Goal: Task Accomplishment & Management: Use online tool/utility

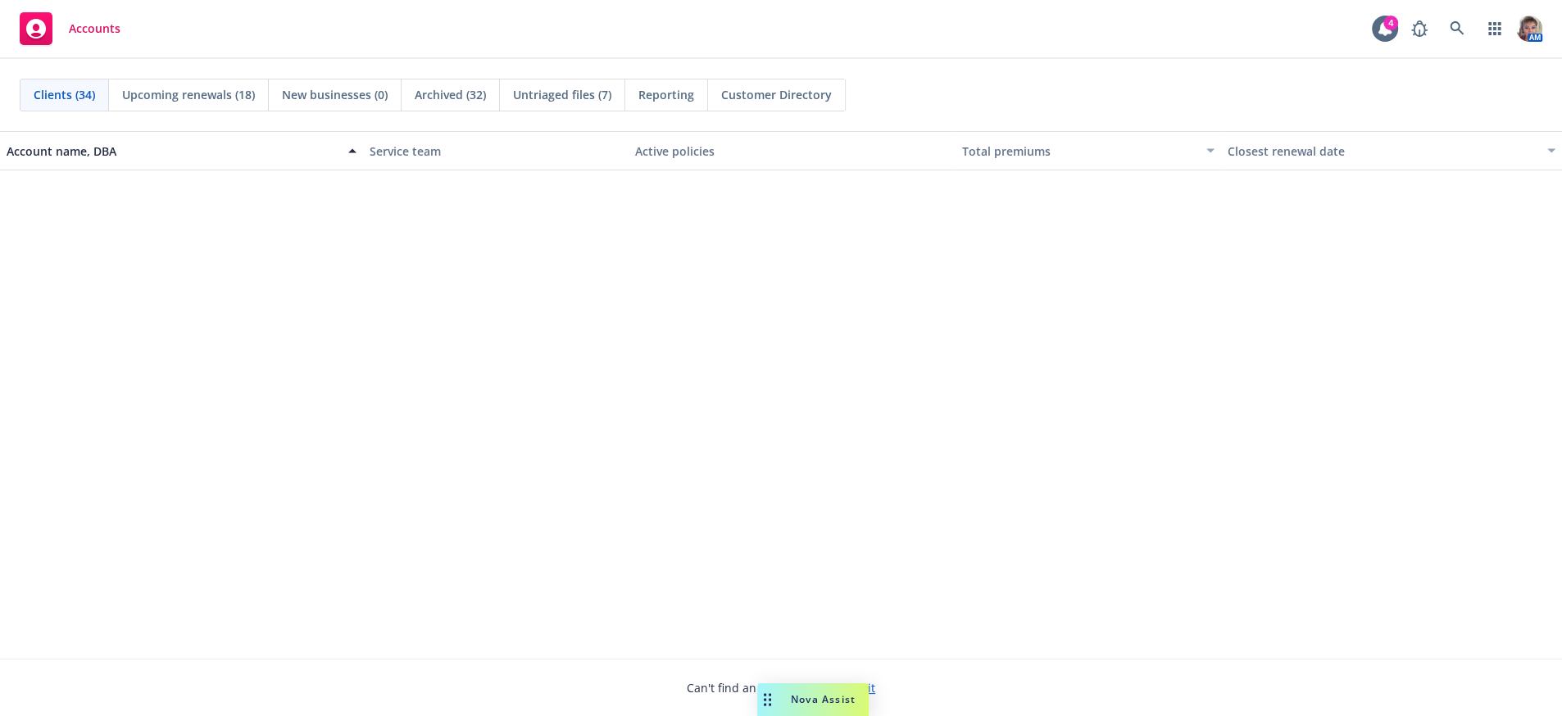
scroll to position [1747, 0]
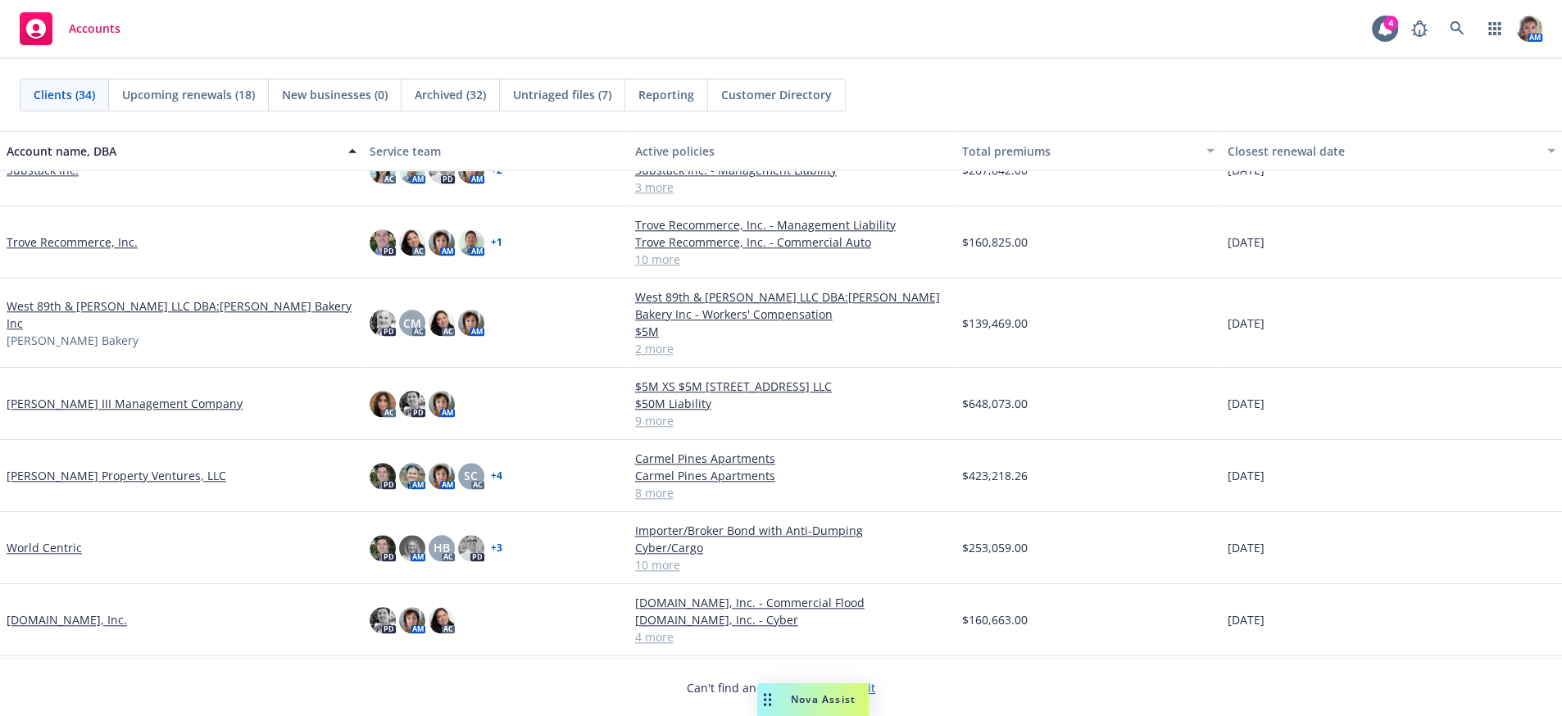
click at [79, 484] on link "Windy Hill Property Ventures, LLC" at bounding box center [117, 475] width 220 height 17
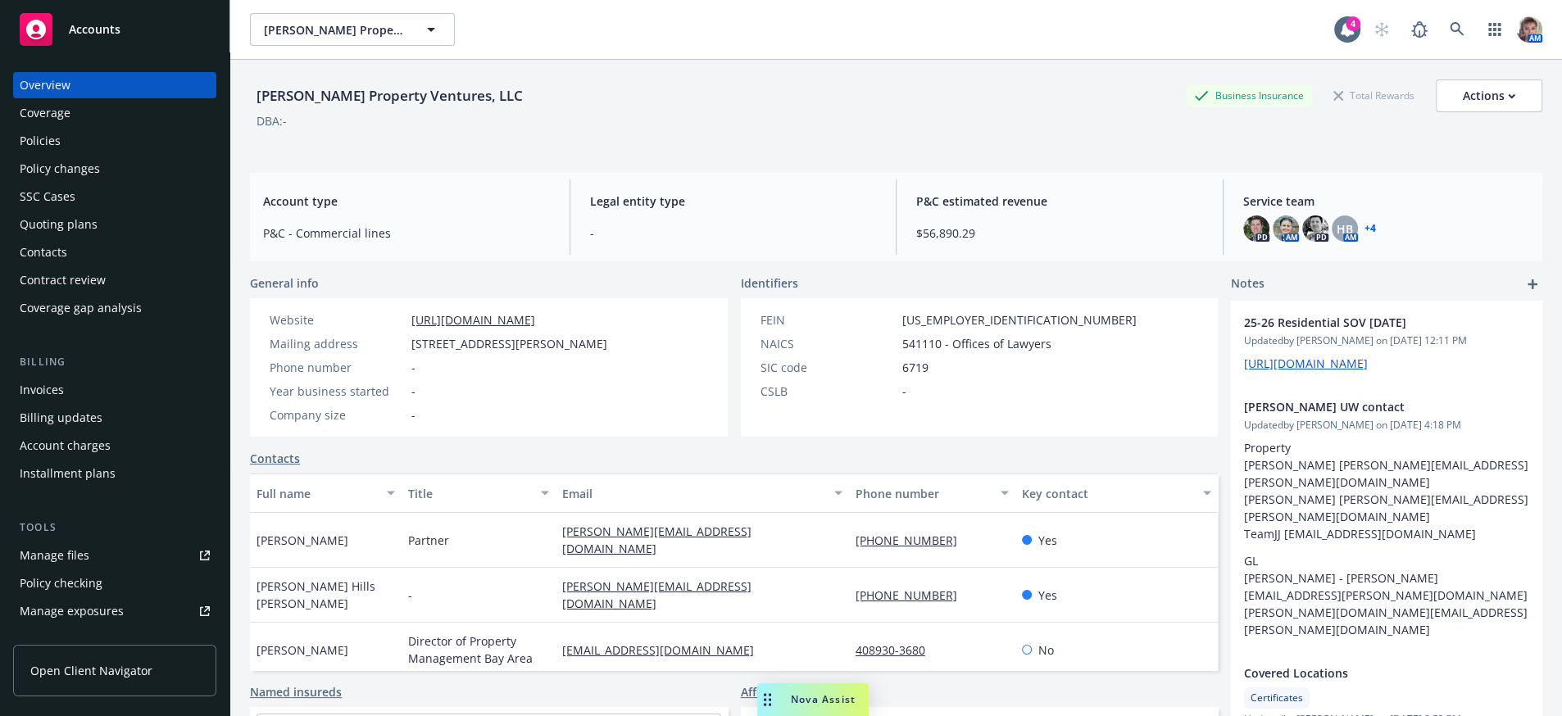
click at [107, 266] on div "Contacts" at bounding box center [115, 252] width 190 height 26
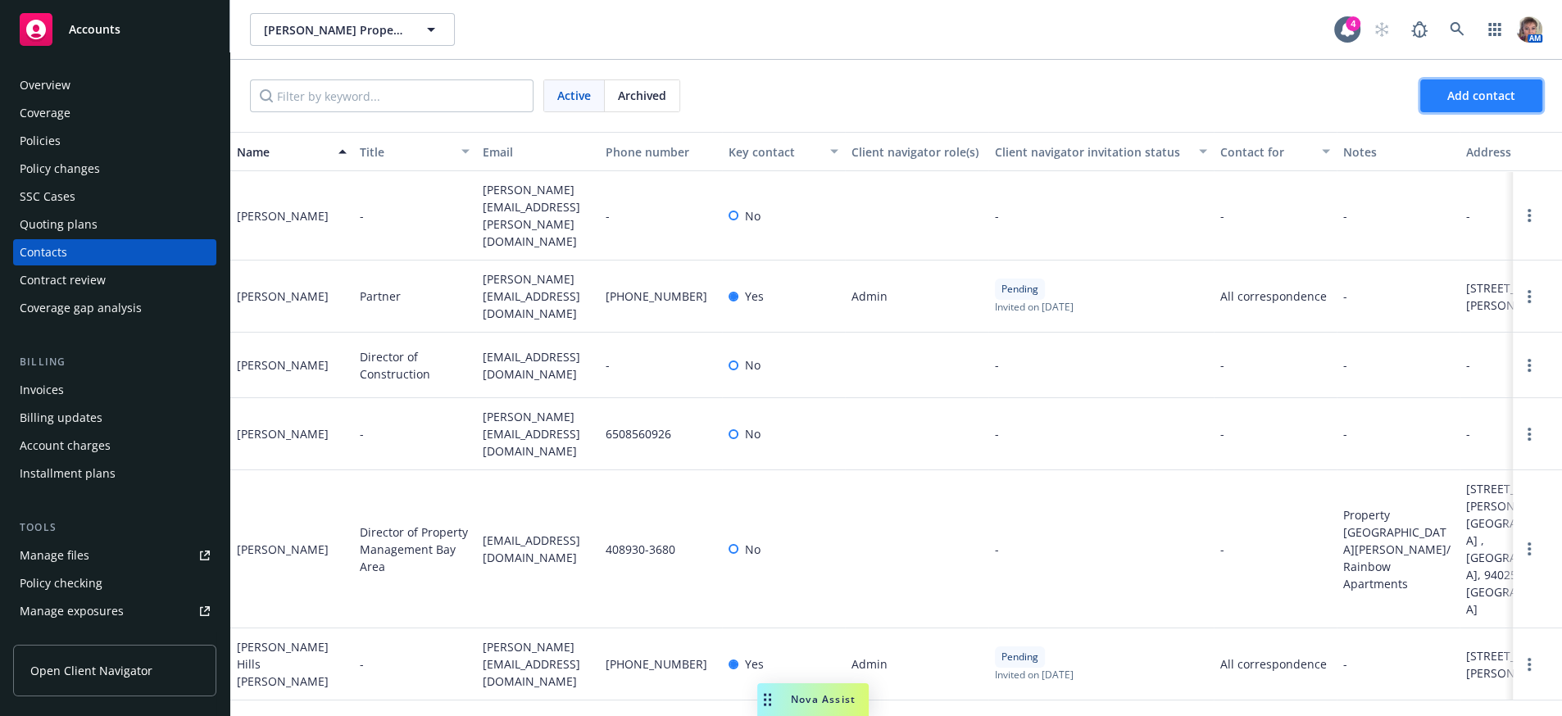
click at [1484, 112] on button "Add contact" at bounding box center [1481, 95] width 122 height 33
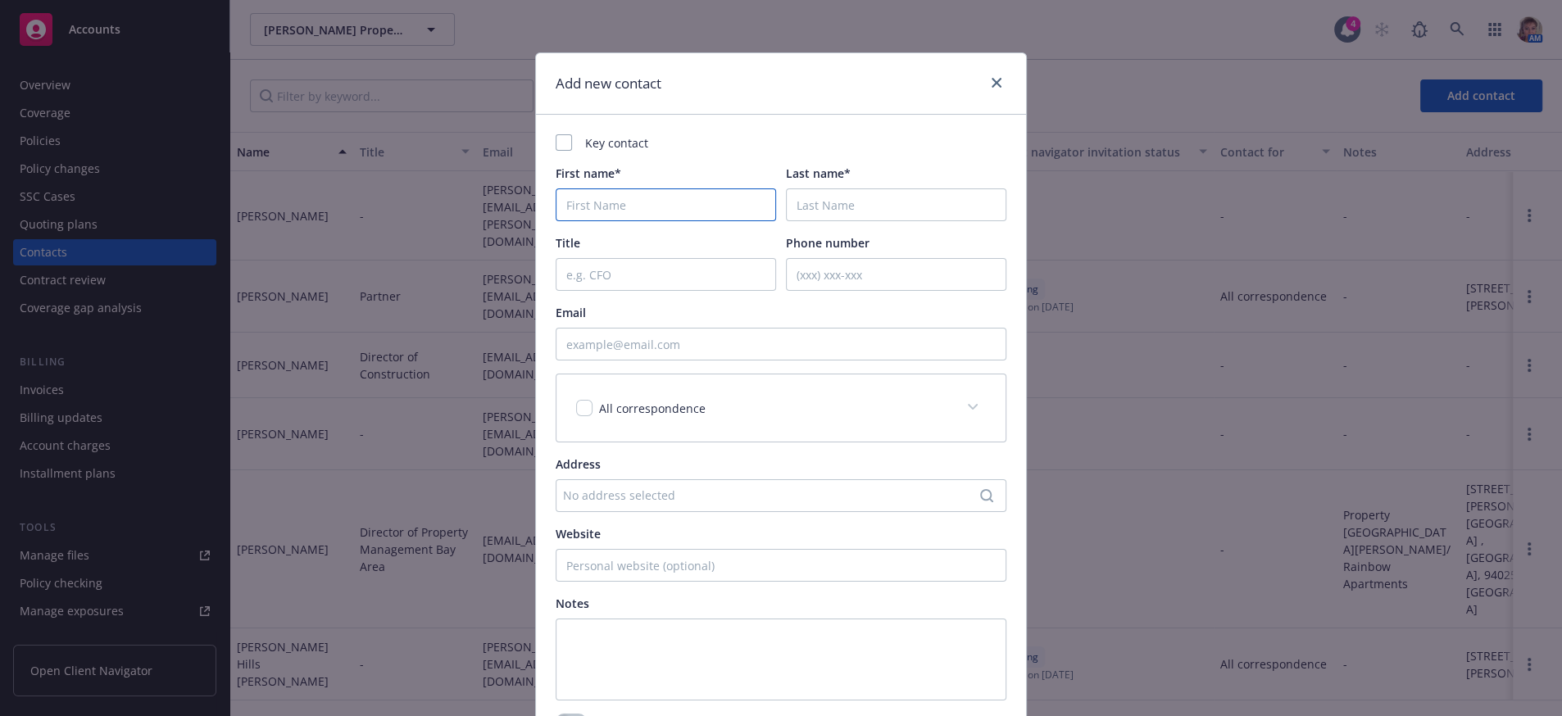
click at [638, 216] on input "First name*" at bounding box center [666, 204] width 220 height 33
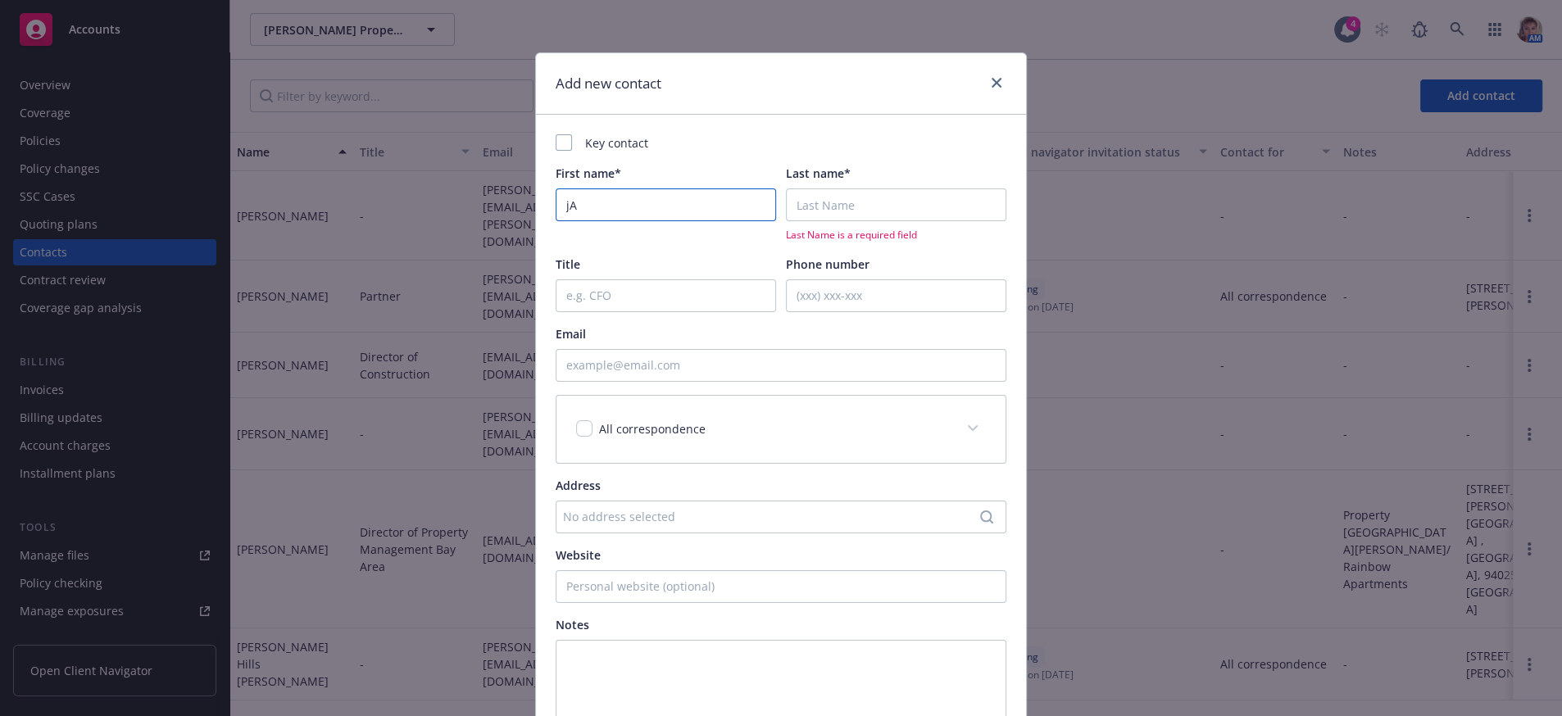
type input "j"
drag, startPoint x: 638, startPoint y: 216, endPoint x: 586, endPoint y: 239, distance: 57.2
click at [586, 239] on div "First name* Jacob Nelson" at bounding box center [666, 203] width 220 height 77
type input "Jacob"
click at [878, 208] on input "Last name*" at bounding box center [896, 204] width 220 height 33
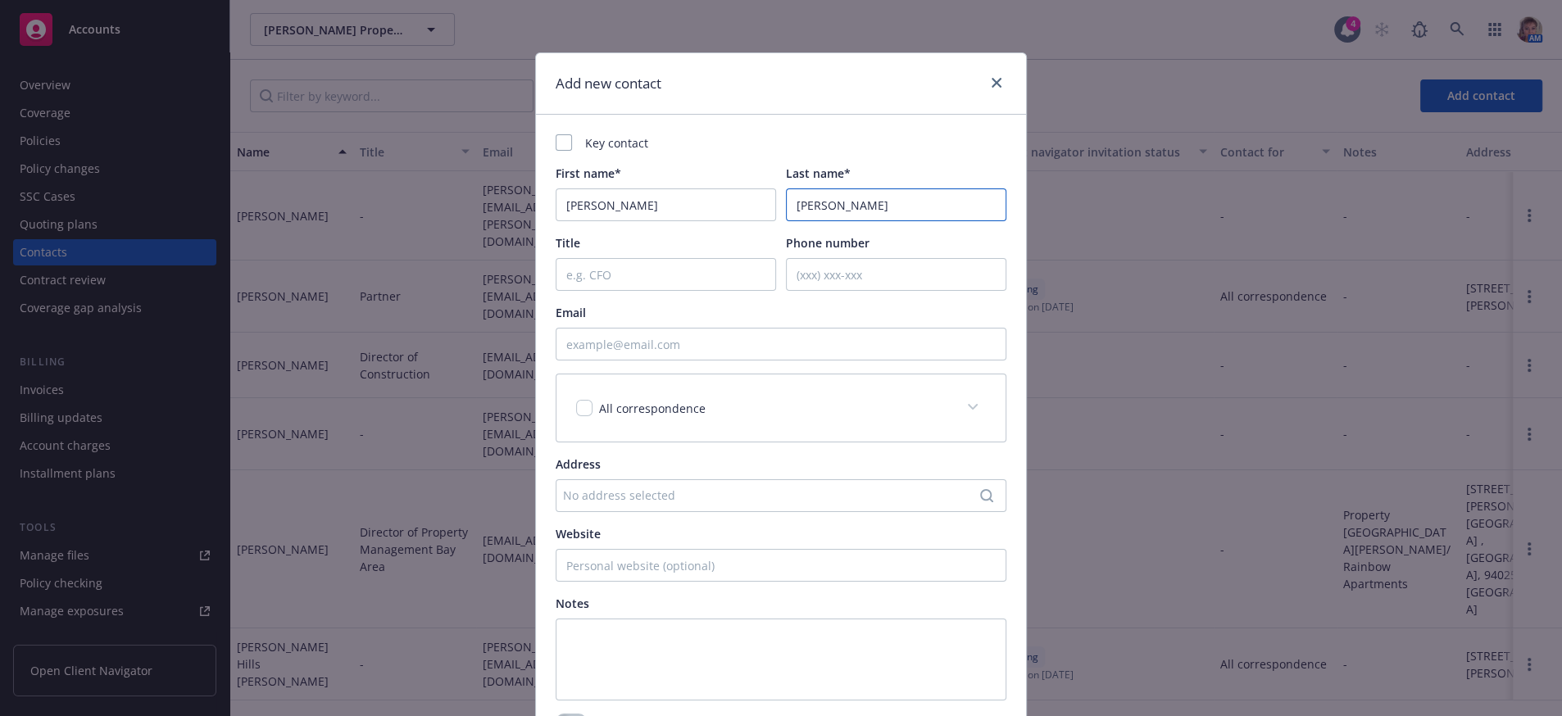
type input "Nelson"
click at [624, 289] on input "Title" at bounding box center [666, 274] width 220 height 33
type input "Priperty Manager for Carmel Pines"
type input "925-818-9296"
click at [635, 348] on input "Email" at bounding box center [781, 344] width 451 height 33
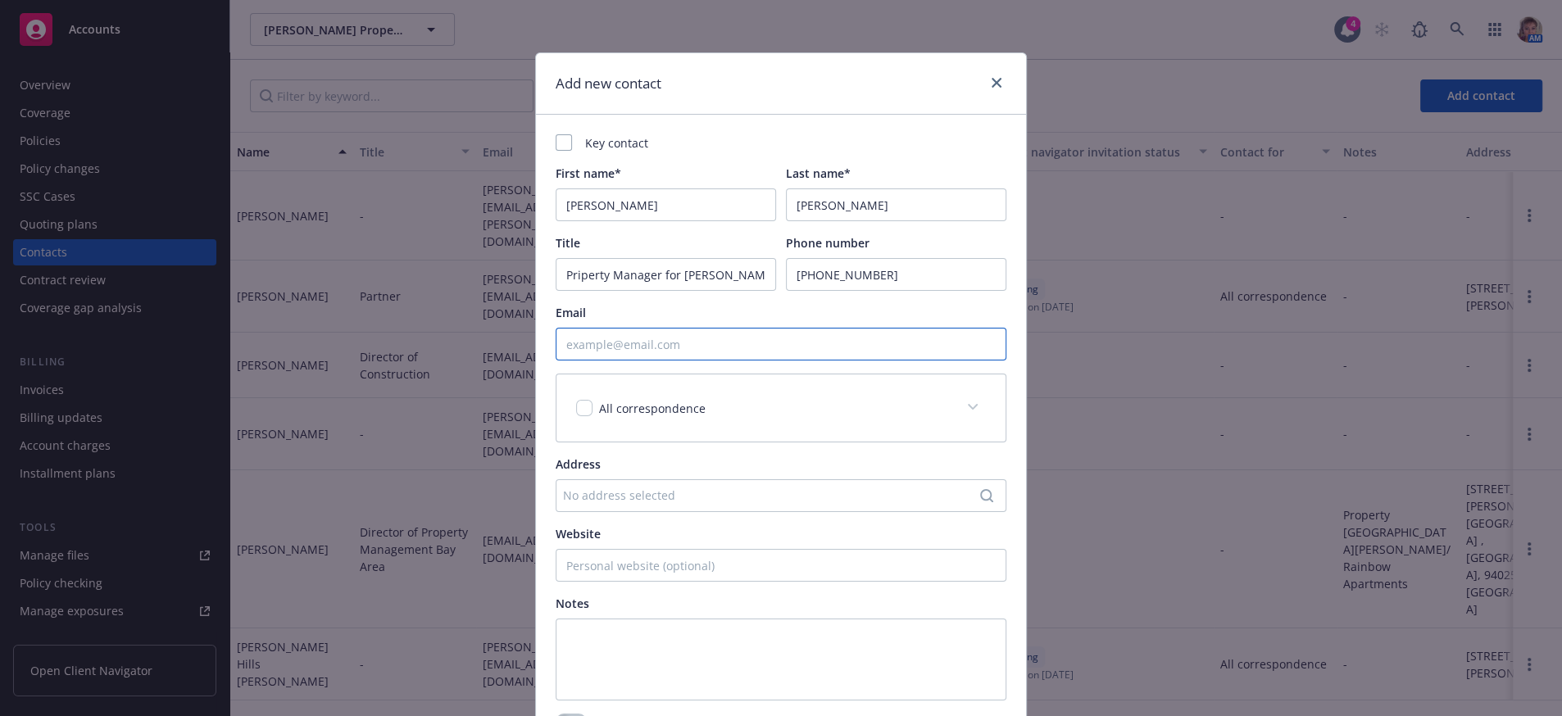
click at [565, 359] on input "Email" at bounding box center [781, 344] width 451 height 33
paste input ": Jnelson@blvdresidential.com"
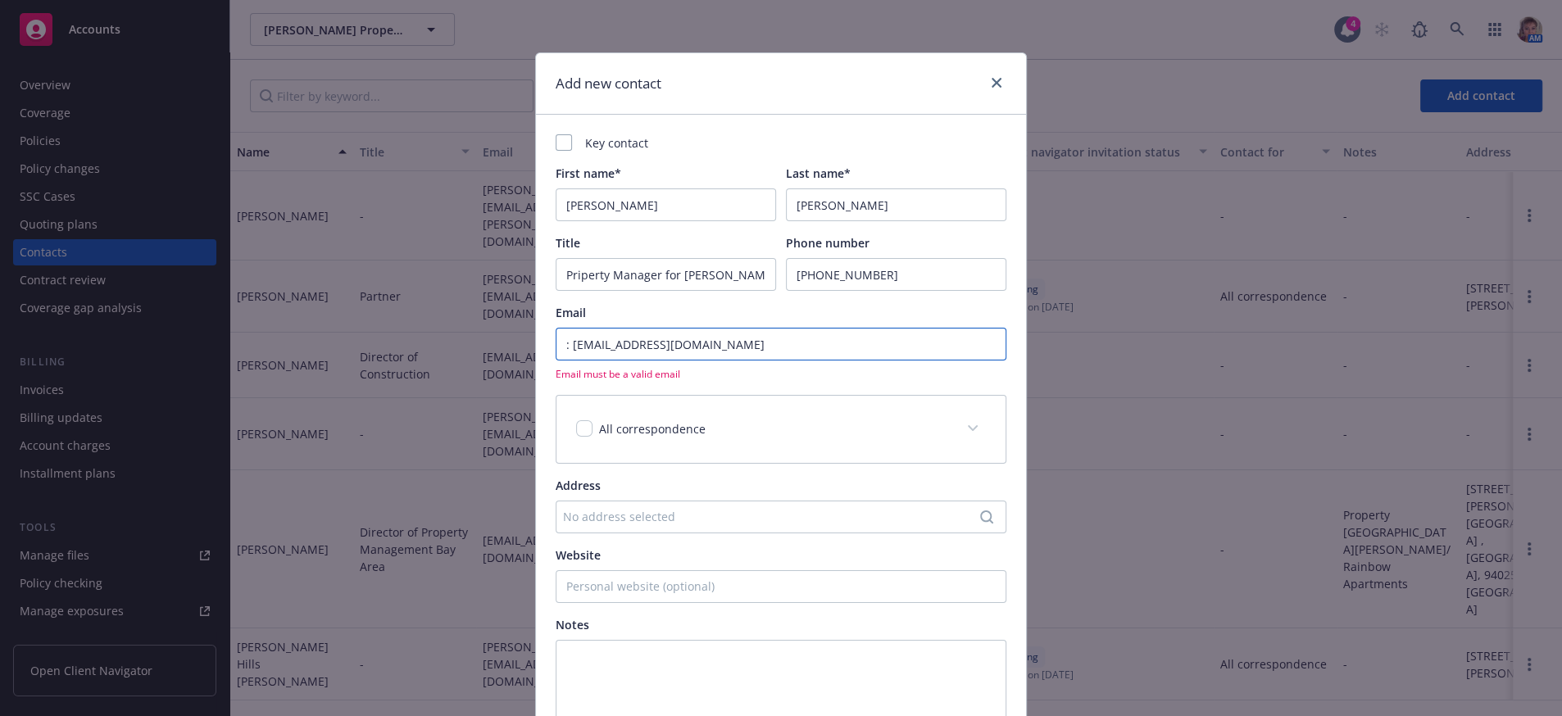
click at [563, 359] on input ": Jnelson@blvdresidential.com" at bounding box center [781, 344] width 451 height 33
type input "Jnelson@blvdresidential.com"
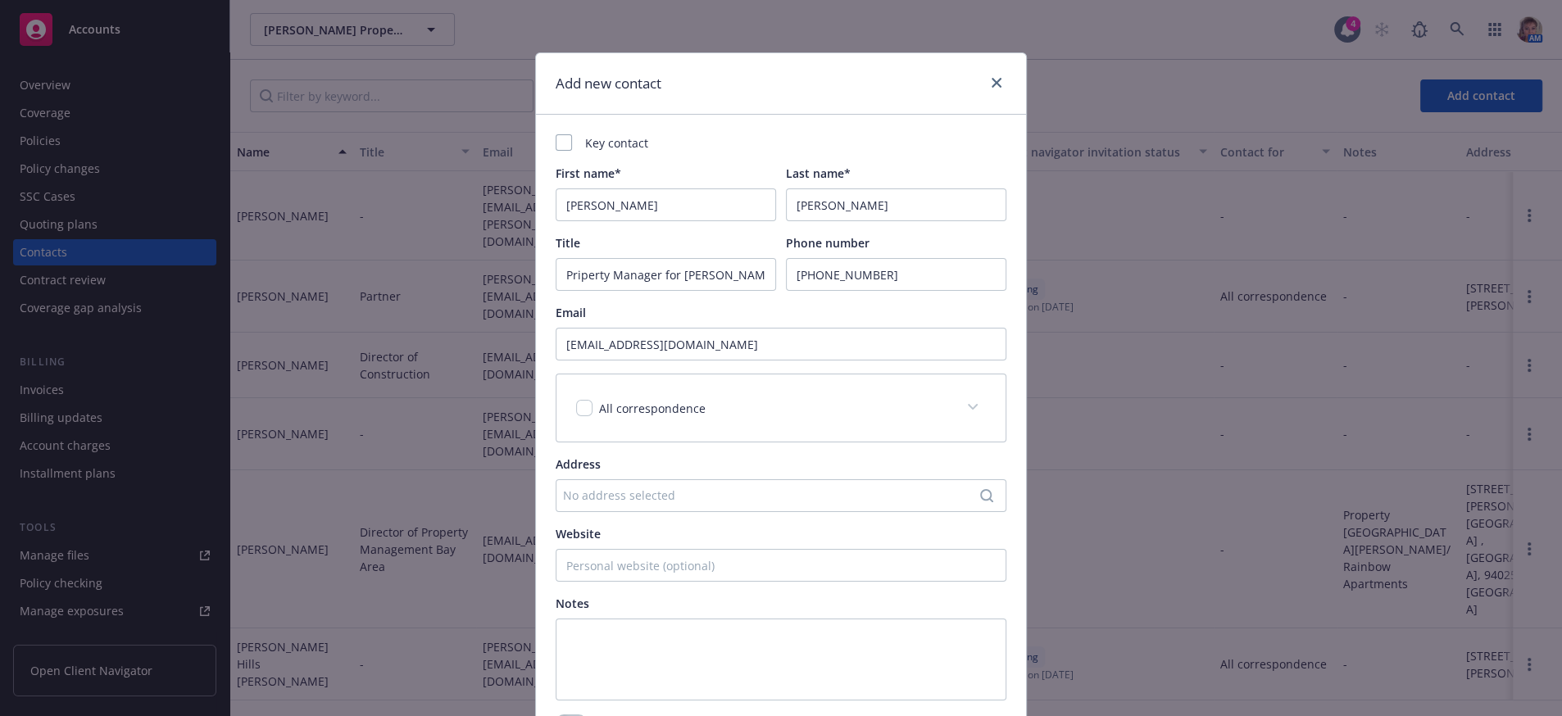
click at [718, 504] on div "No address selected" at bounding box center [773, 495] width 420 height 17
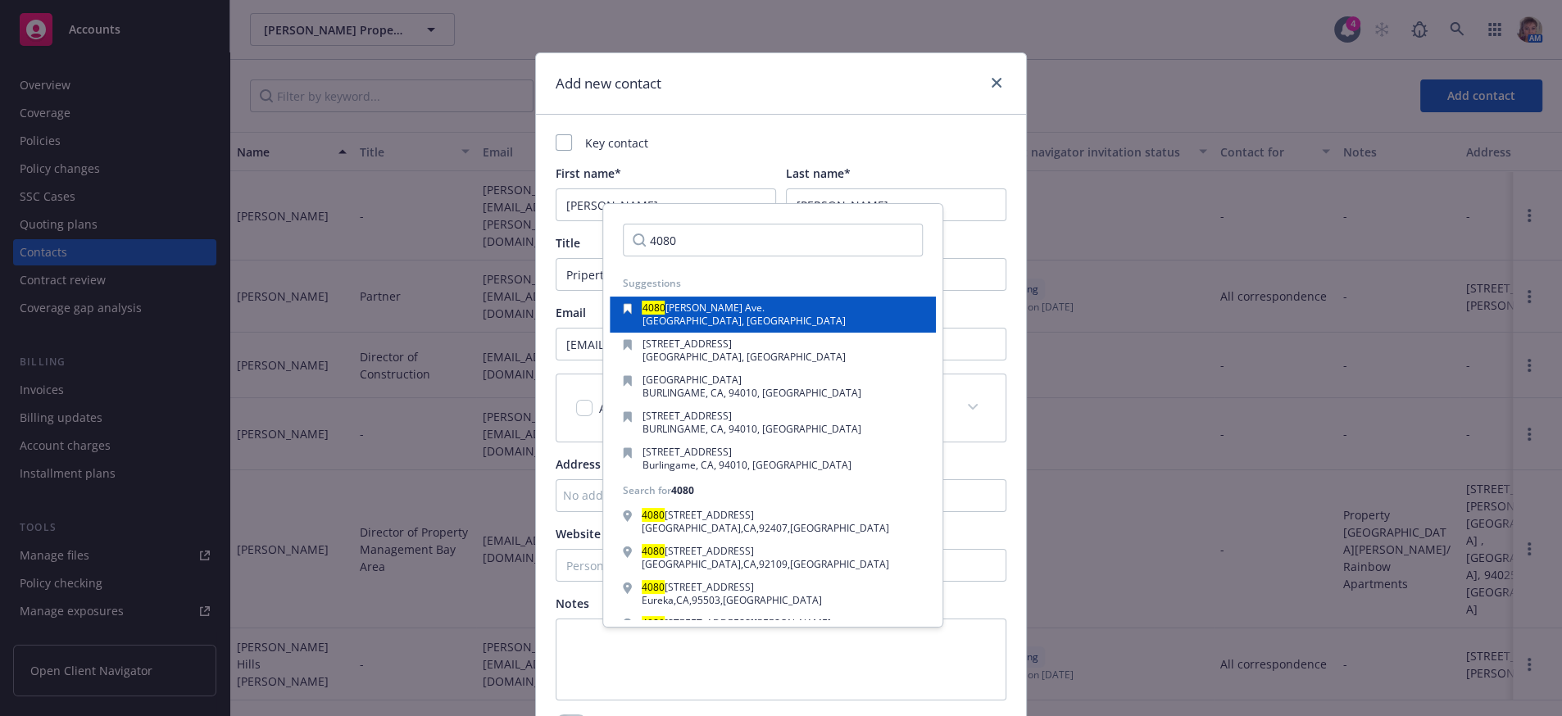
type input "4080"
click at [731, 333] on div "4080 Campbell Ave. Menlo Park , CA, 94025, USA" at bounding box center [773, 315] width 326 height 36
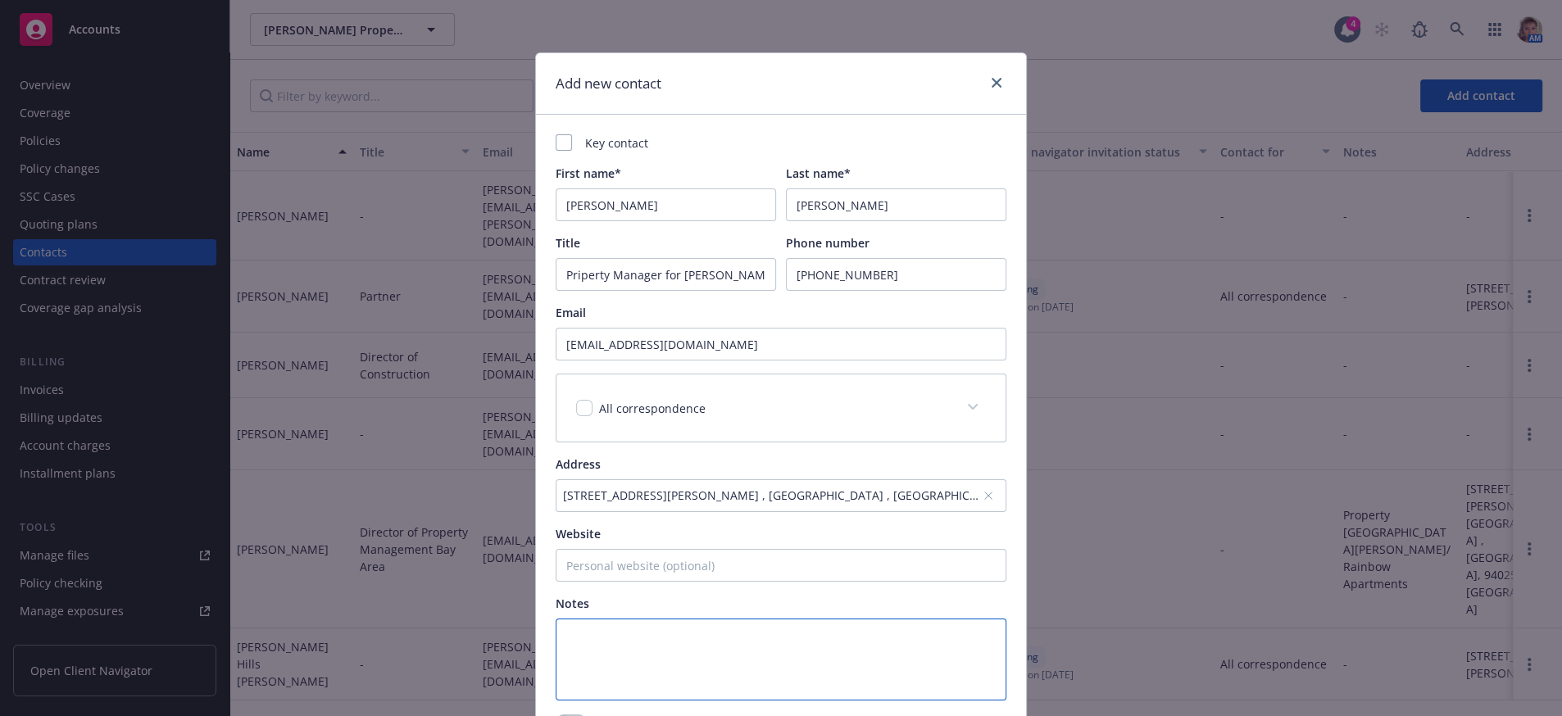
click at [617, 688] on textarea at bounding box center [781, 660] width 451 height 82
click at [964, 420] on span at bounding box center [973, 407] width 26 height 26
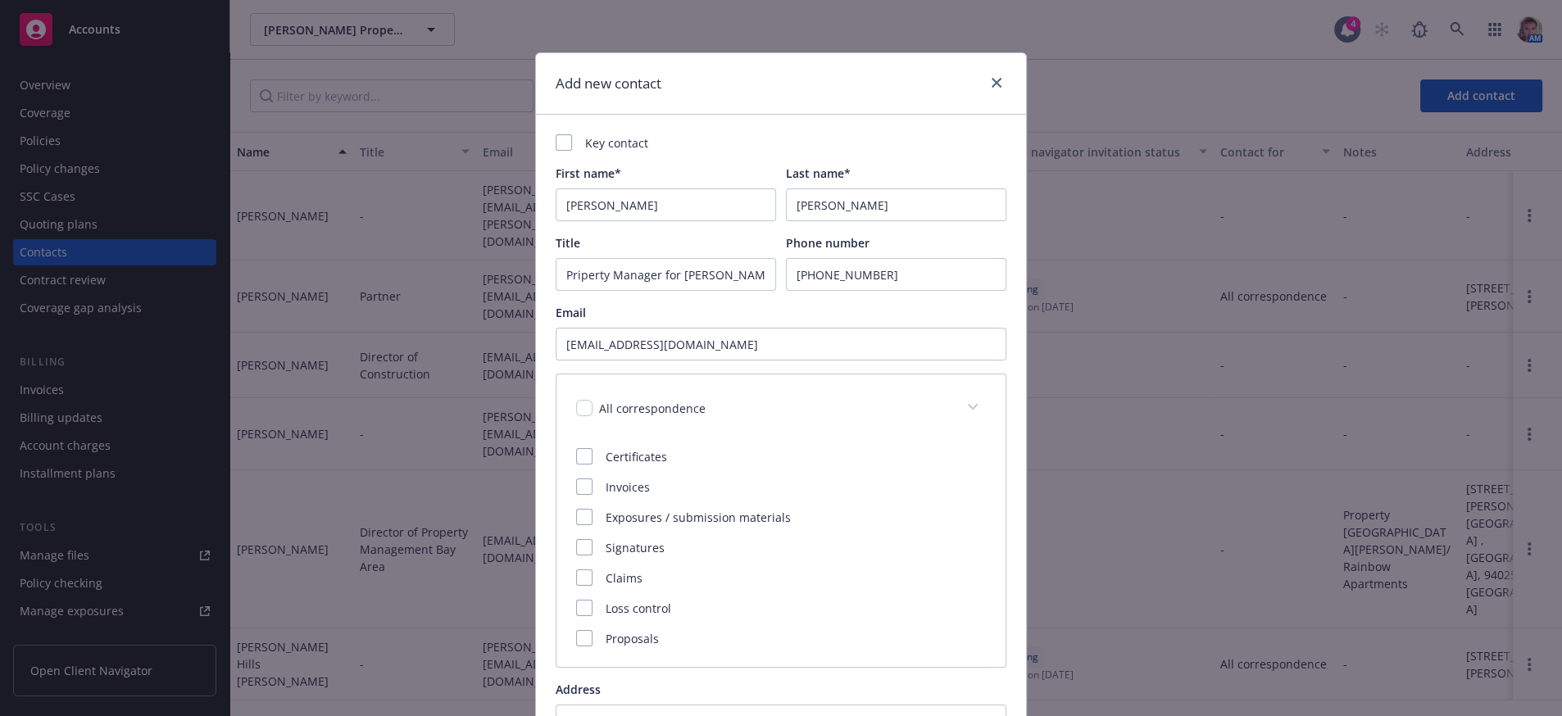
scroll to position [438, 0]
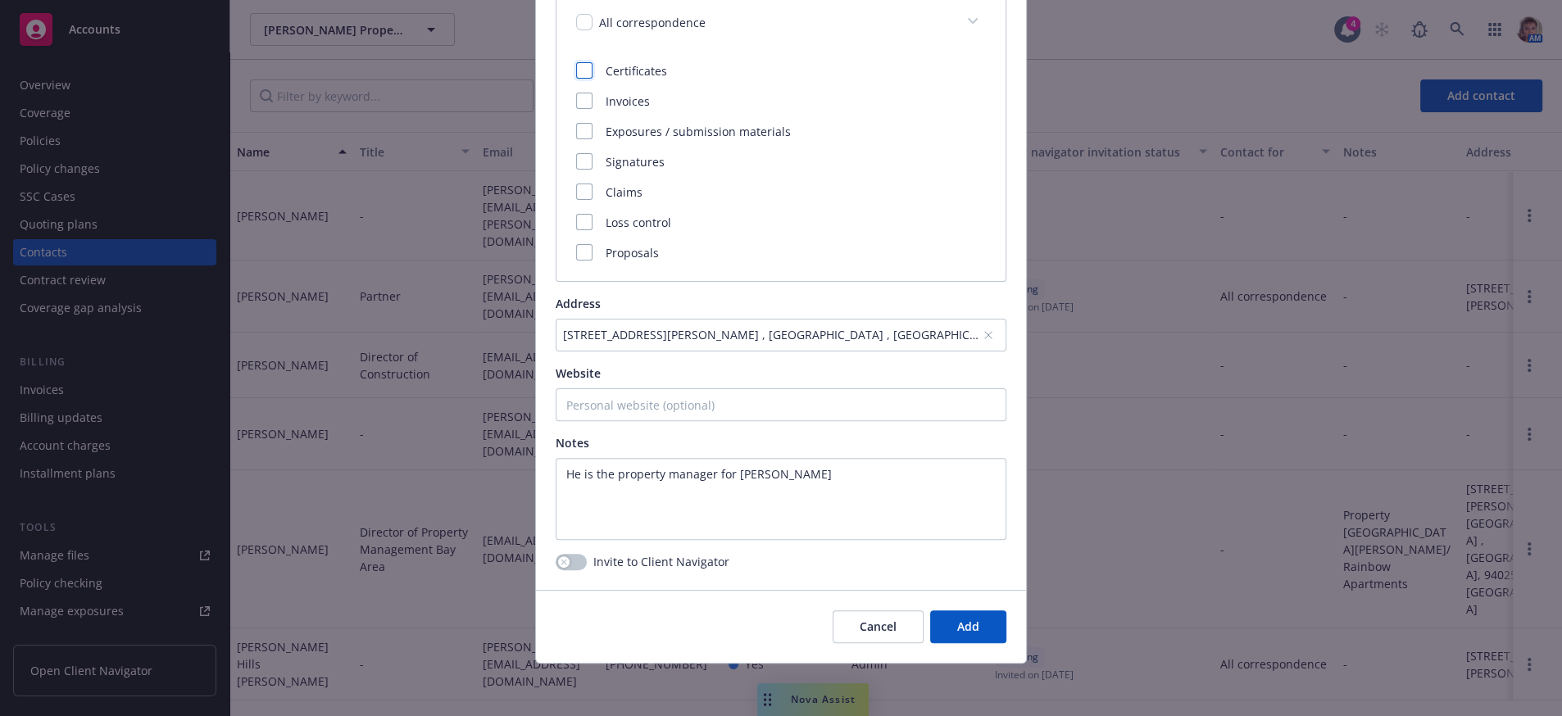
click at [576, 62] on div at bounding box center [584, 70] width 16 height 16
click at [577, 93] on div at bounding box center [584, 101] width 16 height 16
click at [577, 93] on rect at bounding box center [584, 101] width 16 height 16
click at [576, 62] on rect at bounding box center [584, 70] width 16 height 16
click at [897, 466] on textarea "He is the property manager for Carmel Pines" at bounding box center [781, 499] width 451 height 82
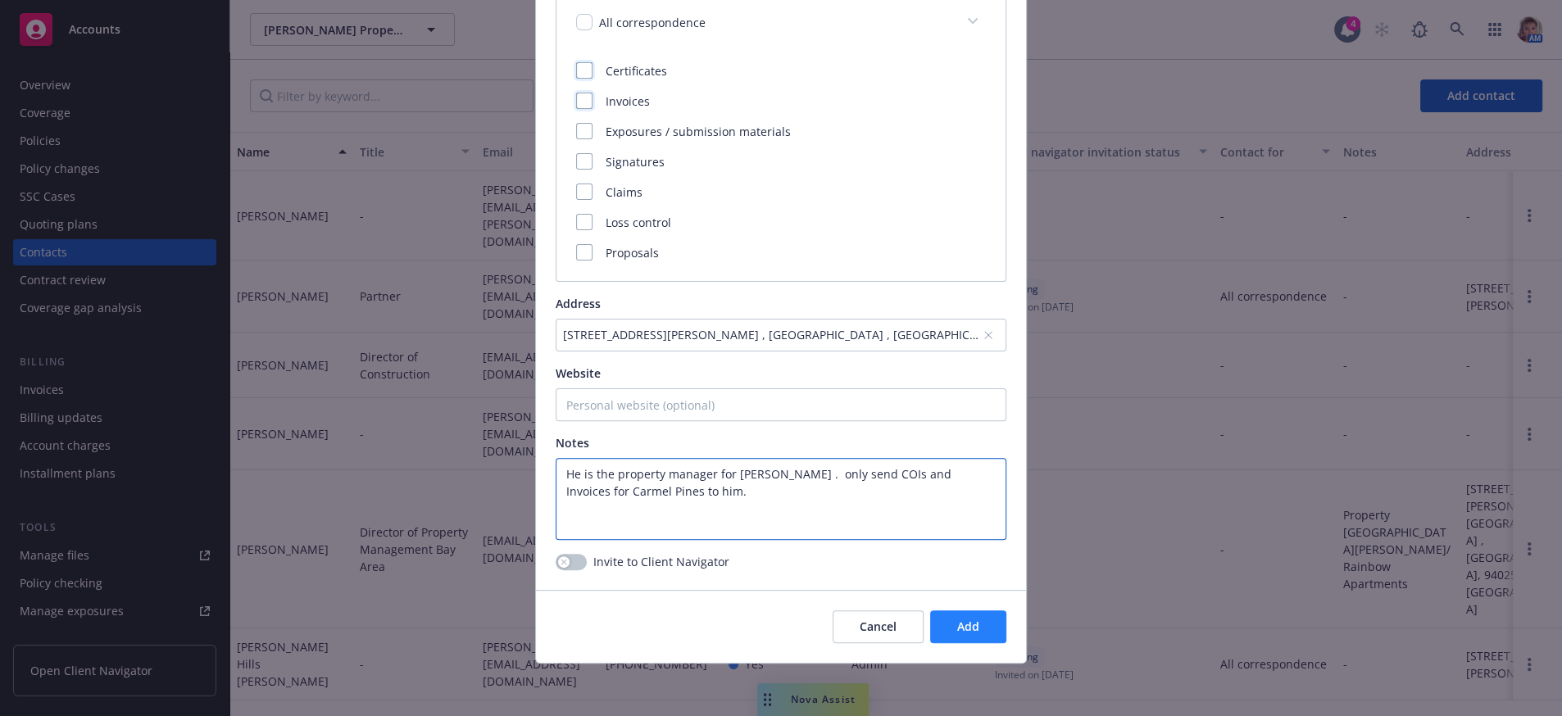
type textarea "He is the property manager for Carmel Pines . only send COIs and Invoices for C…"
click at [957, 627] on span "Add" at bounding box center [968, 627] width 22 height 16
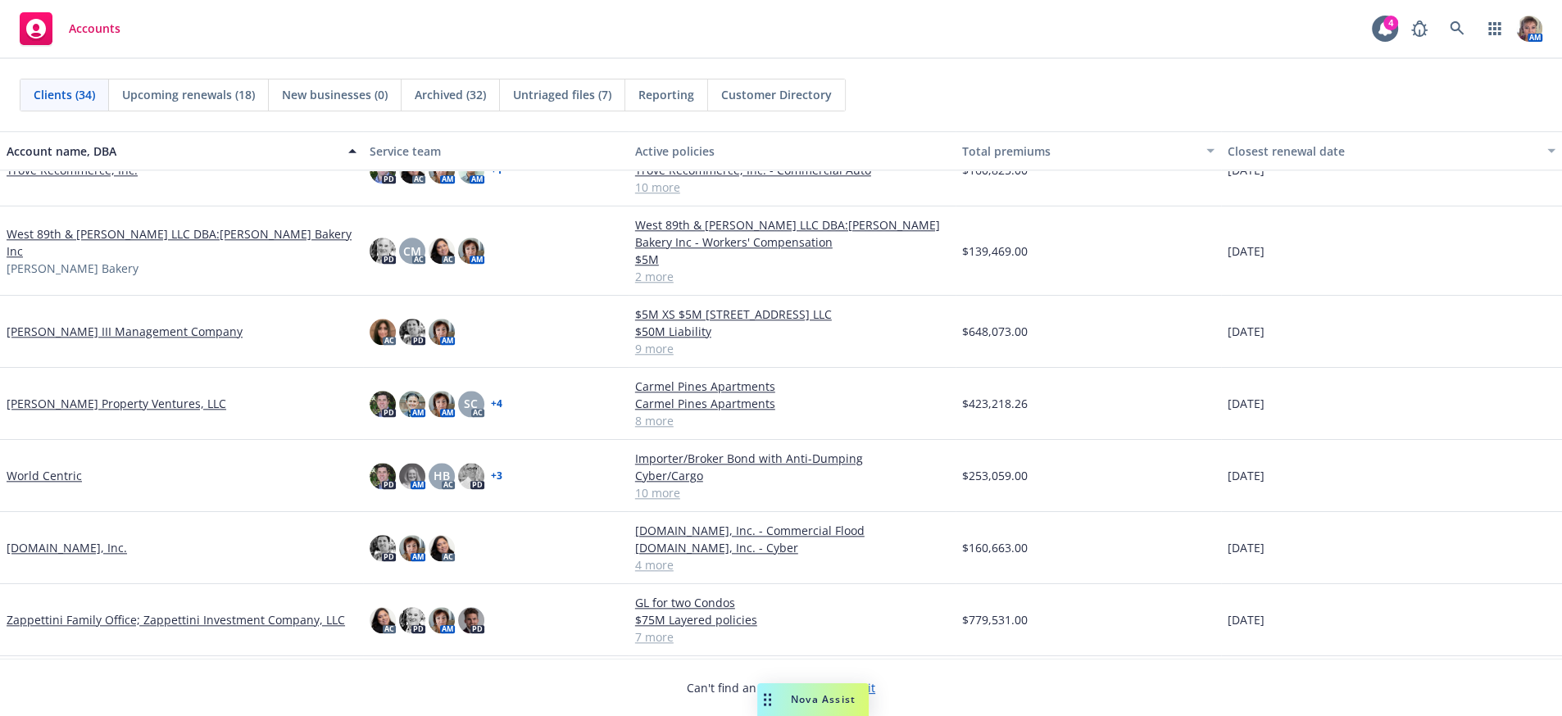
scroll to position [1828, 0]
click at [103, 624] on link "Zappettini Family Office; Zappettini Investment Company, LLC" at bounding box center [176, 619] width 338 height 17
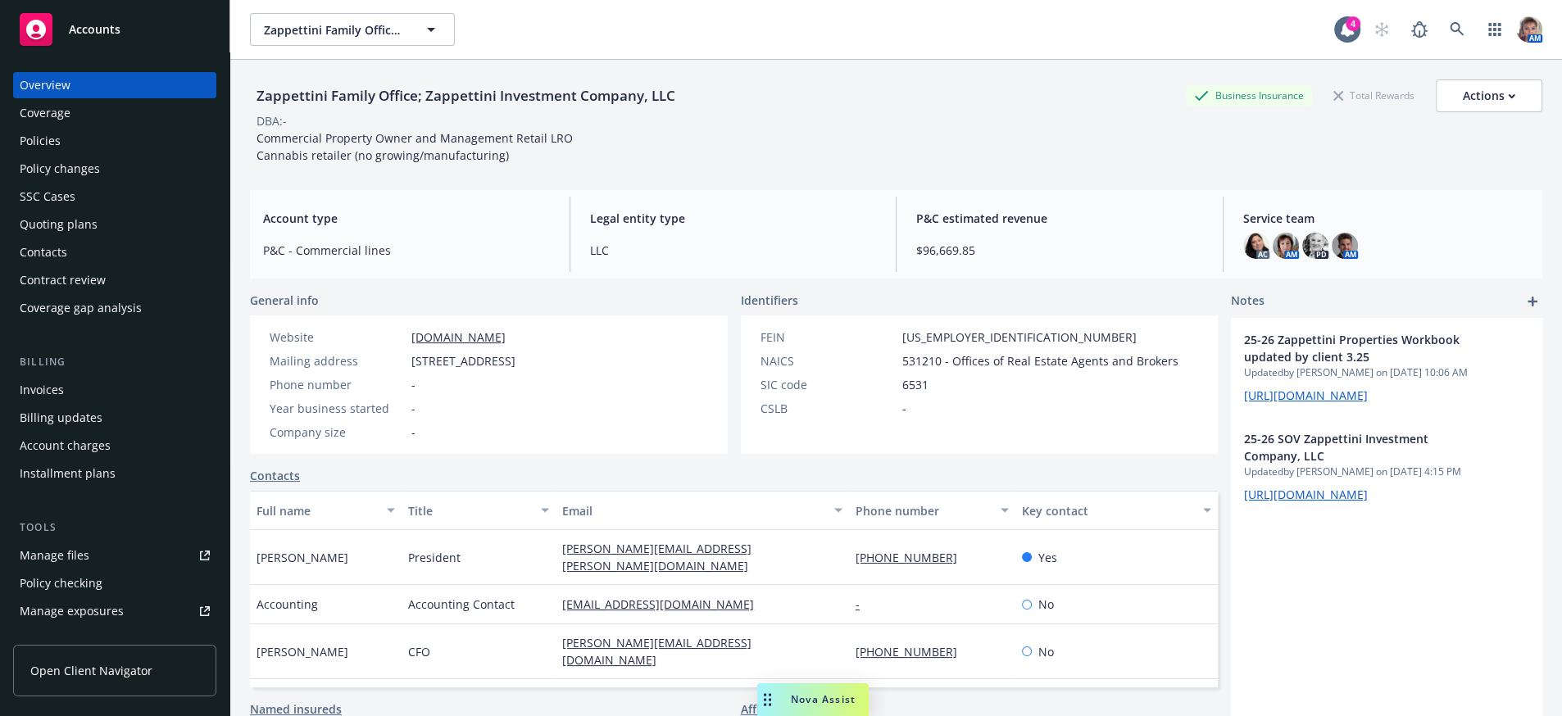
scroll to position [540, 0]
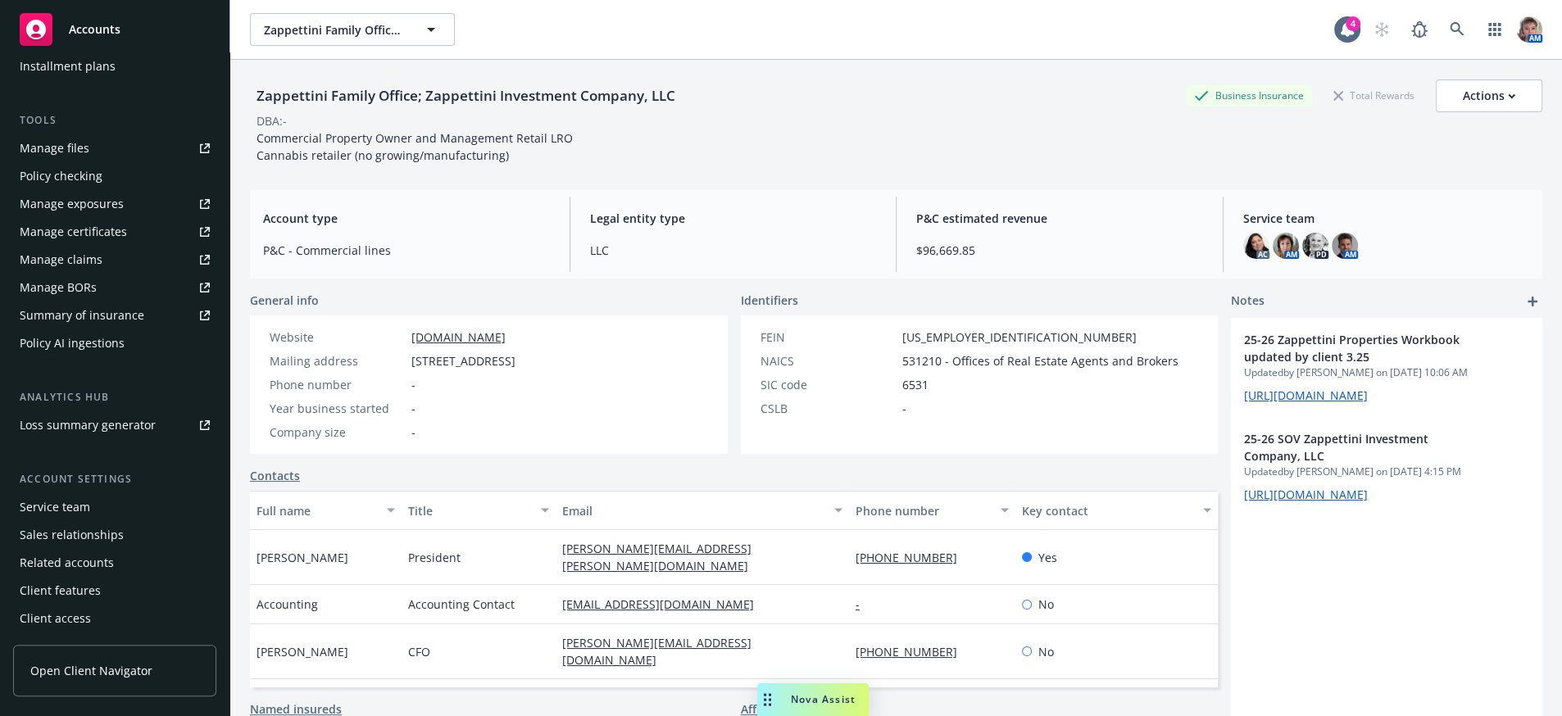
click at [89, 135] on div "Manage files" at bounding box center [55, 148] width 70 height 26
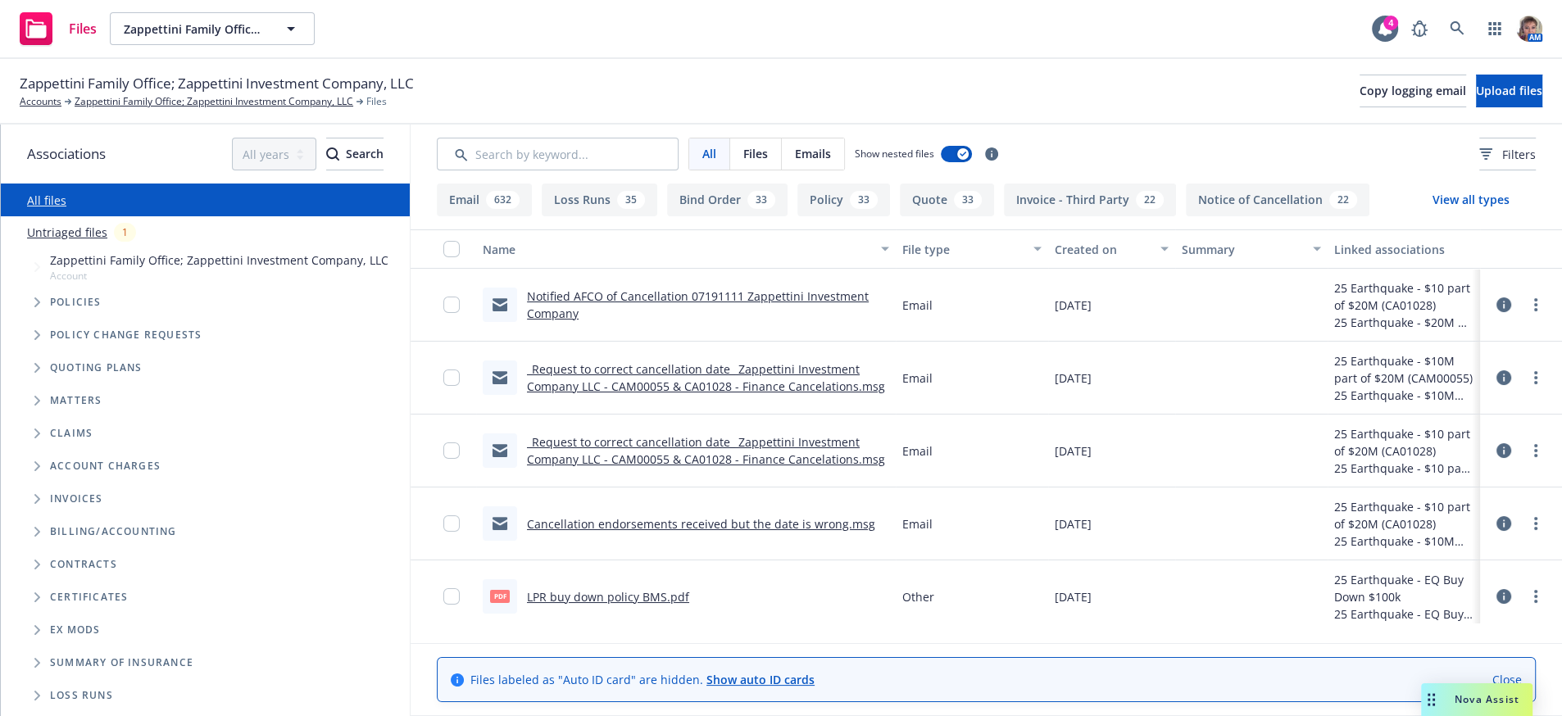
click at [1477, 694] on span "Nova Assist" at bounding box center [1487, 699] width 65 height 14
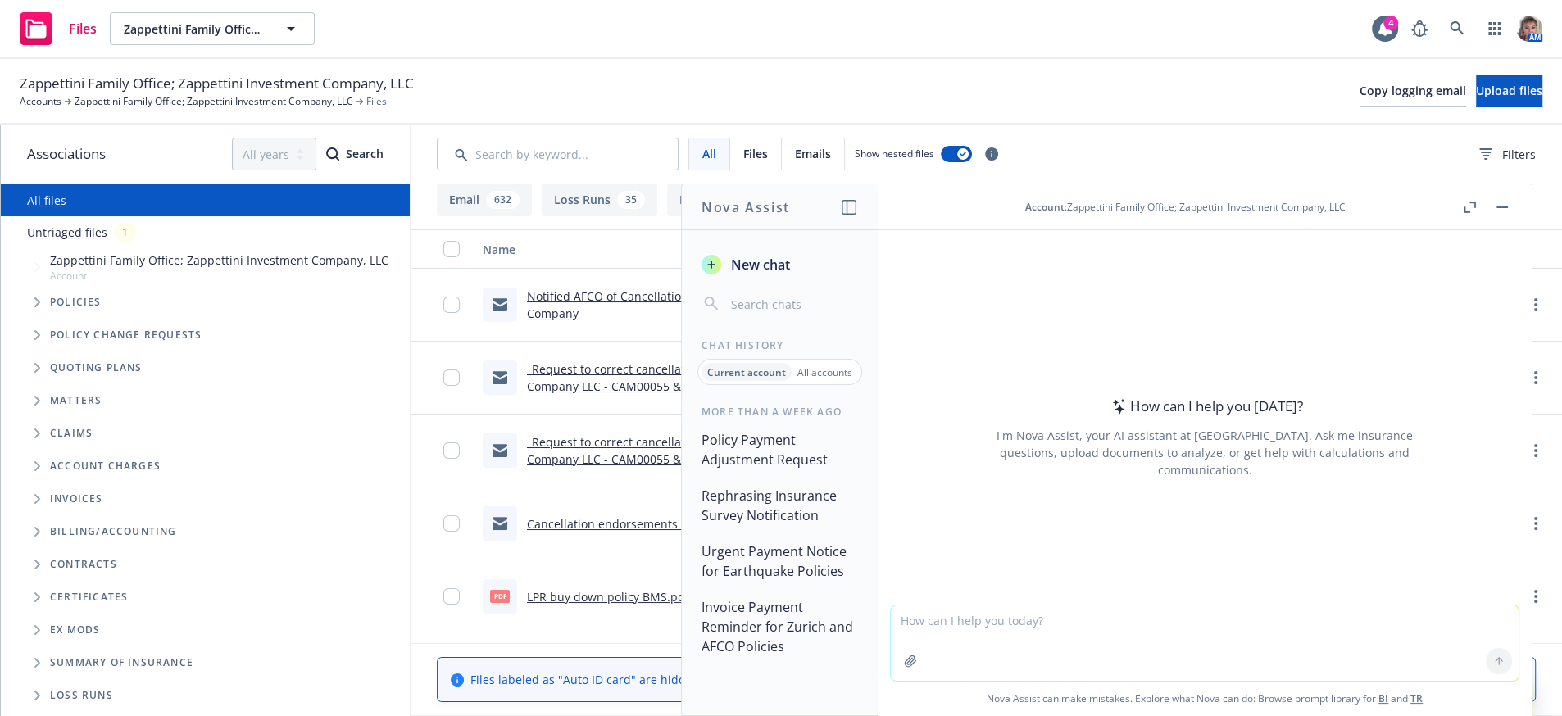
click at [897, 656] on button "button" at bounding box center [910, 661] width 26 height 26
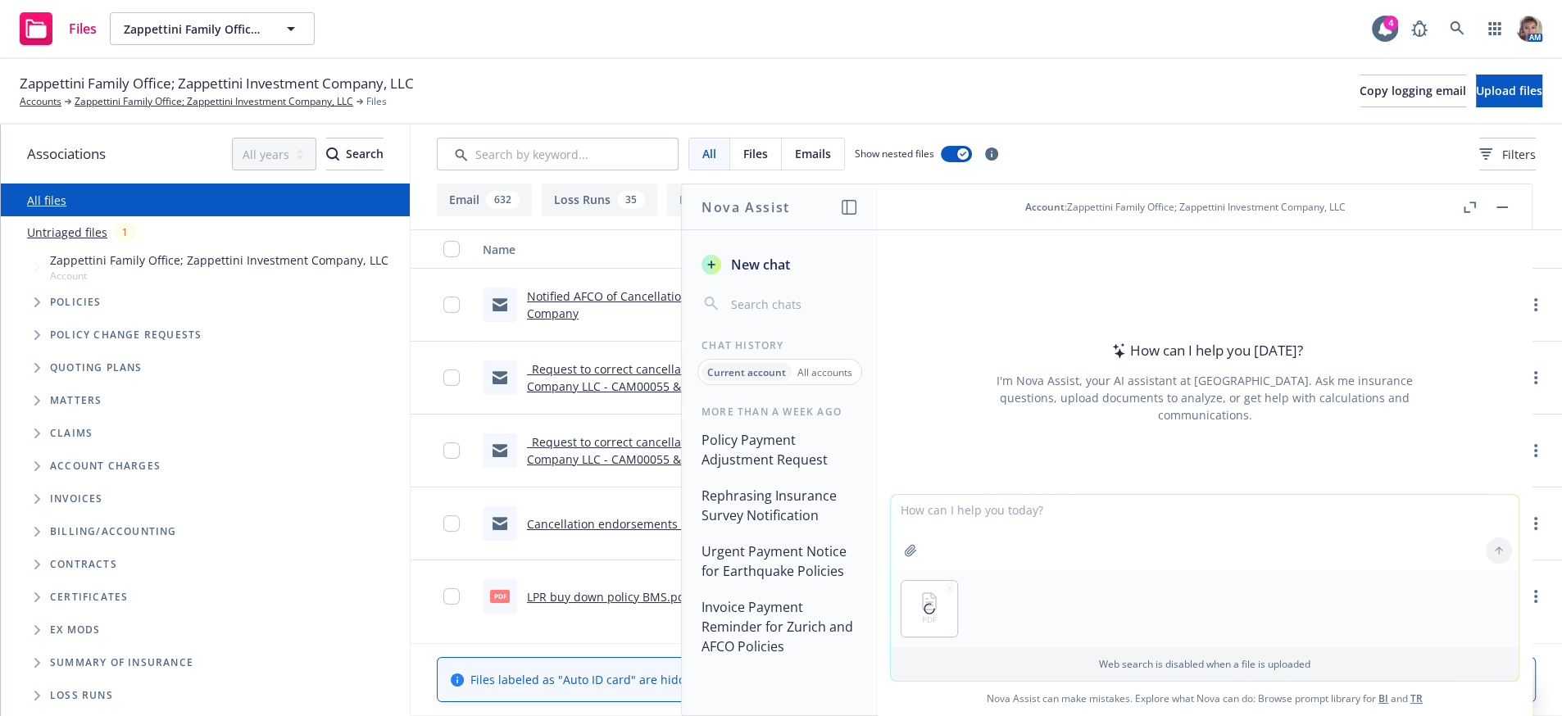
click at [964, 508] on textarea at bounding box center [1205, 532] width 628 height 75
type textarea "Please review and summarize and highlight by bullet point and advise on this co…"
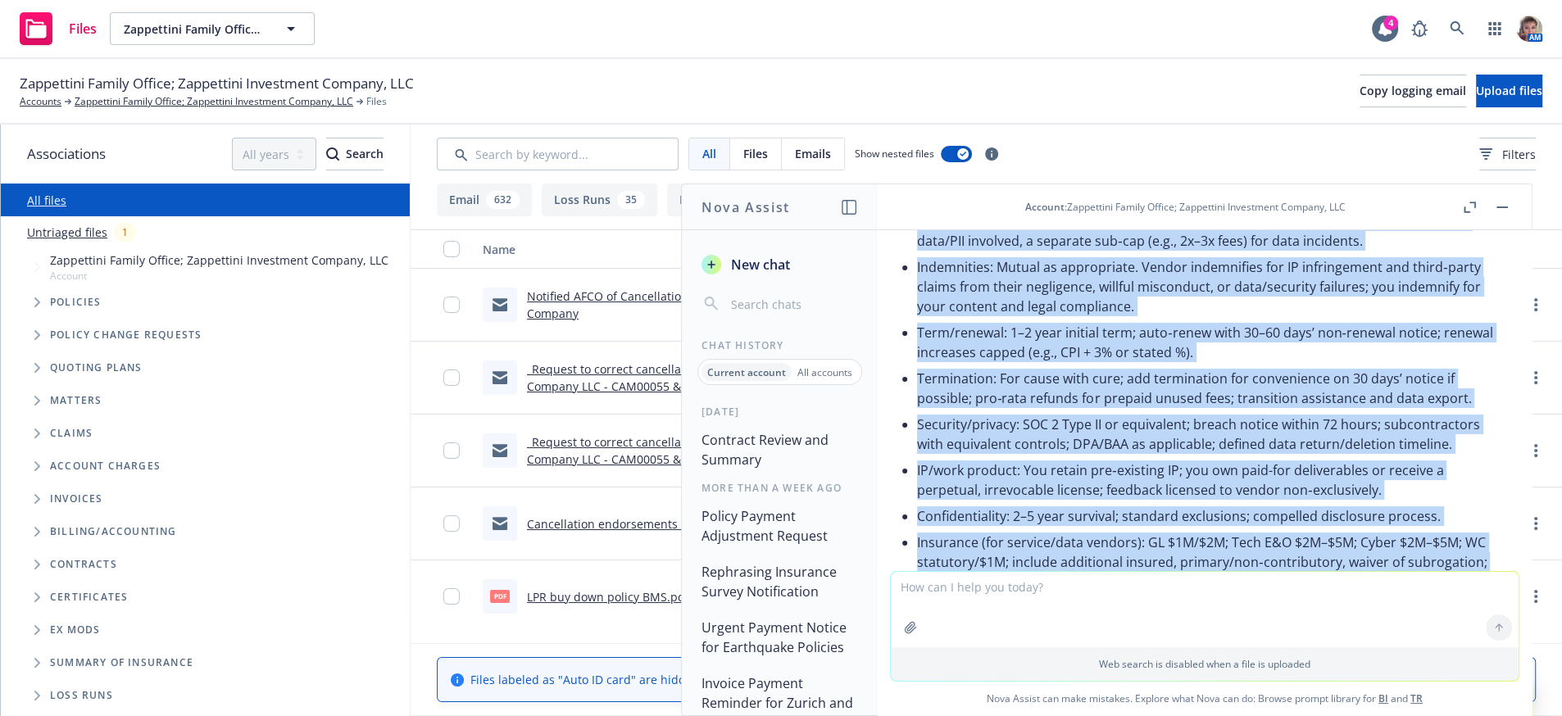
scroll to position [2167, 0]
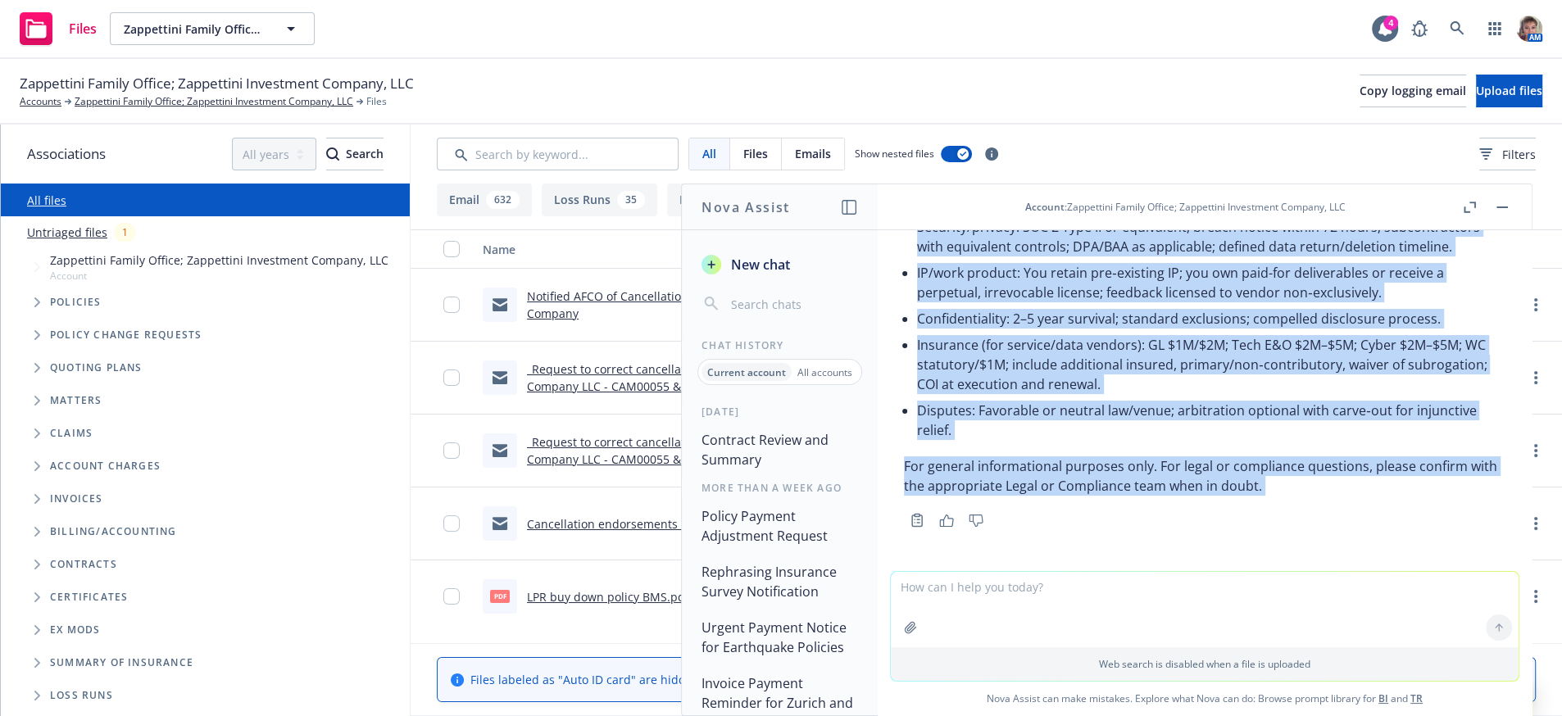
drag, startPoint x: 906, startPoint y: 395, endPoint x: 1278, endPoint y: 614, distance: 430.9
click at [1278, 614] on div "pdf Jacobo, Norah Repairs Contract Top Line original contract.pdf Please review…" at bounding box center [1205, 472] width 654 height 485
click at [904, 623] on icon "button" at bounding box center [910, 627] width 13 height 13
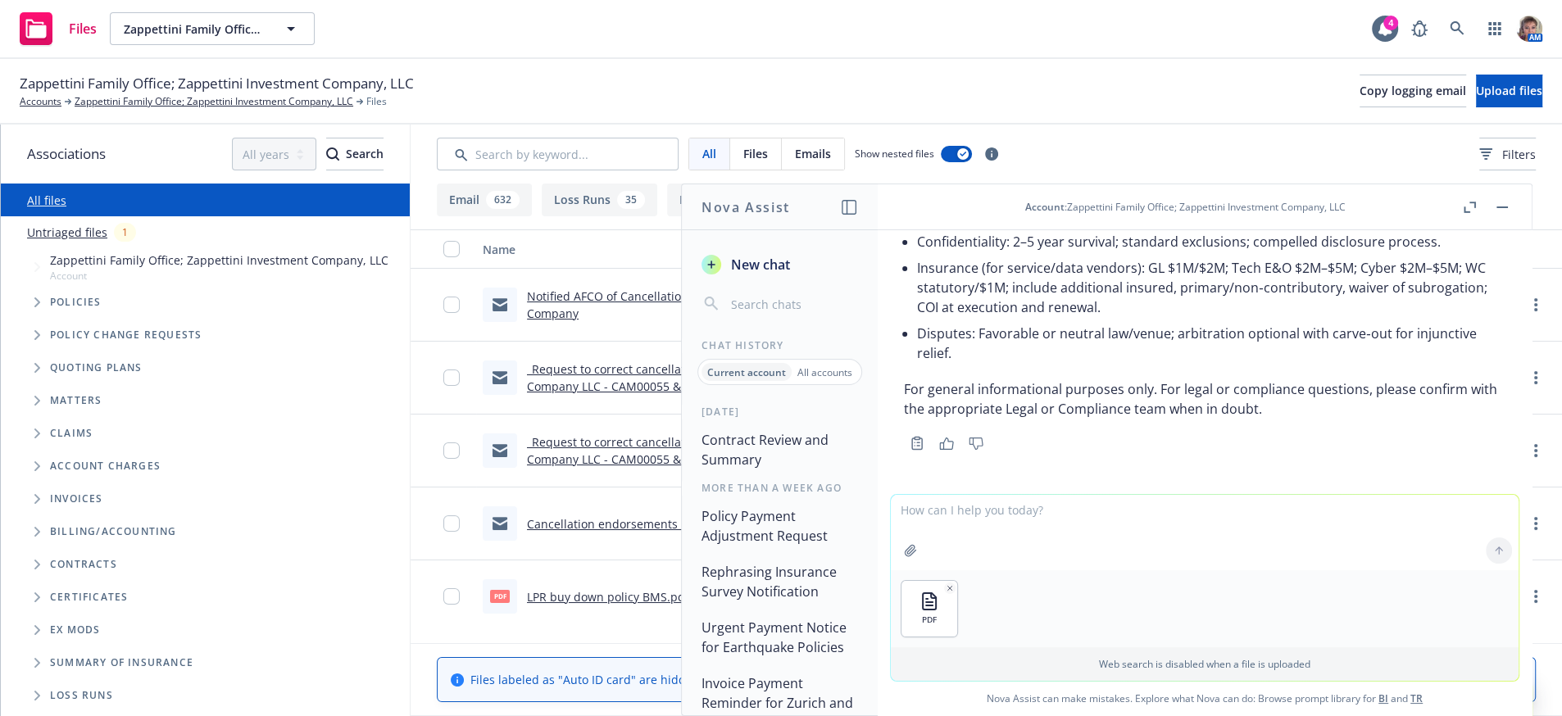
click at [983, 513] on textarea at bounding box center [1205, 532] width 628 height 75
type textarea "does this work?"
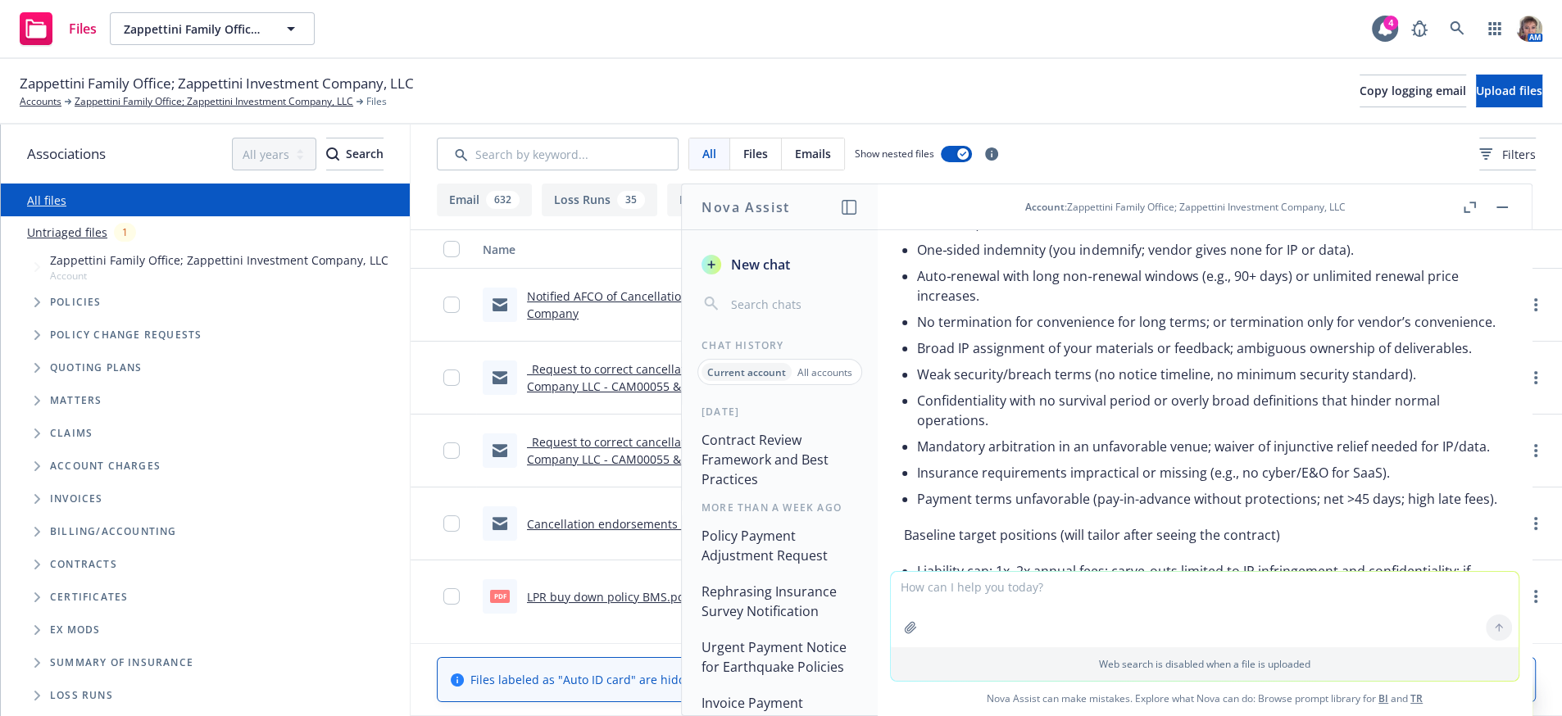
scroll to position [0, 0]
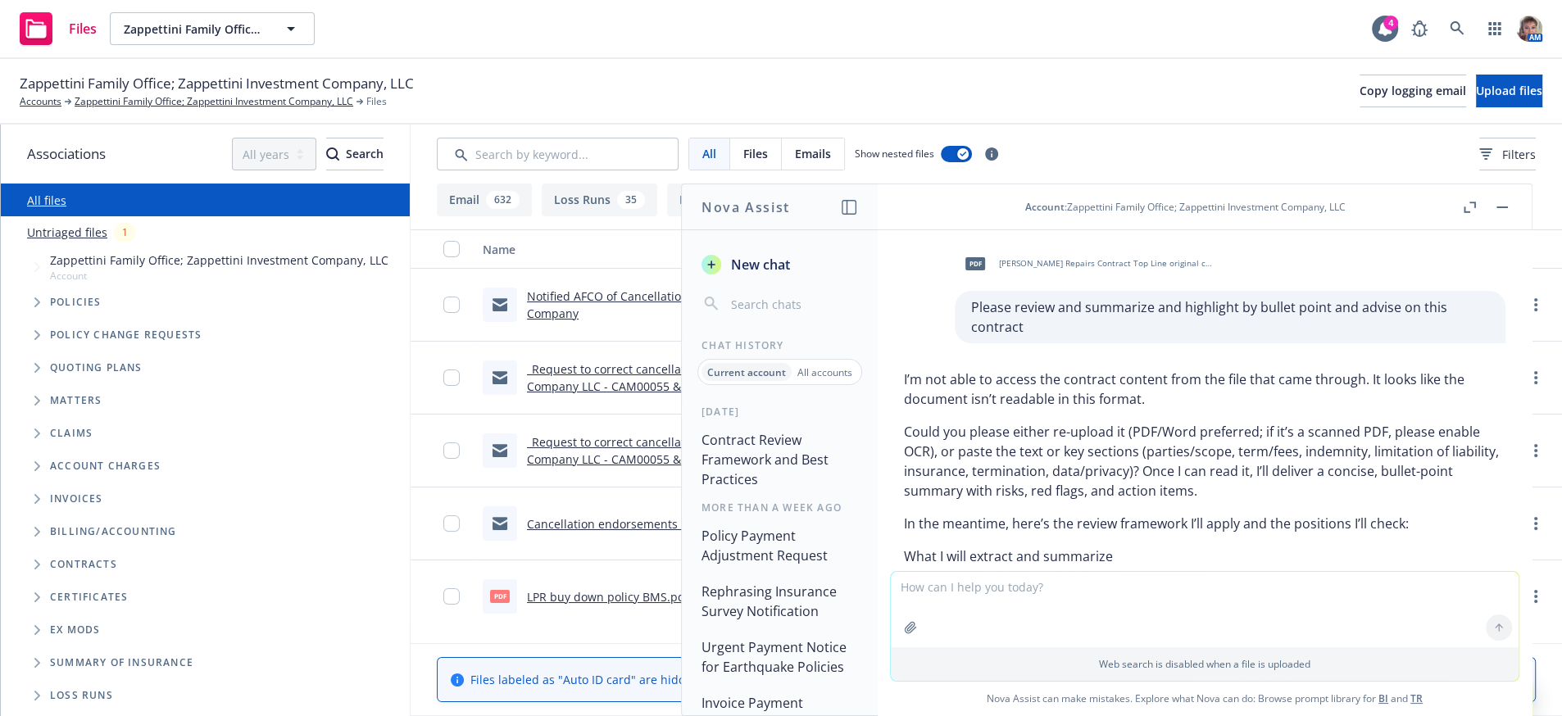
click at [1496, 208] on rect "button" at bounding box center [1501, 208] width 11 height 2
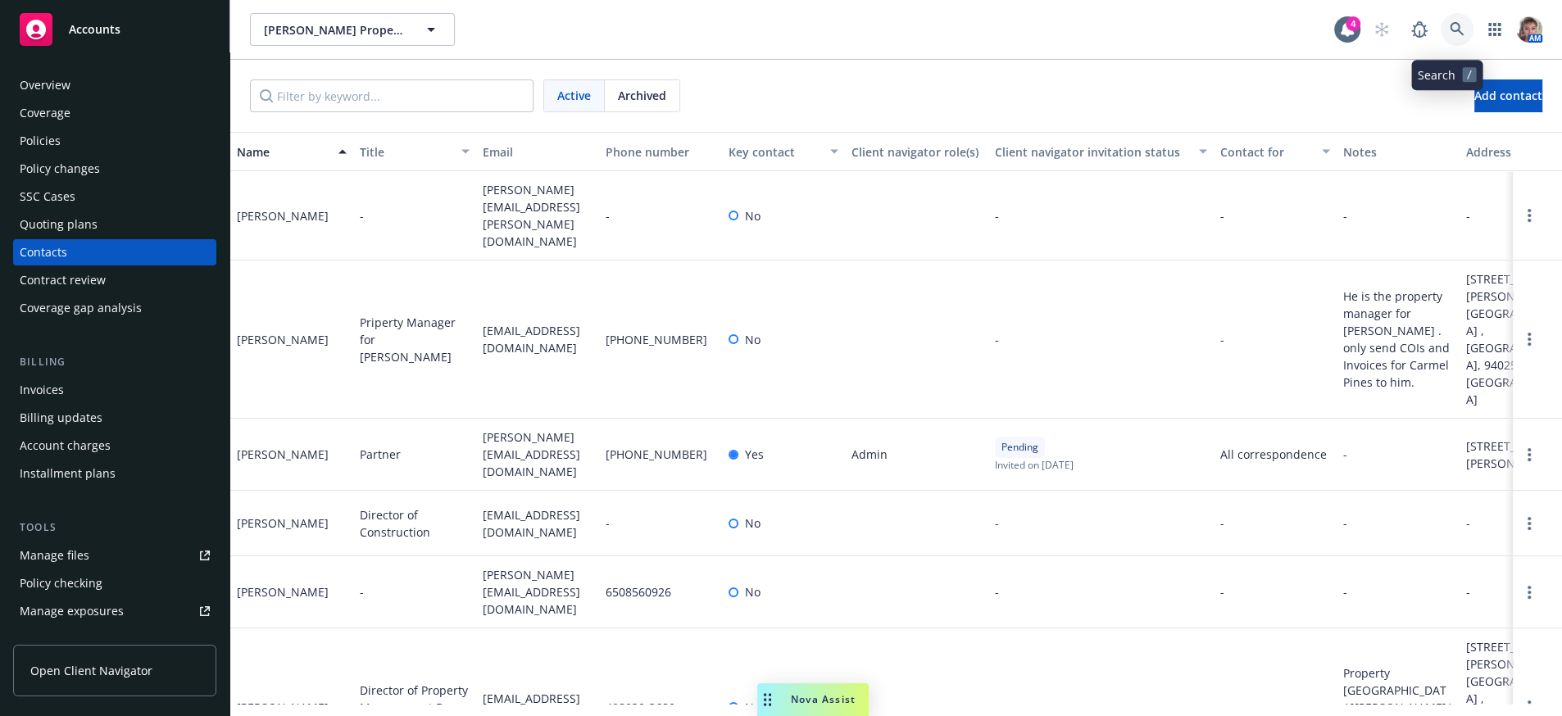
click at [1451, 31] on icon at bounding box center [1457, 29] width 15 height 15
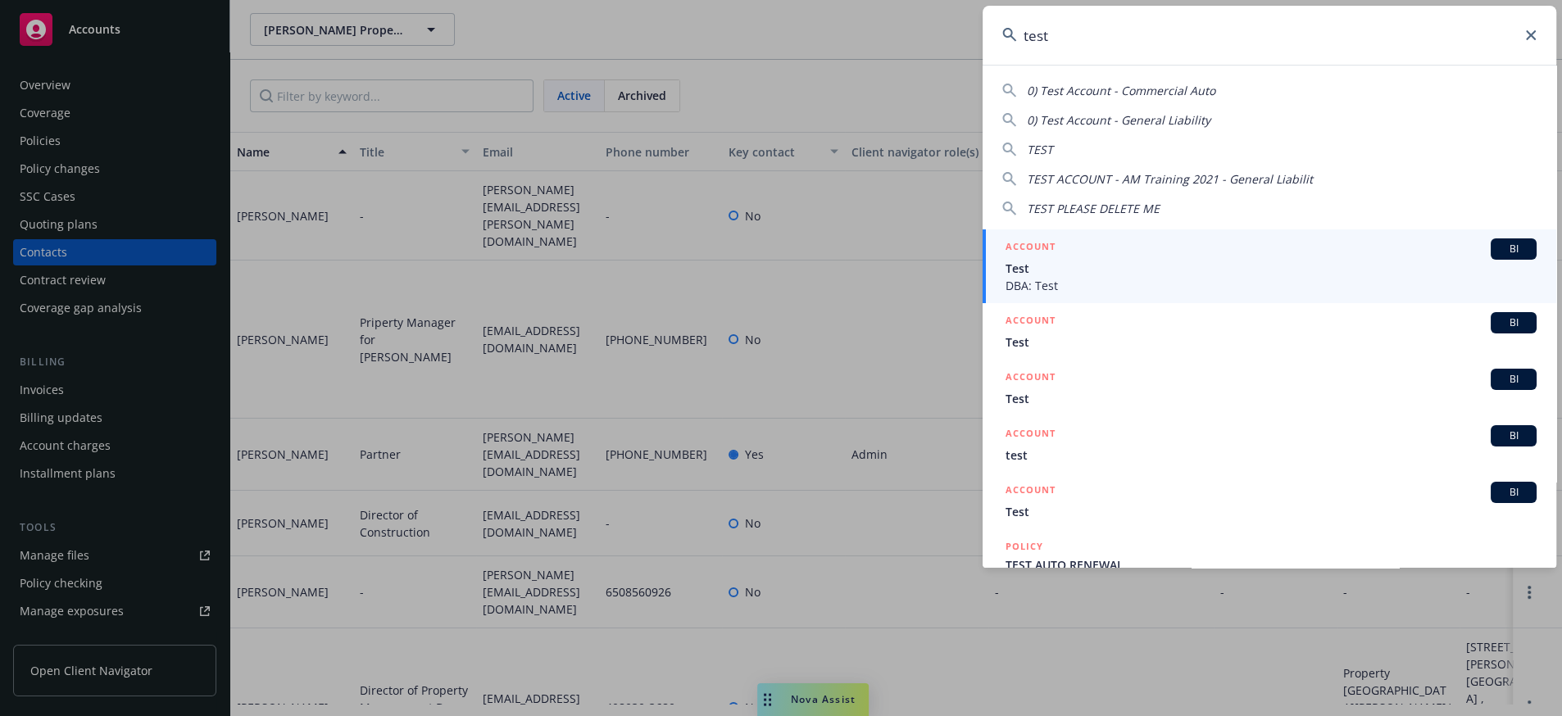
click at [1182, 111] on div "0) Test Account - General Liability" at bounding box center [1119, 119] width 184 height 17
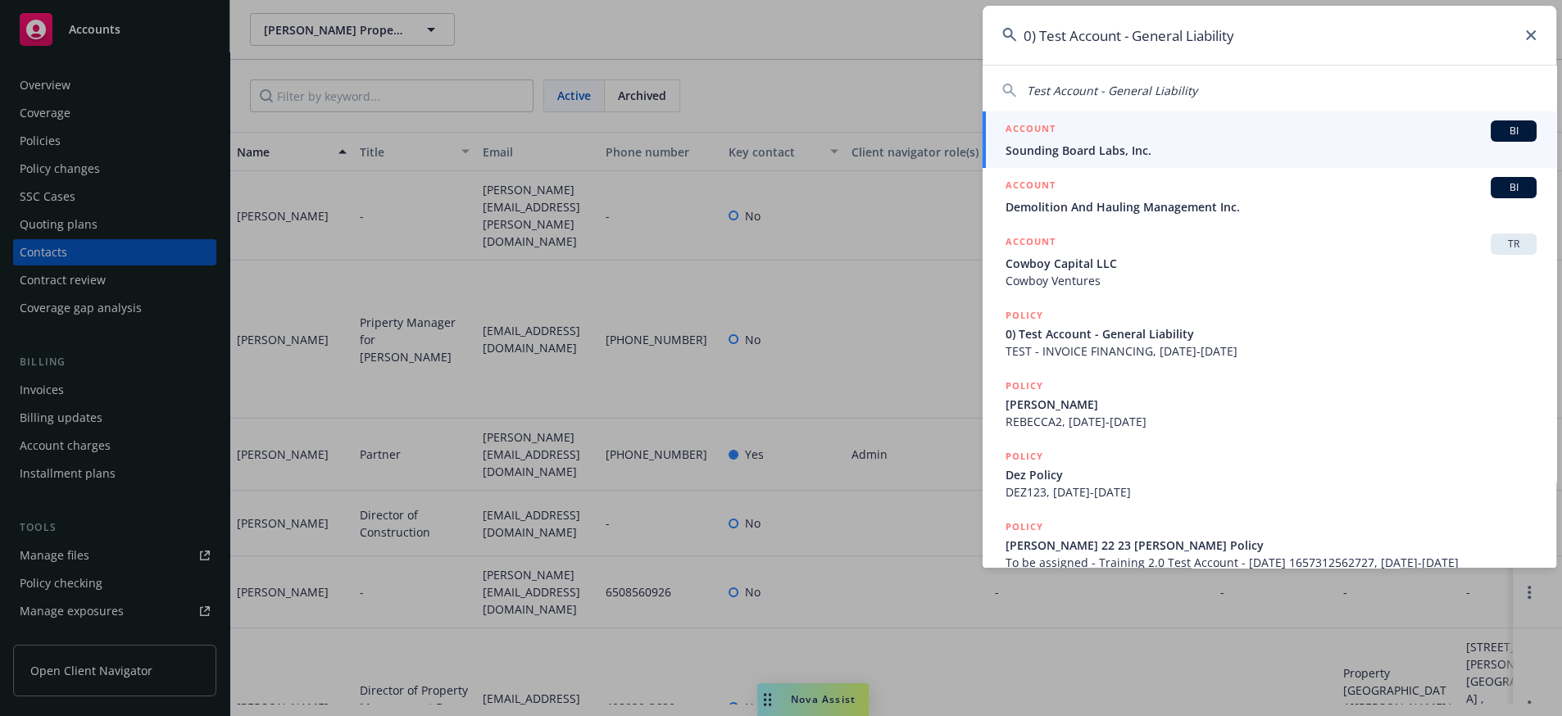
click at [1050, 91] on span "Test Account - General Liability" at bounding box center [1112, 91] width 170 height 16
type input "Test Account - General Liability"
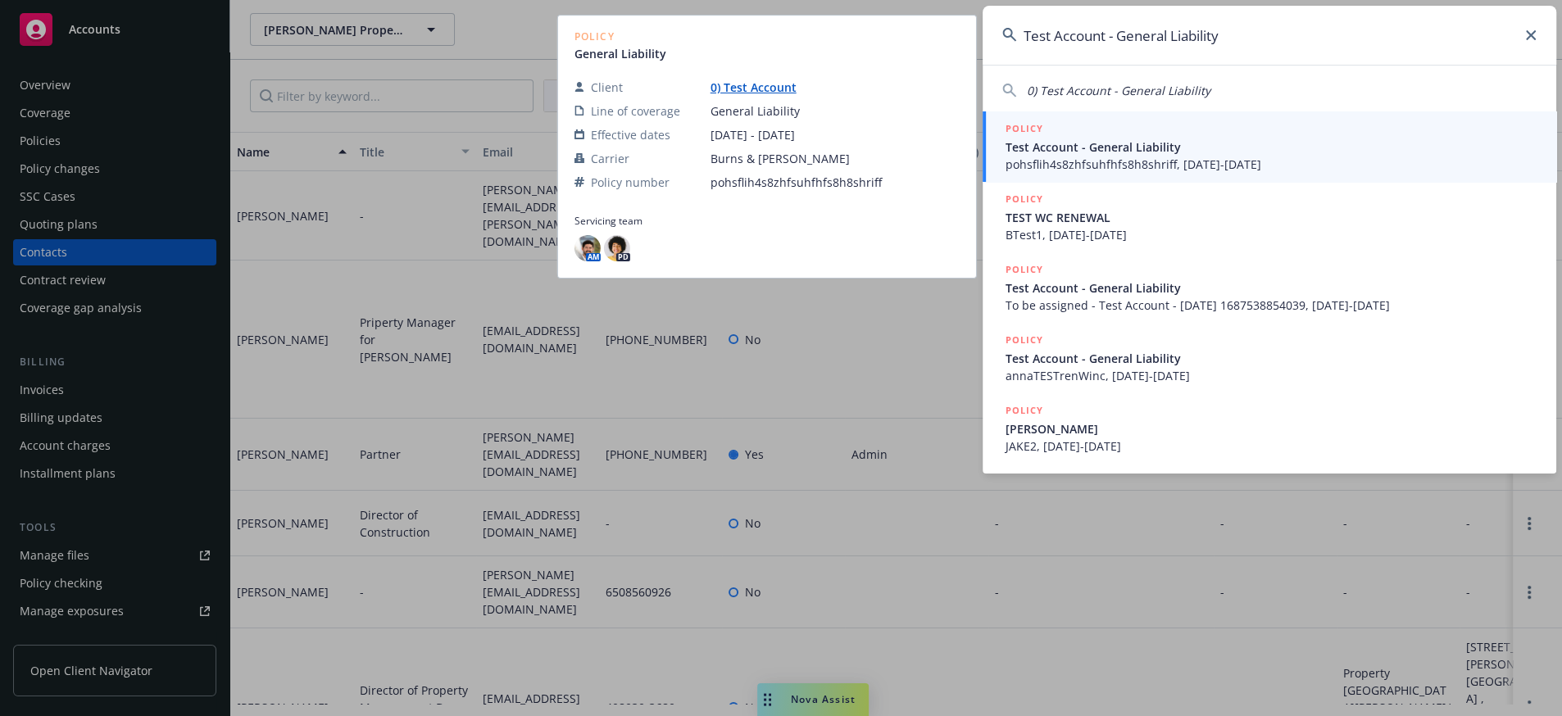
click at [1051, 159] on span "pohsflih4s8zhfsuhfhfs8h8shriff, 12/31/2020-12/31/2021" at bounding box center [1270, 164] width 531 height 17
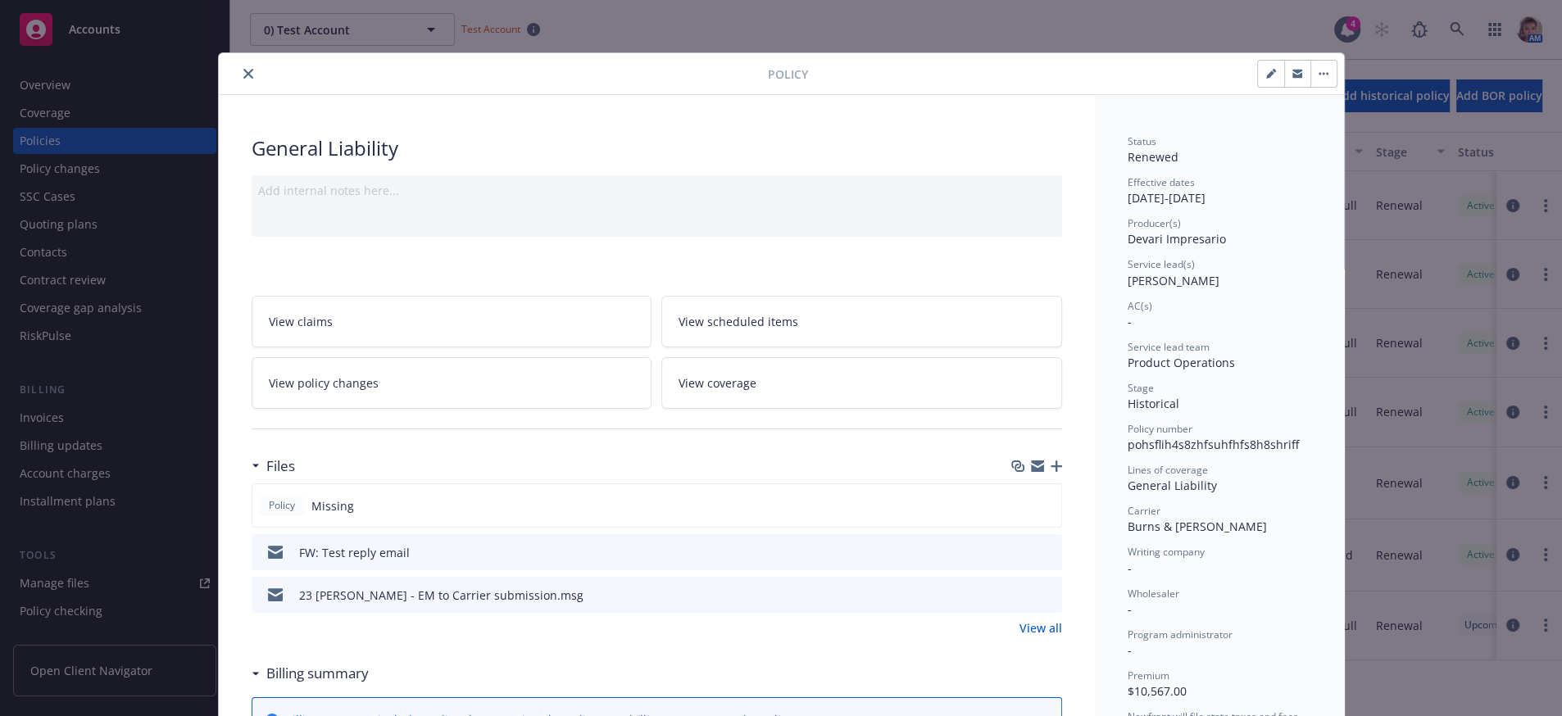
click at [243, 75] on icon "close" at bounding box center [248, 74] width 10 height 10
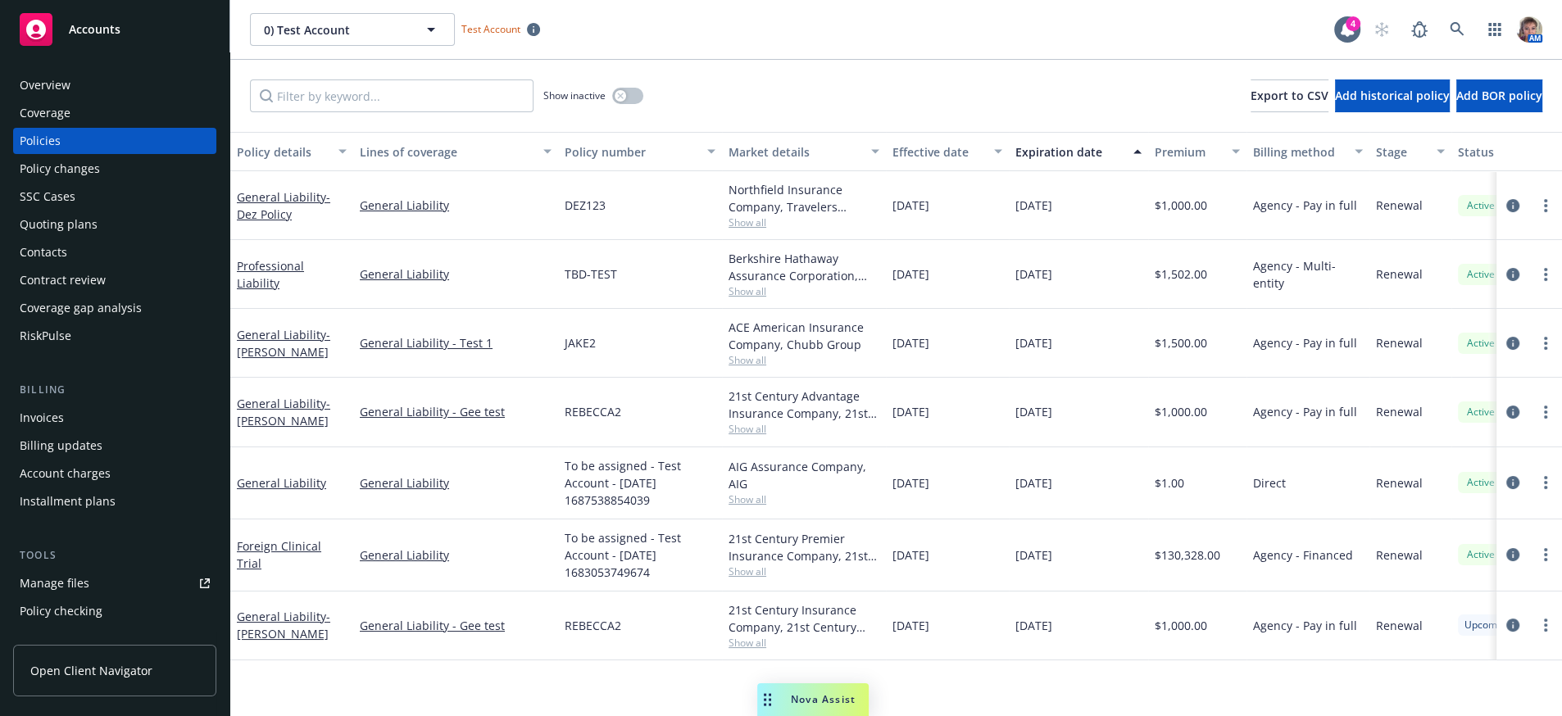
click at [75, 293] on div "Contract review" at bounding box center [63, 280] width 86 height 26
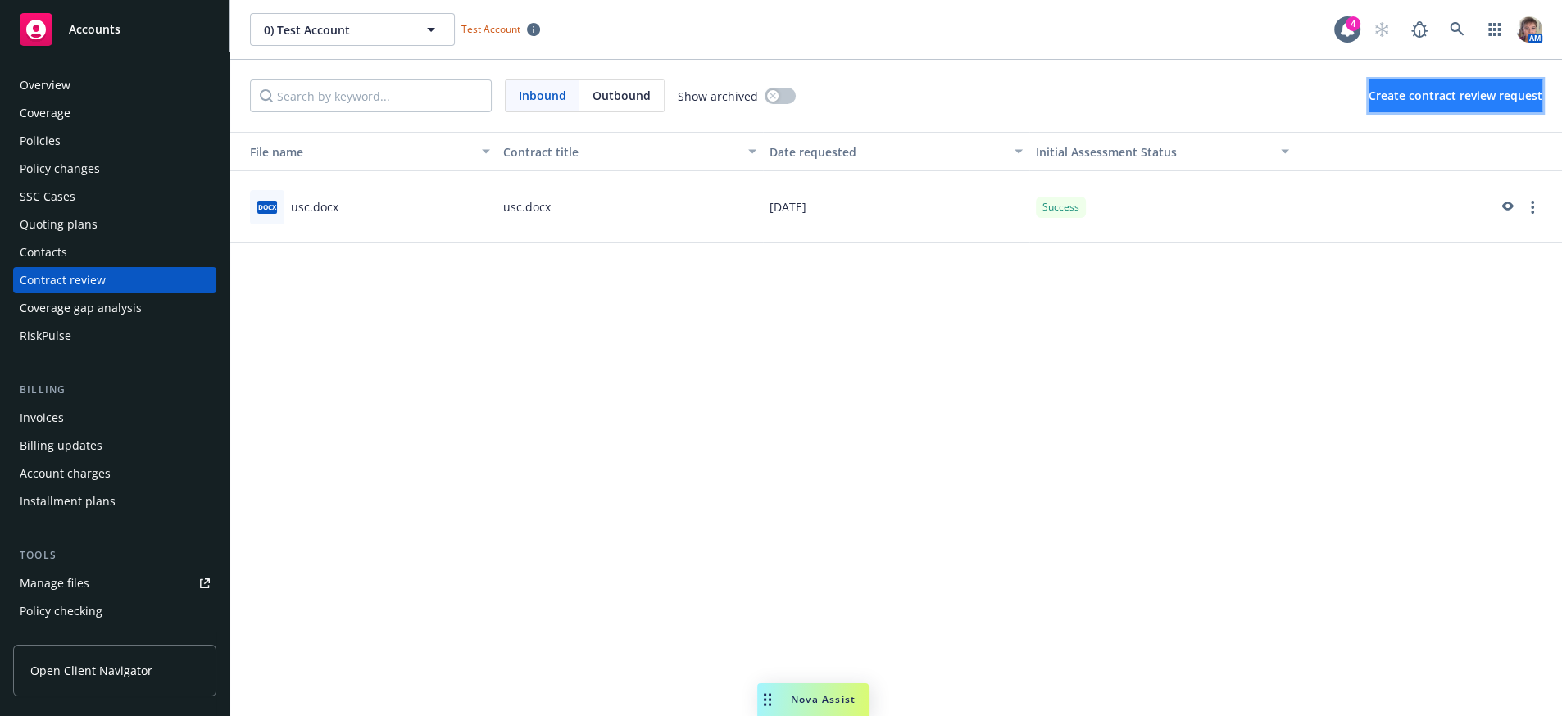
click at [1377, 112] on button "Create contract review request" at bounding box center [1455, 95] width 174 height 33
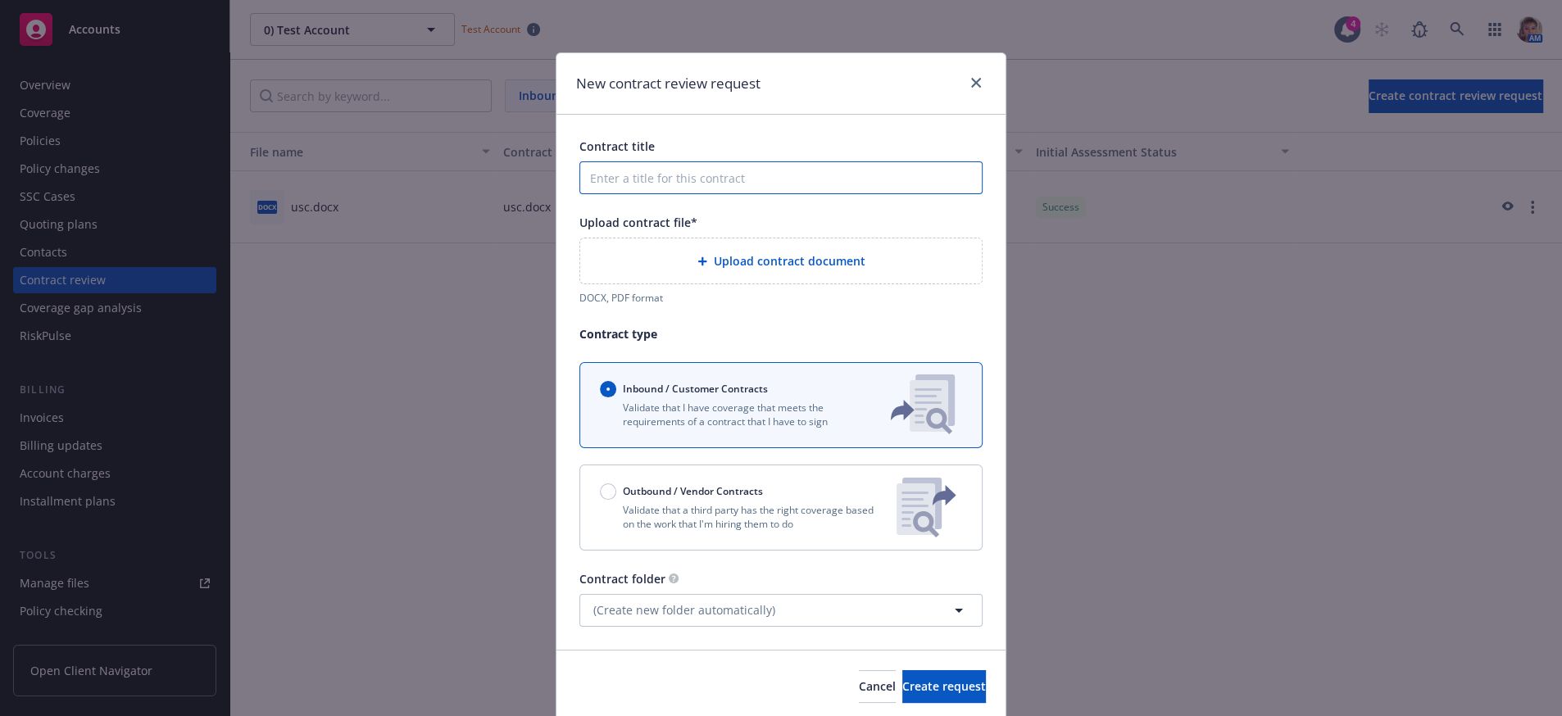
click at [627, 188] on input "Contract title" at bounding box center [780, 177] width 403 height 33
type input "Repair contract"
click at [697, 263] on div "Upload contract document" at bounding box center [781, 260] width 402 height 45
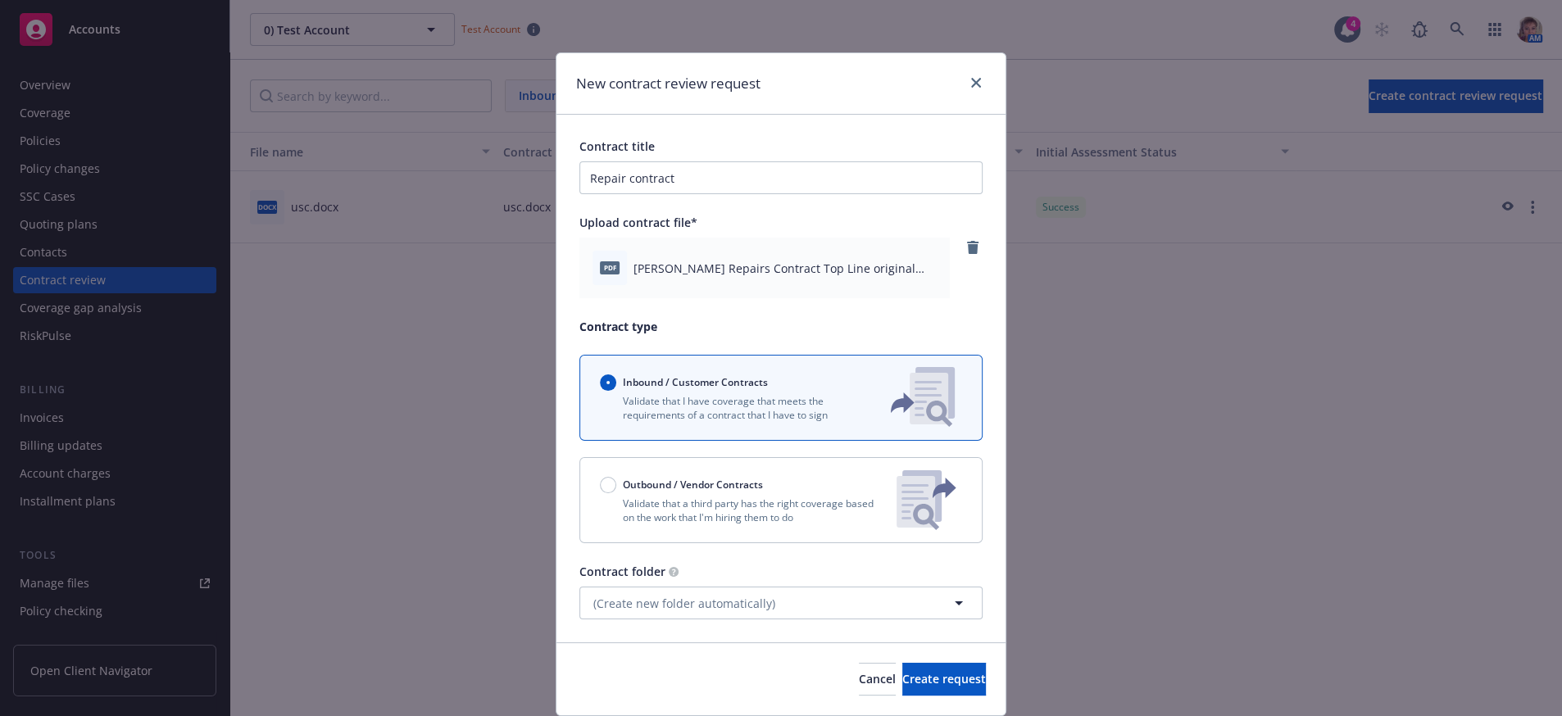
scroll to position [90, 0]
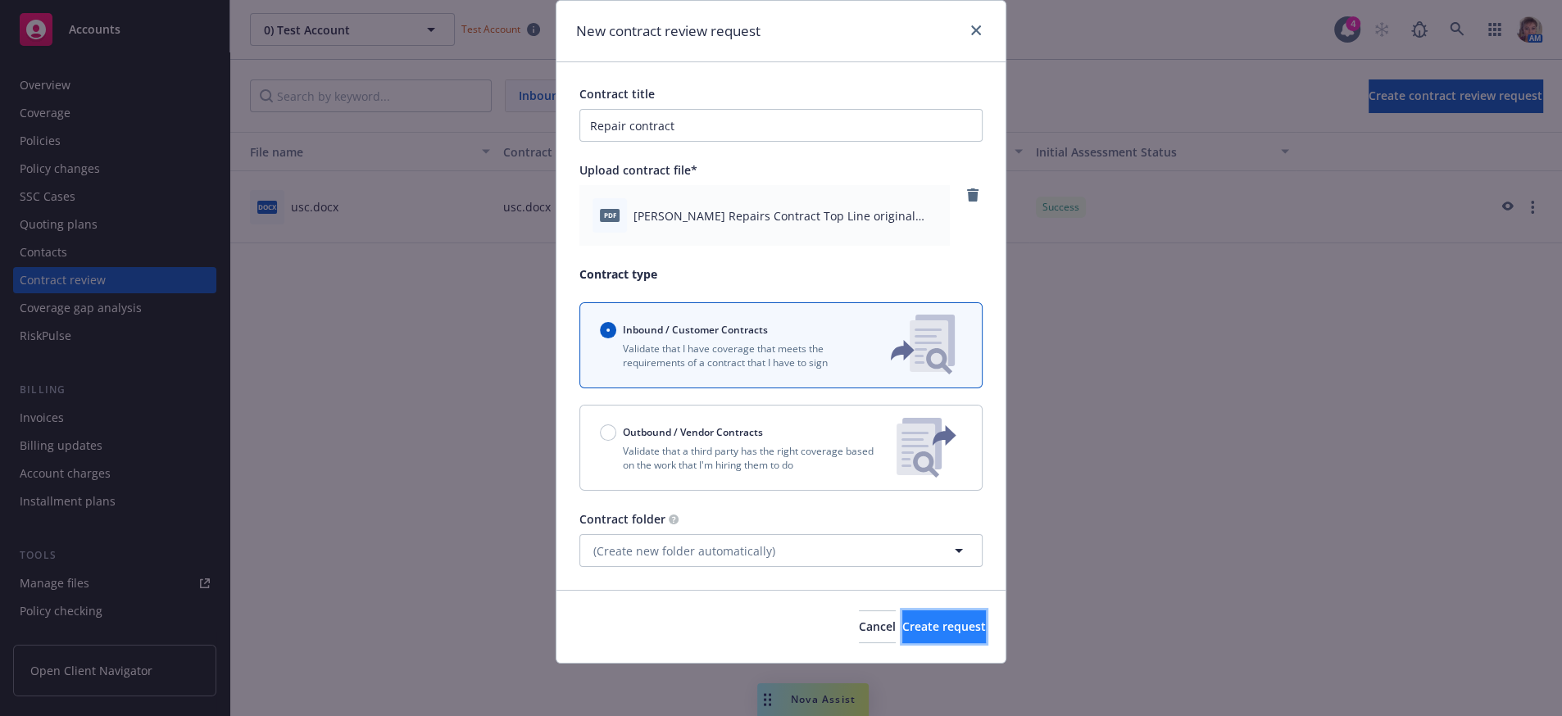
click at [902, 620] on span "Create request" at bounding box center [944, 627] width 84 height 16
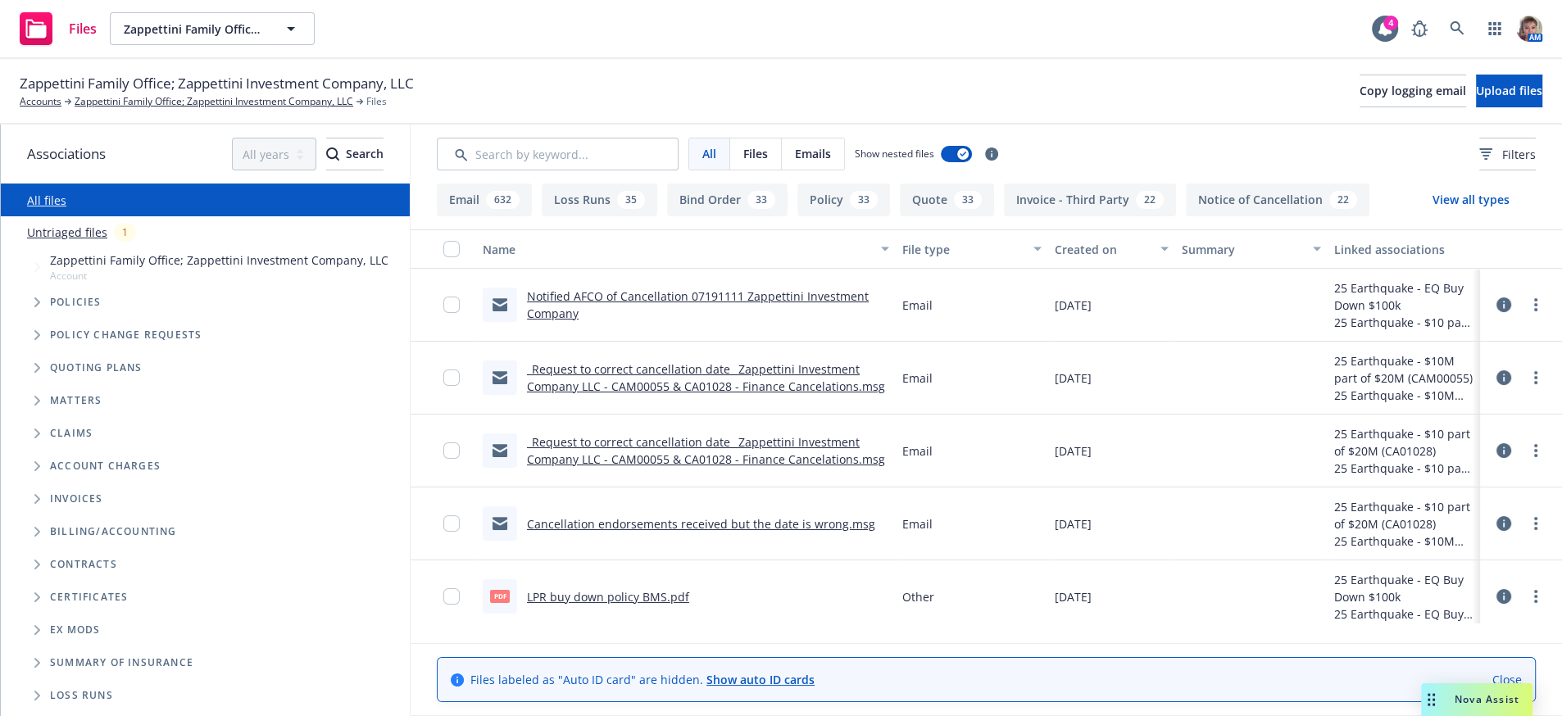
click at [1477, 705] on div "Nova Assist" at bounding box center [1476, 699] width 111 height 33
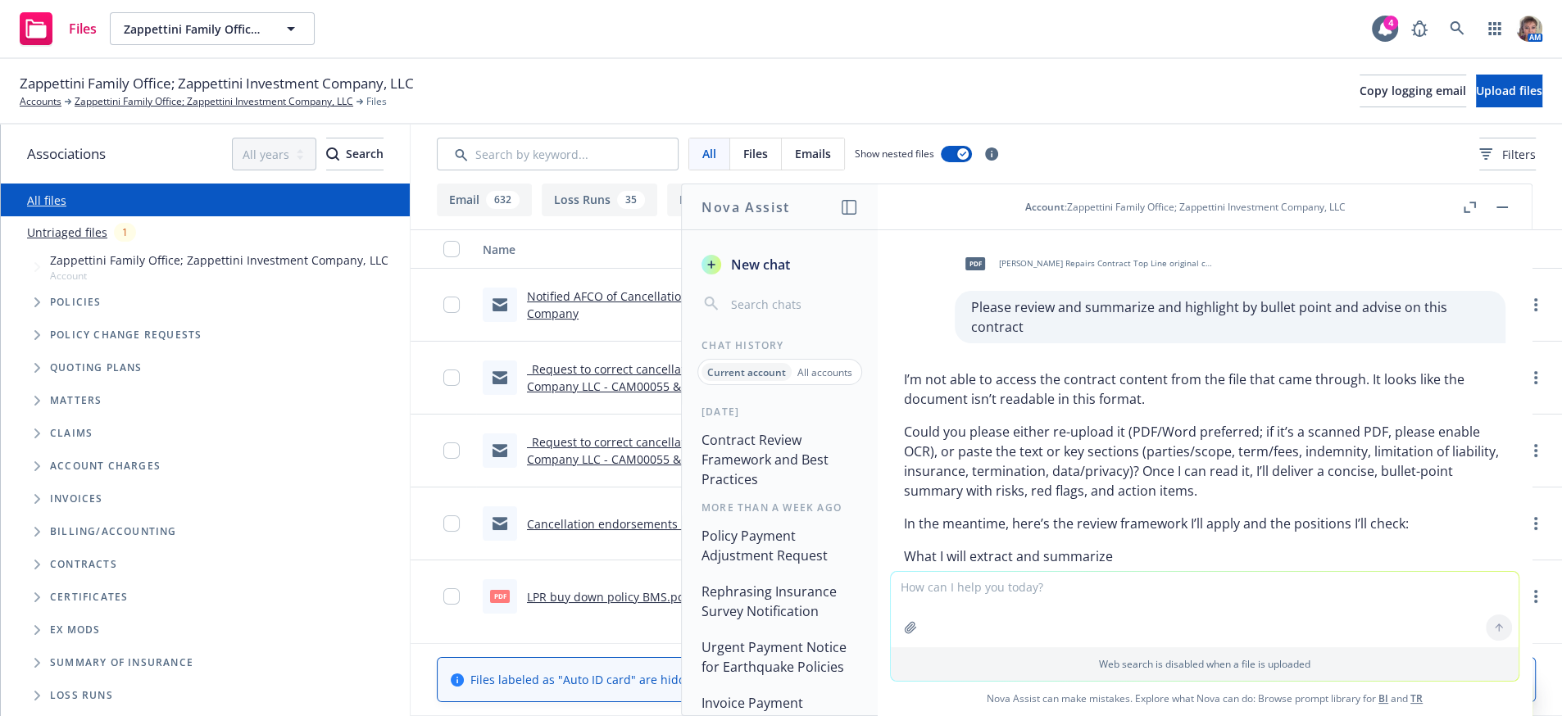
click at [921, 592] on textarea at bounding box center [1205, 609] width 628 height 75
paste textarea "[PERSON_NAME], I am willing to do this again, but I will be documenting her acc…"
type textarea "Please review and reword [PERSON_NAME], I am willing to do this again, but I wi…"
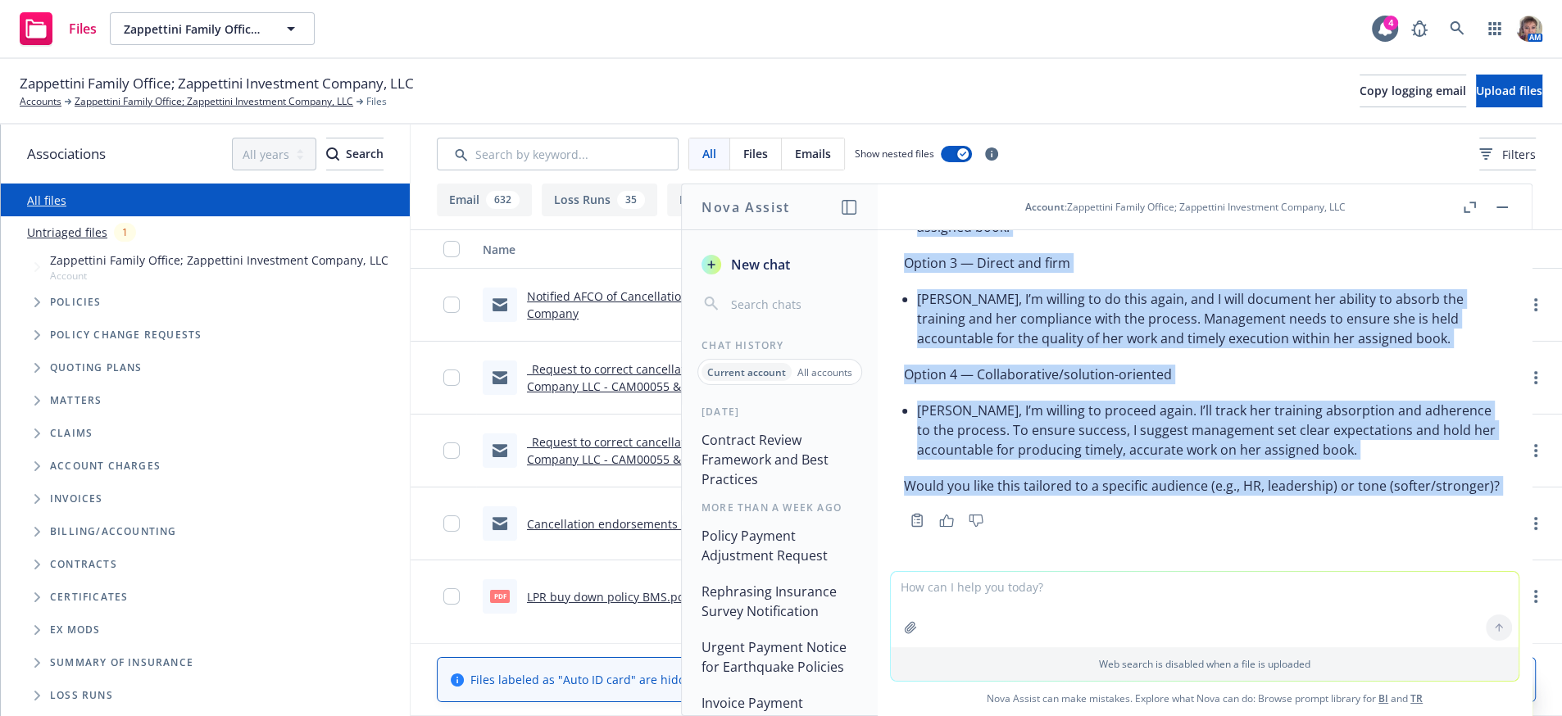
scroll to position [3793, 0]
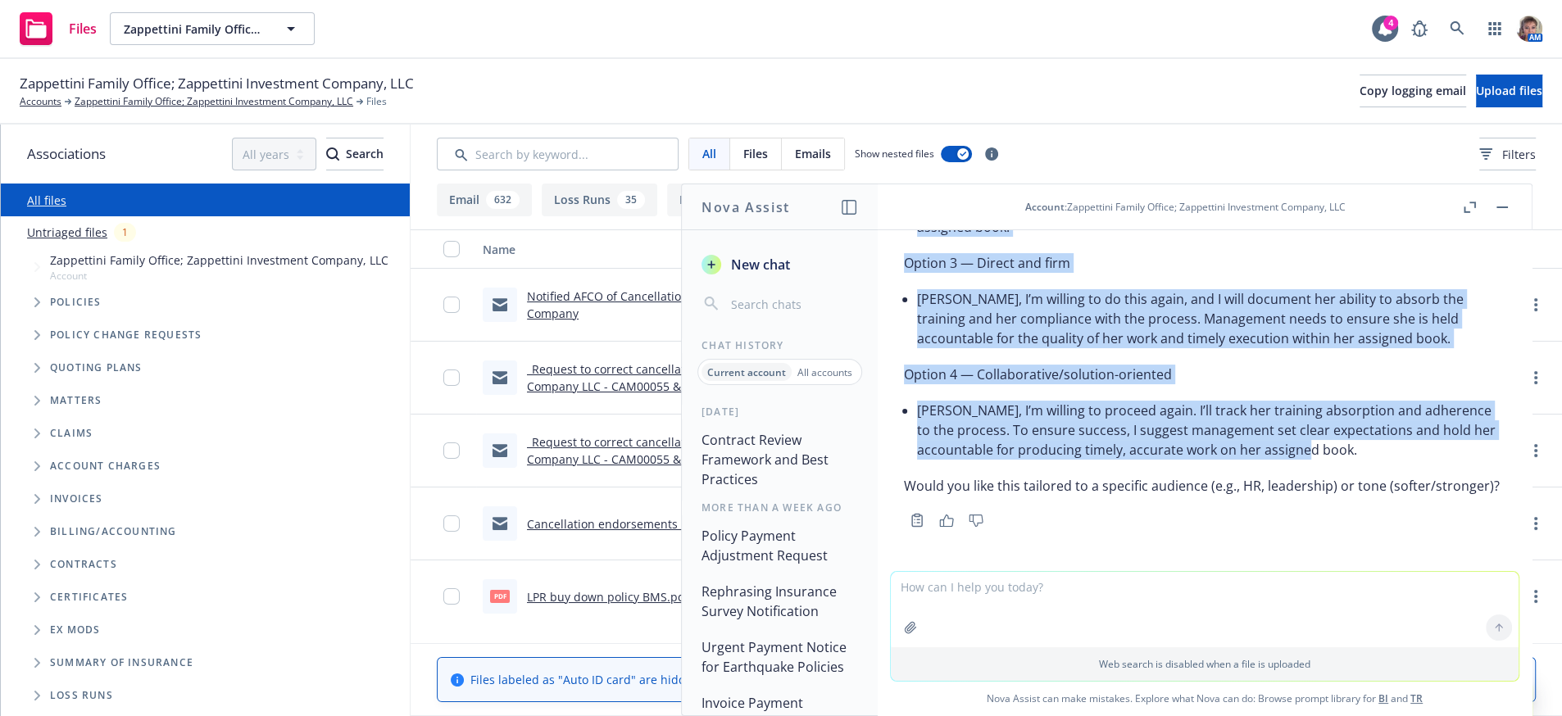
drag, startPoint x: 918, startPoint y: 461, endPoint x: 1123, endPoint y: 429, distance: 207.3
click at [1123, 429] on div "Here are a few polished options with varying tone. Feel free to mix and match. …" at bounding box center [1204, 236] width 601 height 531
copy div "Loremi, D’s ametcon ad elitsed doeiu. T inci utlabore etd magnaaliquaeni adm ve…"
click at [1492, 211] on button "button" at bounding box center [1502, 207] width 20 height 20
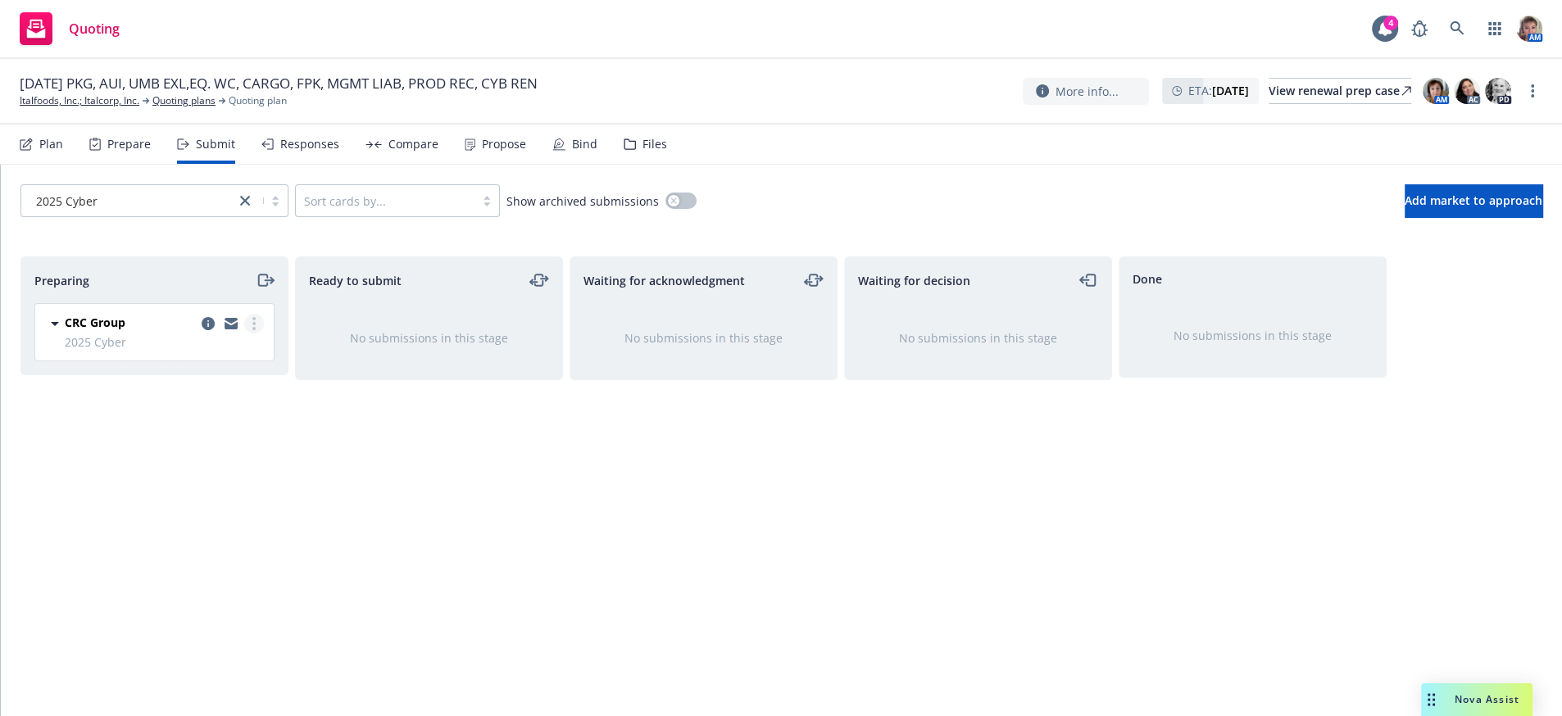
click at [258, 334] on link "more" at bounding box center [254, 324] width 20 height 20
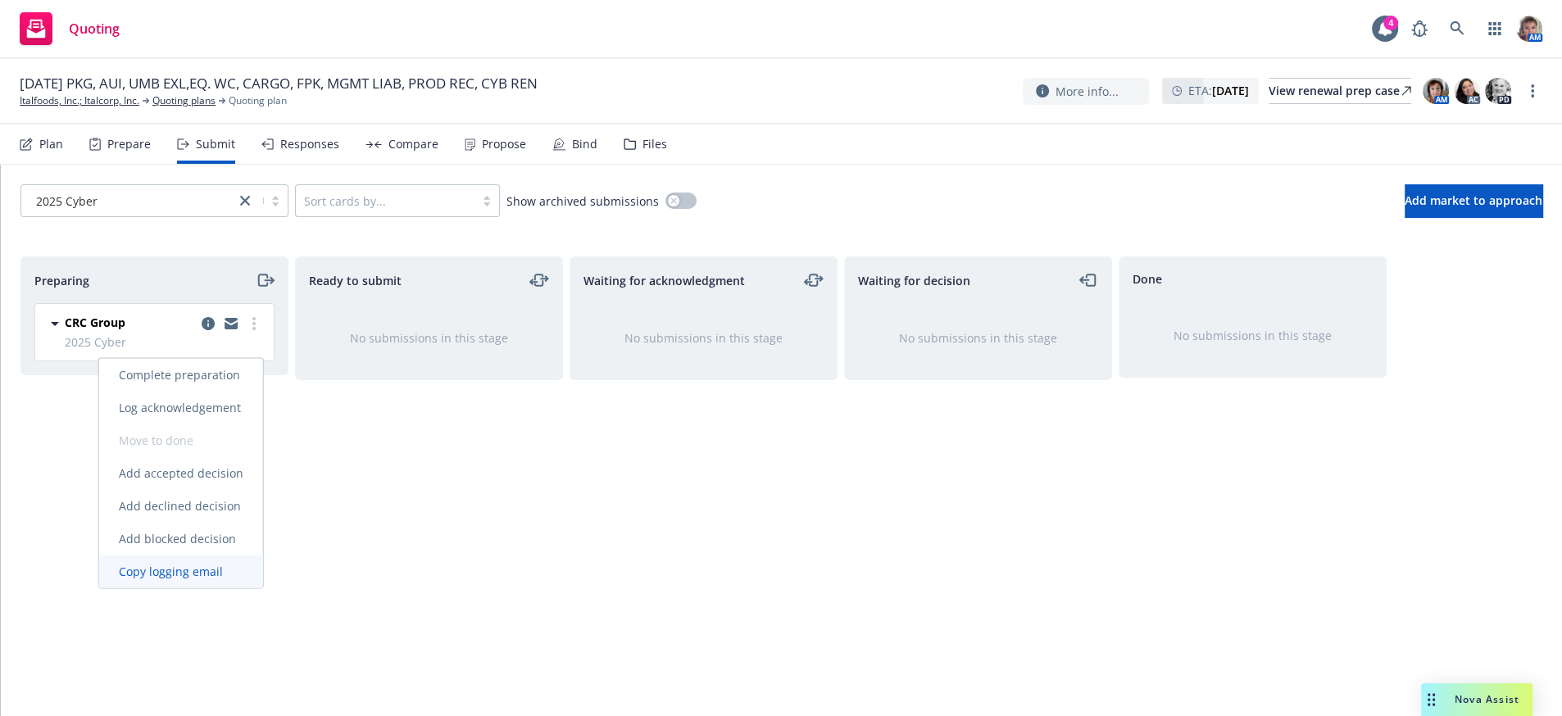
click at [204, 571] on span "Copy logging email" at bounding box center [170, 572] width 143 height 16
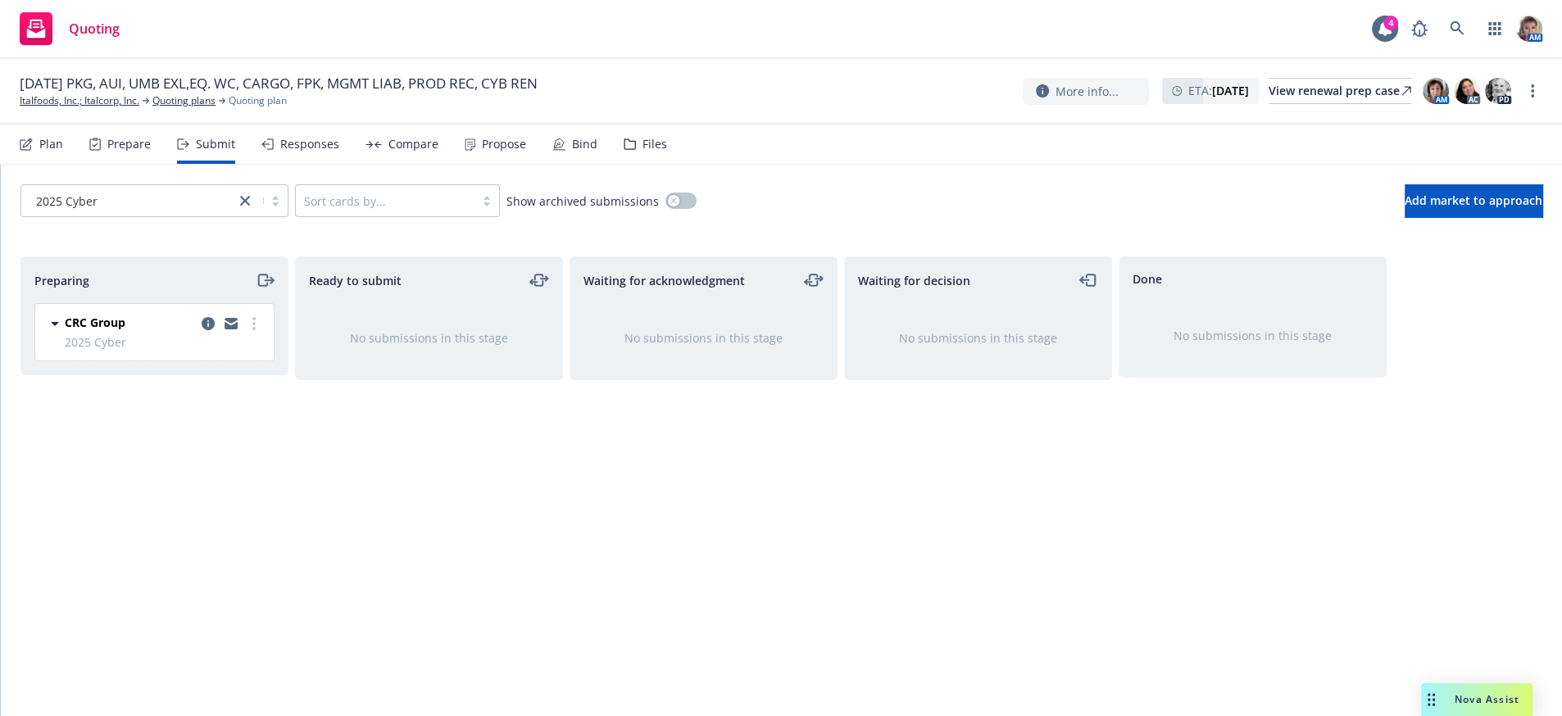
click at [345, 552] on div "Ready to submit No submissions in this stage" at bounding box center [429, 468] width 268 height 425
click at [1426, 208] on span "Add market to approach" at bounding box center [1474, 201] width 138 height 16
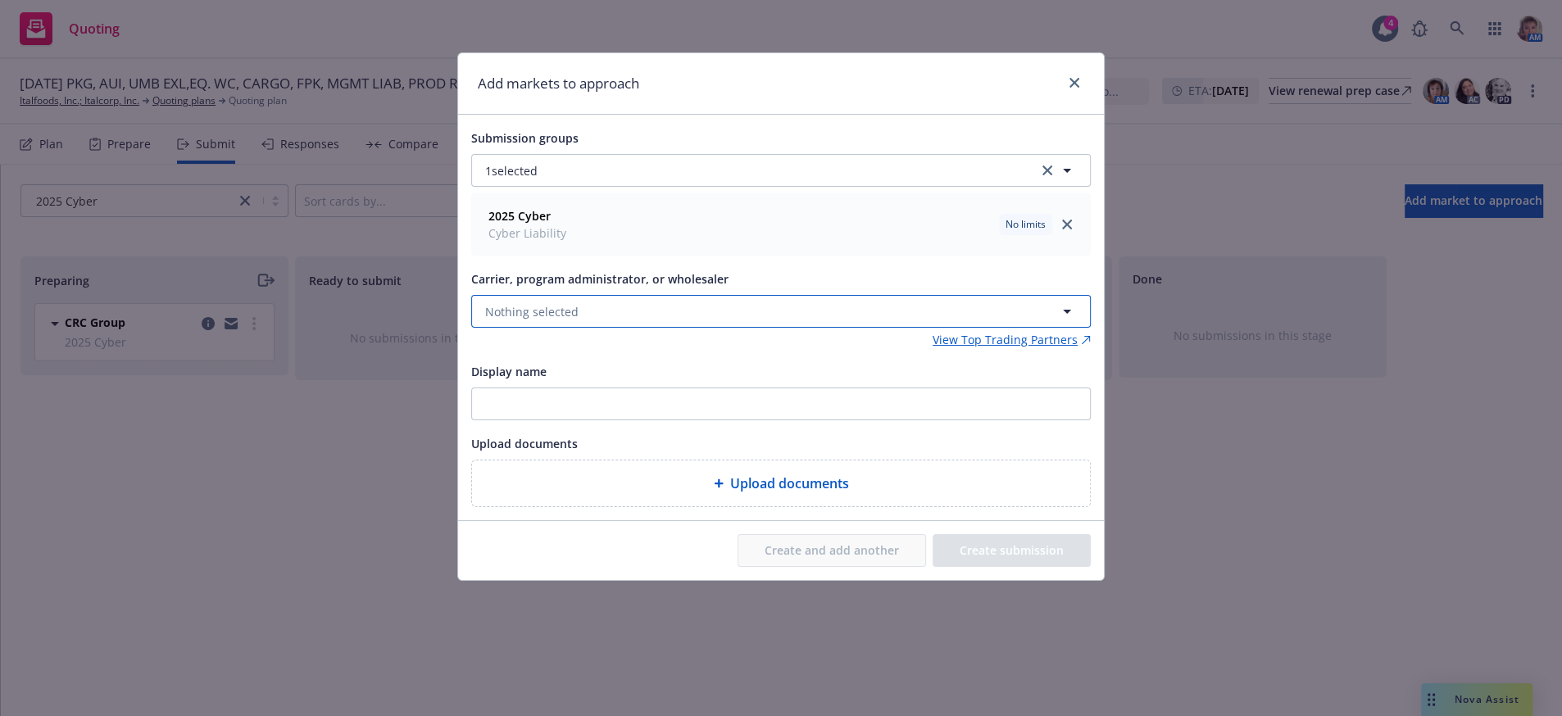
click at [701, 328] on button "Nothing selected" at bounding box center [781, 311] width 620 height 33
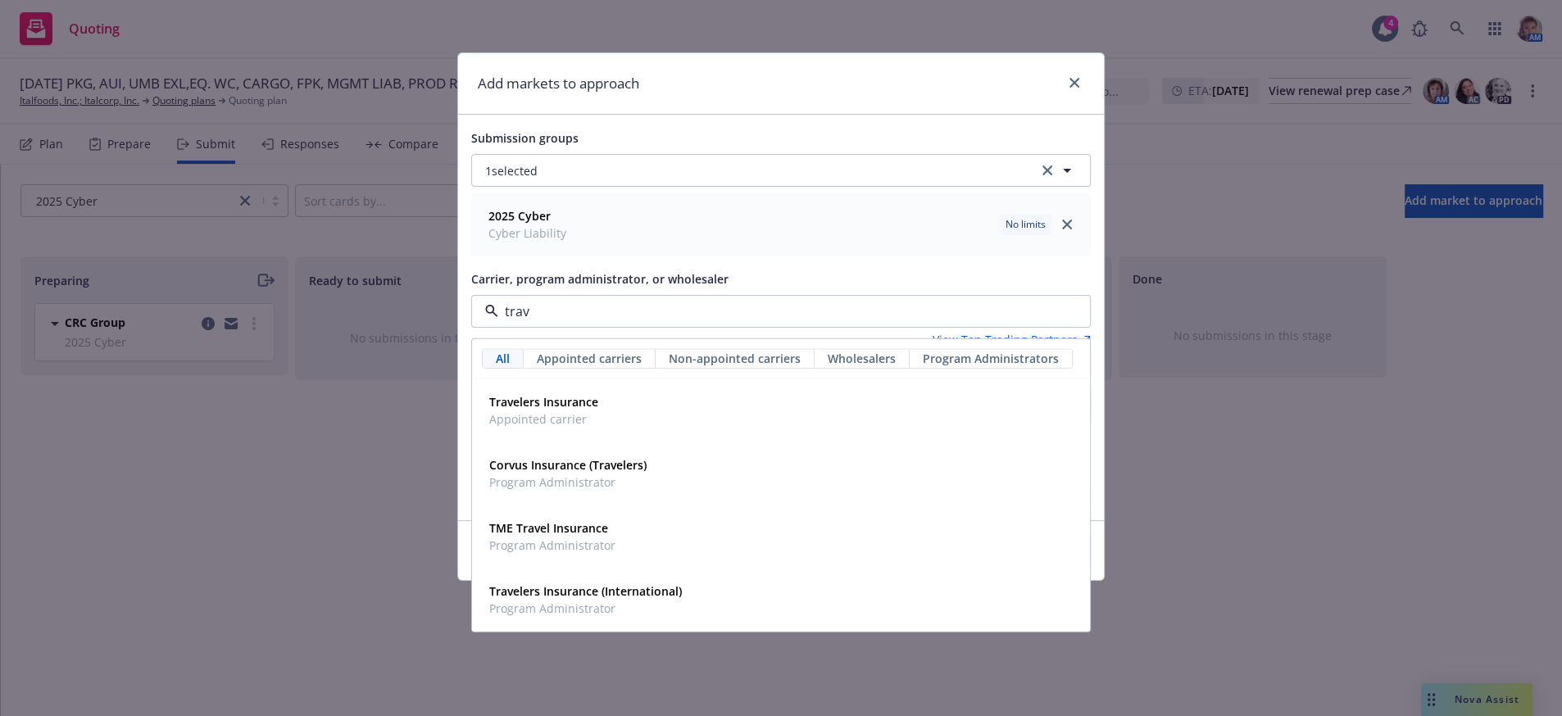
type input "trave"
click at [601, 431] on div "Travelers Insurance Appointed carrier" at bounding box center [542, 410] width 119 height 41
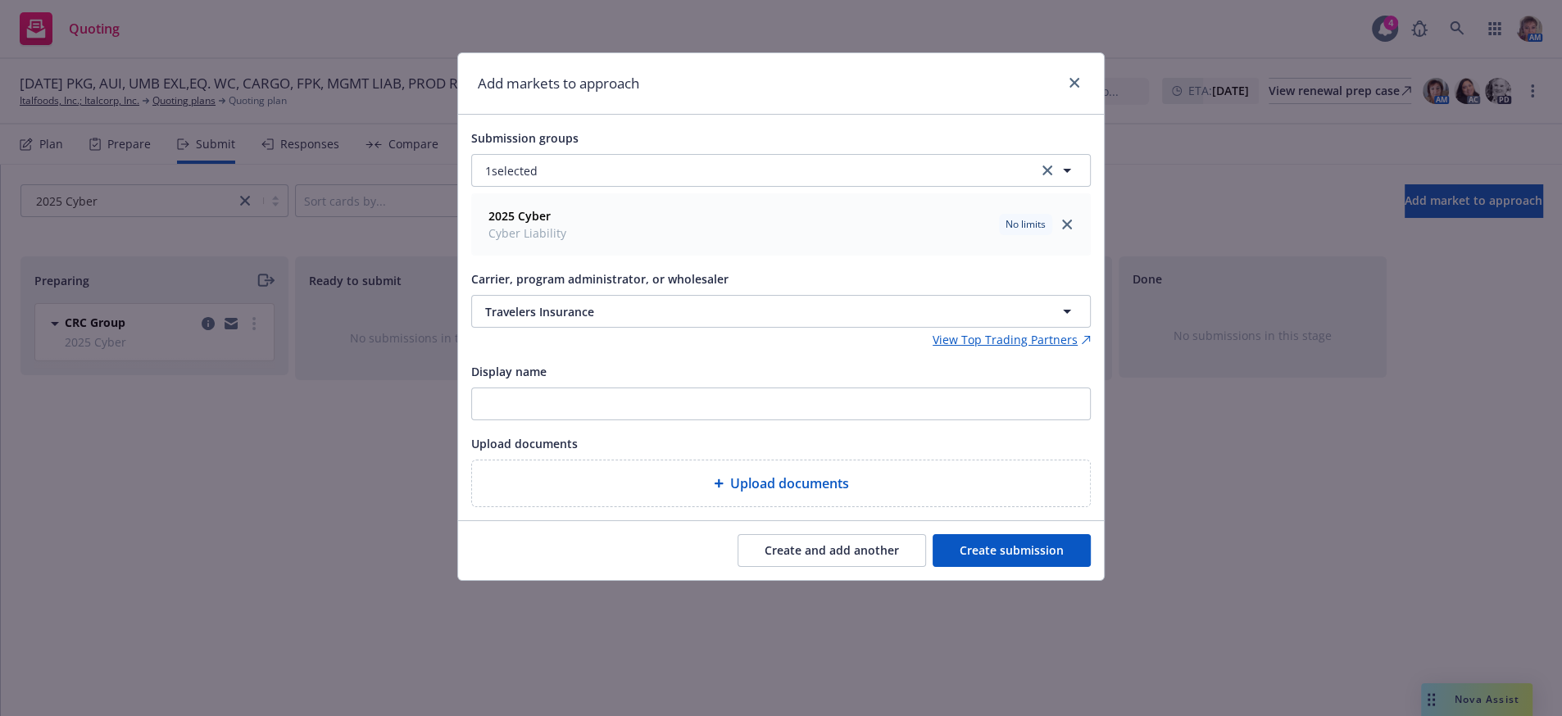
click at [1014, 567] on button "Create submission" at bounding box center [1012, 550] width 158 height 33
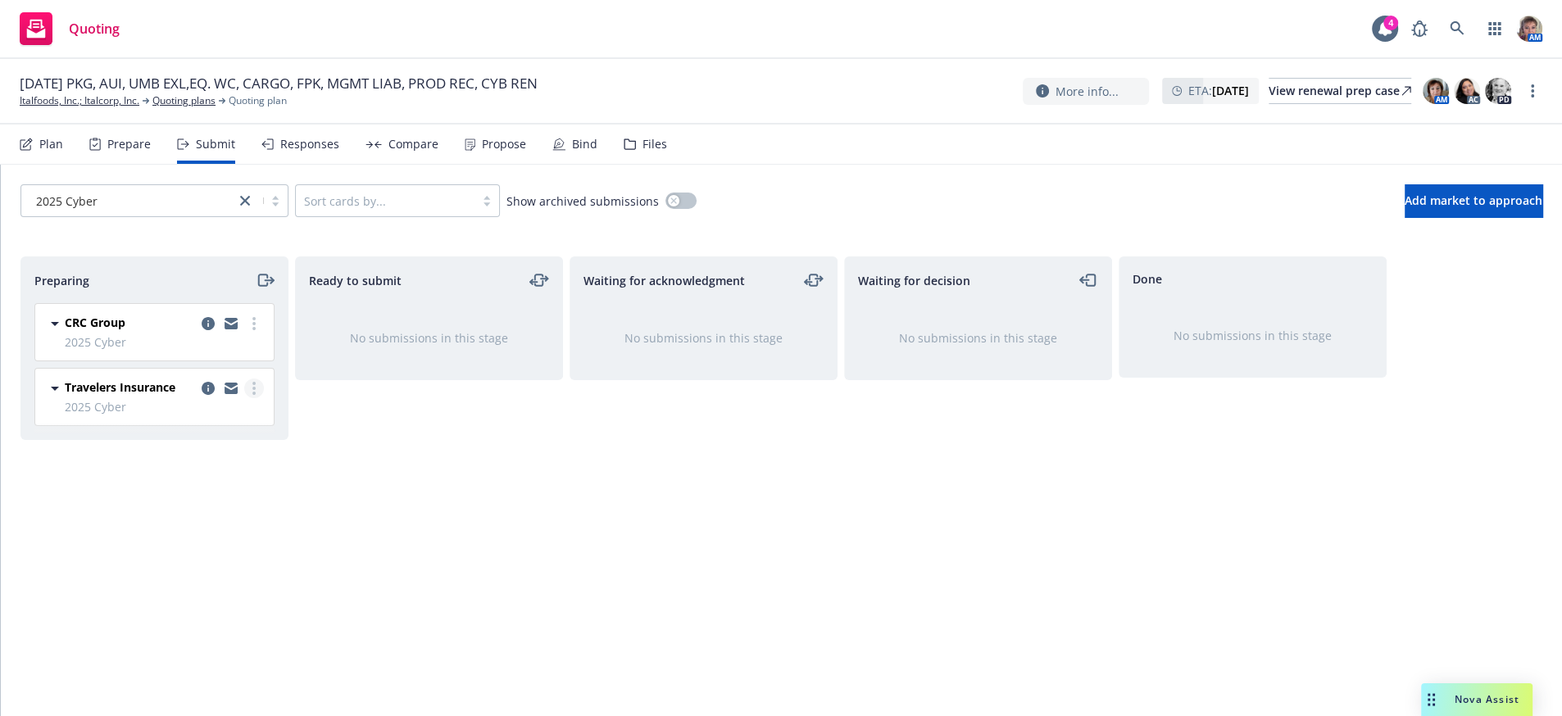
click at [255, 395] on icon "more" at bounding box center [253, 388] width 3 height 13
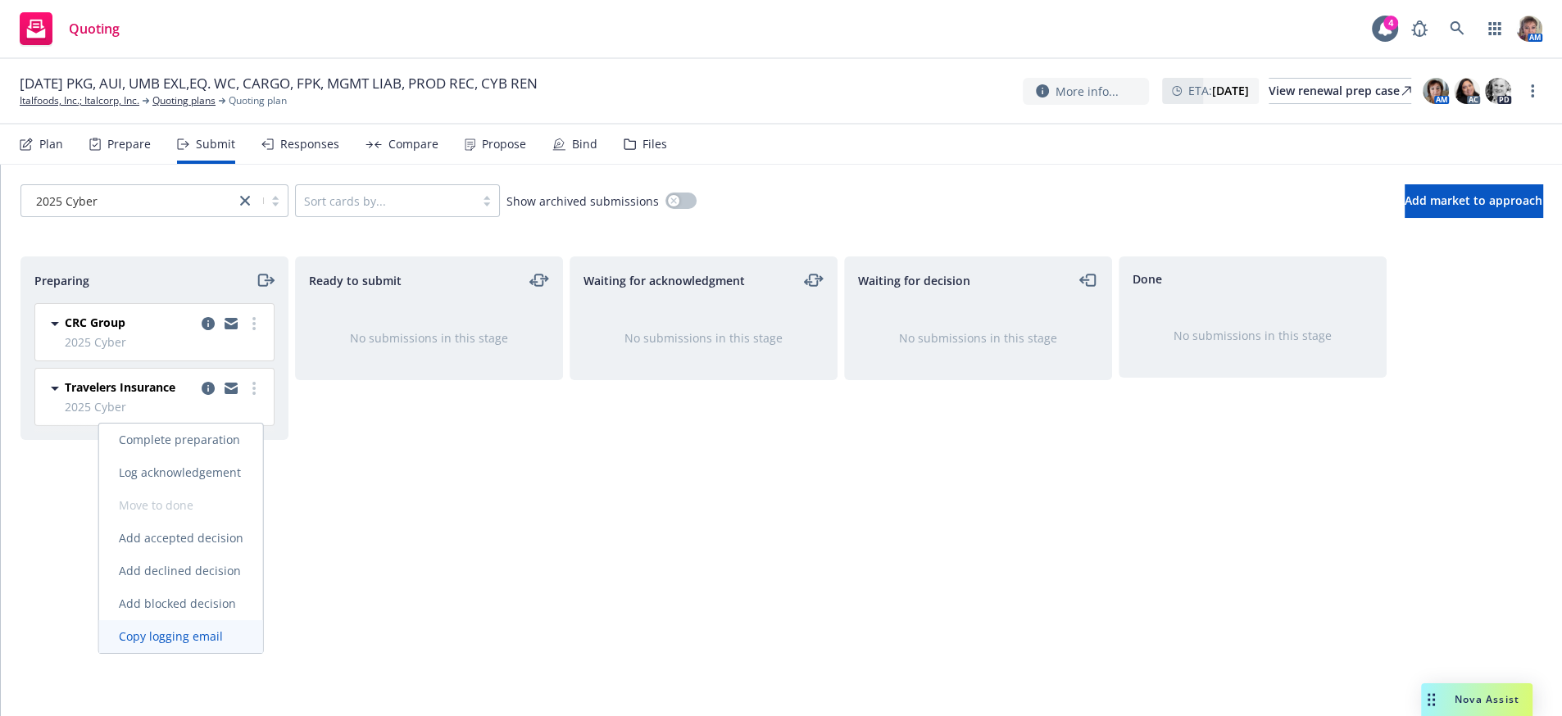
click at [207, 638] on span "Copy logging email" at bounding box center [170, 637] width 143 height 16
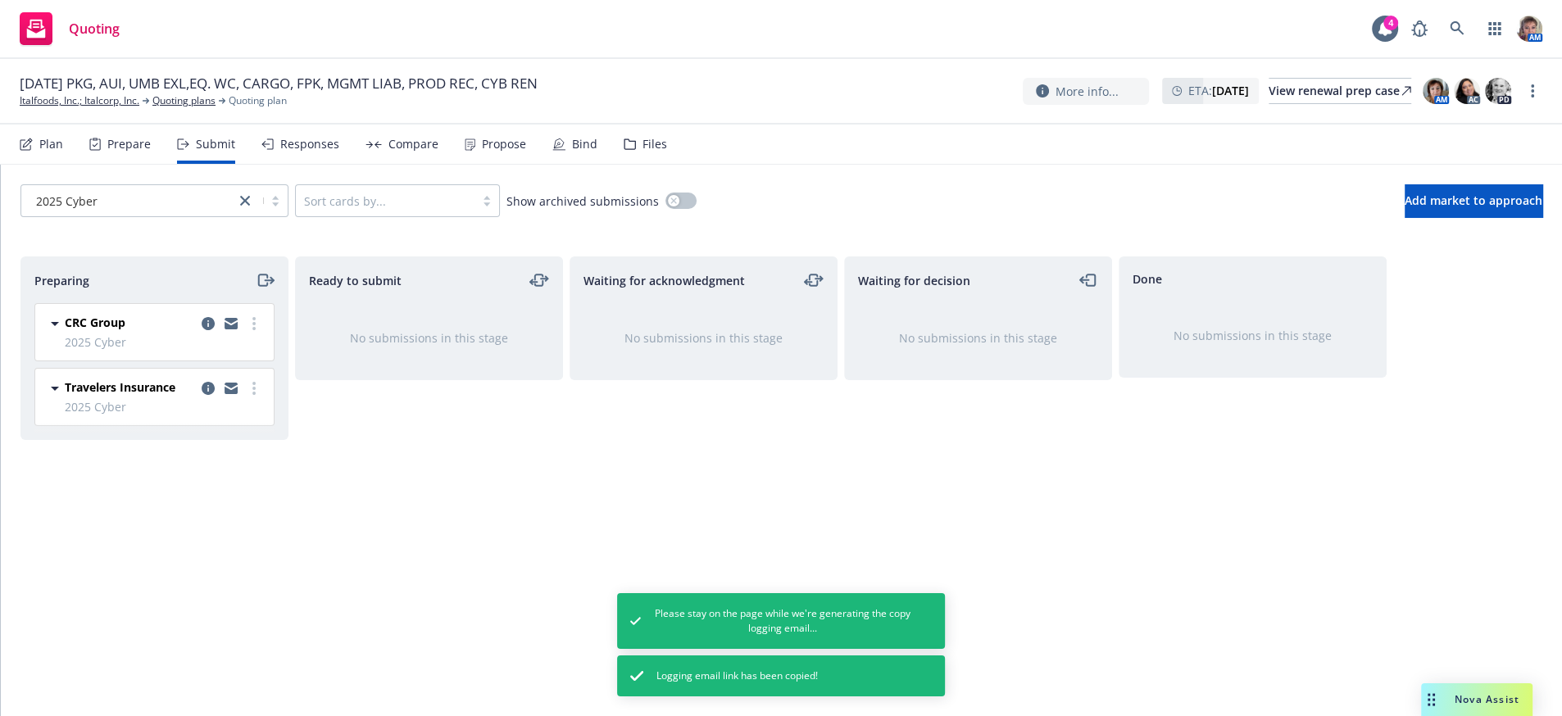
click at [667, 151] on div "Files" at bounding box center [654, 144] width 25 height 13
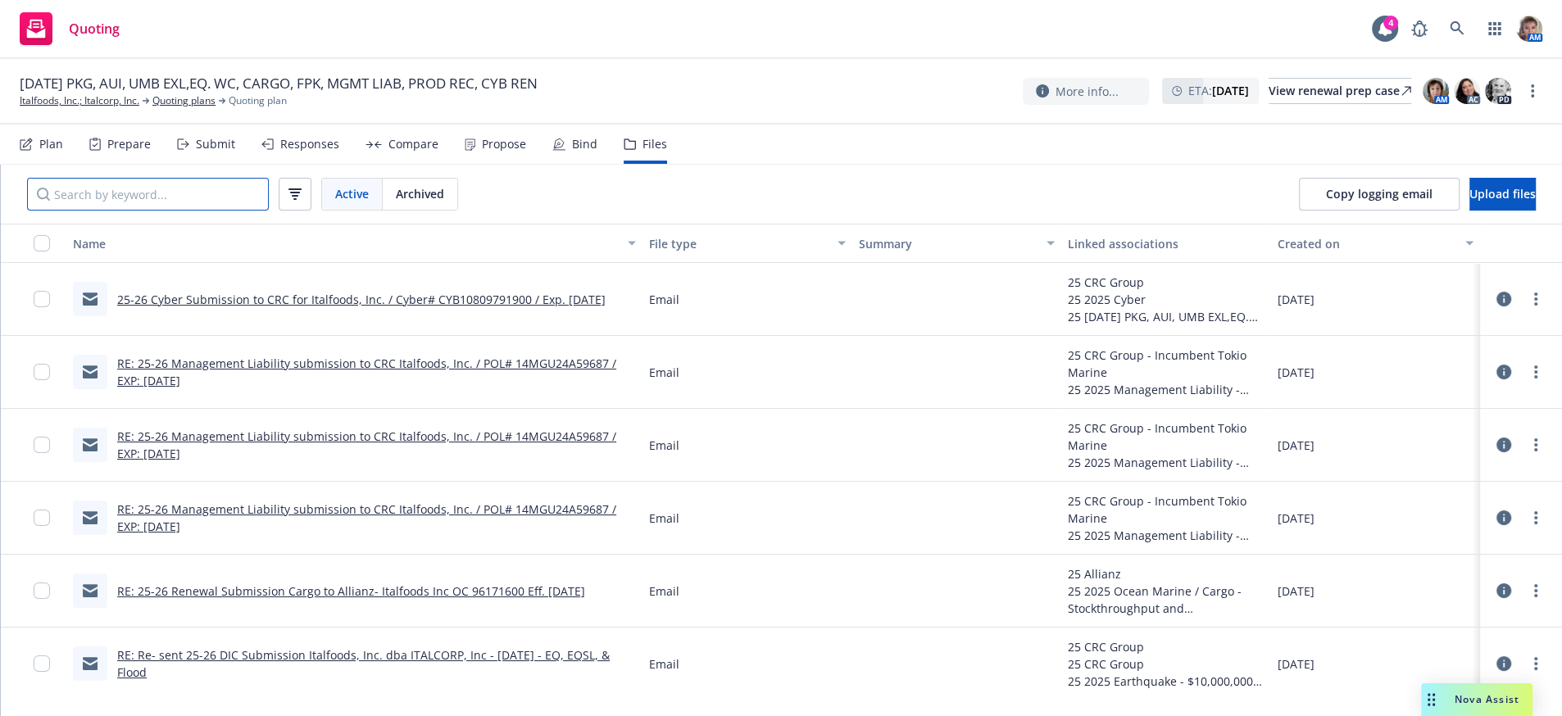
click at [102, 200] on input "Search by keyword..." at bounding box center [148, 194] width 242 height 33
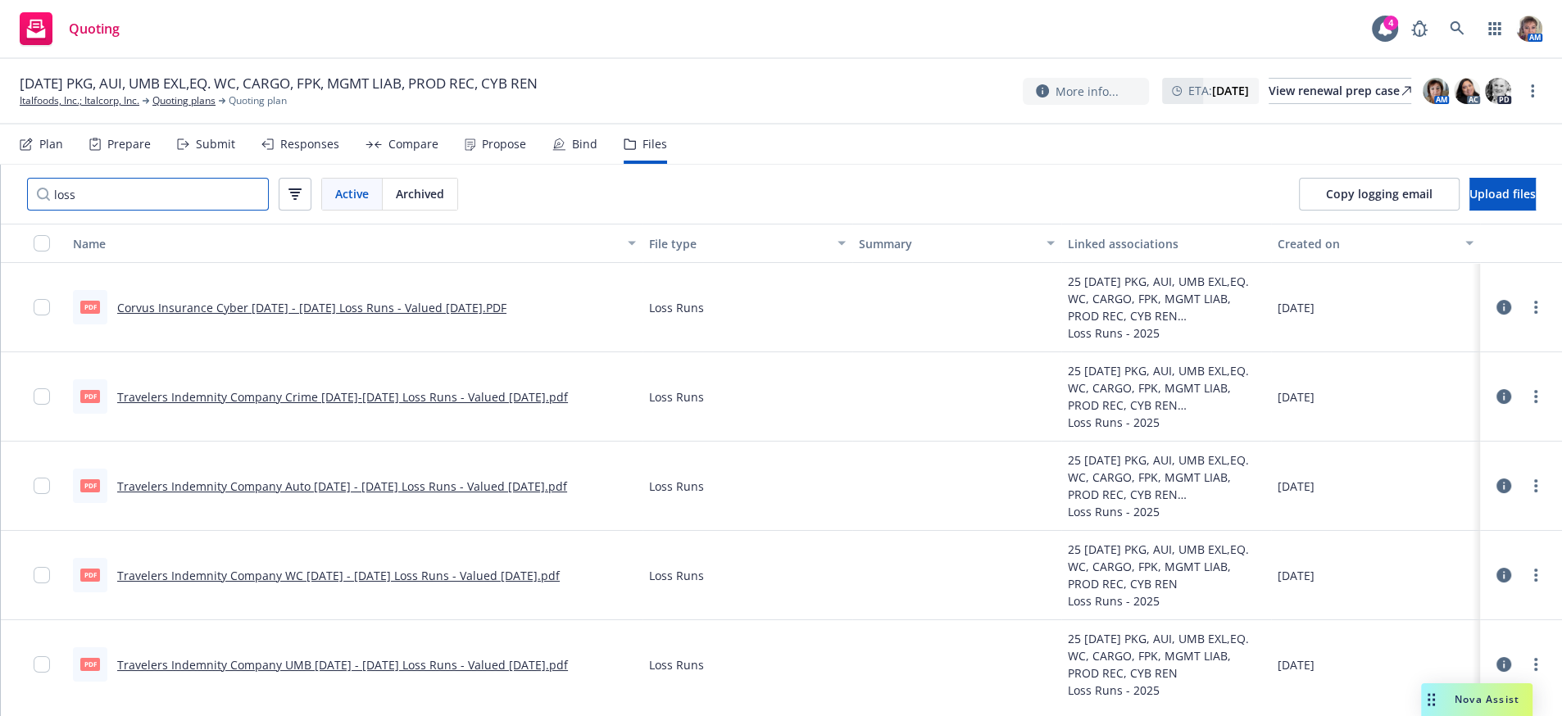
type input "loss"
click at [38, 315] on input "checkbox" at bounding box center [42, 307] width 16 height 16
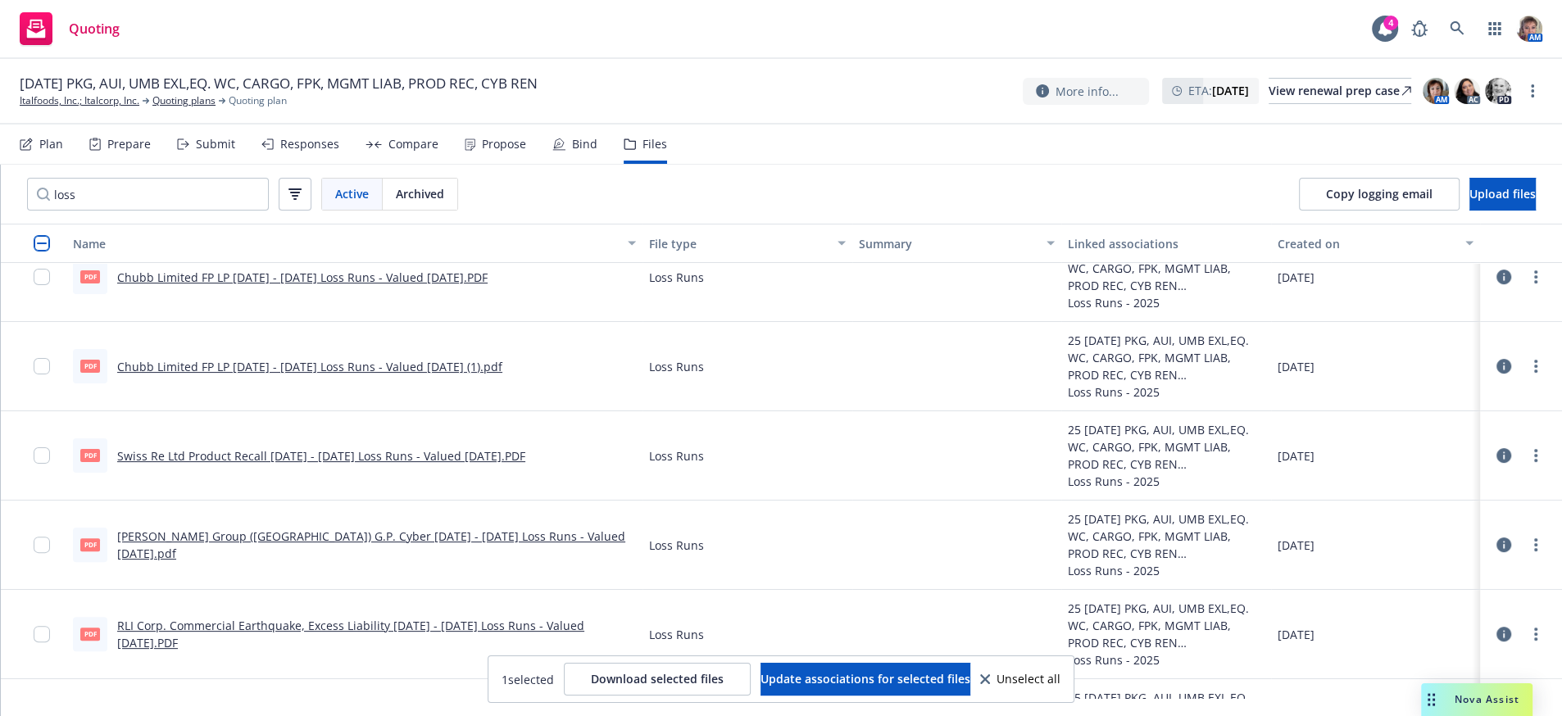
scroll to position [497, 0]
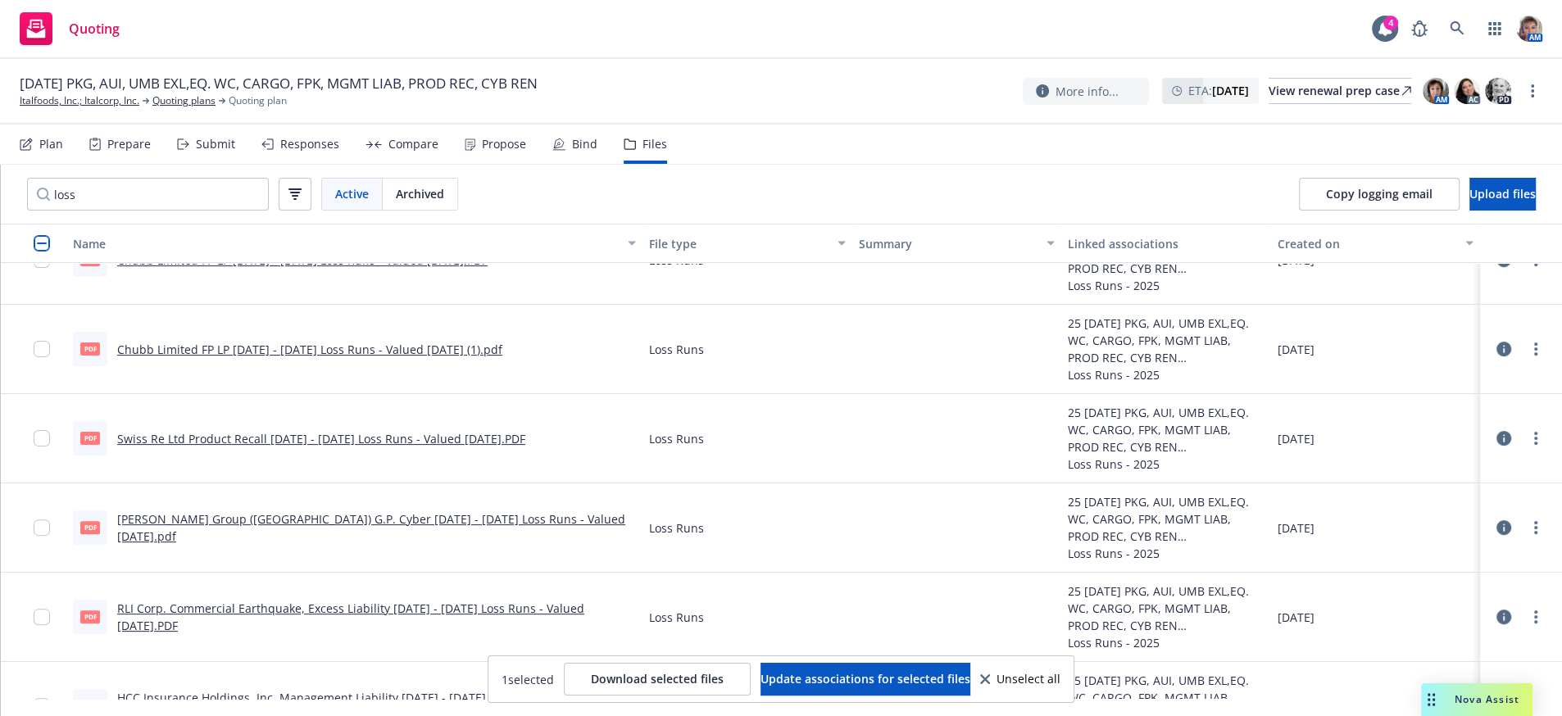
click at [49, 561] on div at bounding box center [47, 527] width 26 height 69
click at [42, 536] on input "checkbox" at bounding box center [42, 528] width 16 height 16
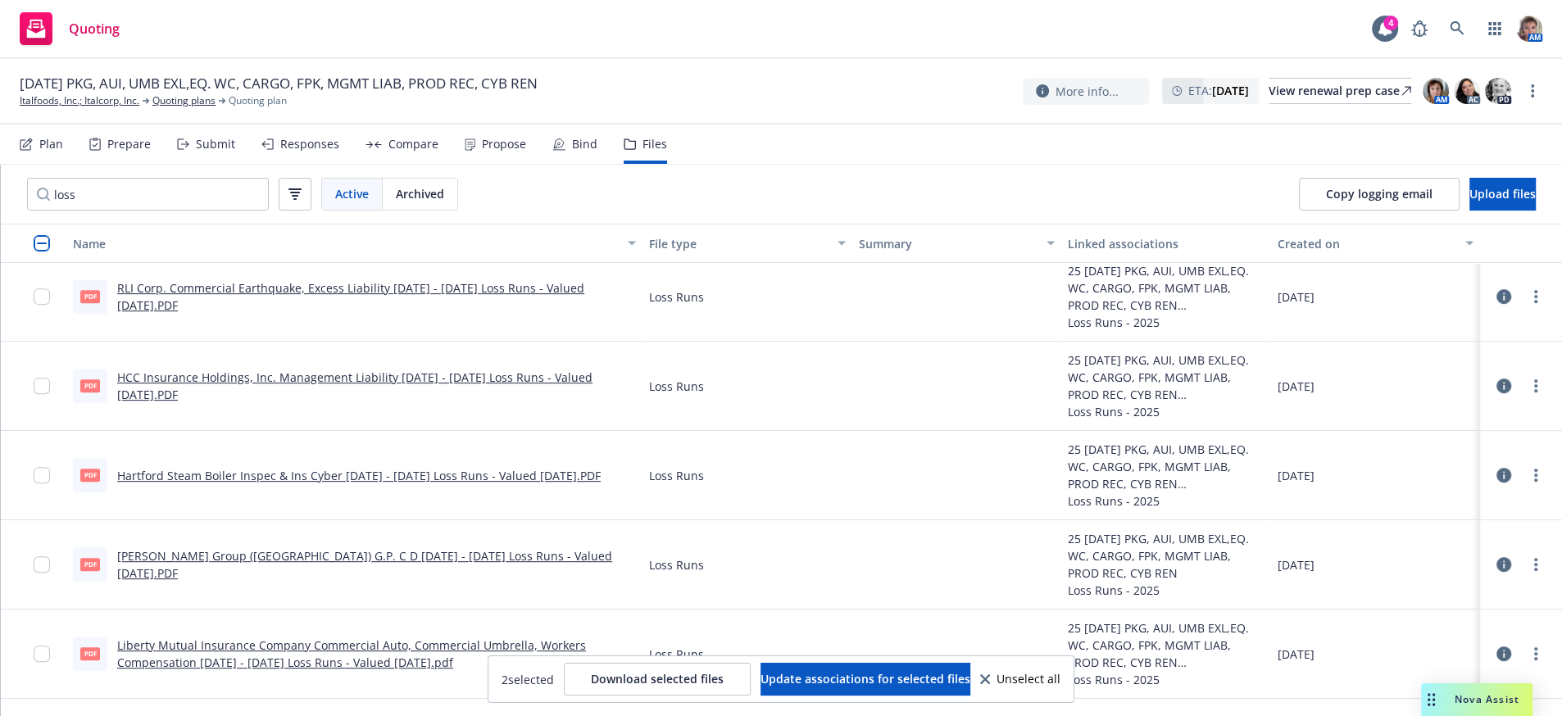
scroll to position [768, 0]
click at [898, 687] on button "Update associations for selected files" at bounding box center [865, 679] width 210 height 33
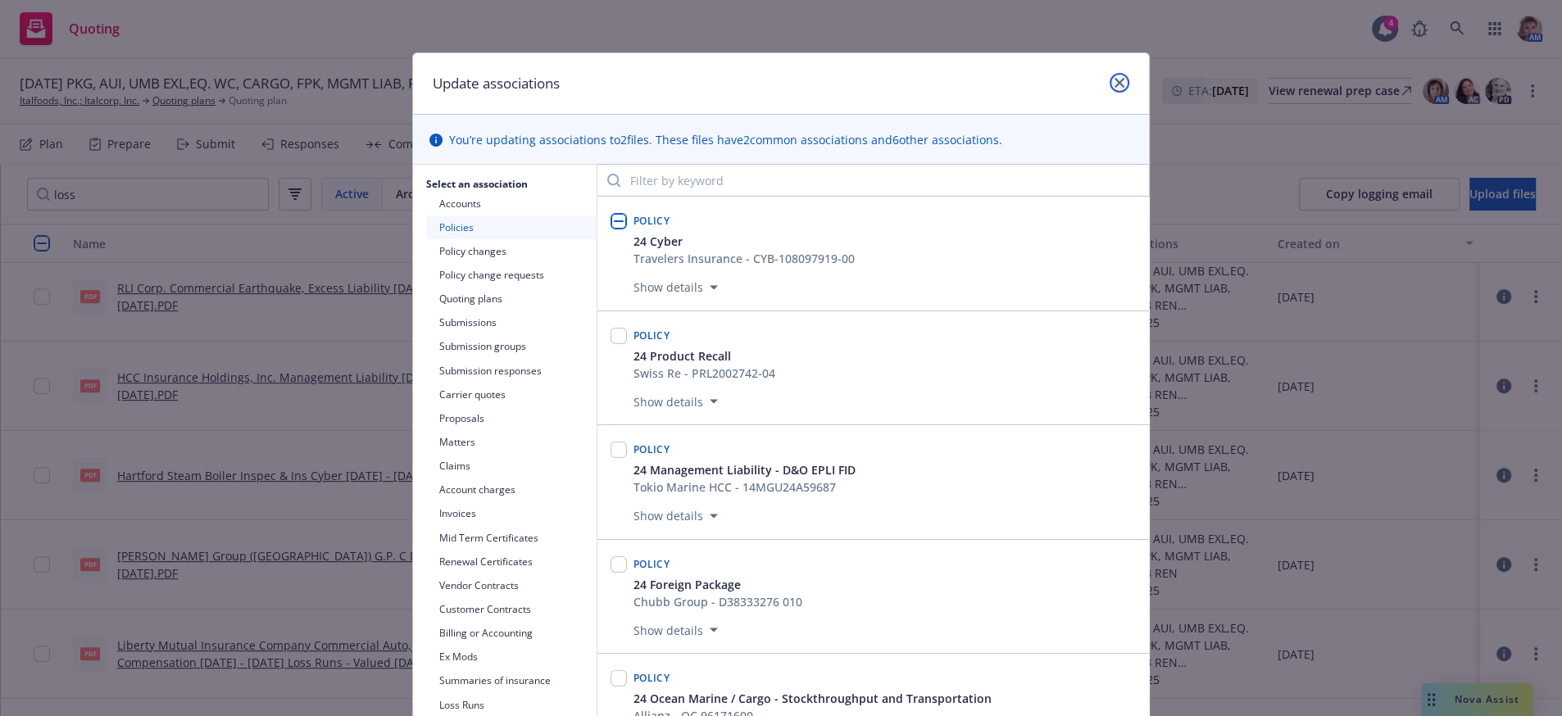
click at [1114, 88] on icon "close" at bounding box center [1119, 83] width 10 height 10
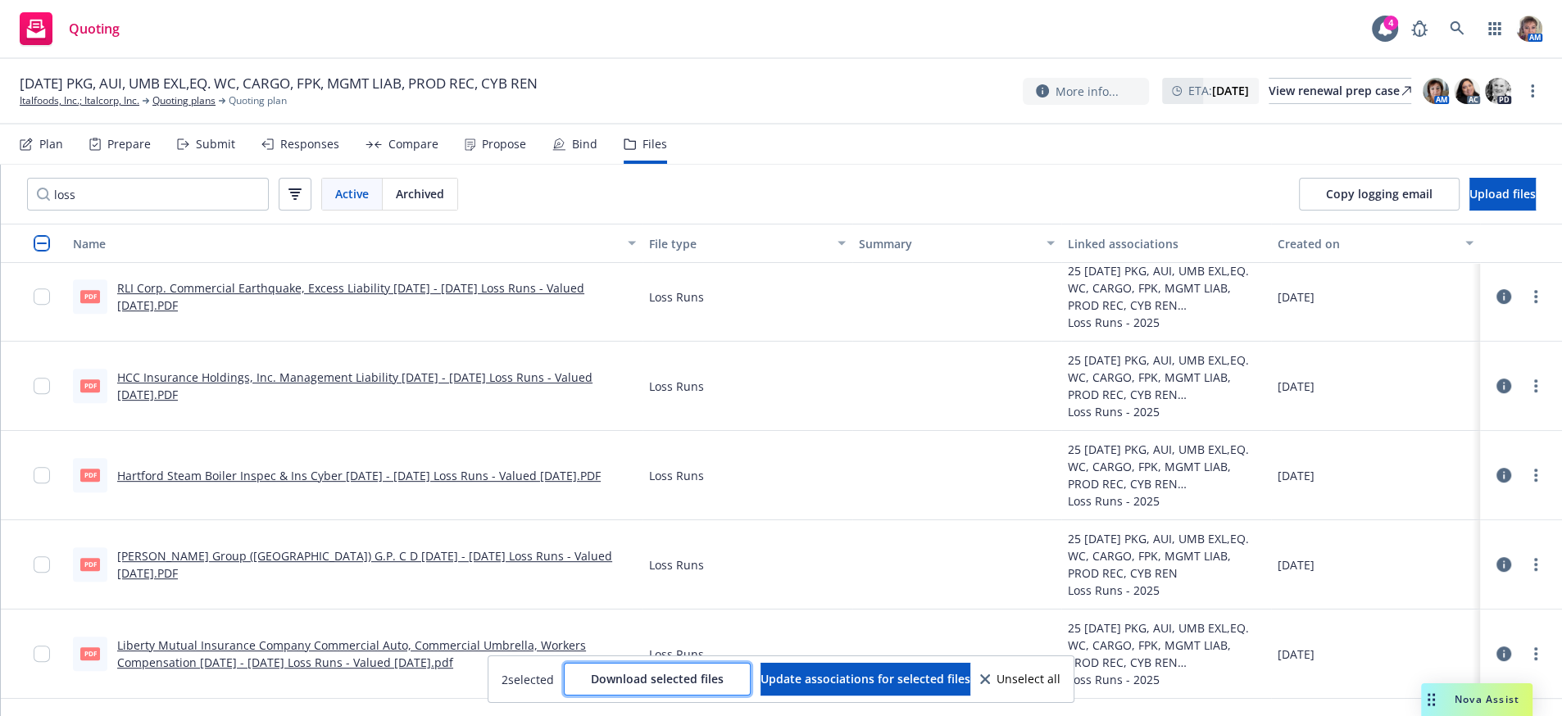
click at [597, 691] on button "Download selected files" at bounding box center [657, 679] width 187 height 33
click at [247, 569] on div "Beazley Group (USA) G.P. C D 2019 - 2025 Loss Runs - Valued 2025-08-05.PDF" at bounding box center [376, 564] width 519 height 34
click at [257, 579] on link "Beazley Group (USA) G.P. C D 2019 - 2025 Loss Runs - Valued 2025-08-05.PDF" at bounding box center [364, 564] width 495 height 33
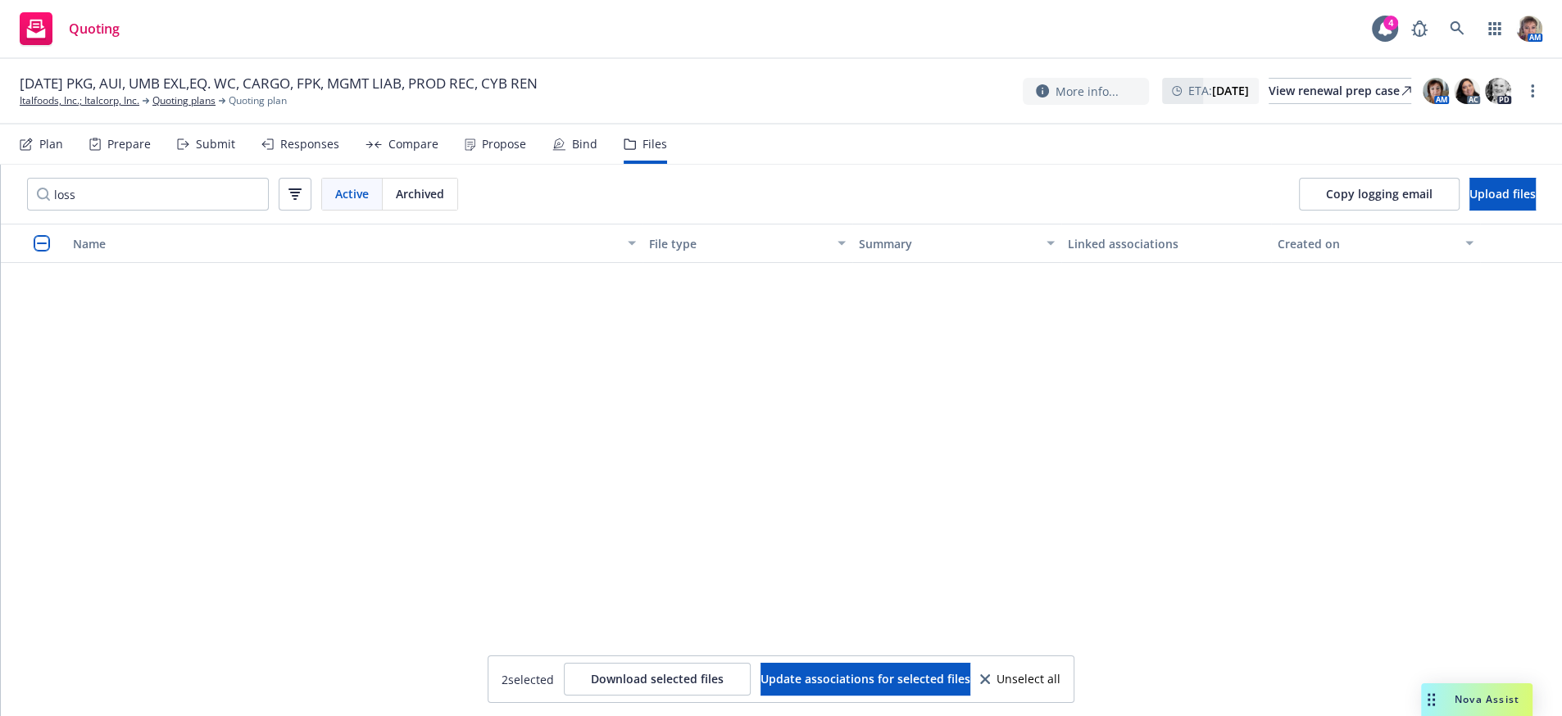
scroll to position [0, 0]
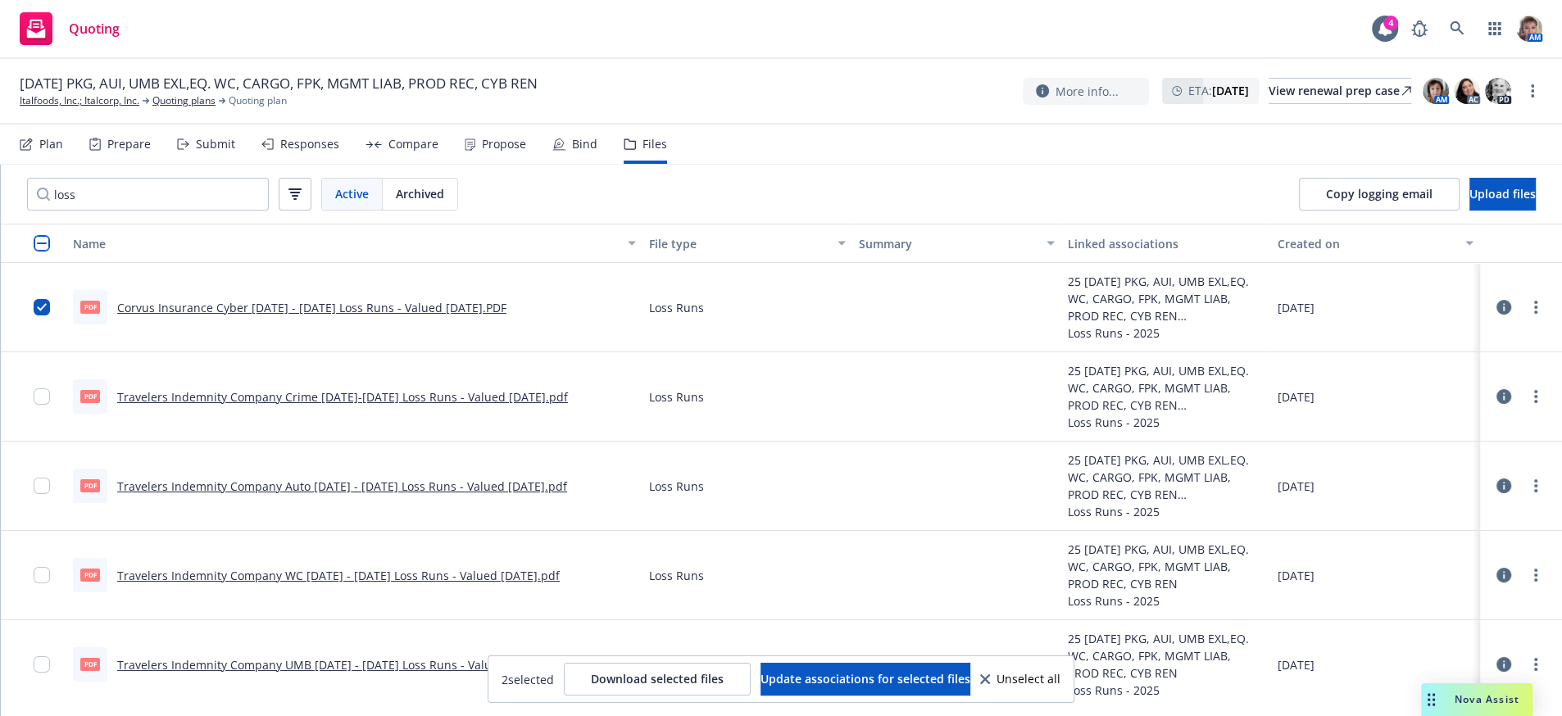
click at [221, 151] on div "Submit" at bounding box center [215, 144] width 39 height 13
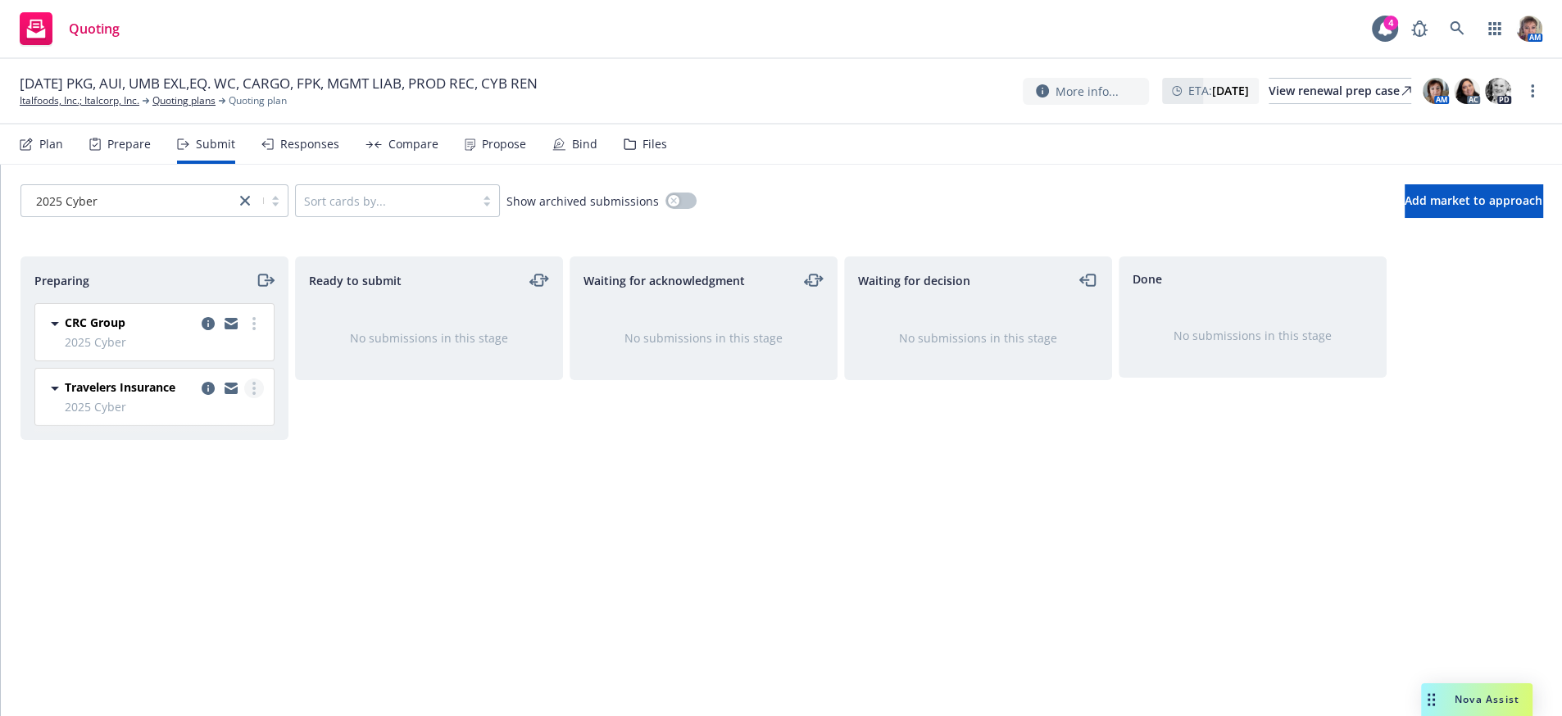
click at [248, 398] on link "more" at bounding box center [254, 389] width 20 height 20
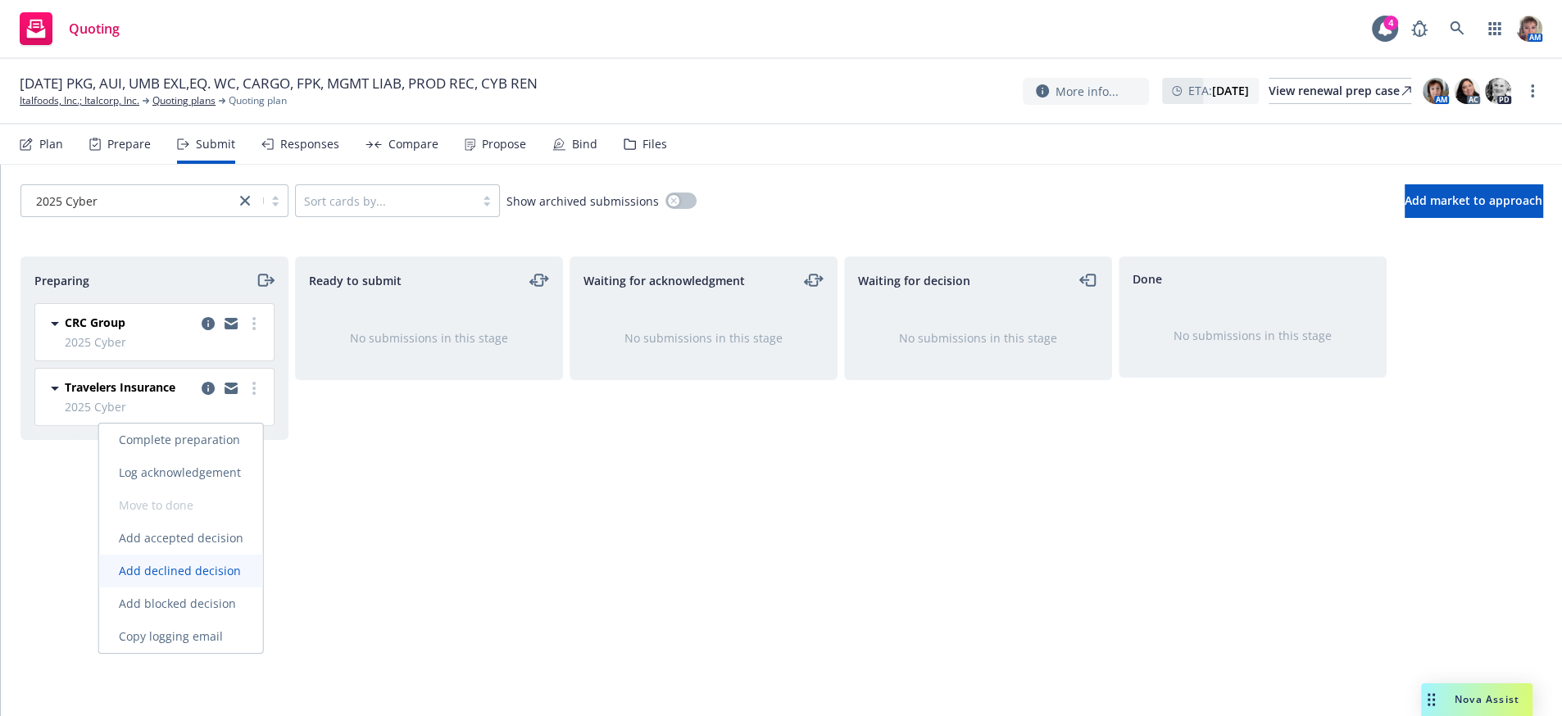
click at [221, 574] on span "Add declined decision" at bounding box center [179, 571] width 161 height 16
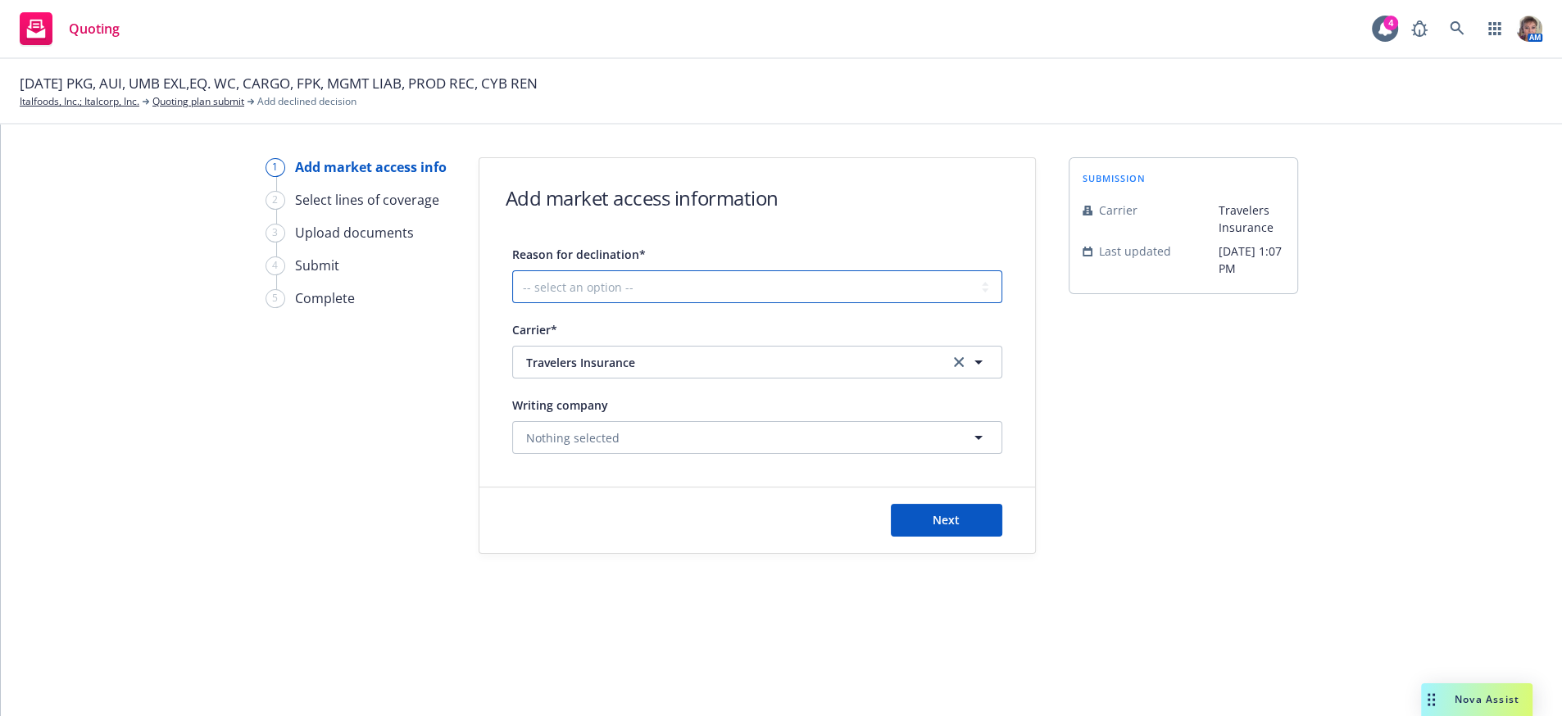
click at [718, 303] on select "-- select an option -- Cannot compete with other markets Carrier non-renewed Ca…" at bounding box center [757, 286] width 490 height 33
select select "OTHER"
click at [515, 281] on select "-- select an option -- Cannot compete with other markets Carrier non-renewed Ca…" at bounding box center [757, 286] width 490 height 33
click at [979, 537] on button "Next" at bounding box center [946, 520] width 111 height 33
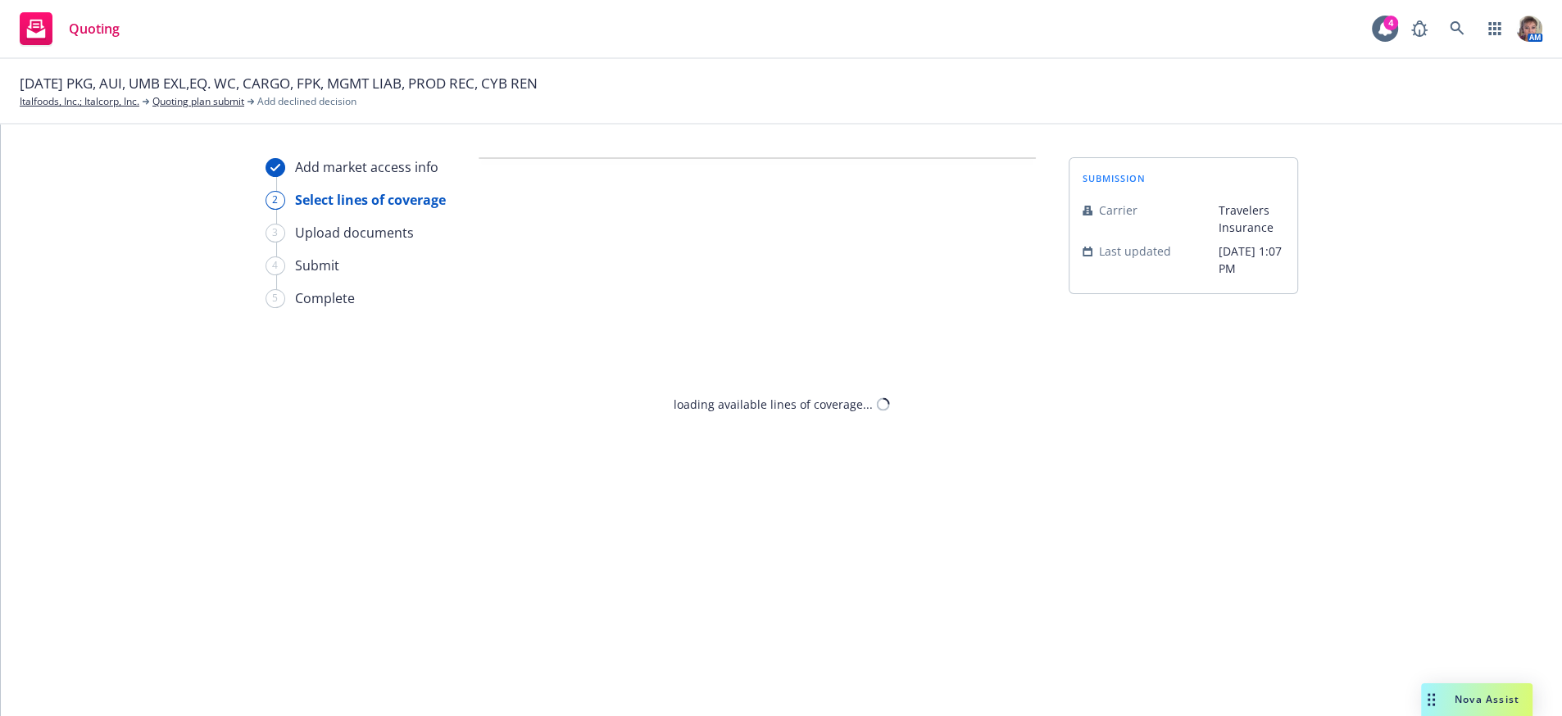
select select "OTHER"
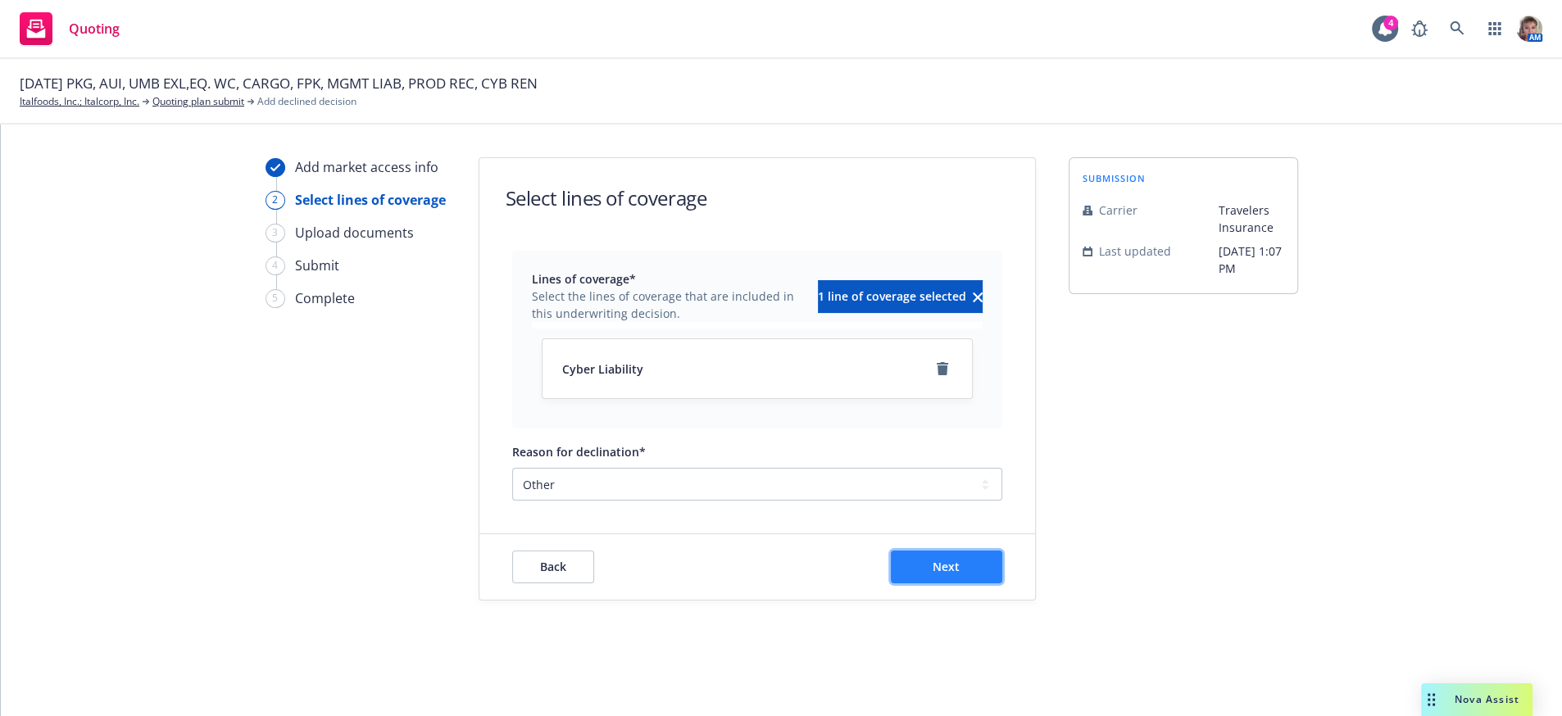
click at [955, 583] on button "Next" at bounding box center [946, 567] width 111 height 33
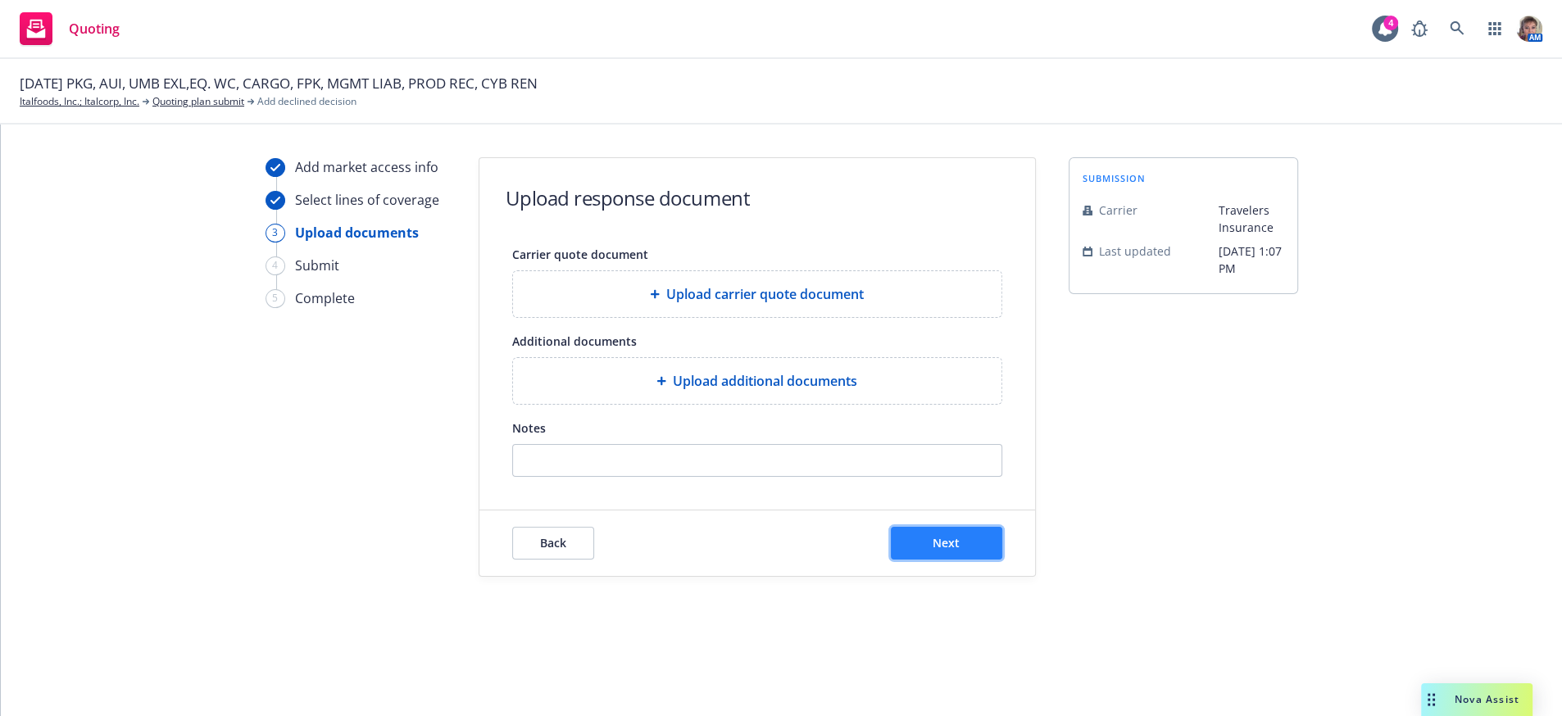
click at [984, 560] on button "Next" at bounding box center [946, 543] width 111 height 33
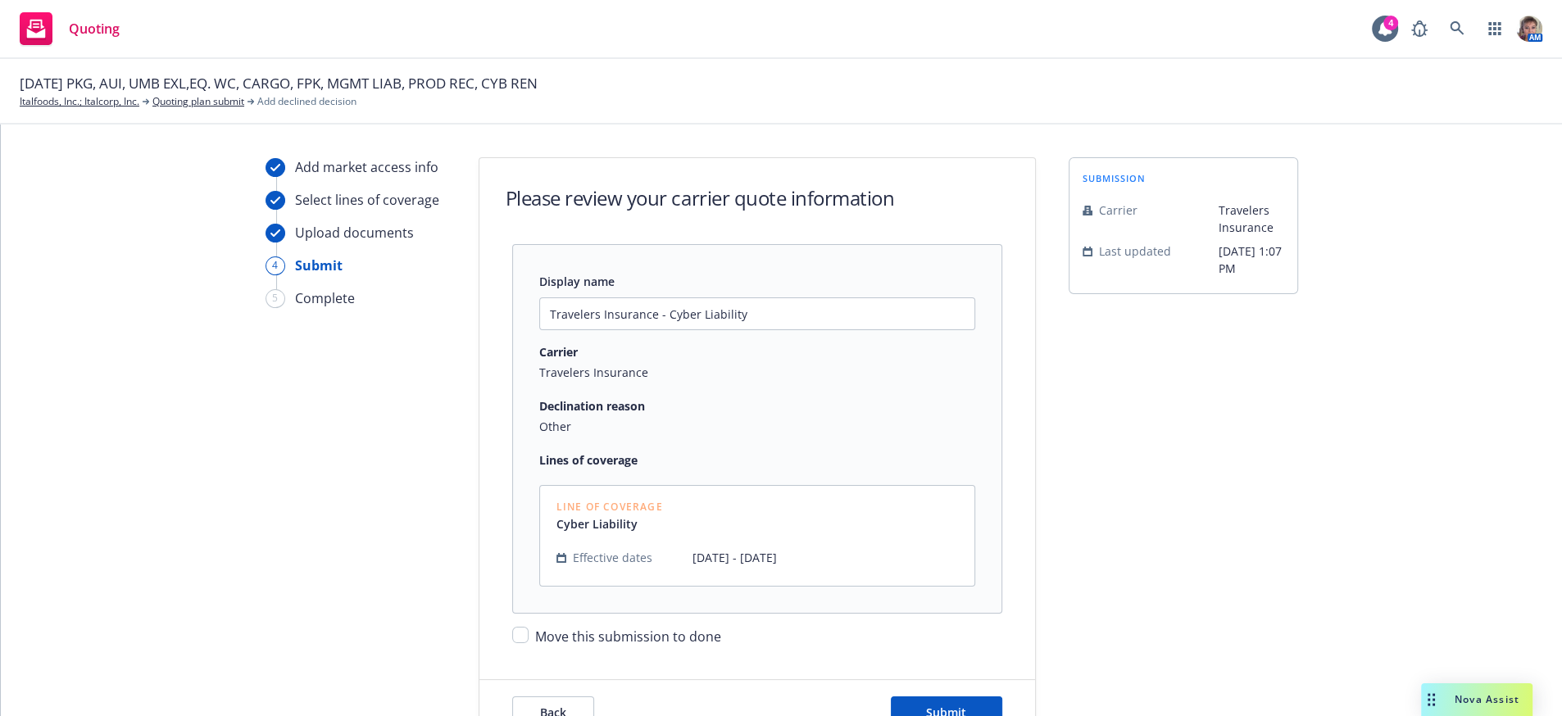
scroll to position [102, 0]
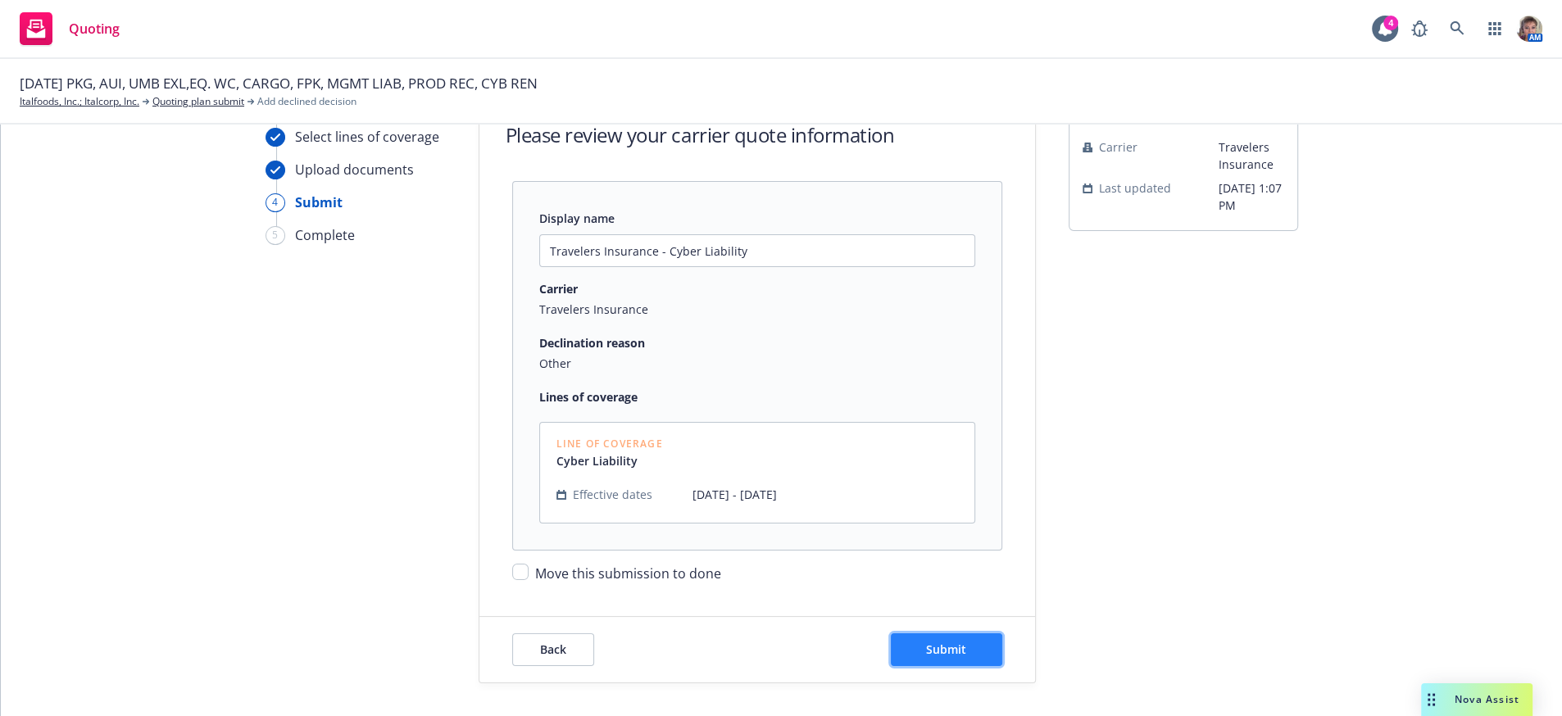
click at [926, 648] on span "Submit" at bounding box center [946, 650] width 40 height 16
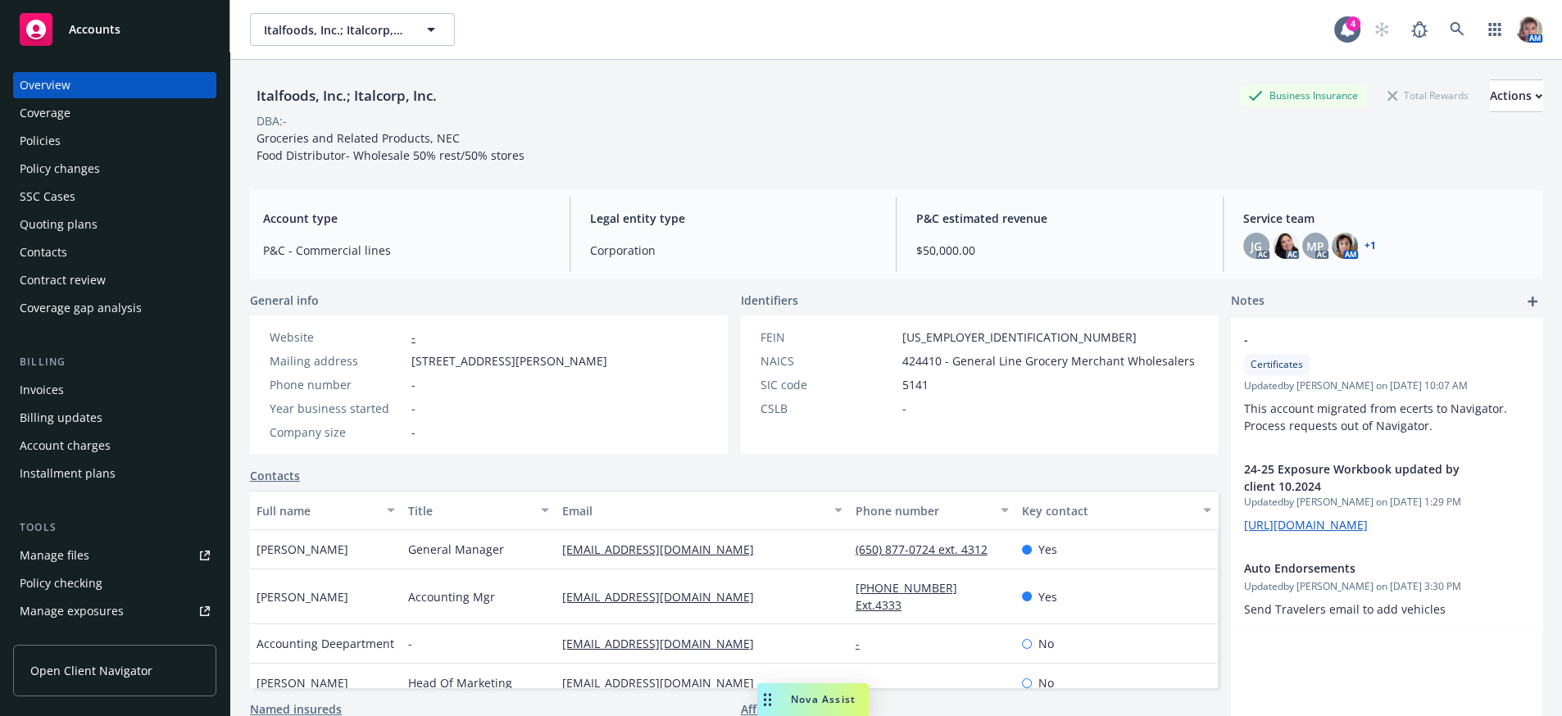
click at [42, 154] on div "Policies" at bounding box center [40, 141] width 41 height 26
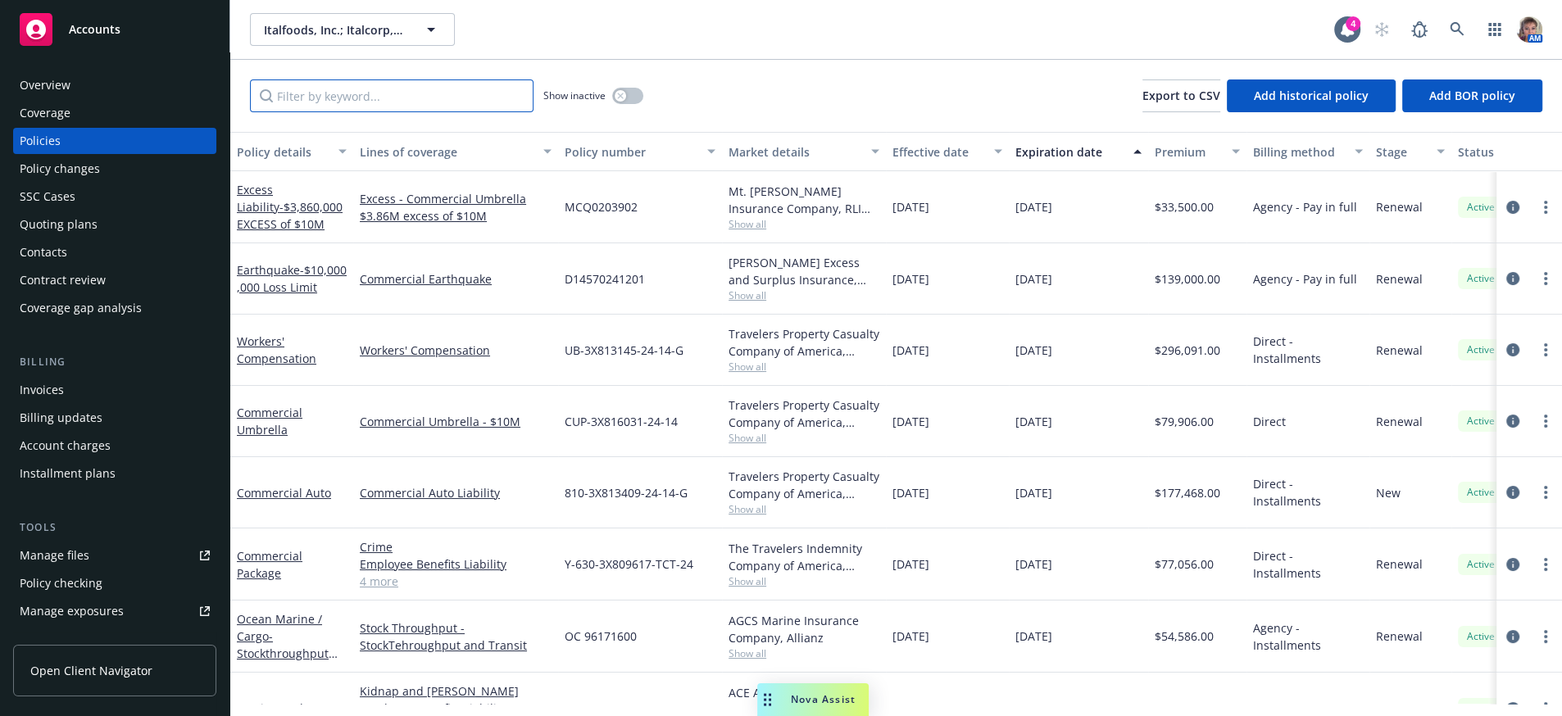
click at [347, 99] on input "Filter by keyword..." at bounding box center [392, 95] width 284 height 33
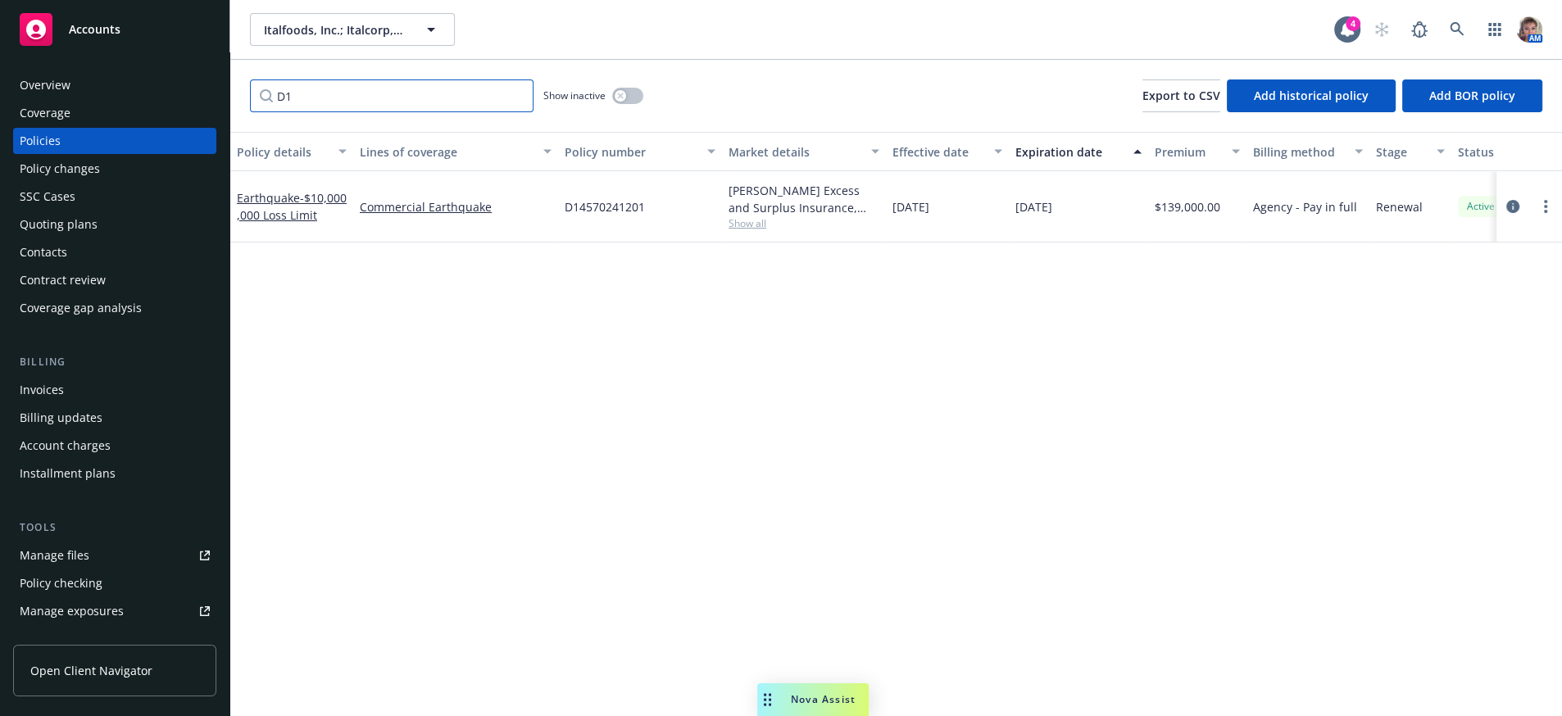
type input "D"
type input "cyb"
click at [407, 216] on link "Cyber Liability" at bounding box center [456, 206] width 192 height 17
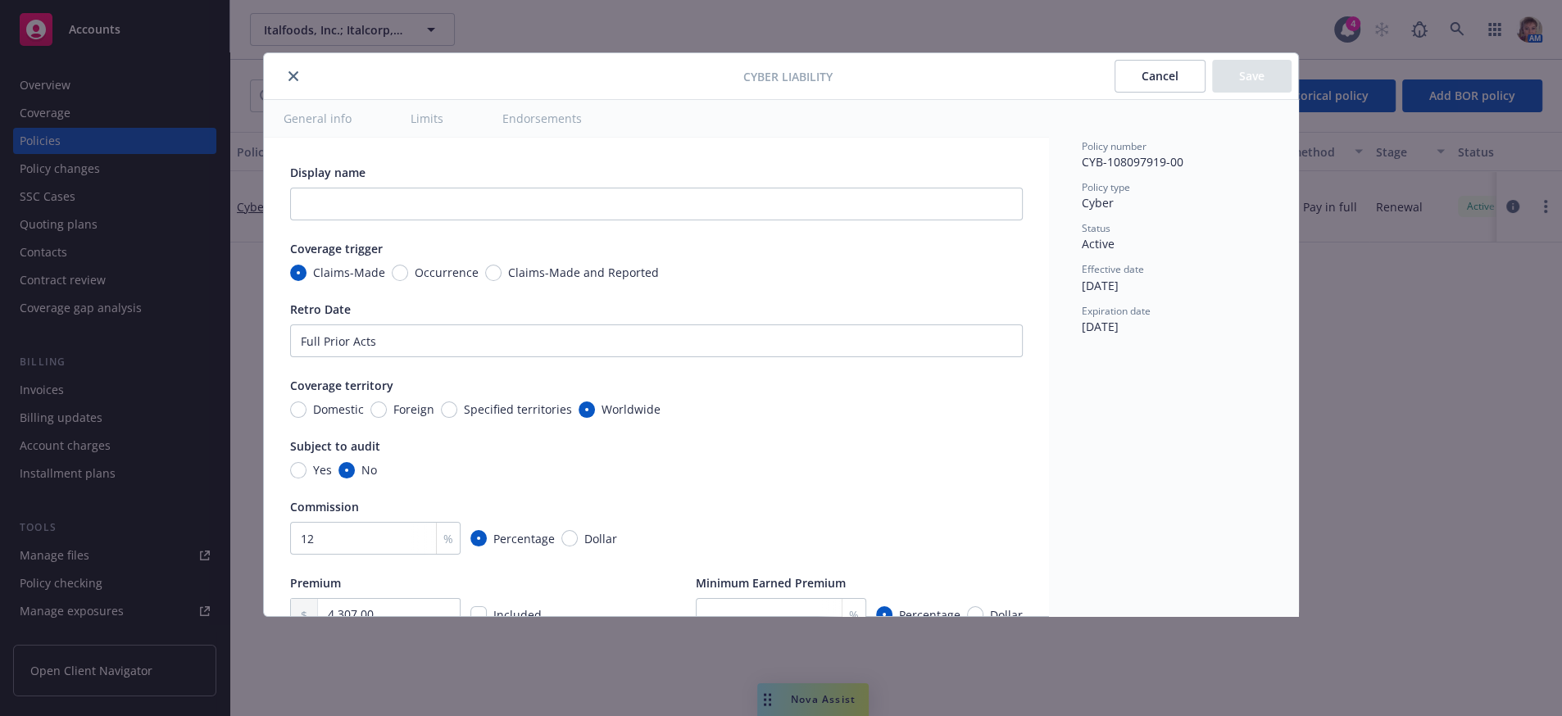
type textarea "x"
click at [293, 72] on button "close" at bounding box center [294, 76] width 20 height 20
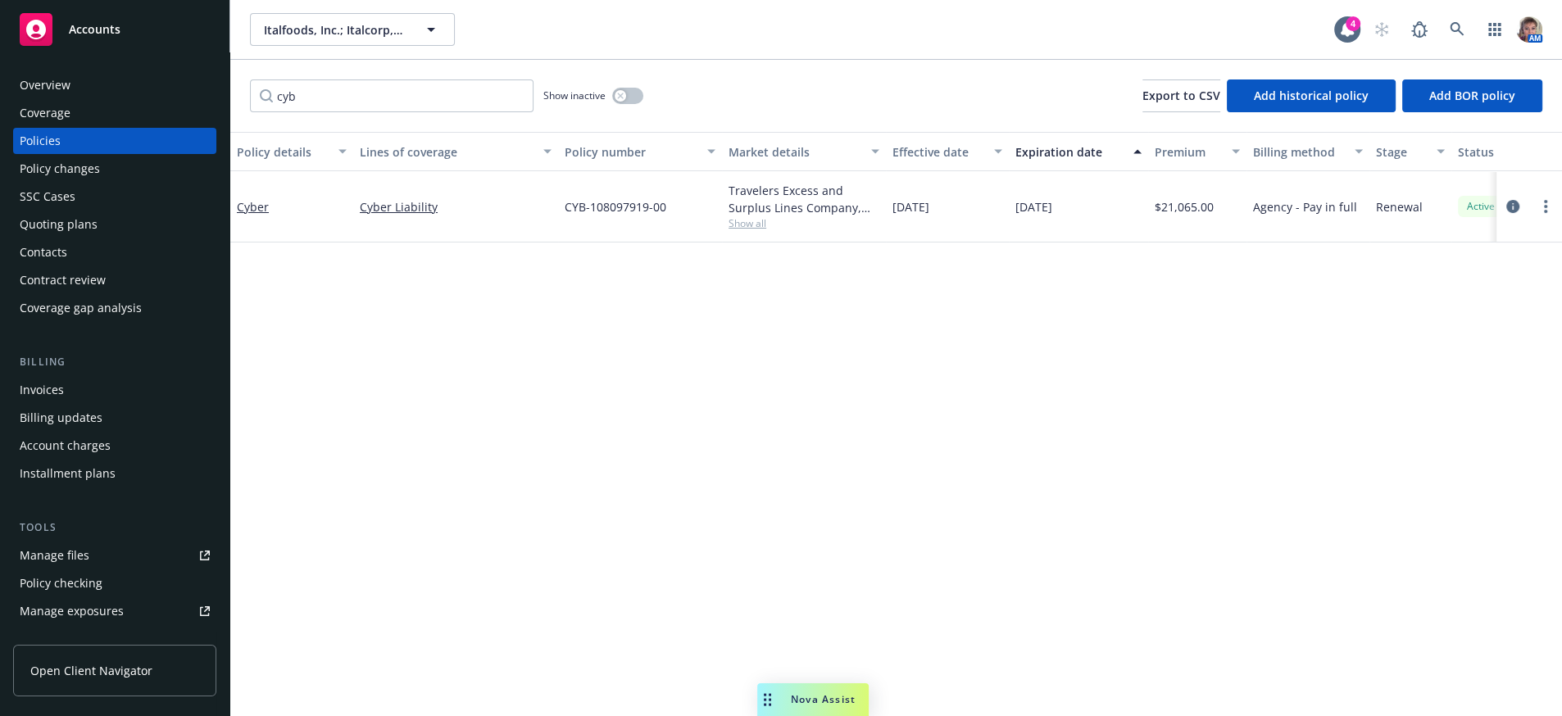
click at [330, 327] on div "Policy details Lines of coverage Policy number Market details Effective date Ex…" at bounding box center [896, 418] width 1332 height 572
click at [242, 215] on link "Cyber" at bounding box center [253, 207] width 32 height 16
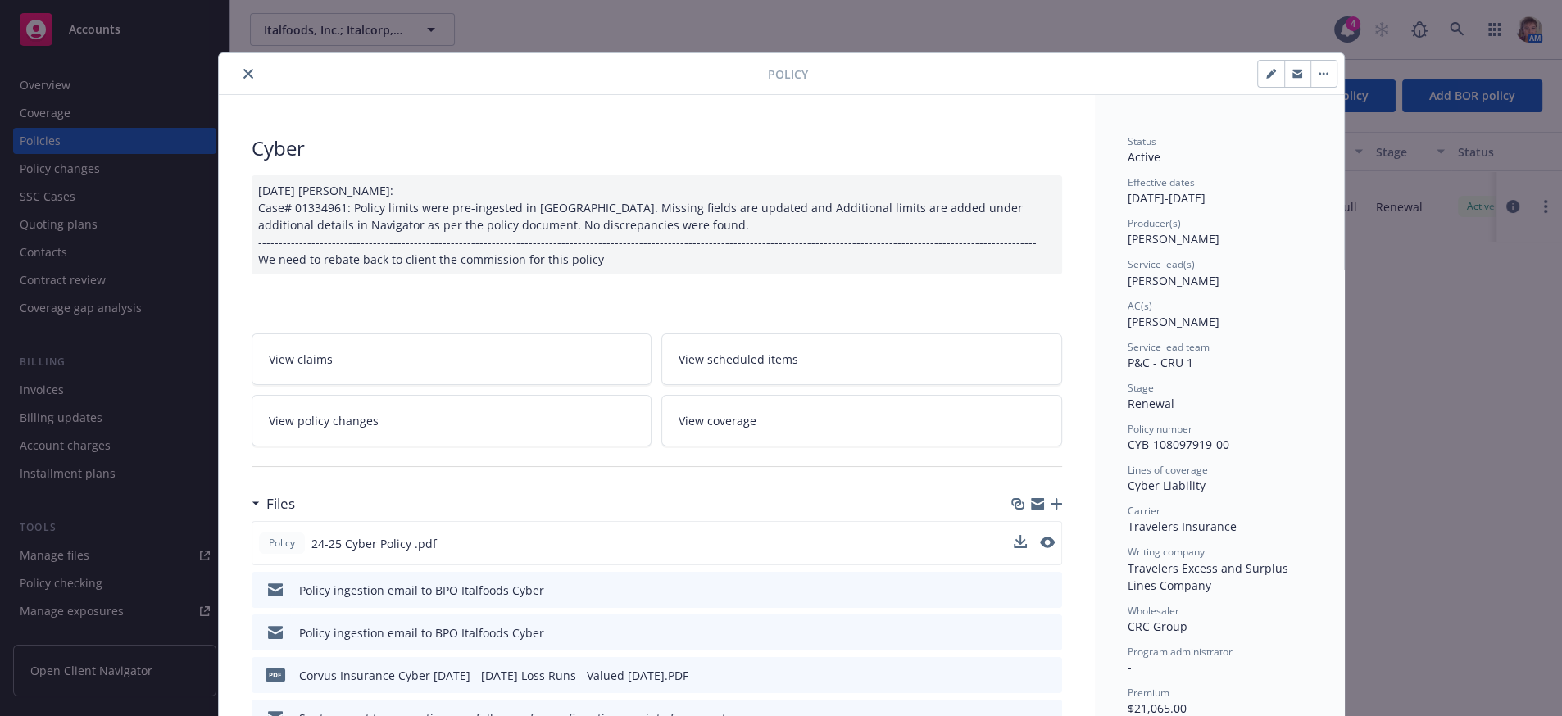
click at [1002, 565] on div "Policy 24-25 Cyber Policy .pdf" at bounding box center [657, 543] width 810 height 44
click at [1013, 549] on icon "download file" at bounding box center [1018, 542] width 13 height 13
click at [243, 72] on icon "close" at bounding box center [248, 74] width 10 height 10
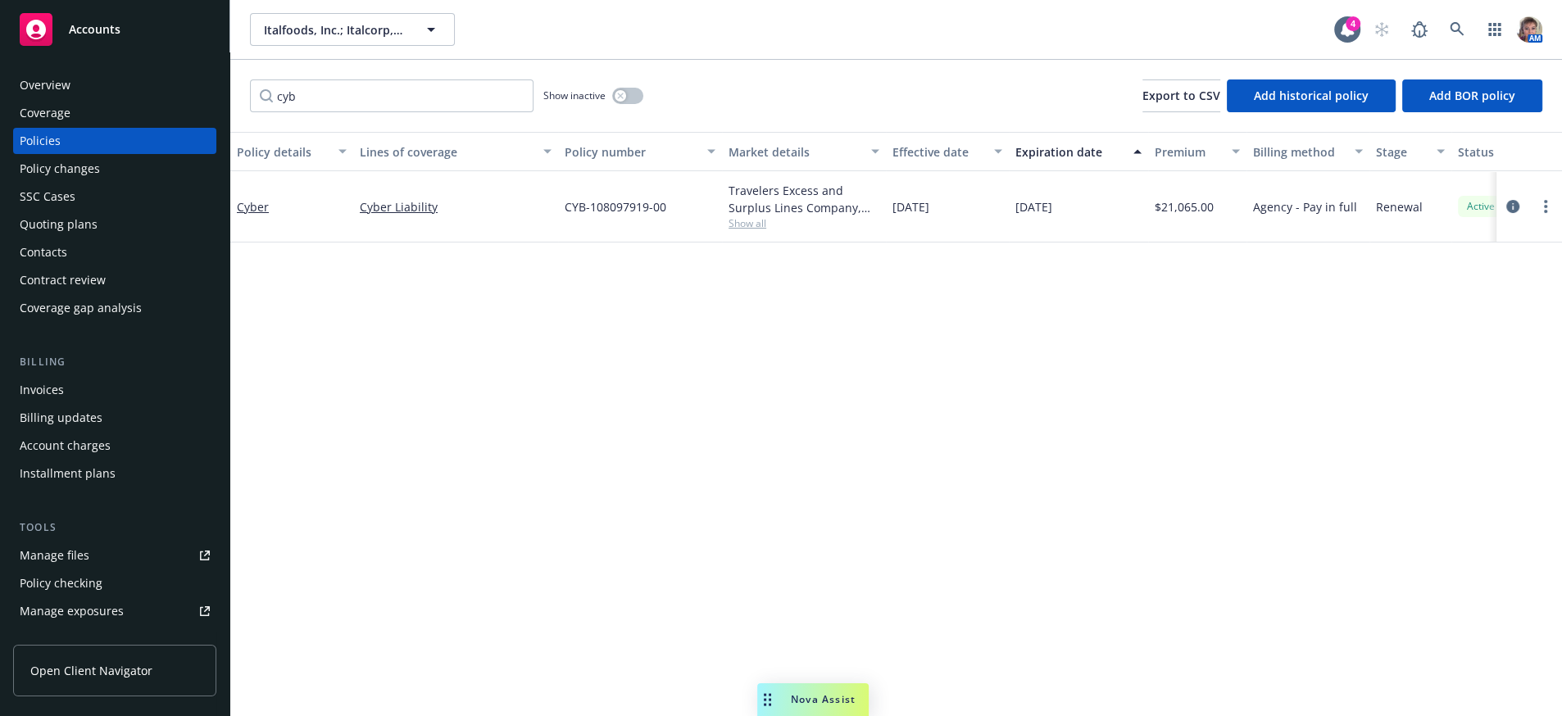
click at [28, 154] on div "Policies" at bounding box center [40, 141] width 41 height 26
click at [1512, 213] on icon "circleInformation" at bounding box center [1512, 206] width 13 height 13
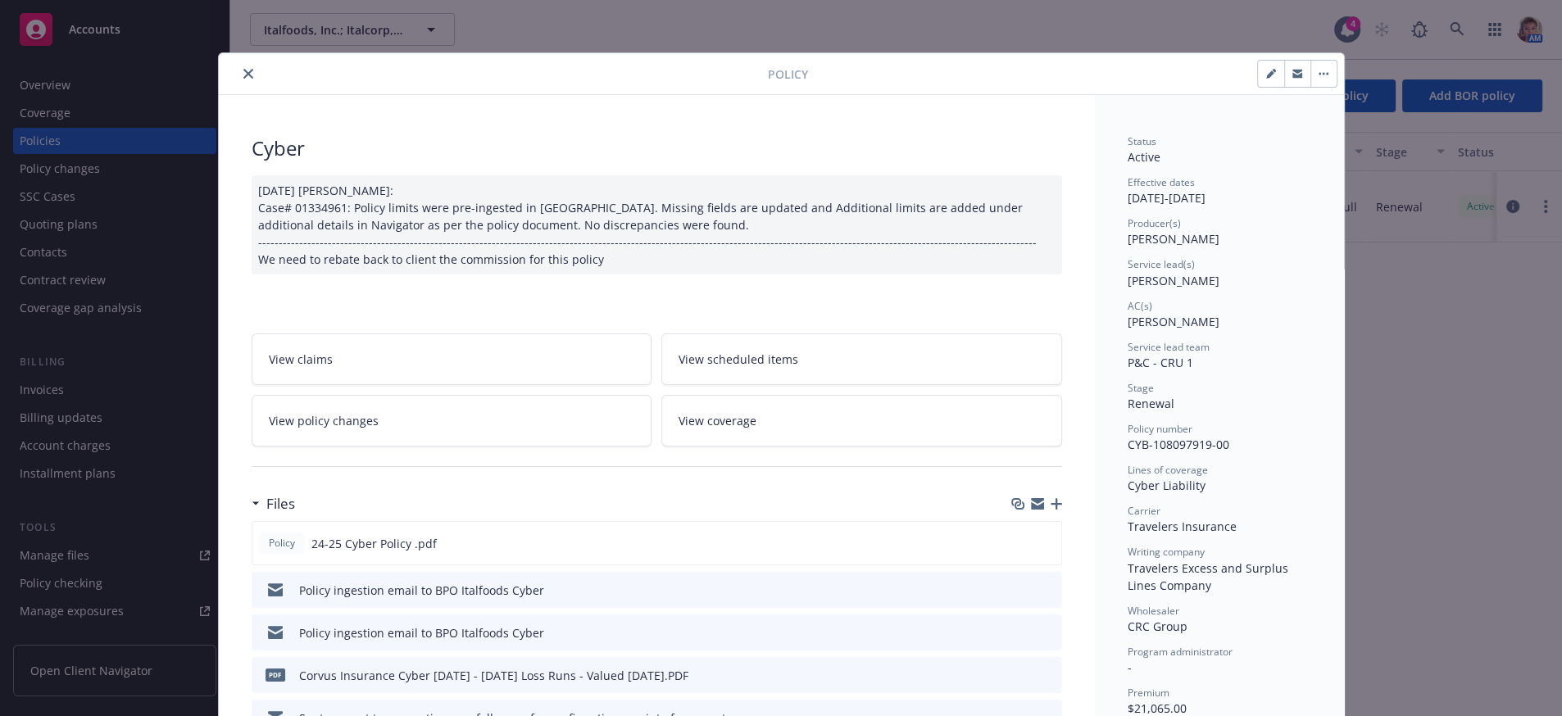
scroll to position [48, 0]
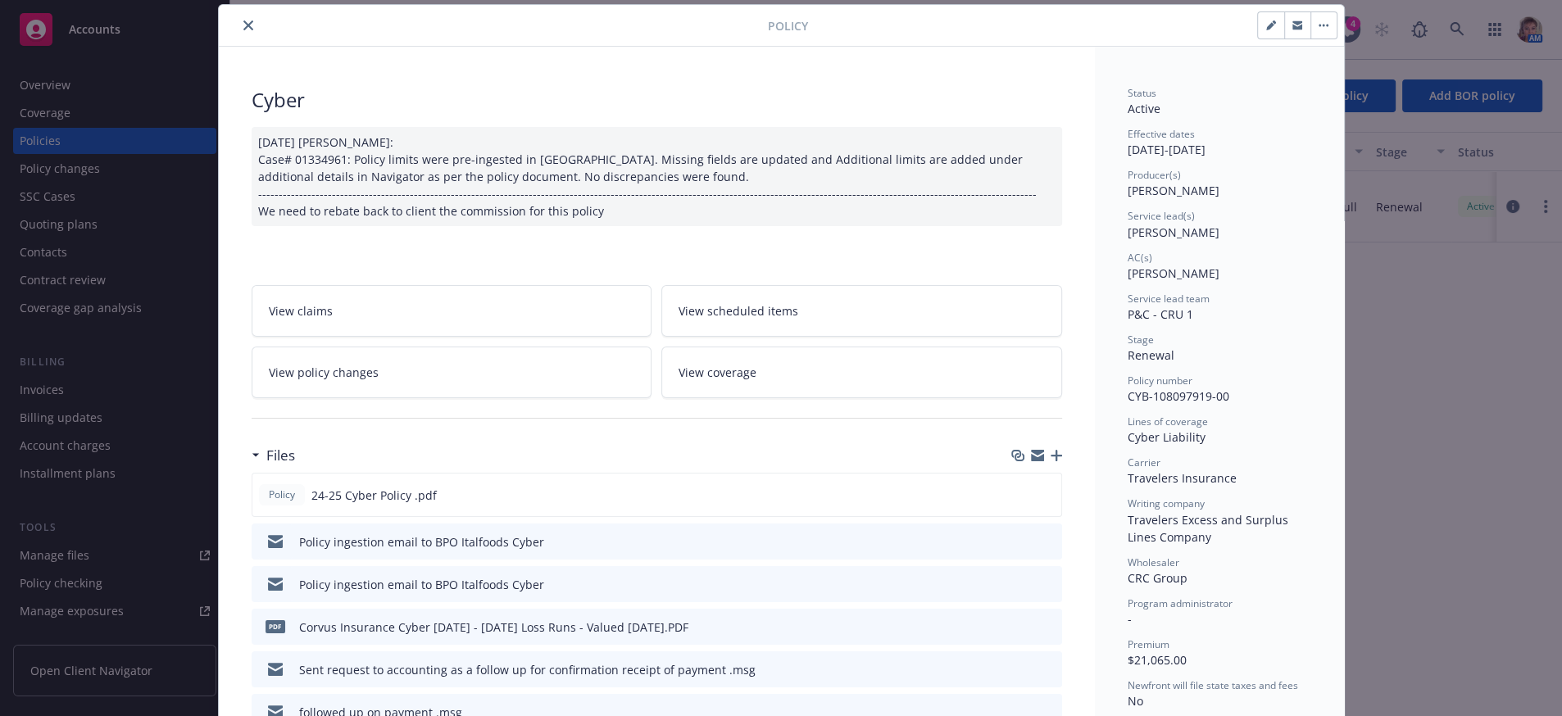
click at [243, 28] on icon "close" at bounding box center [248, 25] width 10 height 10
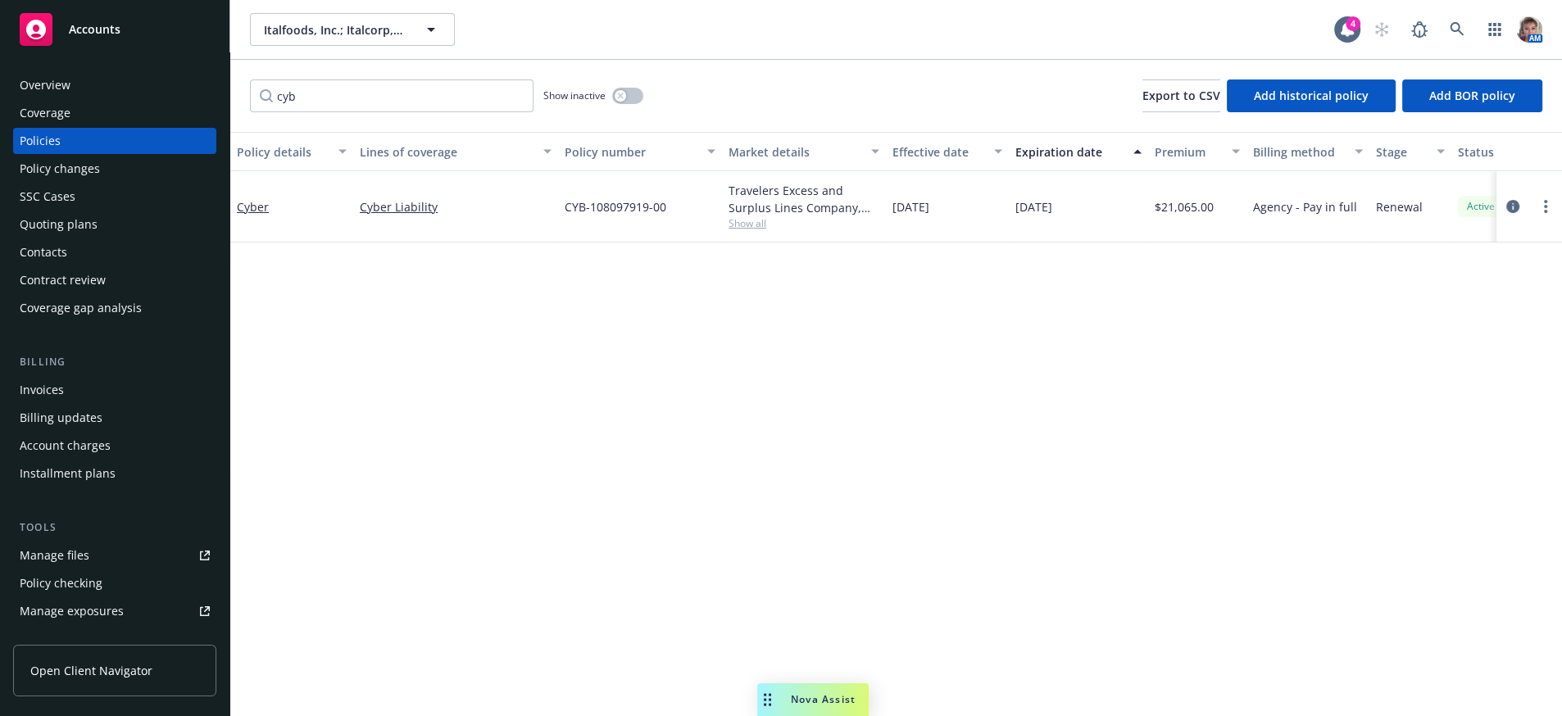
click at [571, 334] on div "Policy details Lines of coverage Policy number Market details Effective date Ex…" at bounding box center [896, 418] width 1332 height 572
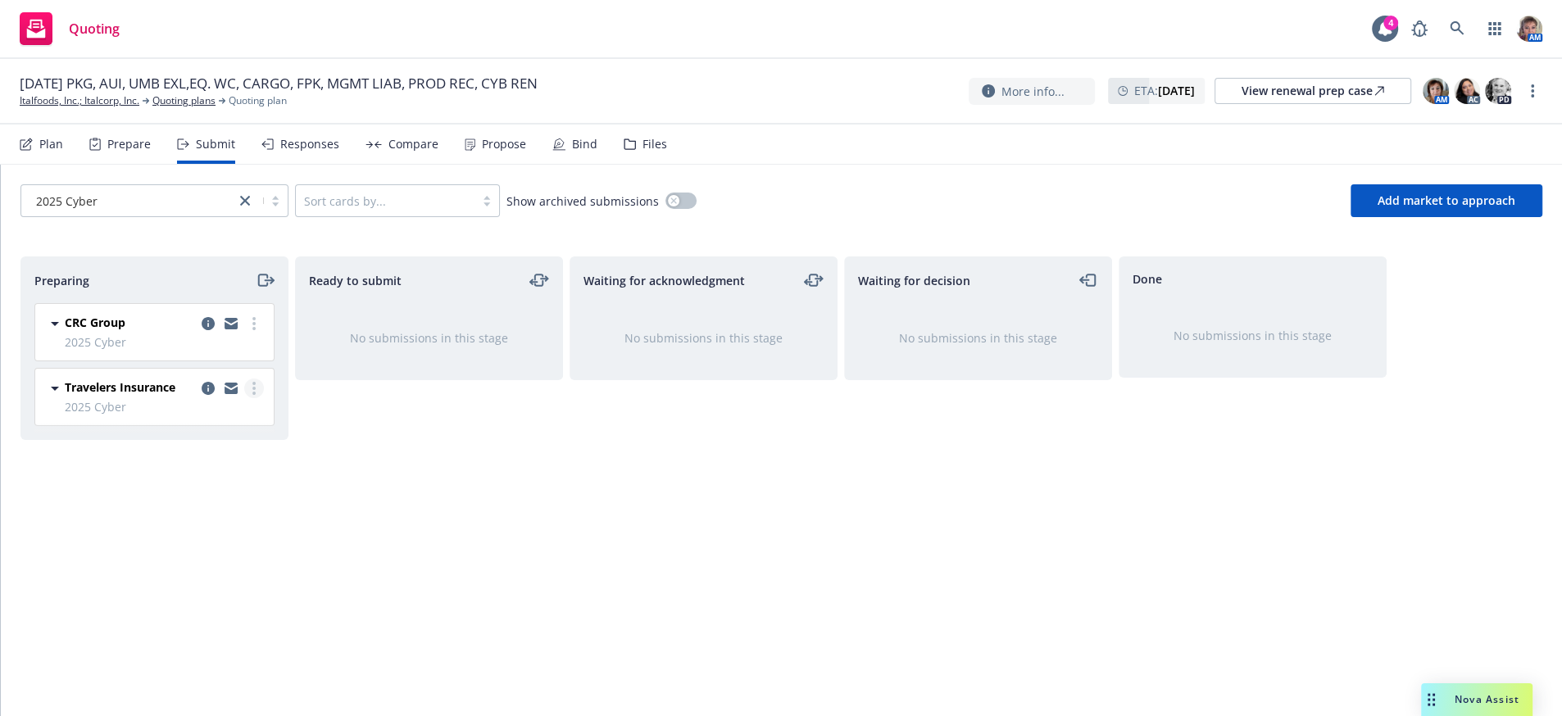
click at [249, 398] on link "more" at bounding box center [254, 389] width 20 height 20
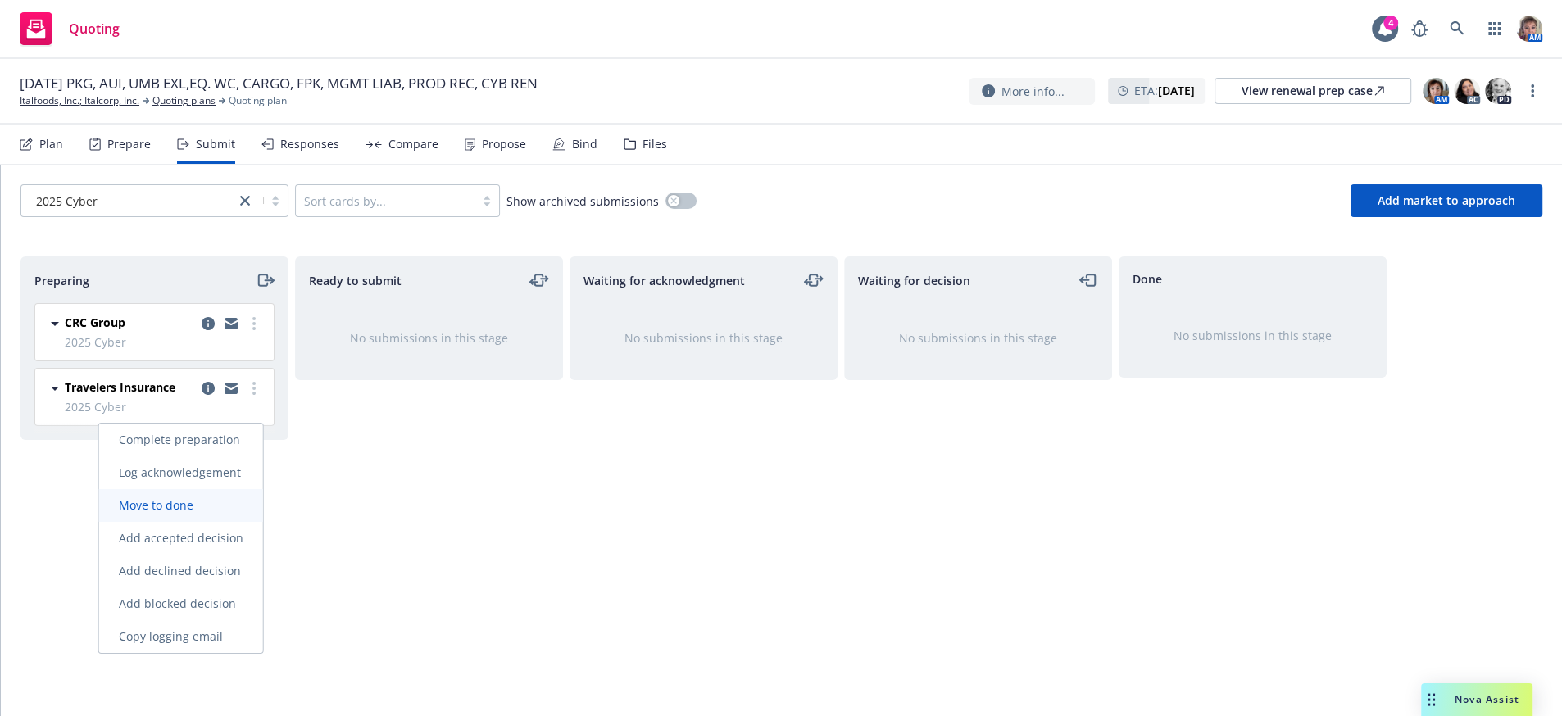
click at [222, 507] on link "Move to done" at bounding box center [181, 505] width 164 height 33
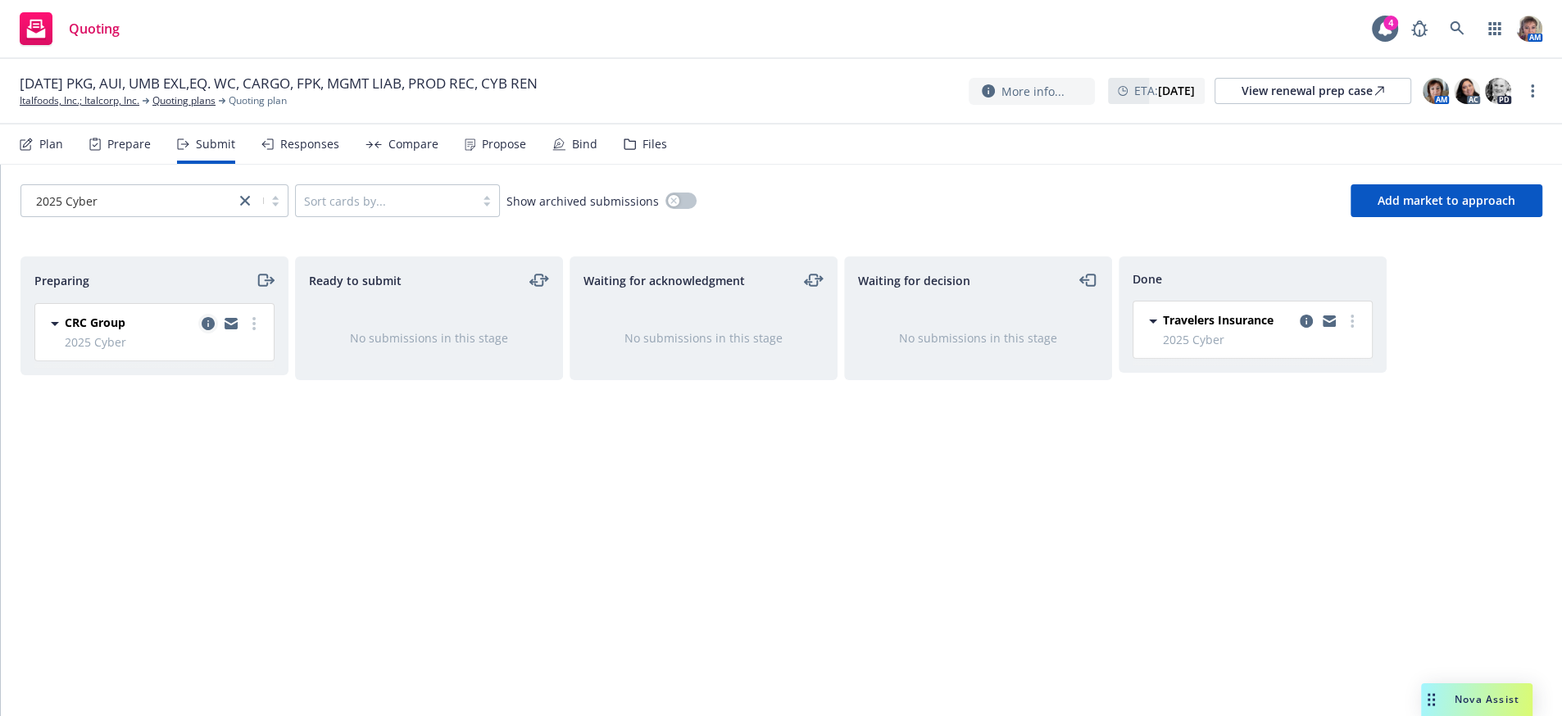
click at [204, 330] on icon "copy logging email" at bounding box center [208, 323] width 13 height 13
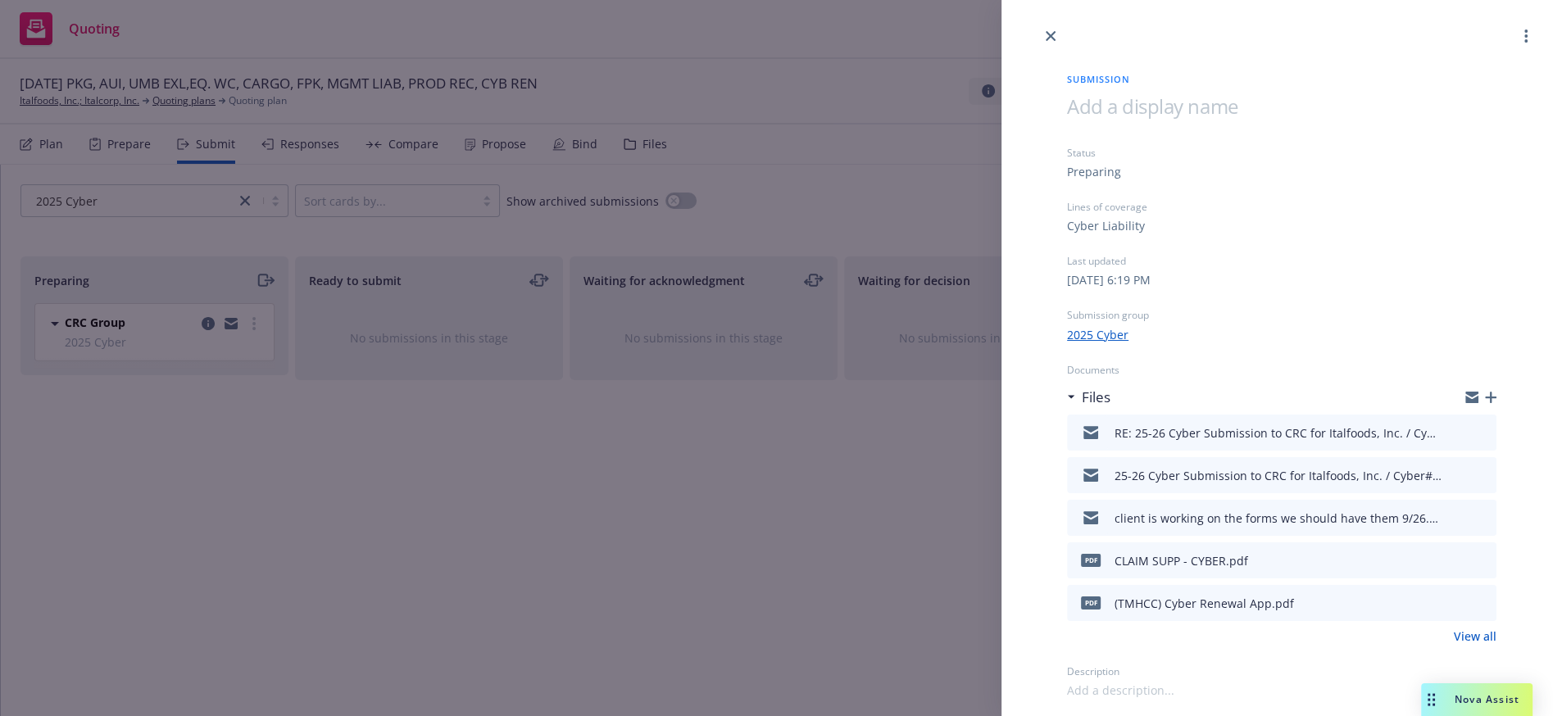
scroll to position [33, 0]
click at [1461, 645] on link "View all" at bounding box center [1475, 636] width 43 height 17
click at [546, 487] on div "Submission Status Preparing Lines of coverage Cyber Liability Last updated [DAT…" at bounding box center [781, 358] width 1562 height 716
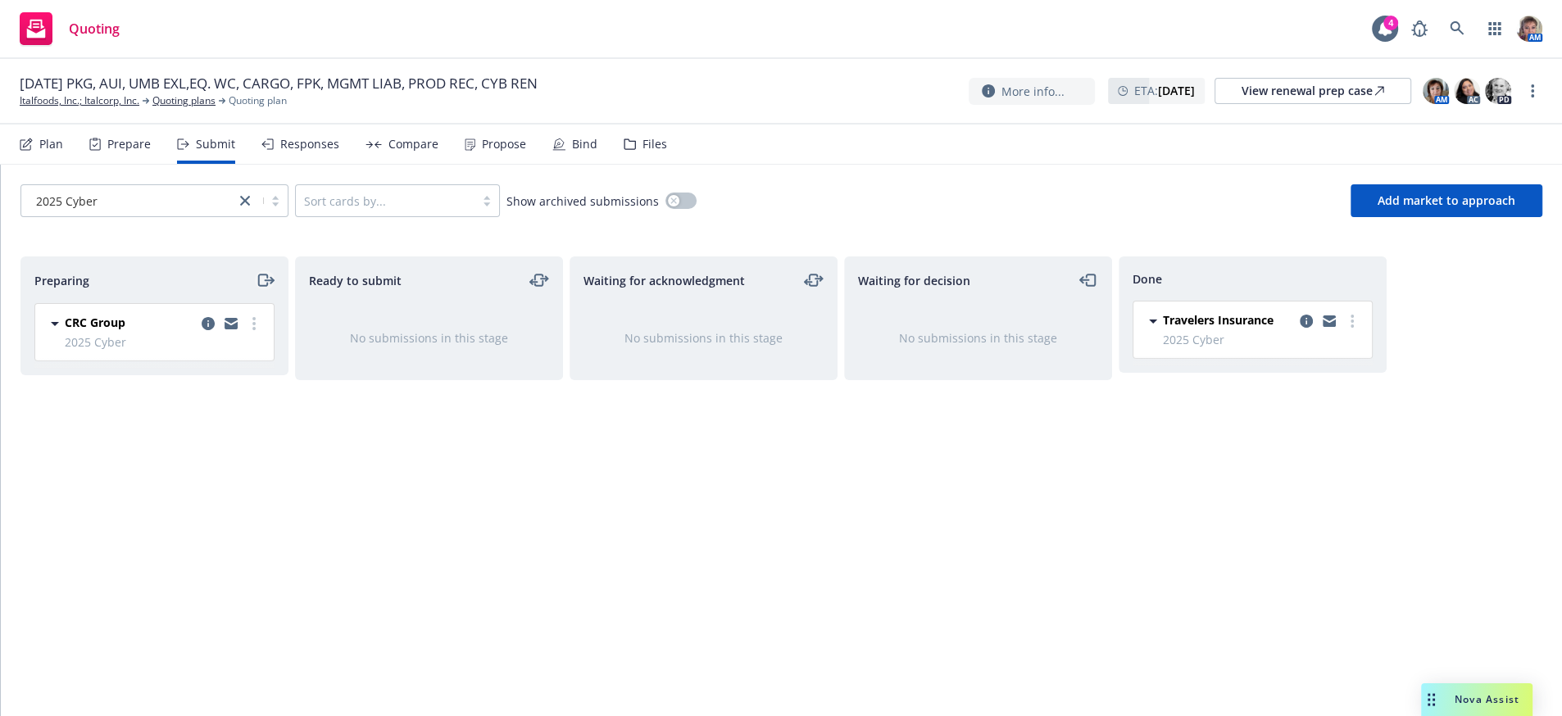
click at [261, 290] on icon "moveRight" at bounding box center [265, 280] width 19 height 20
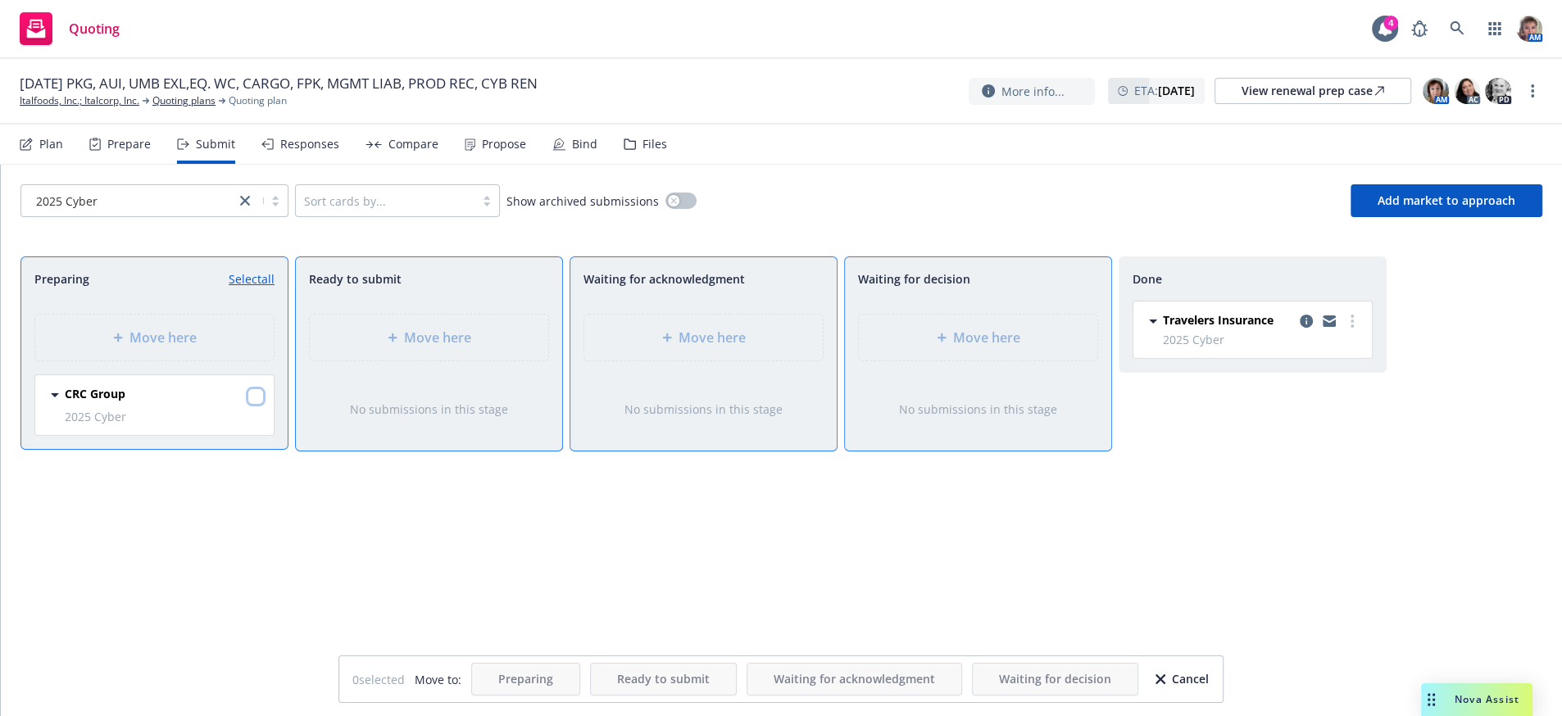
click at [252, 405] on input "checkbox" at bounding box center [255, 396] width 16 height 16
checkbox input "true"
click at [665, 347] on div "Move here" at bounding box center [703, 338] width 212 height 20
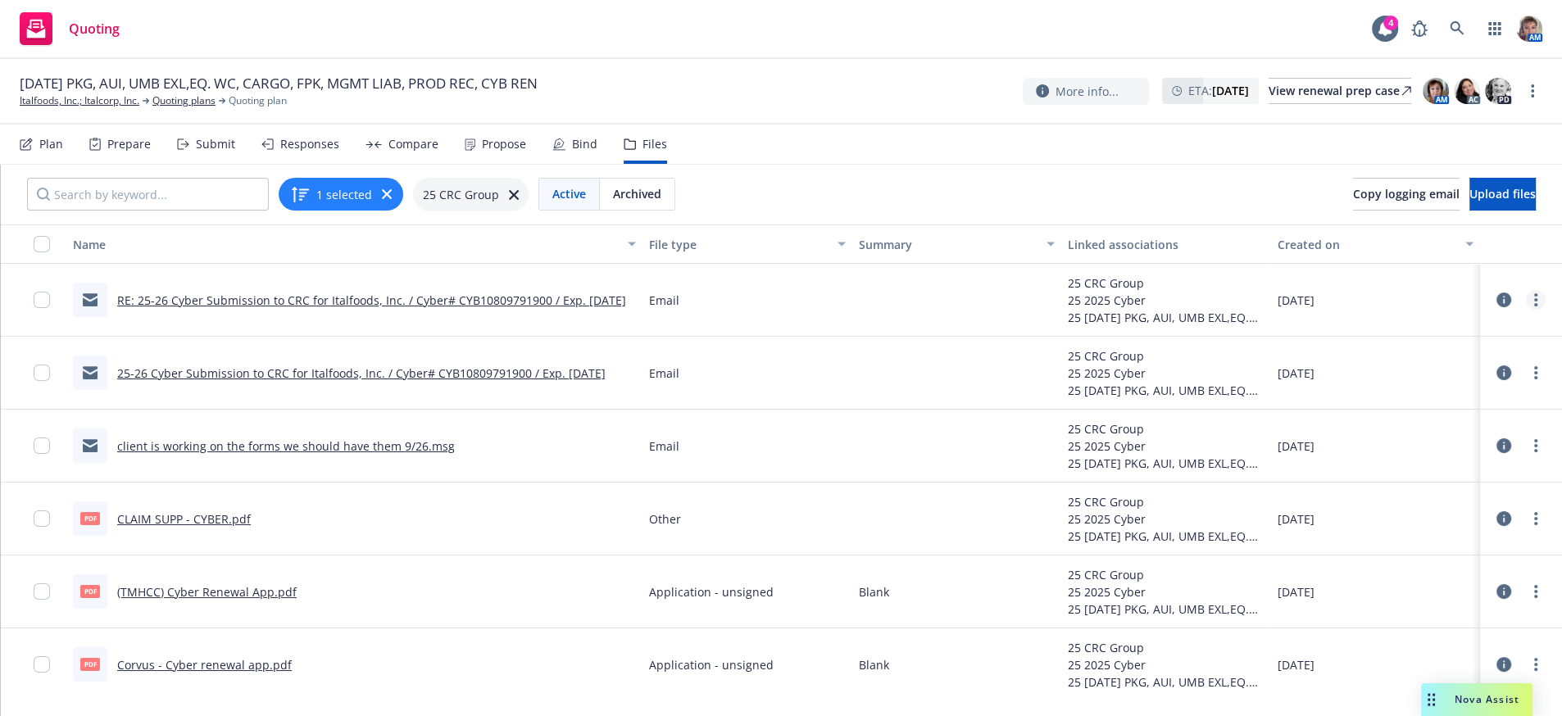
click at [1534, 302] on circle "more" at bounding box center [1535, 299] width 3 height 3
click at [1414, 423] on link "Edit" at bounding box center [1446, 422] width 163 height 33
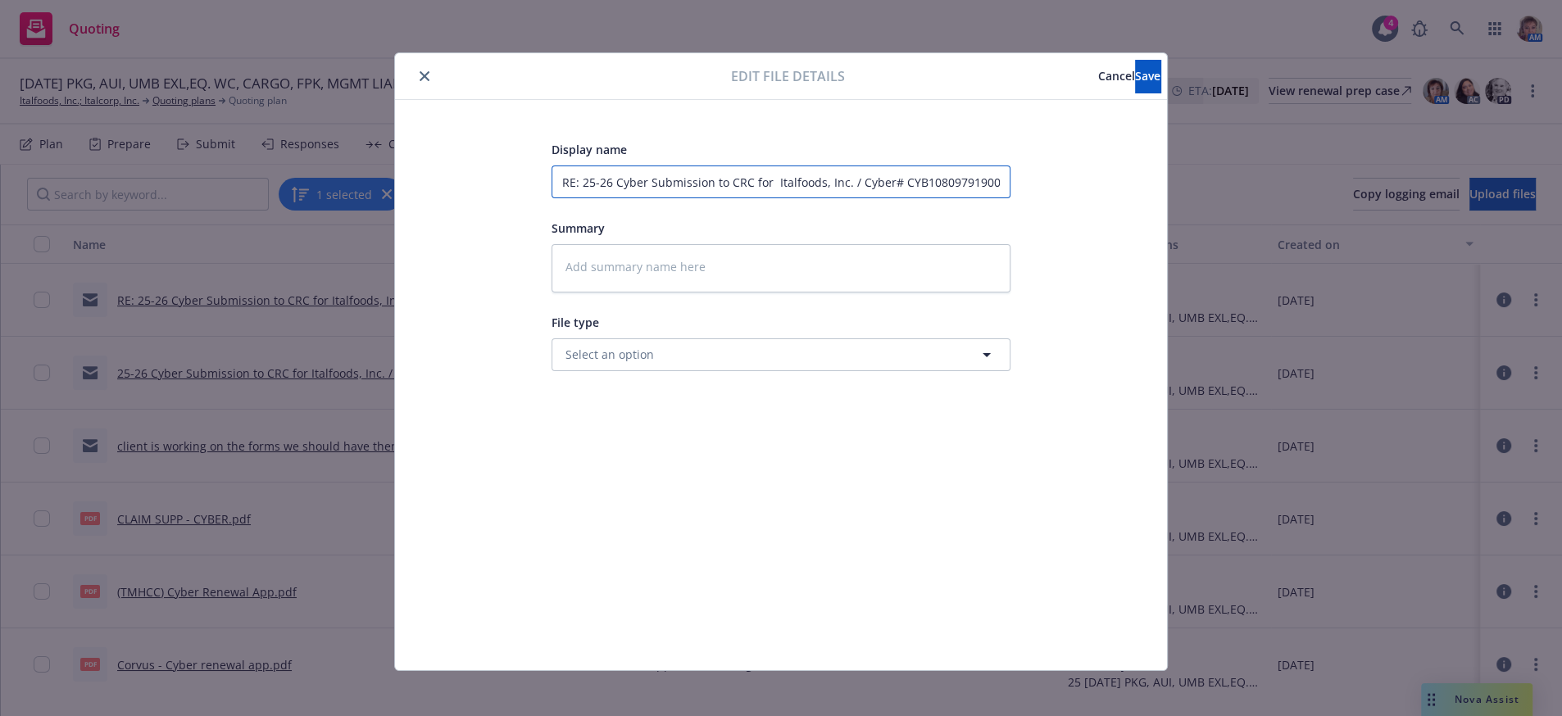
scroll to position [0, 79]
drag, startPoint x: 547, startPoint y: 183, endPoint x: 1540, endPoint y: 216, distance: 993.7
click at [1540, 216] on div "Edit file details Cancel Save Display name RE: 25-26 Cyber Submission to CRC fo…" at bounding box center [781, 358] width 1562 height 716
type textarea "x"
type input "C"
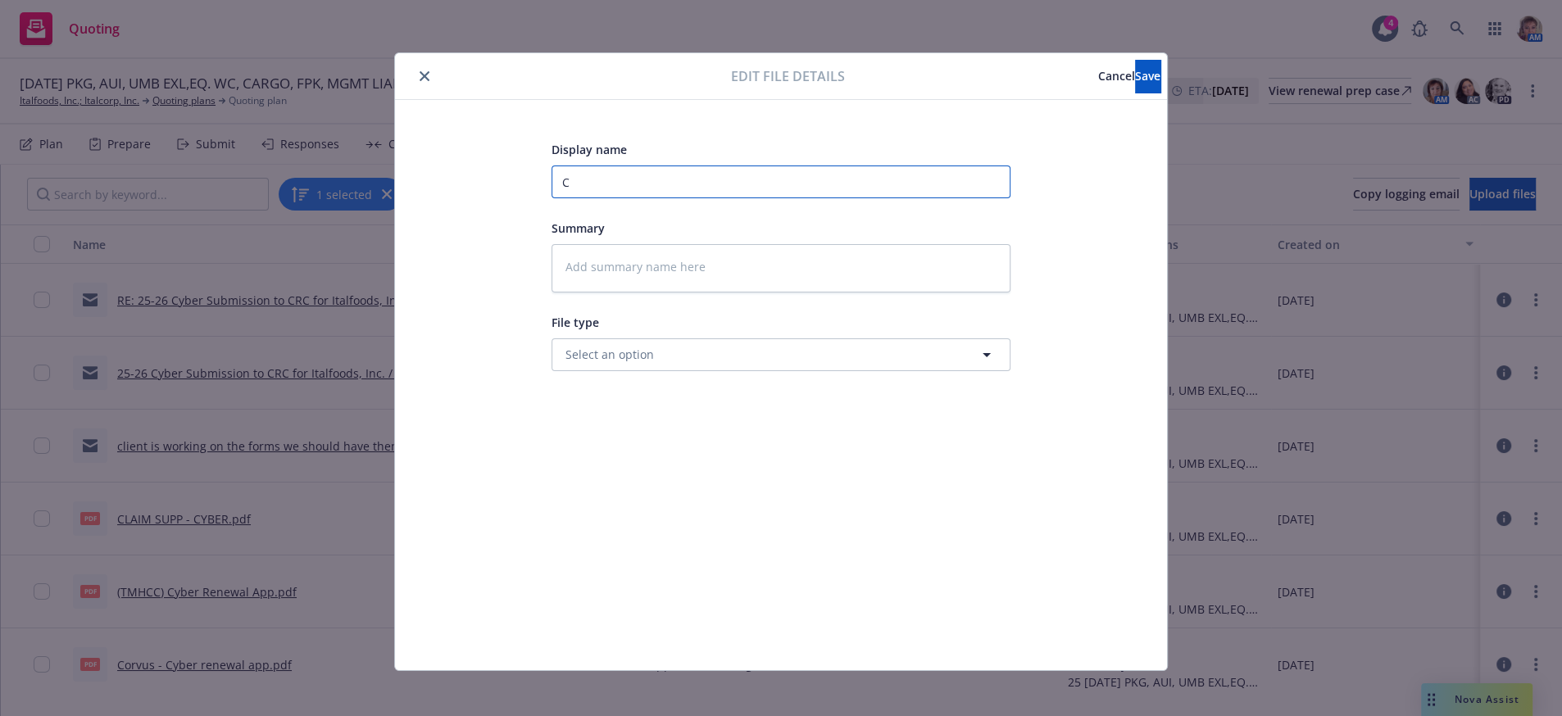
scroll to position [0, 0]
type textarea "x"
type input "CR"
type textarea "x"
type input "CRC"
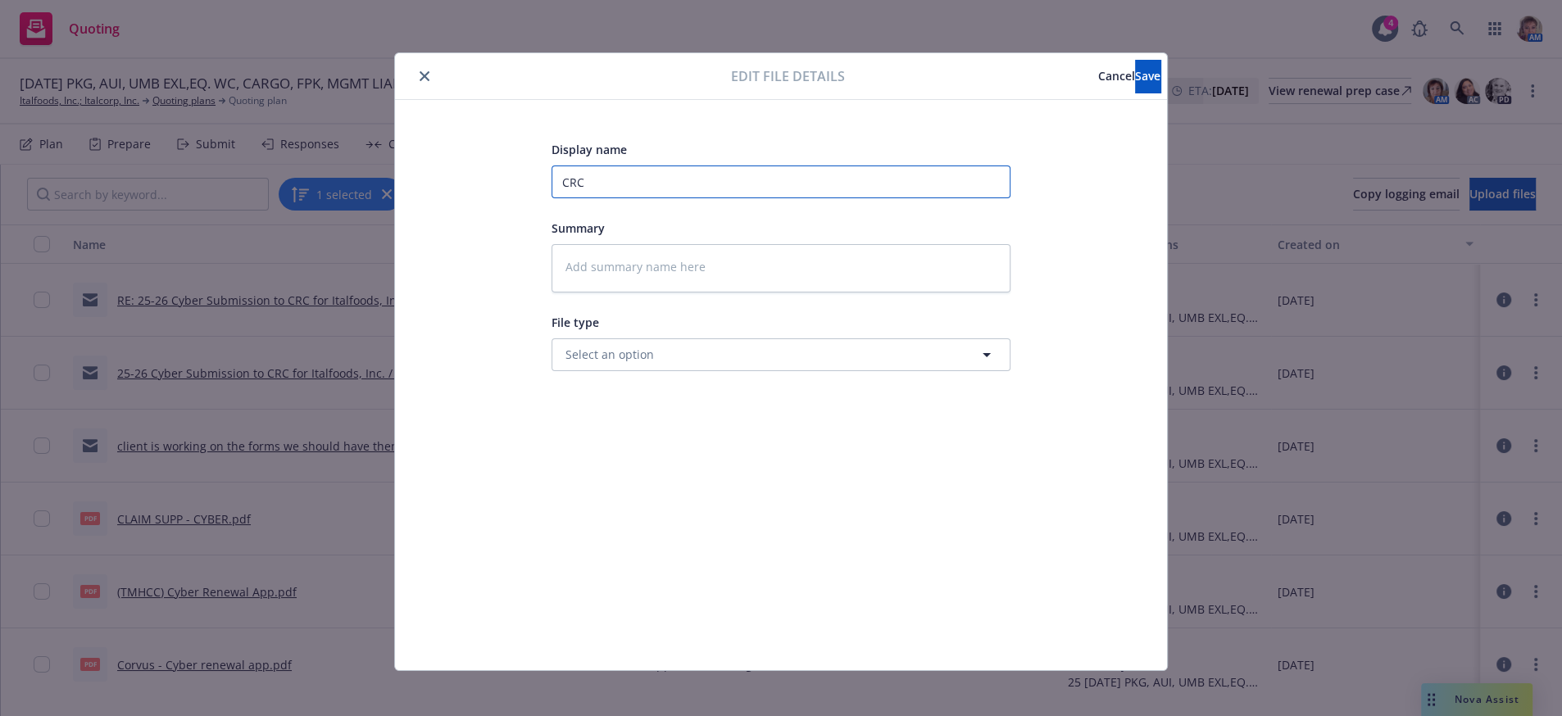
type textarea "x"
type input "CRC"
type textarea "x"
type input "CRC c"
type textarea "x"
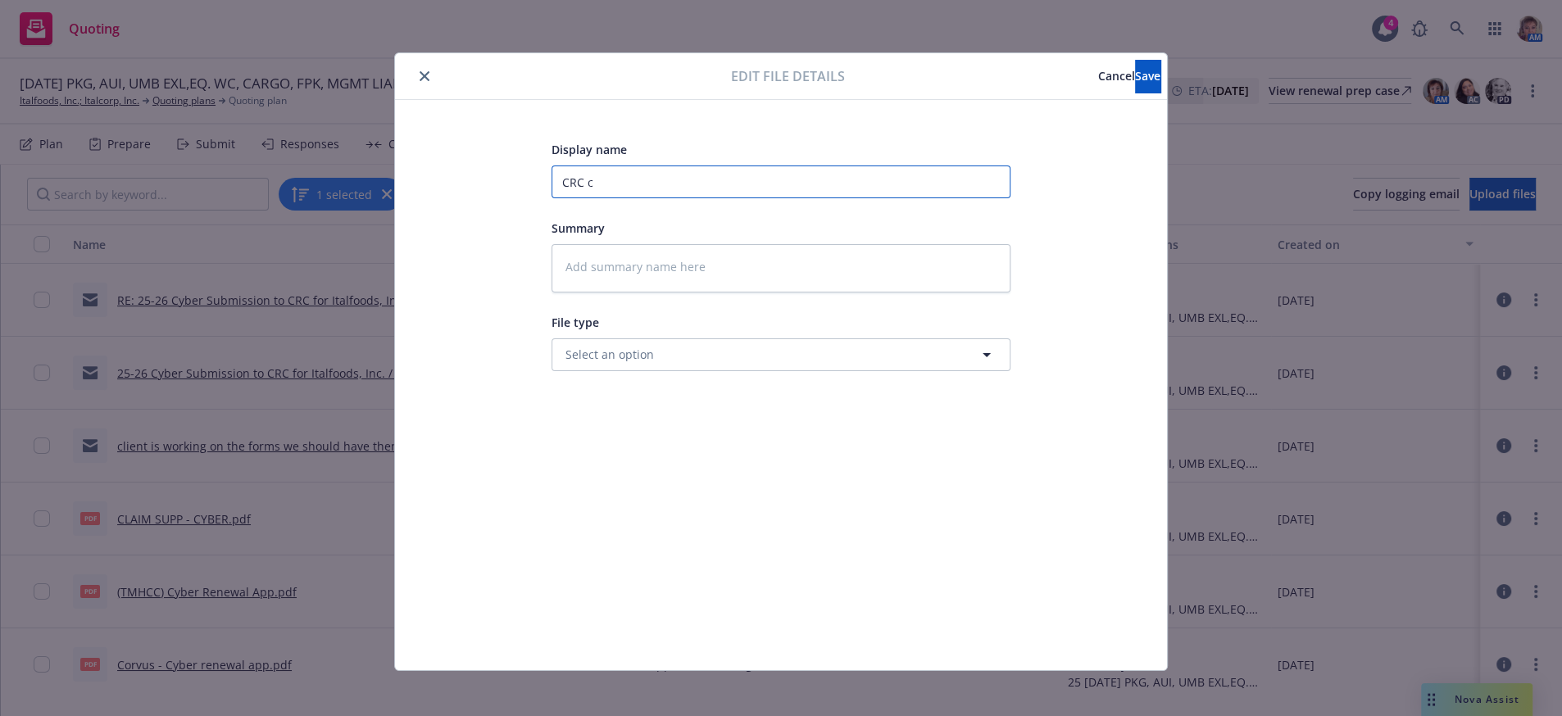
type input "CRC cu"
type textarea "x"
type input "CRC cur"
type textarea "x"
type input "CRC curr"
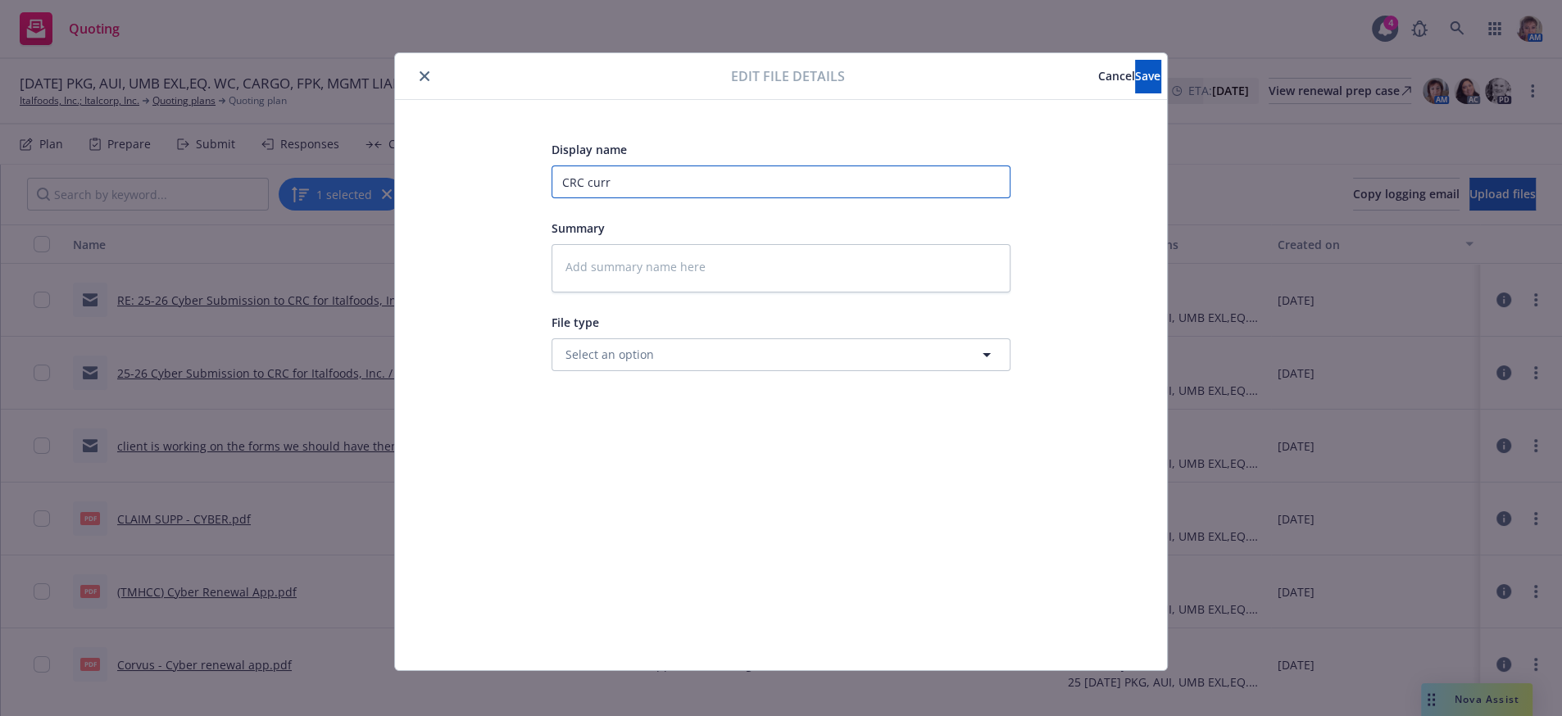
type textarea "x"
type input "CRC curren"
type textarea "x"
type input "CRC current"
type textarea "x"
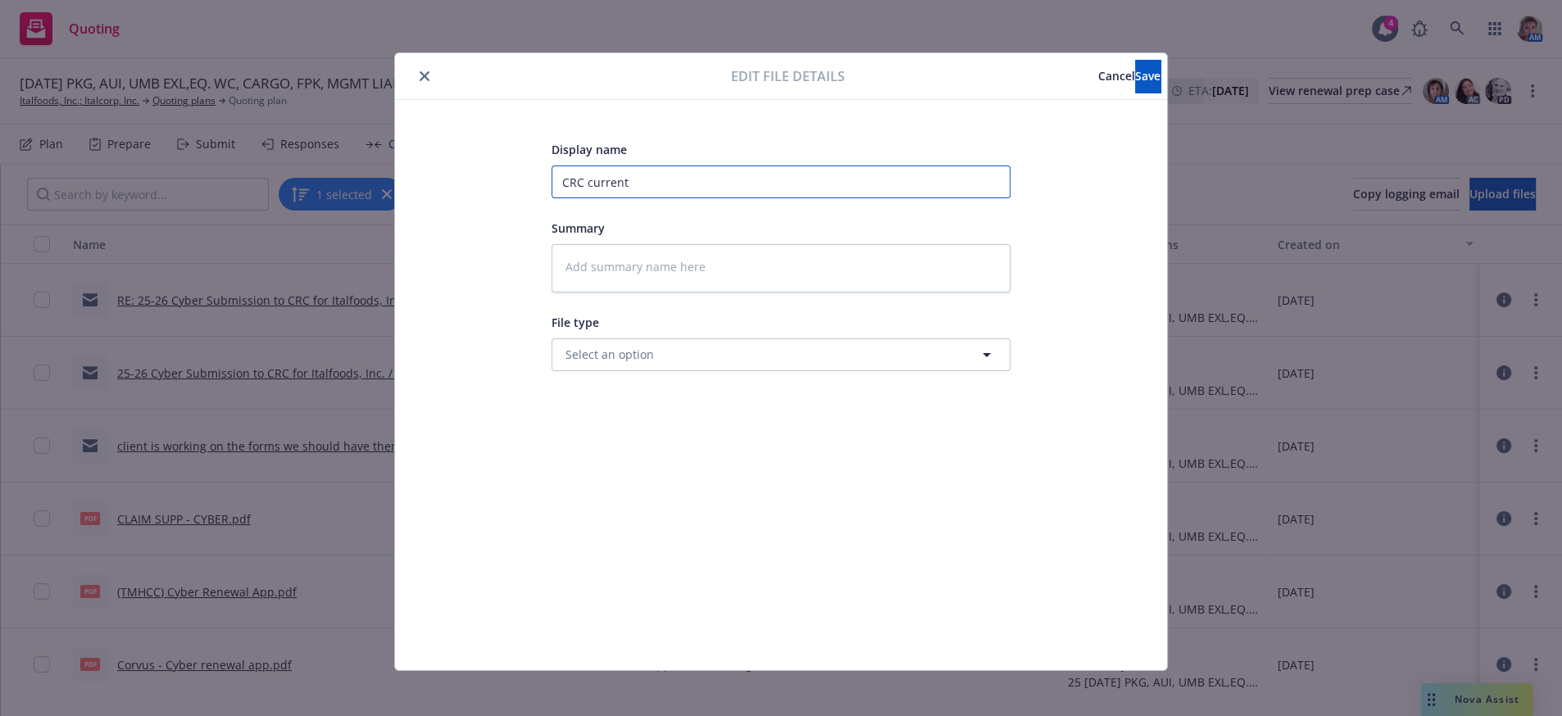
type input "CRC current"
type textarea "x"
type input "CRC current"
type textarea "x"
type input "CRC currentl"
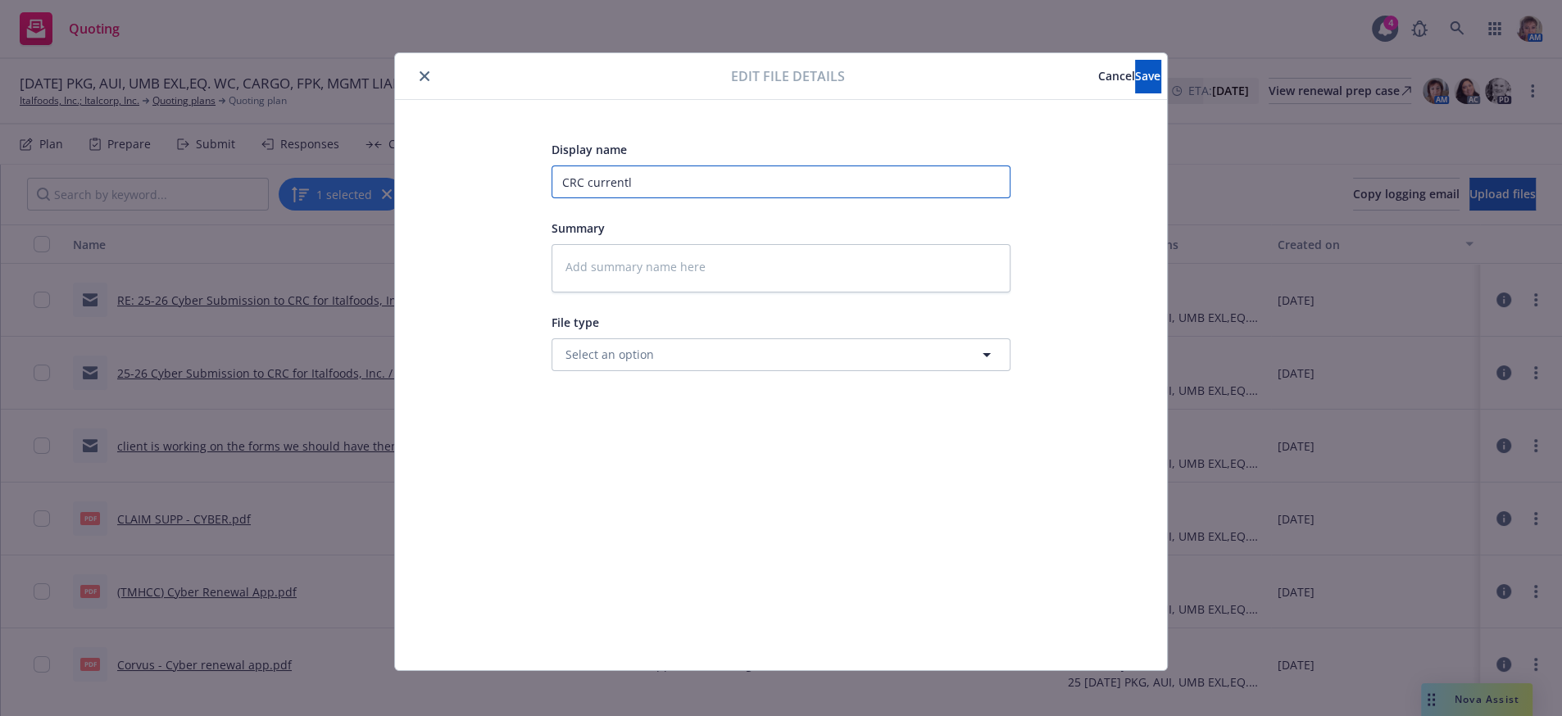
type textarea "x"
type input "CRC currently"
type textarea "x"
type input "CRC currently"
type textarea "x"
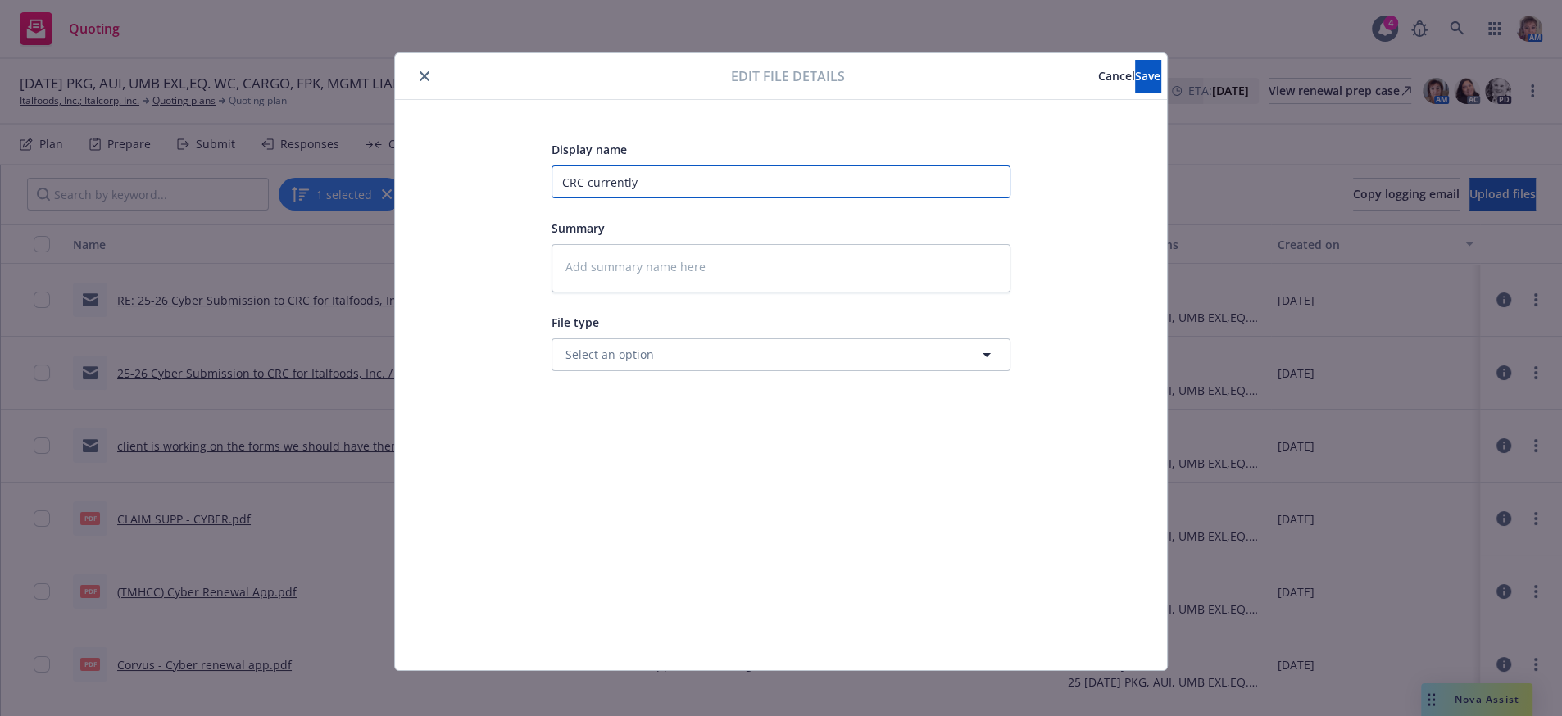
type input "CRC currently w"
type textarea "x"
type input "CRC currently wr"
type textarea "x"
type input "CRC currently wri"
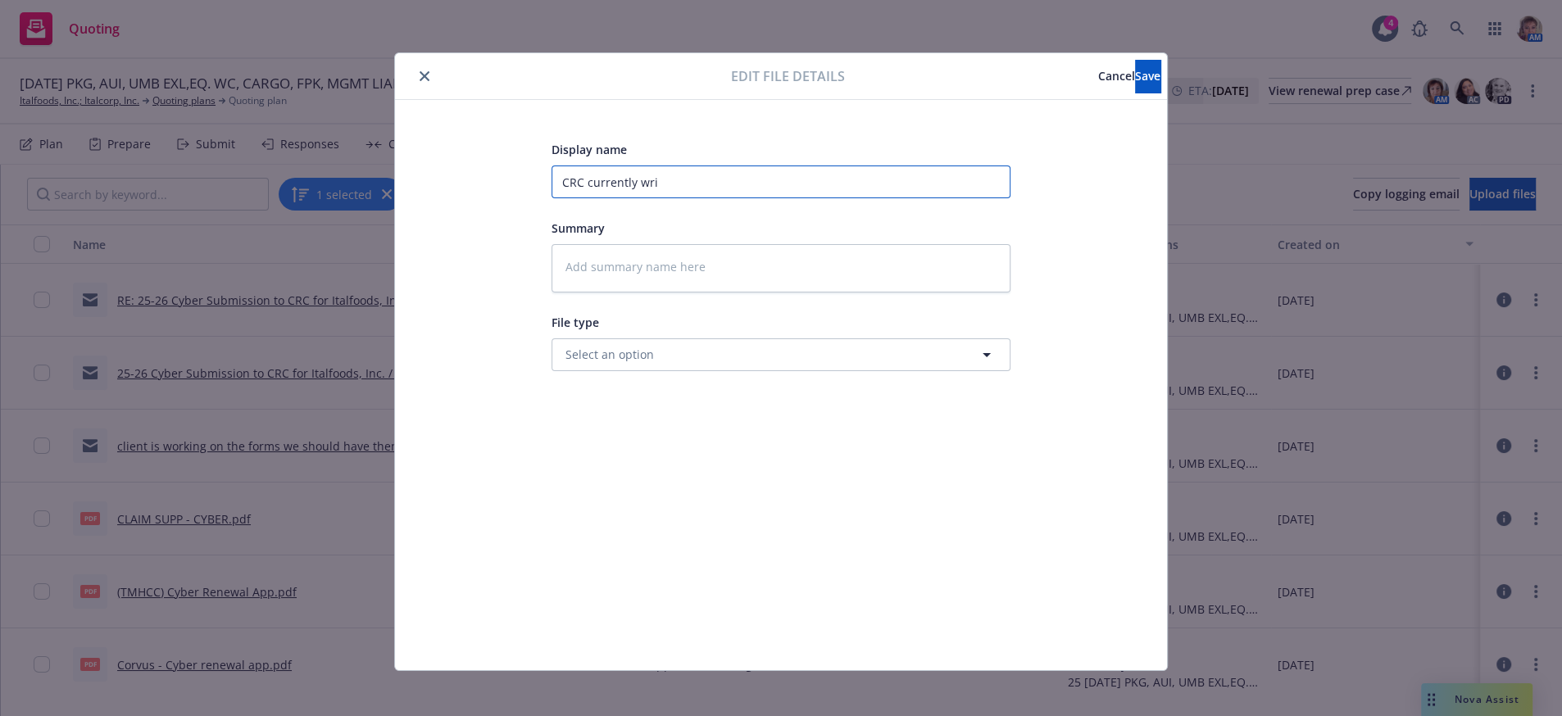
type textarea "x"
type input "CRC currently writ"
type textarea "x"
type input "CRC currently write"
type textarea "x"
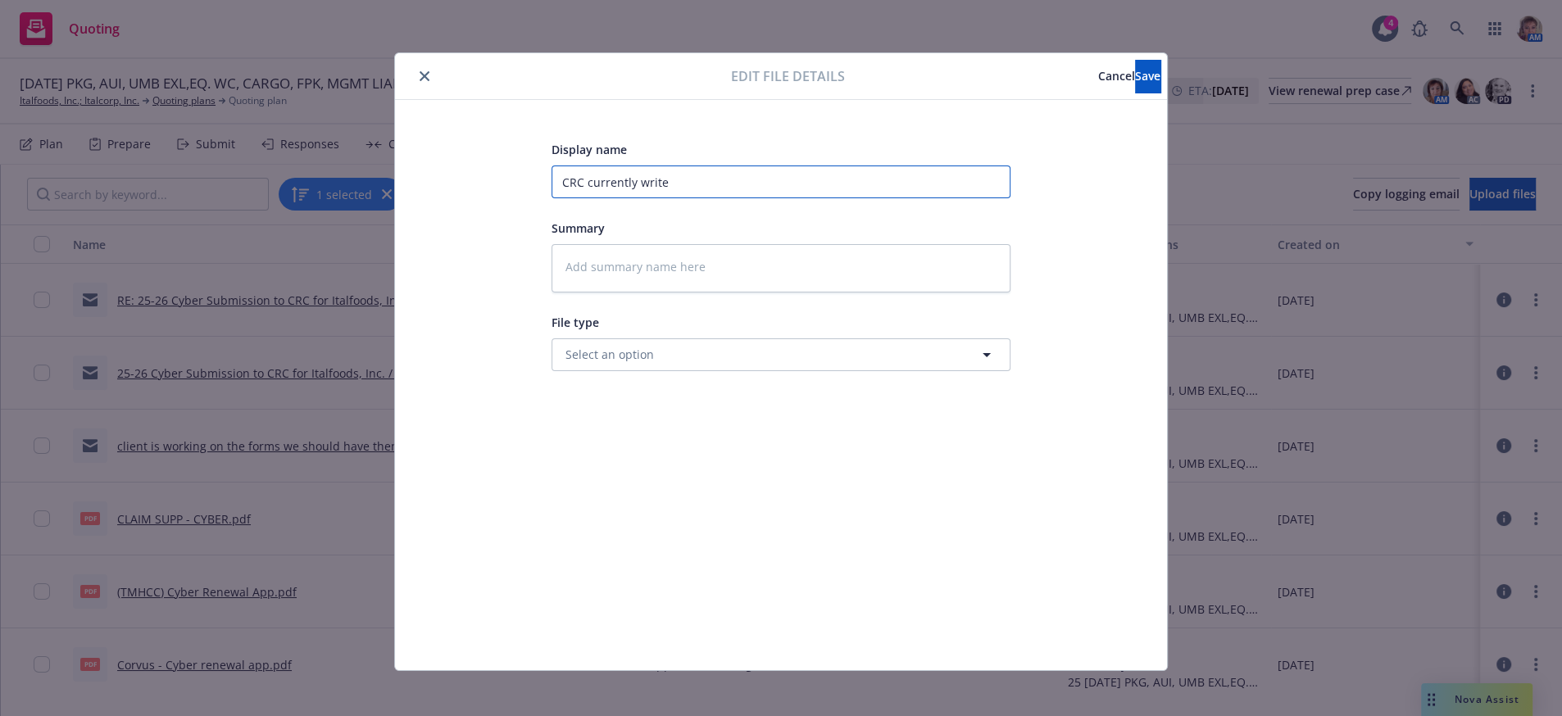
type input "CRC currently writes"
type textarea "x"
type input "CRC currently writes"
type textarea "x"
type input "CRC currently writes t"
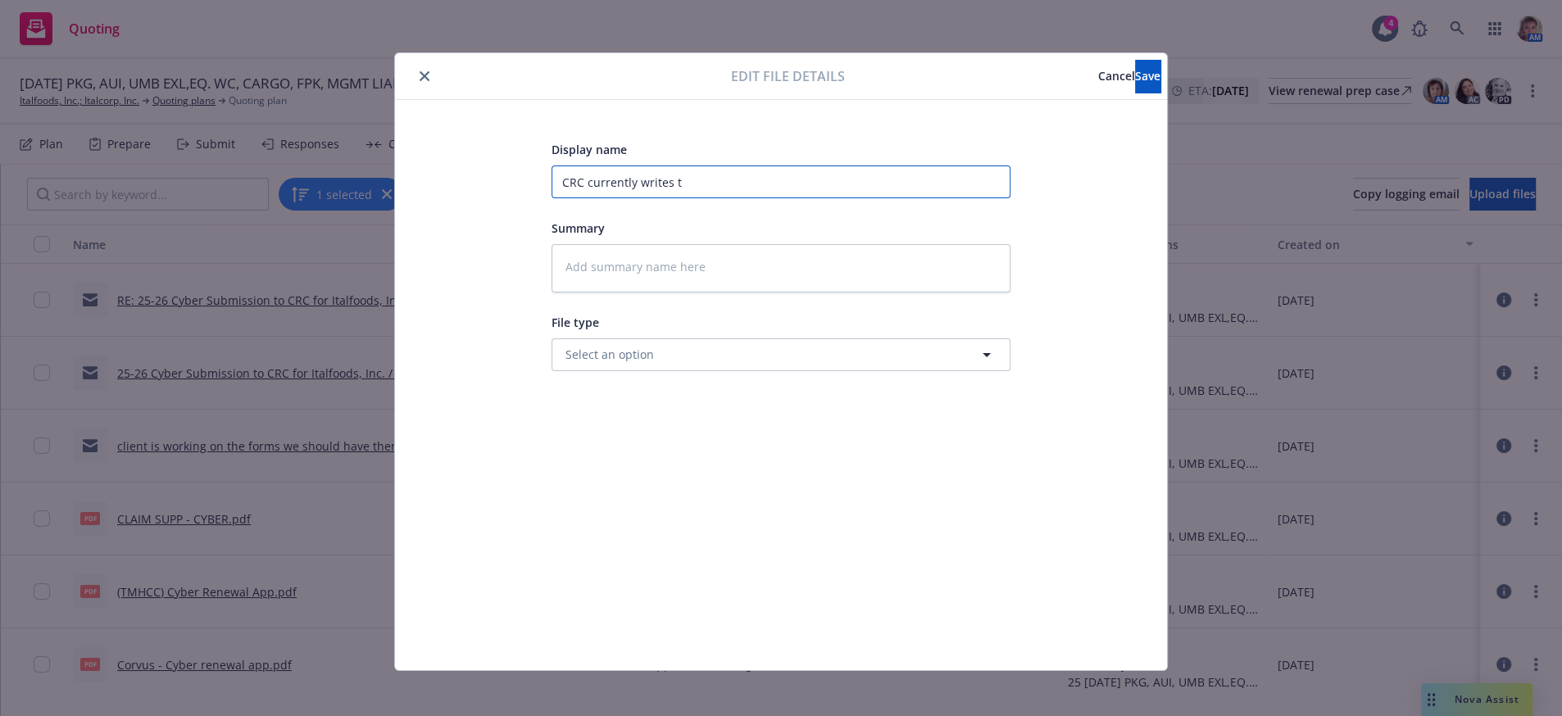
type textarea "x"
type input "CRC currently writes thi"
type textarea "x"
type input "CRC currently writes this"
type textarea "x"
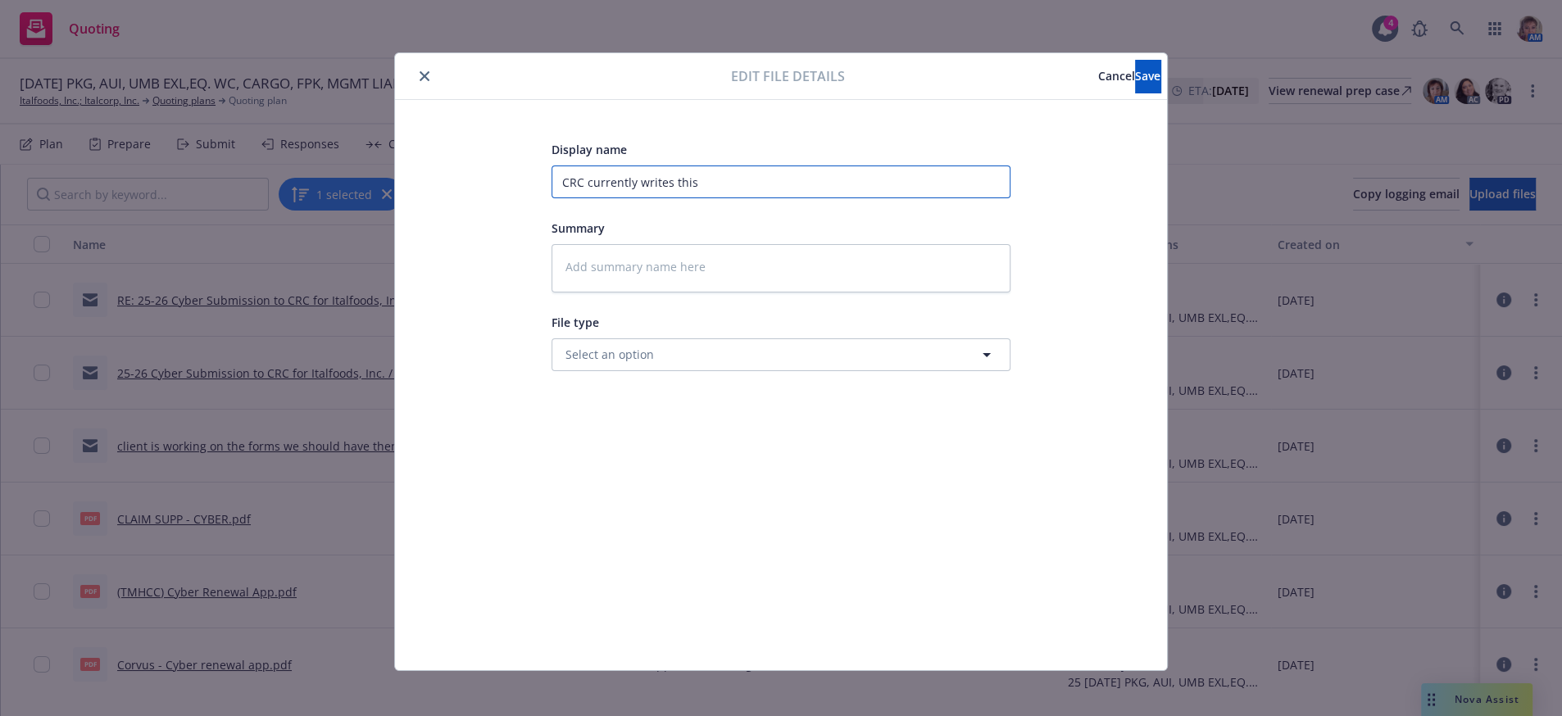
type input "CRC currently writes this"
type textarea "x"
type input "CRC currently writes this t"
type textarea "x"
type input "CRC currently writes this th"
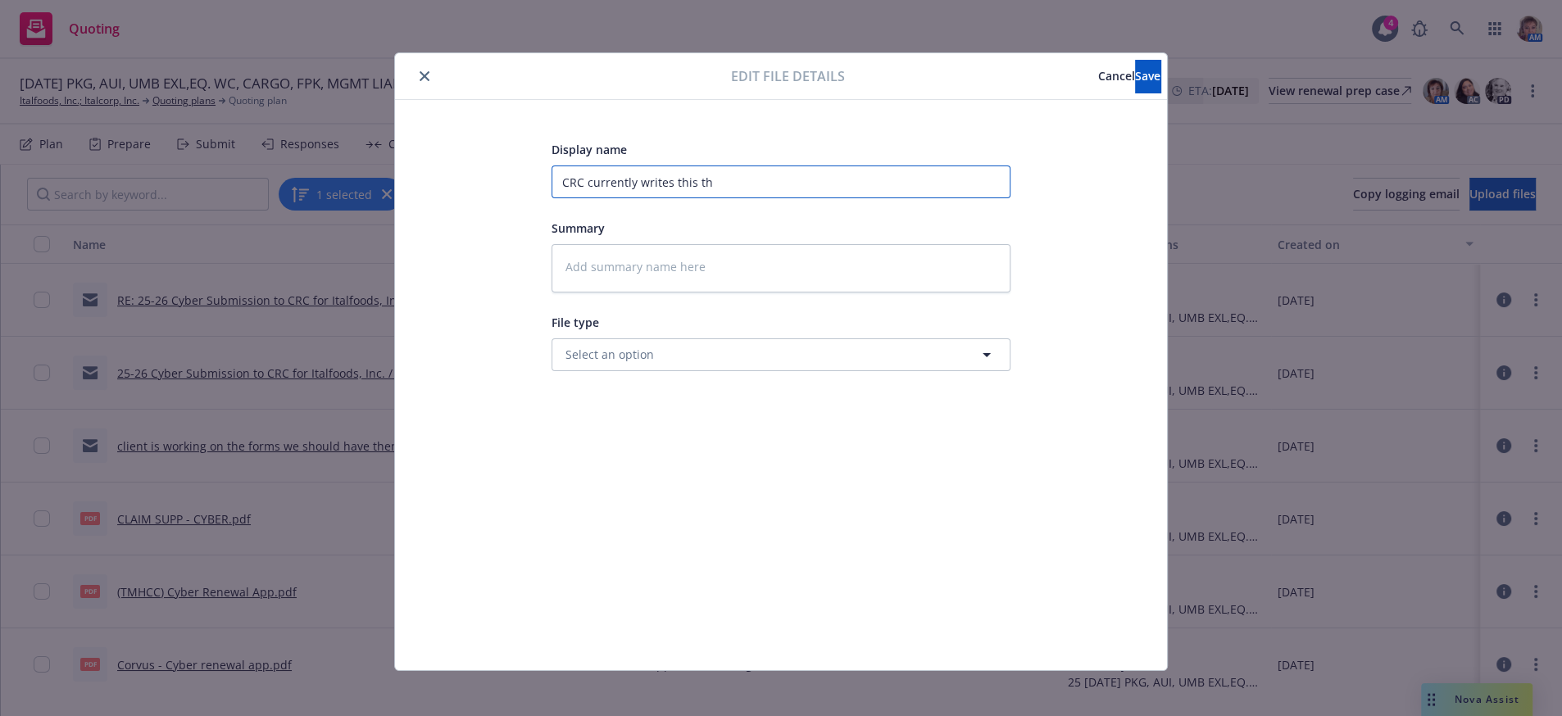
type textarea "x"
type input "CRC currently writes this thr"
type textarea "x"
type input "CRC currently writes this thro"
type textarea "x"
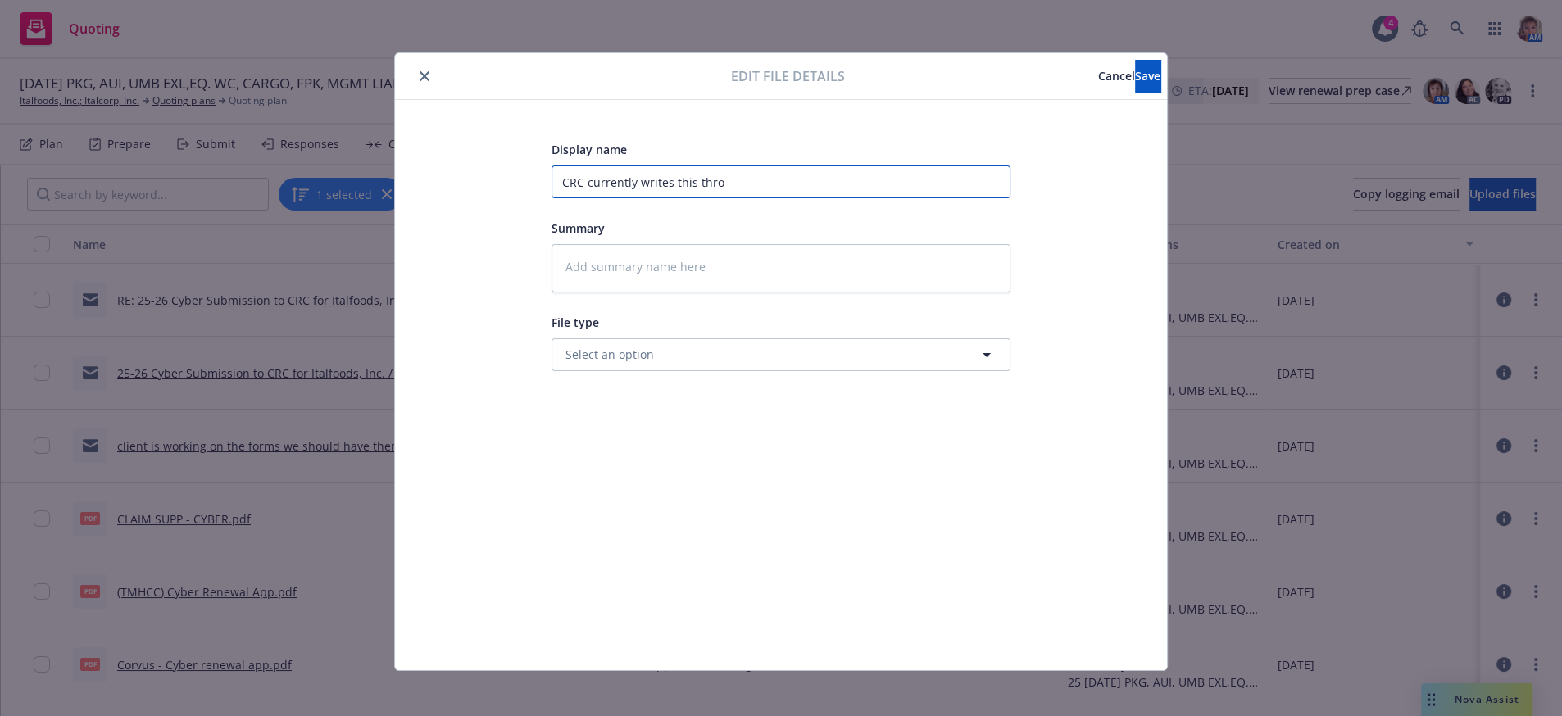
type input "CRC currently writes this throu"
type textarea "x"
type input "CRC currently writes this throug"
type textarea "x"
type input "CRC currently writes this through"
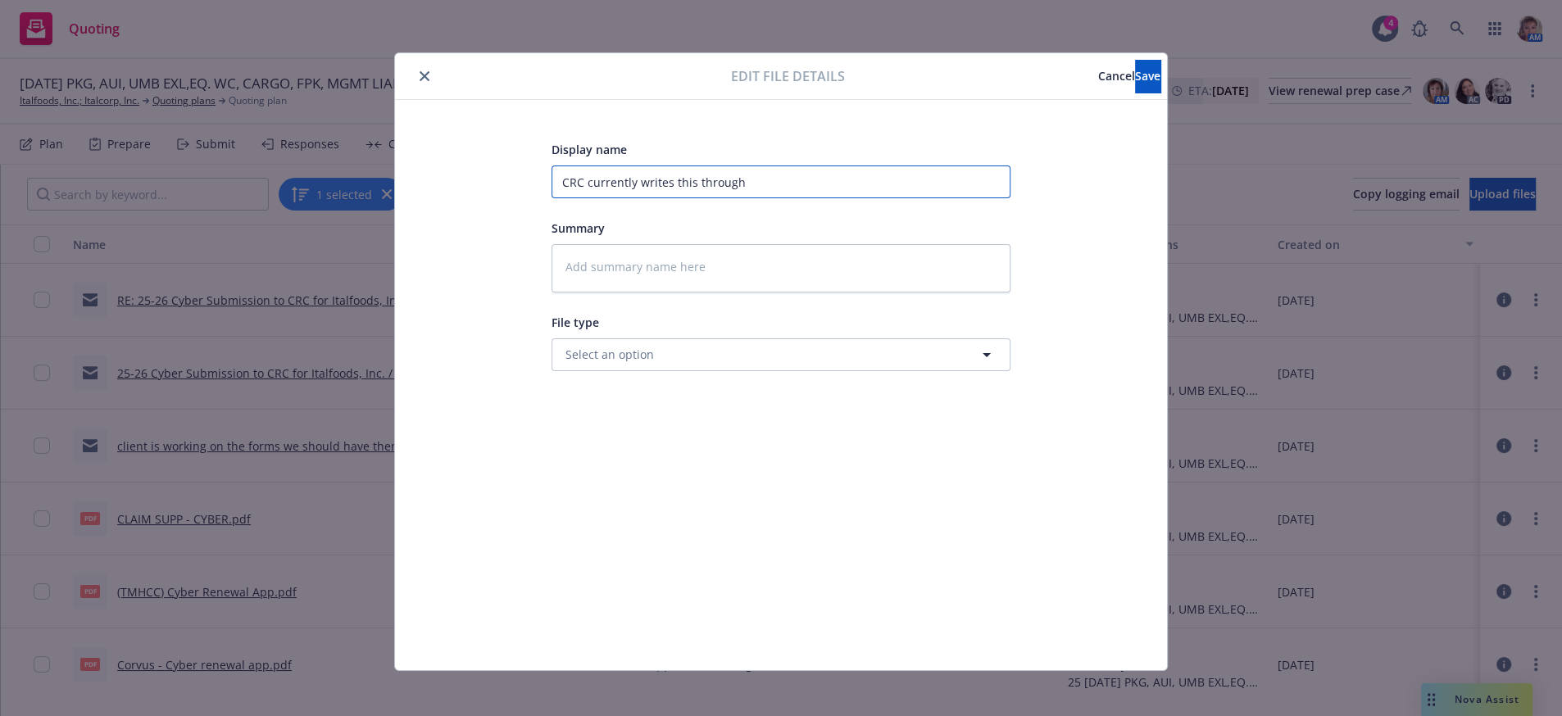
type textarea "x"
type input "CRC currently writes this through"
type textarea "x"
type input "CRC currently writes this through C"
type textarea "x"
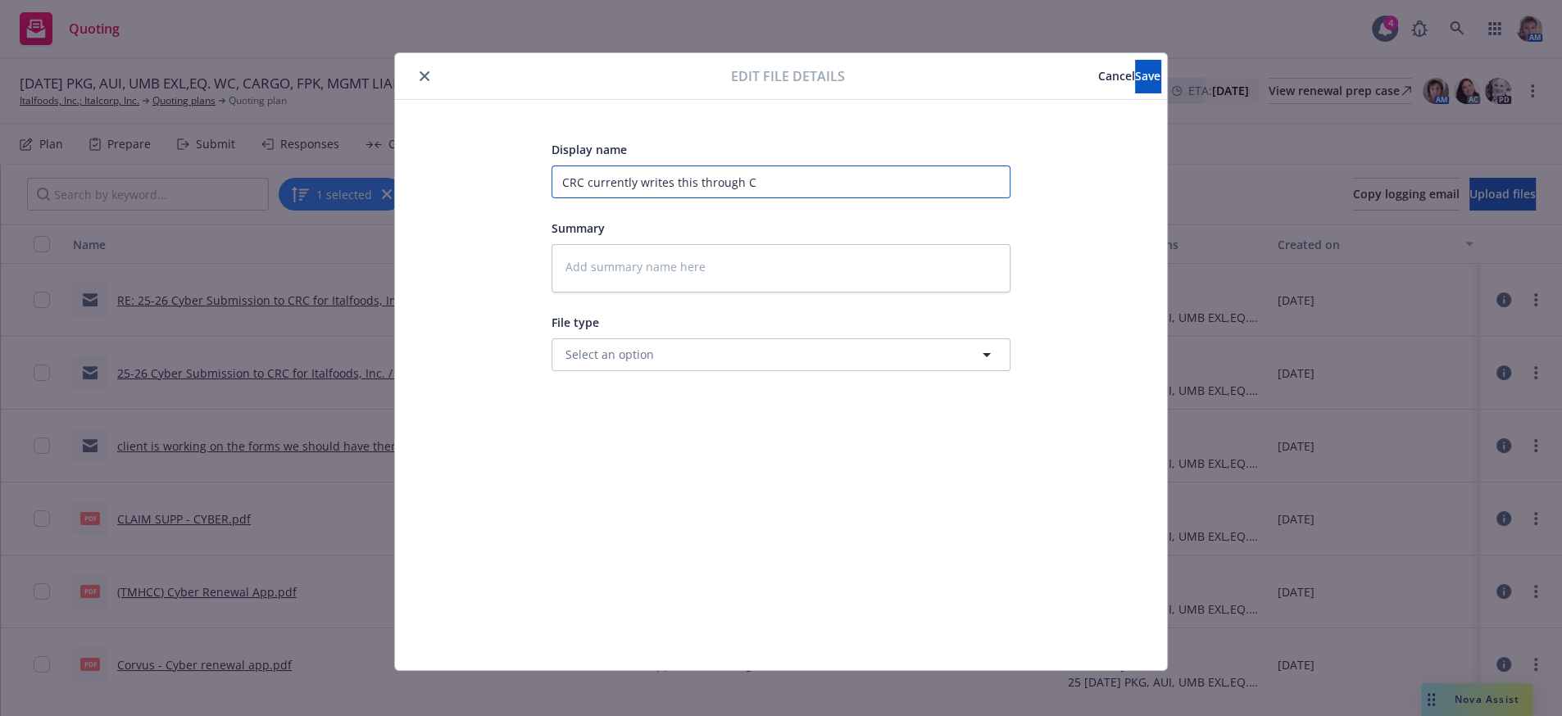
type input "CRC currently writes this through Co"
type textarea "x"
type input "CRC currently writes this through Cor"
type textarea "x"
type input "CRC currently writes this through Corv"
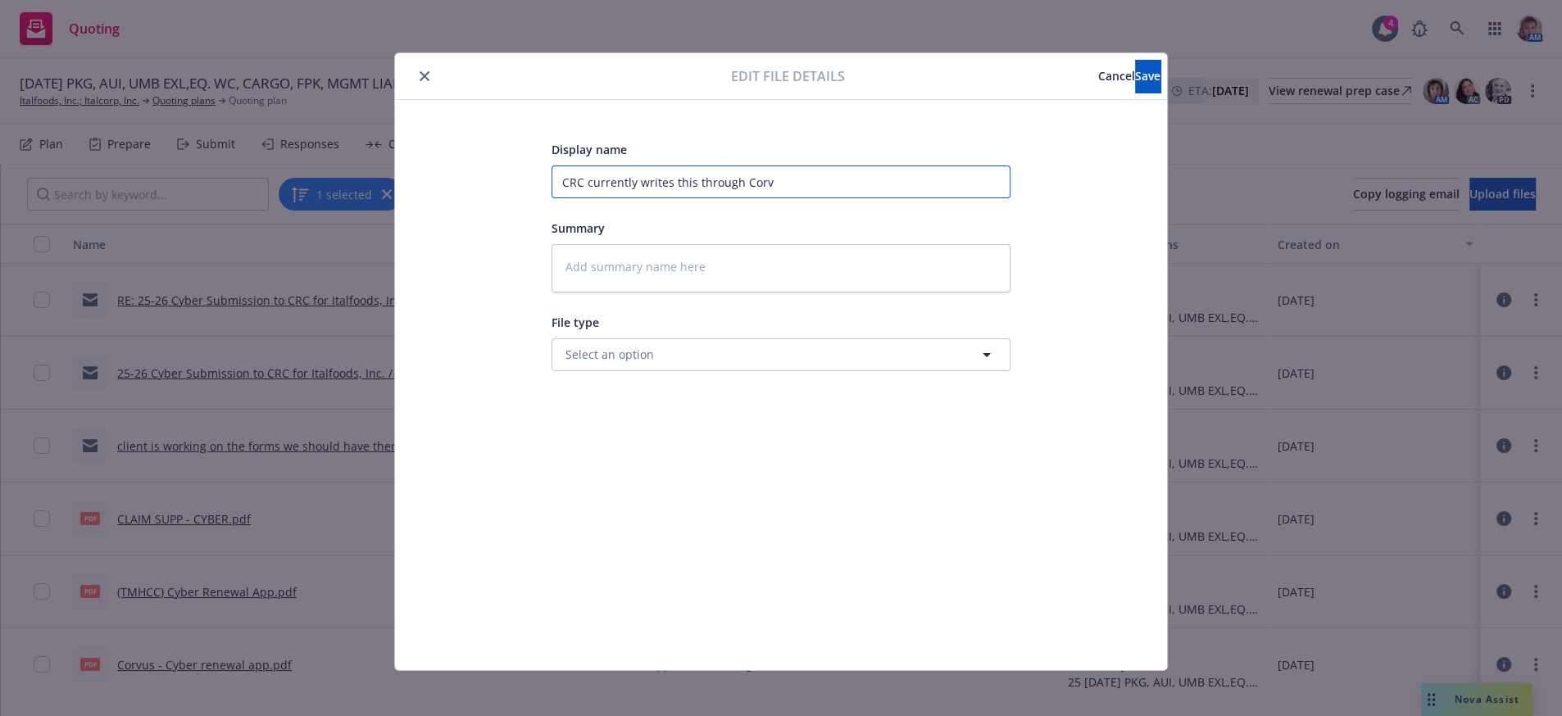
type textarea "x"
type input "CRC currently writes this through Corvu"
type textarea "x"
type input "CRC currently writes this through Corvus"
type textarea "x"
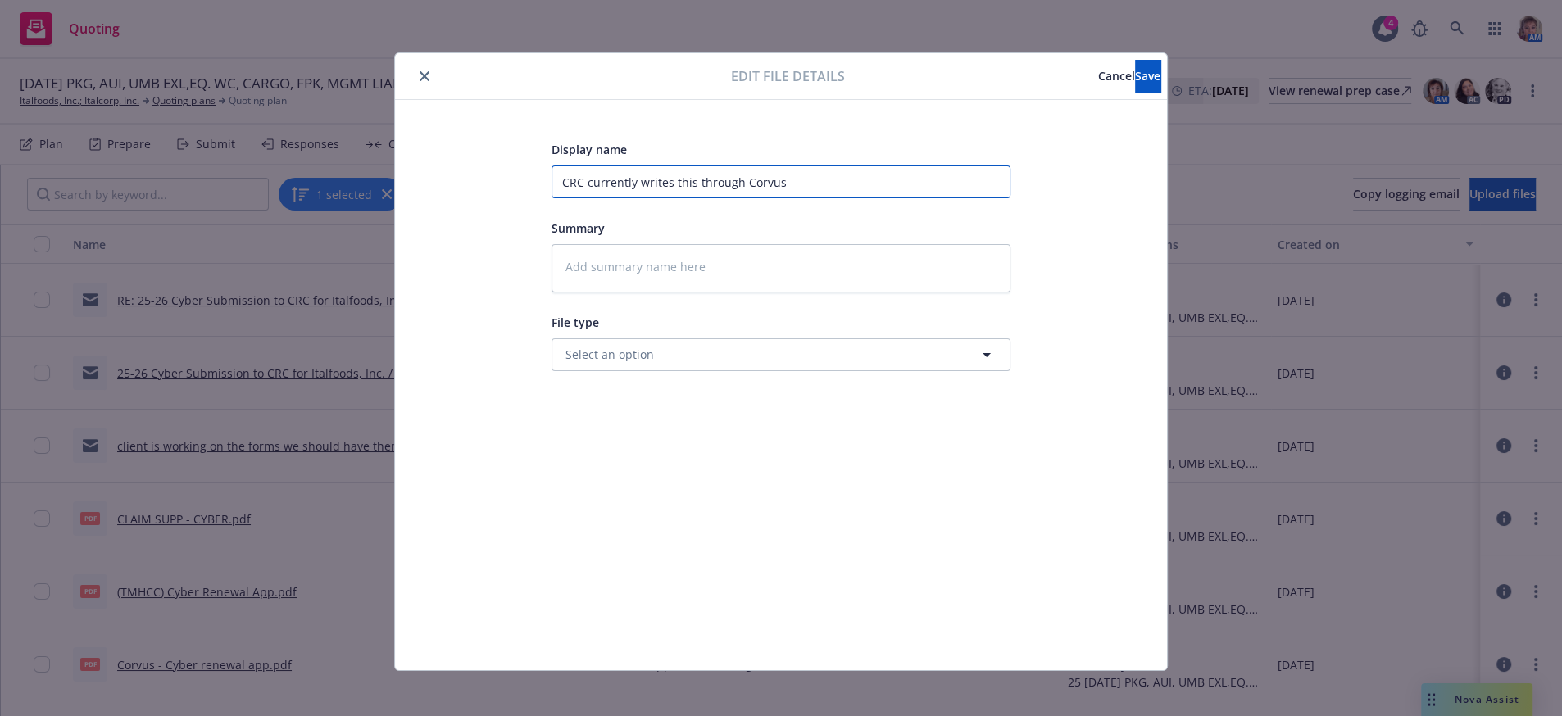
type input "CRC currently writes this through Corvus"
type textarea "x"
type input "CRC currently writes this through Corvus w"
type textarea "x"
type input "CRC currently writes this through Corvus wh"
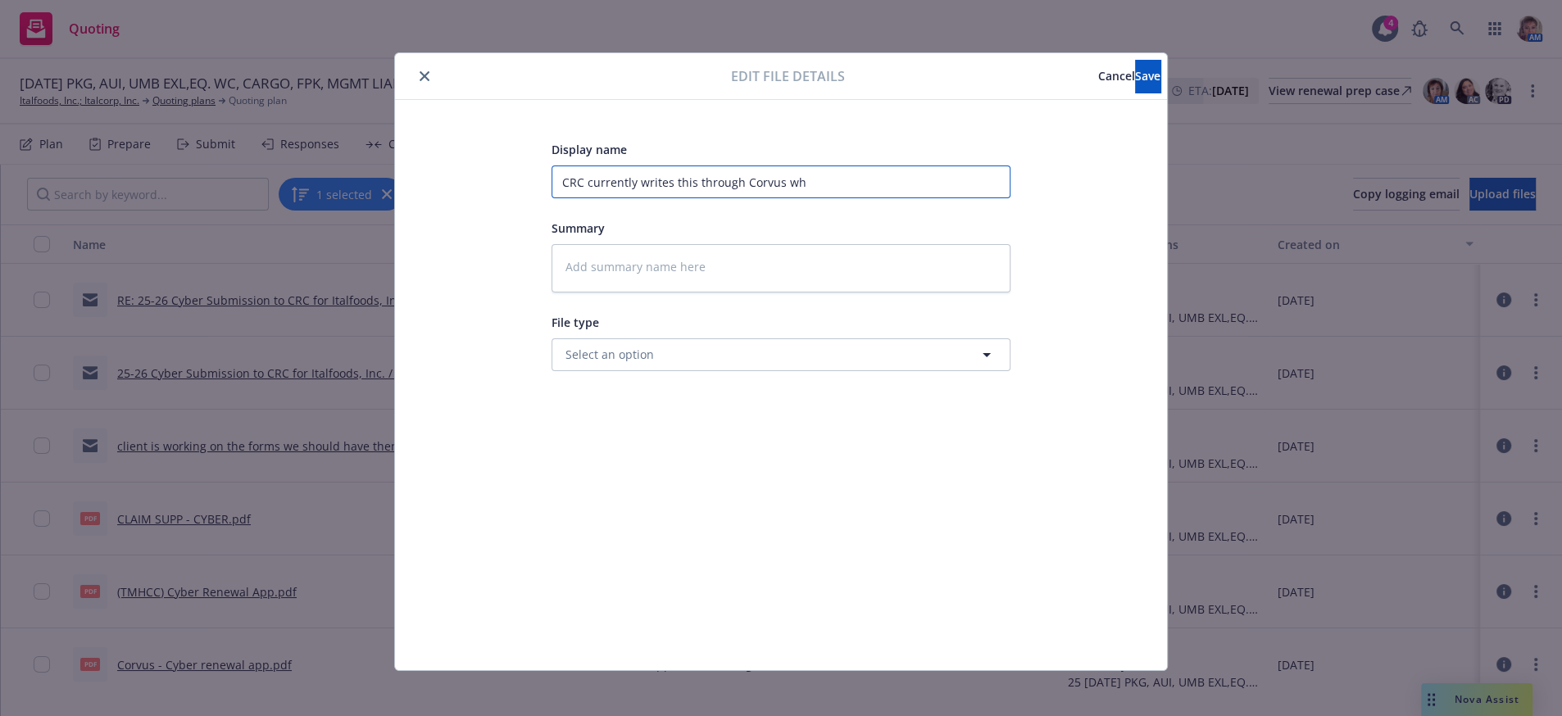
type textarea "x"
type input "CRC currently writes this through Corvus whi"
type textarea "x"
type input "CRC currently writes this through Corvus whic"
type textarea "x"
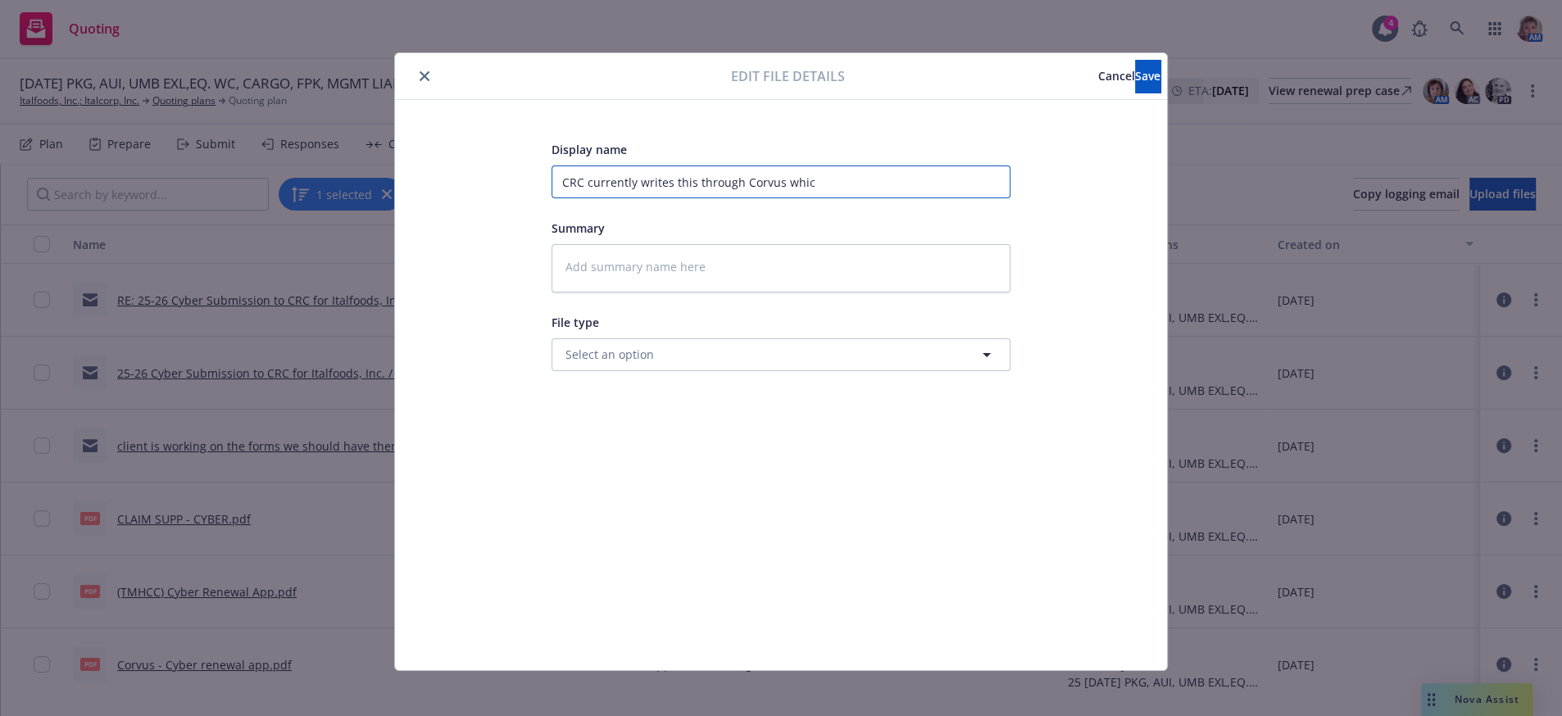
type input "CRC currently writes this through Corvus which"
type textarea "x"
type input "CRC currently writes this through Corvus which"
type textarea "x"
type input "CRC currently writes this through Corvus which i"
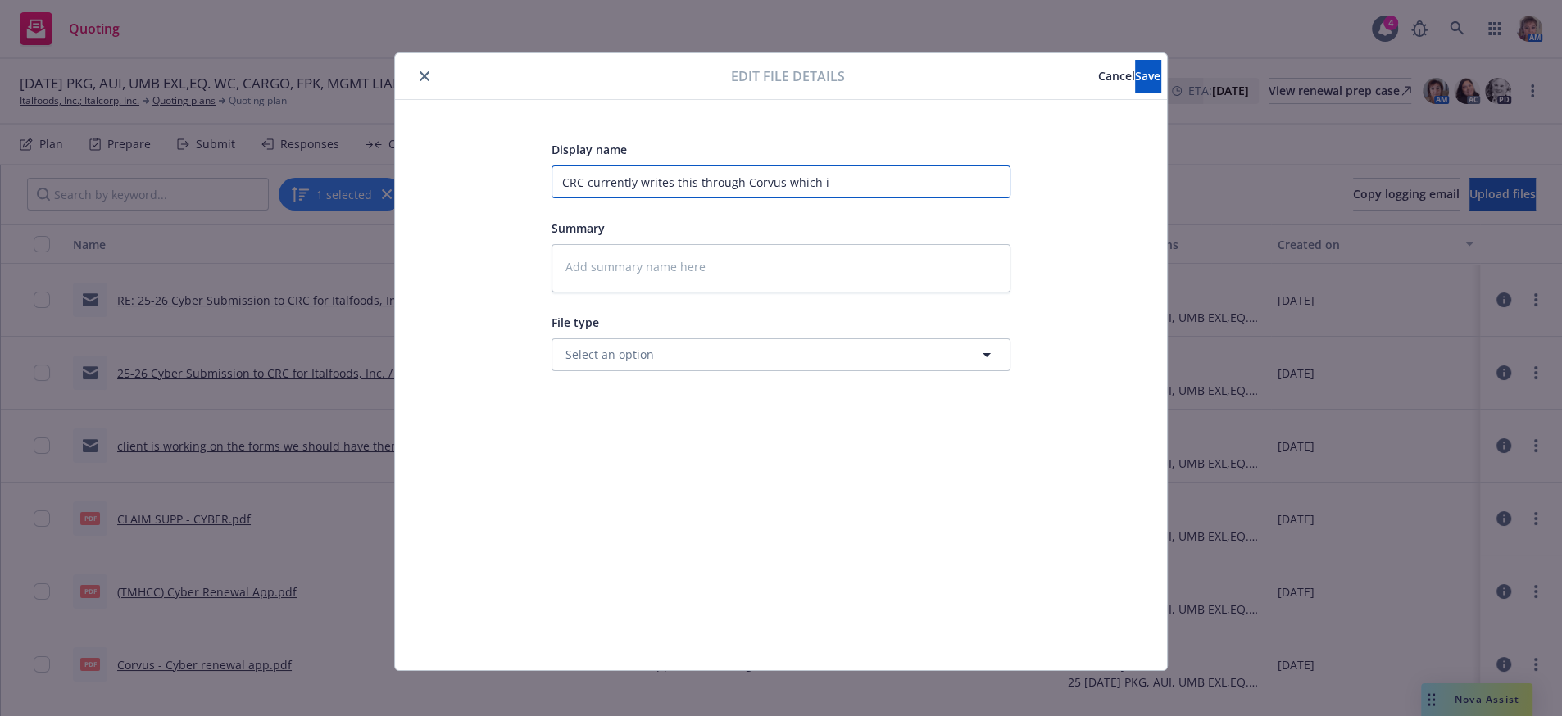
type textarea "x"
type input "CRC currently writes this through Corvus which is"
type textarea "x"
type input "CRC currently writes this through Corvus which is"
type textarea "x"
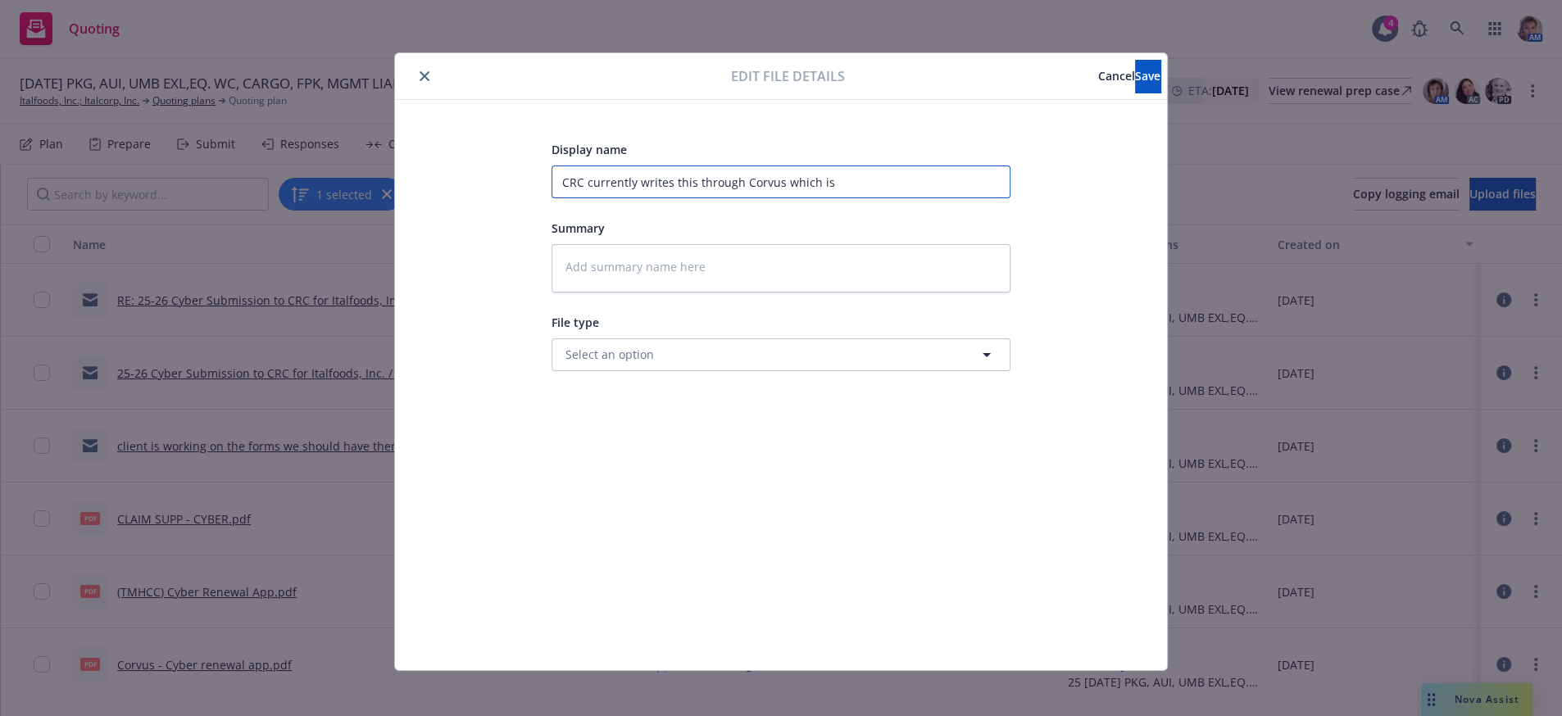
type input "CRC currently writes this through Corvus which is n"
type textarea "x"
type input "CRC currently writes this through Corvus which is no"
type textarea "x"
type input "CRC currently writes this through Corvus which is now"
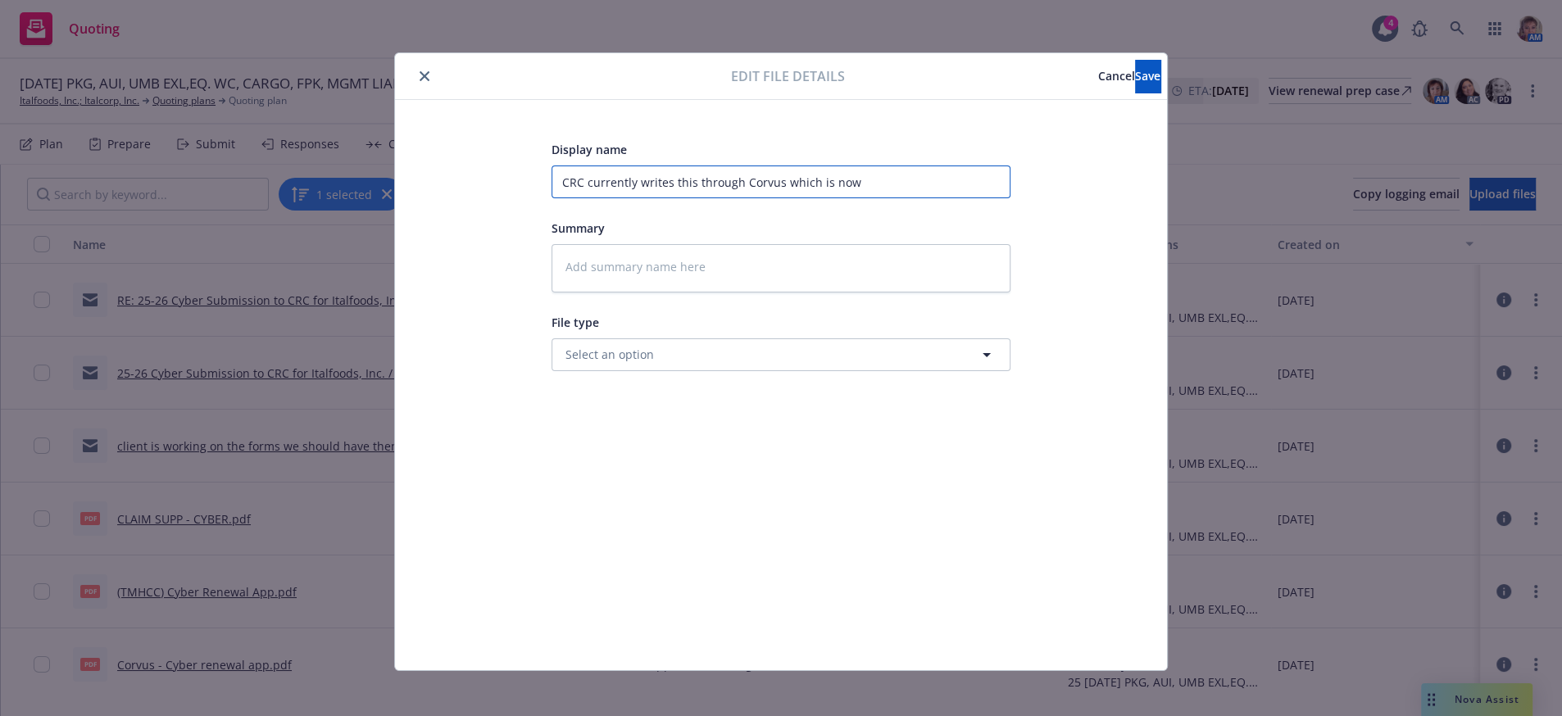
type textarea "x"
type input "CRC currently writes this through Corvus which is now"
type textarea "x"
type input "CRC currently writes this through Corvus which is now T"
type textarea "x"
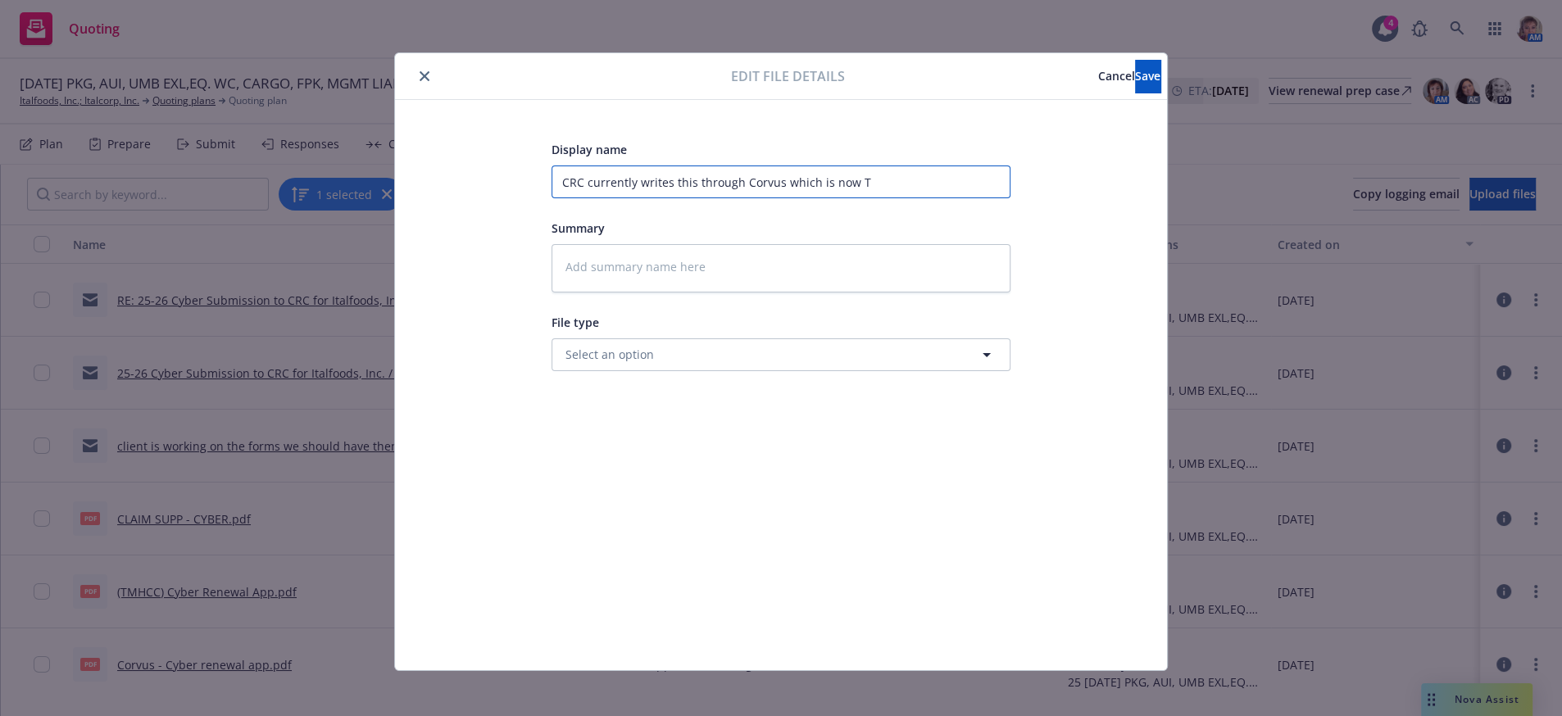
type input "CRC currently writes this through Corvus which is now Tr"
type textarea "x"
type input "CRC currently writes this through Corvus which is now Tra"
type textarea "x"
type input "CRC currently writes this through Corvus which is now Trav"
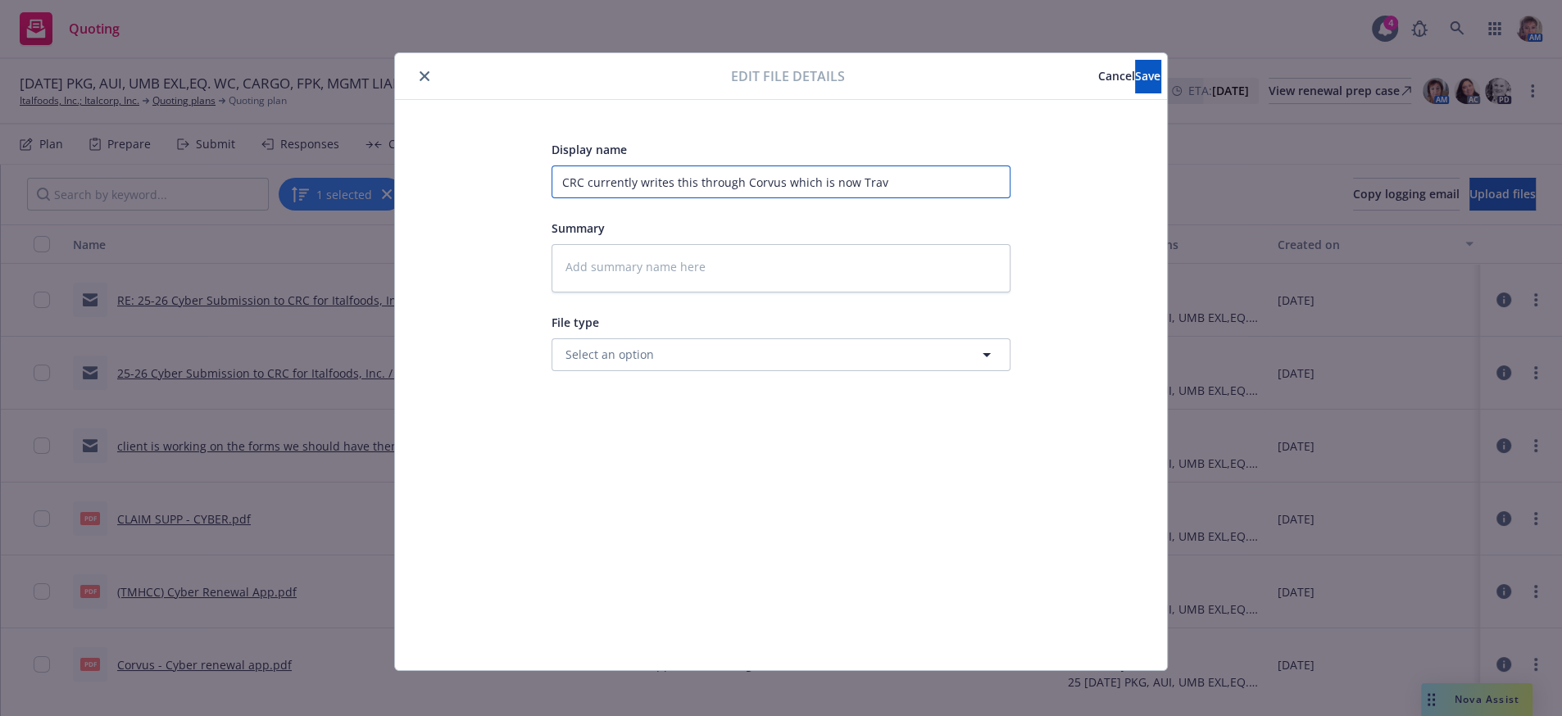
type textarea "x"
type input "CRC currently writes this through Corvus which is now Trave"
type textarea "x"
type input "CRC currently writes this through Corvus which is now Travel"
type textarea "x"
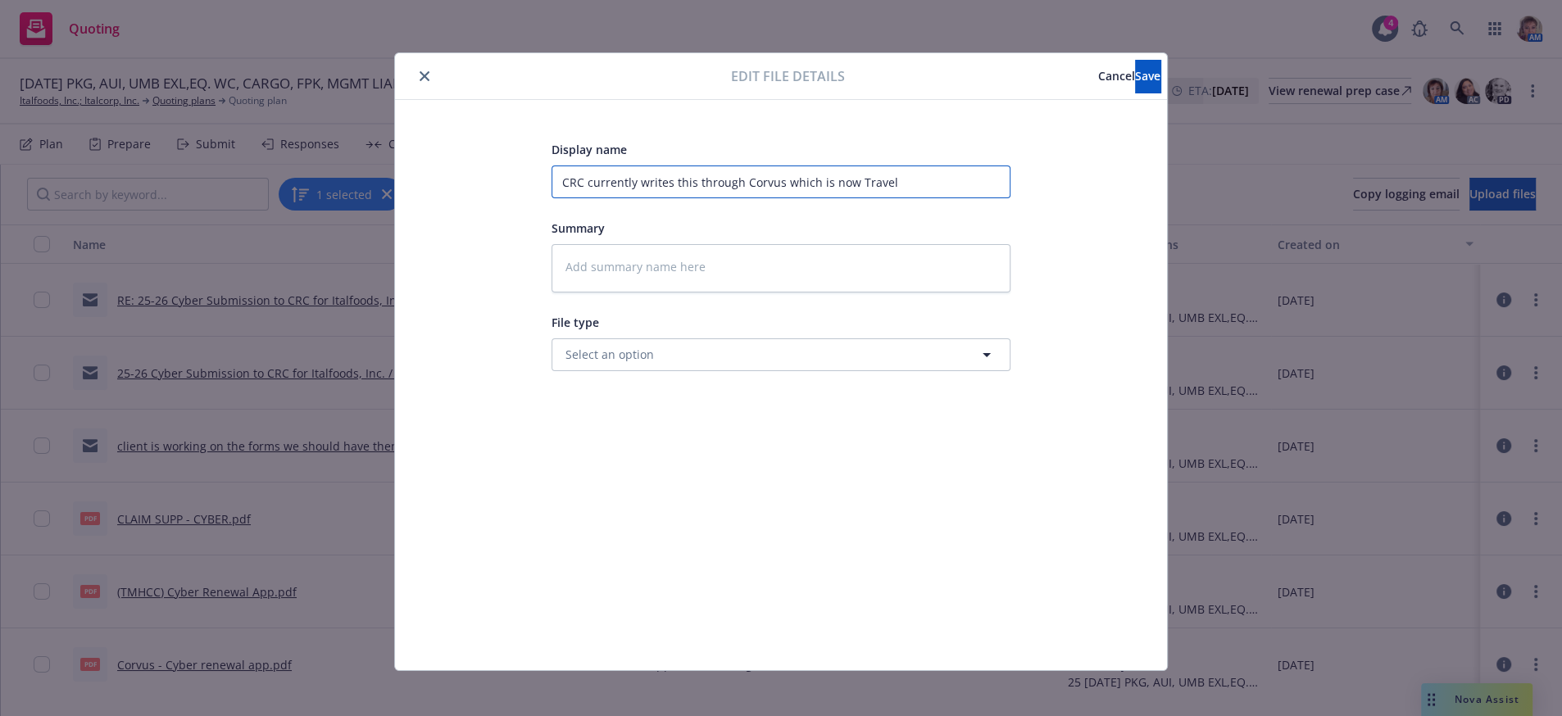
type input "CRC currently writes this through Corvus which is now Travele"
type textarea "x"
type input "CRC currently writes this through Corvus which is now Traveler"
type textarea "x"
type input "CRC currently writes this through Corvus which is now Travelers"
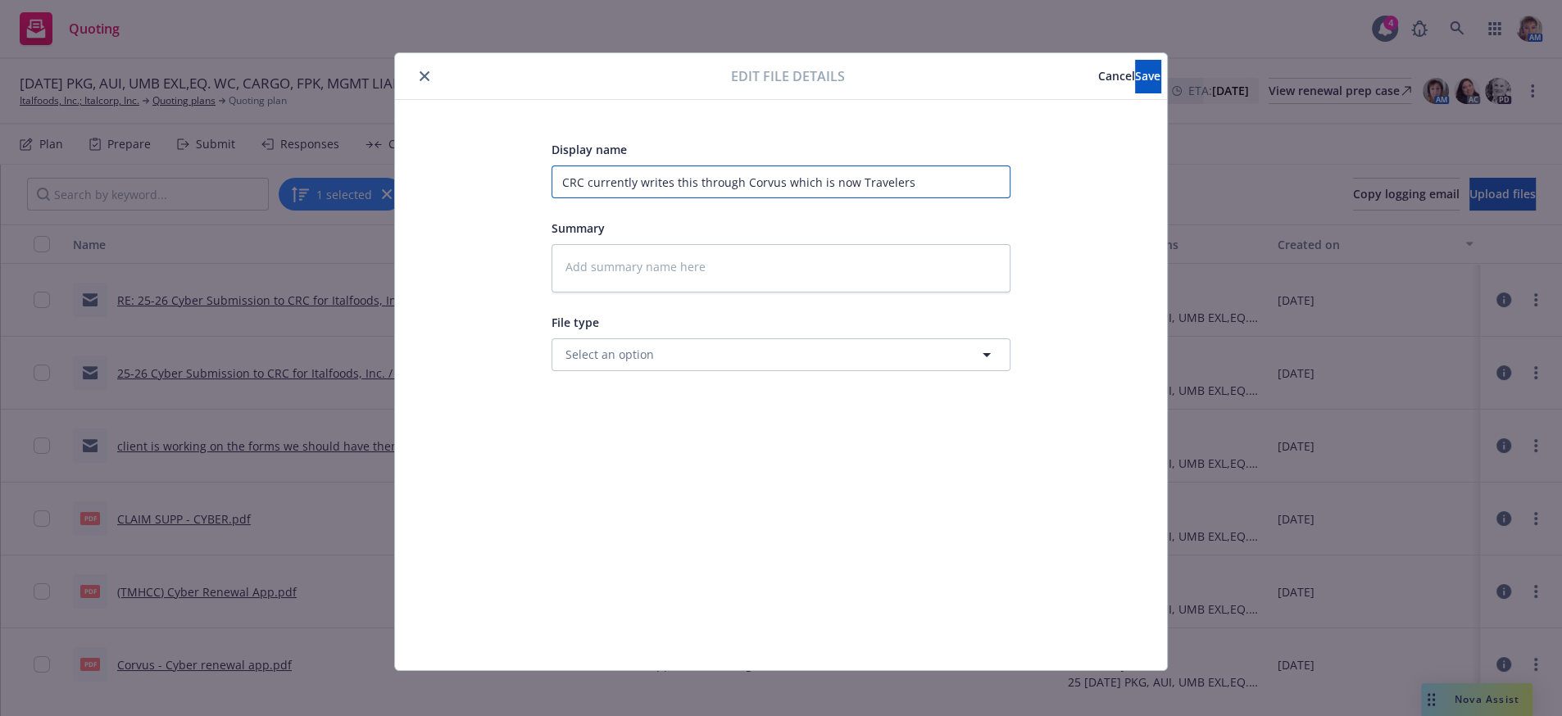
type textarea "x"
type input "CRC currently writes this through Corvus which is now Travelers"
type textarea "x"
type input "CRC currently writes this through Corvus which is now Travelers R"
type textarea "x"
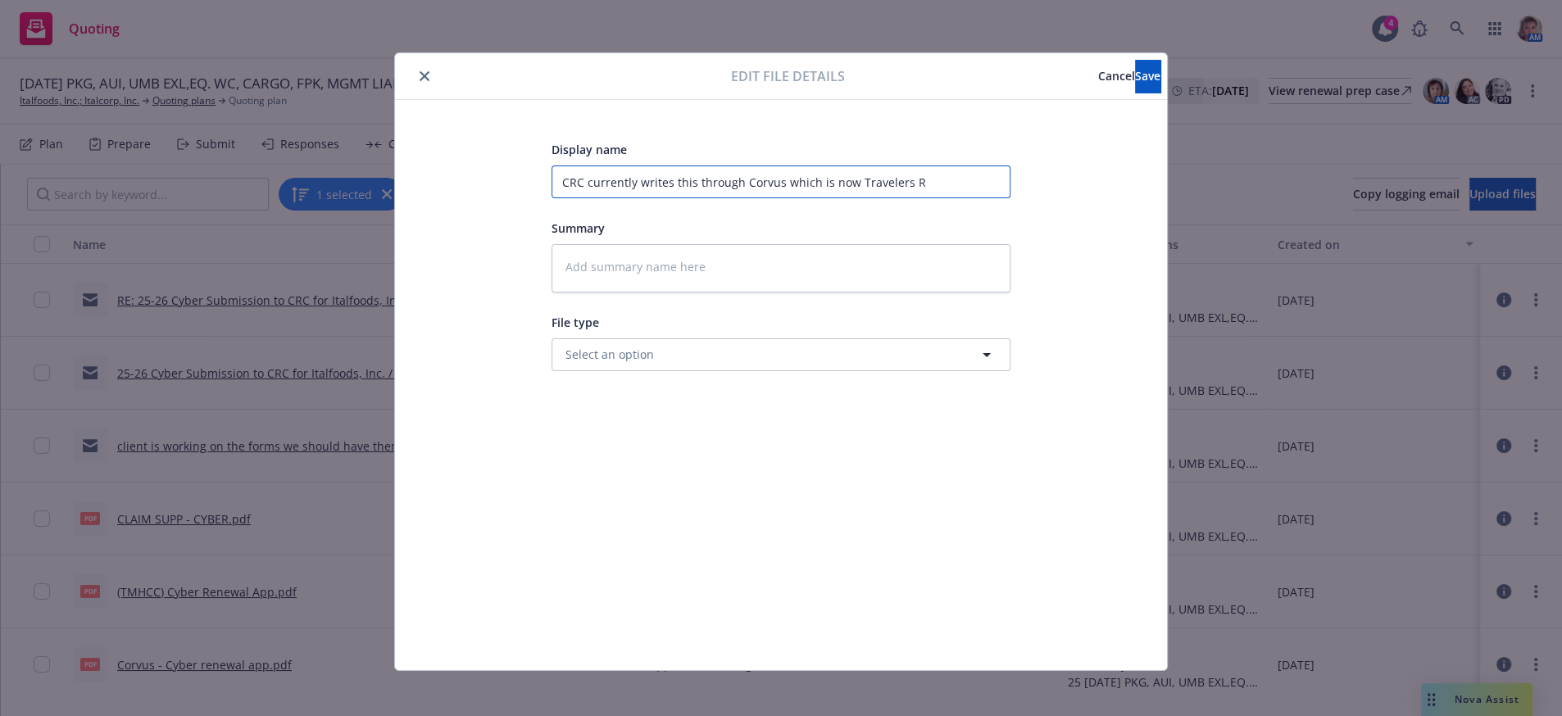
type input "CRC currently writes this through Corvus which is now Travelers Re"
type textarea "x"
type input "CRC currently writes this through Corvus which is now Travelers Req"
type textarea "x"
type input "CRC currently writes this through Corvus which is now Travelers Reqe"
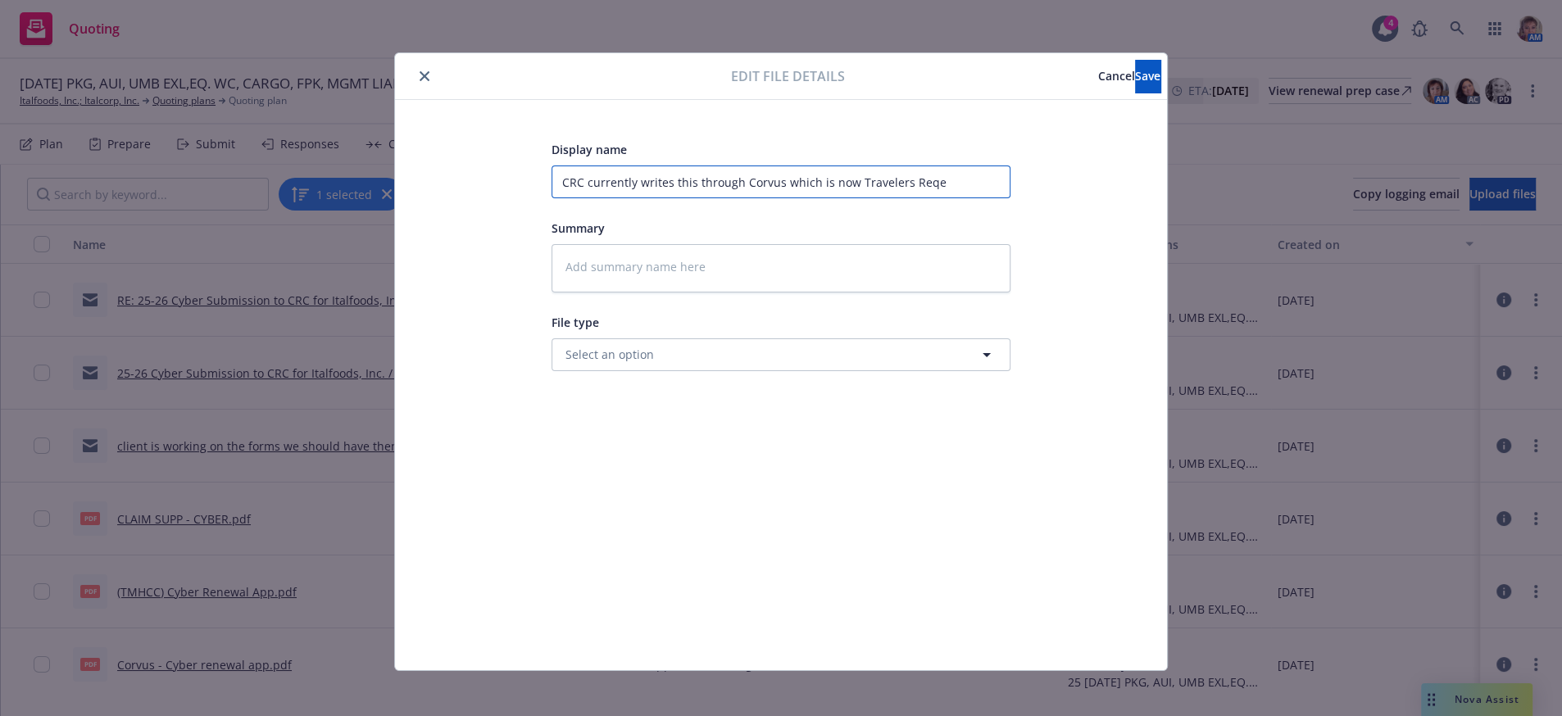
type textarea "x"
type input "CRC currently writes this through Corvus which is now Travelers Reqeus"
type textarea "x"
type input "CRC currently writes this through Corvus which is now Travelers Reqeust"
type textarea "x"
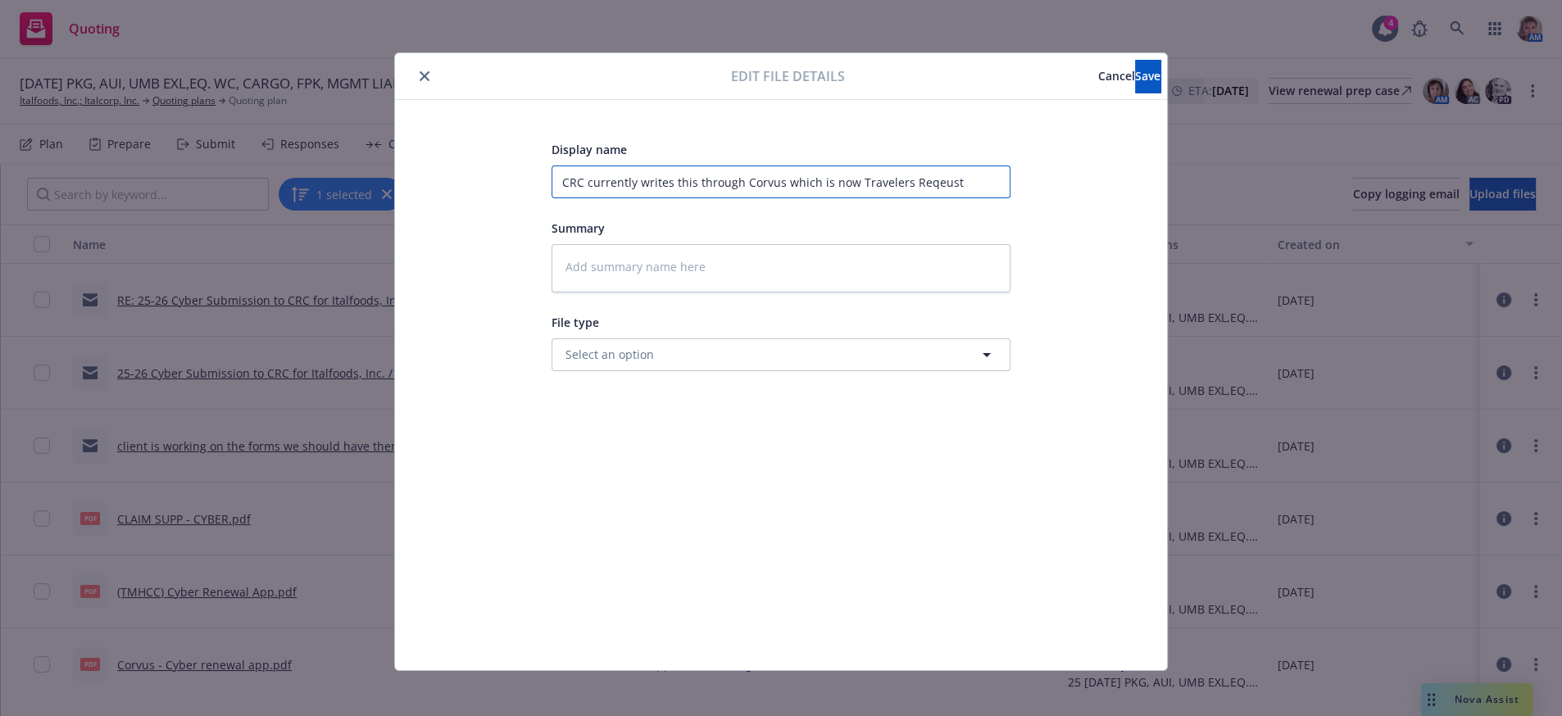
type input "CRC currently writes this through Corvus which is now Travelers Reqeust"
type textarea "x"
type input "CRC currently writes this through Corvus which is now Travelers Reqeust t"
type textarea "x"
type input "CRC currently writes this through Corvus which is now Travelers Reqeust to"
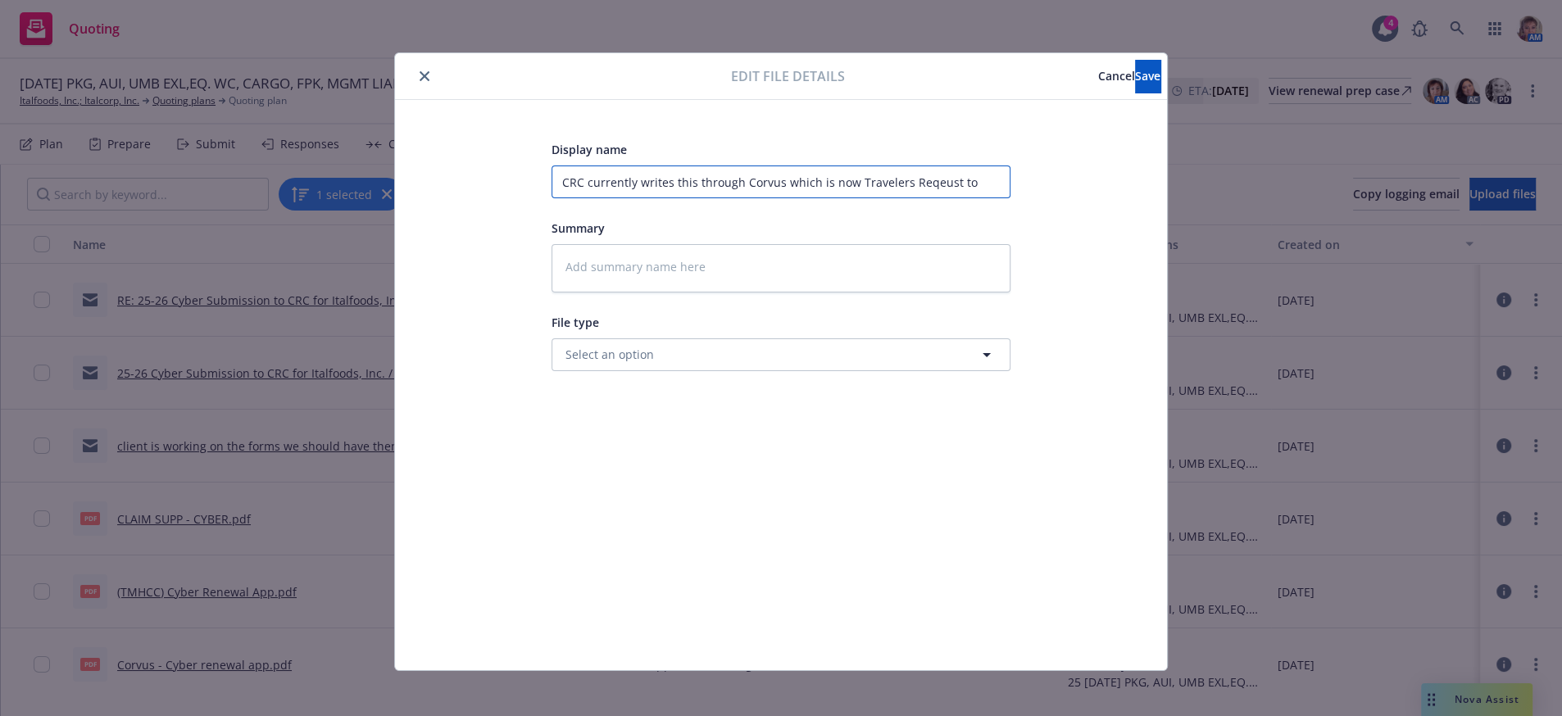
type textarea "x"
type input "CRC currently writes this through Corvus which is now Travelers Reqeust to"
type textarea "x"
type input "CRC currently writes this through Corvus which is now Travelers Reqeust to"
type textarea "x"
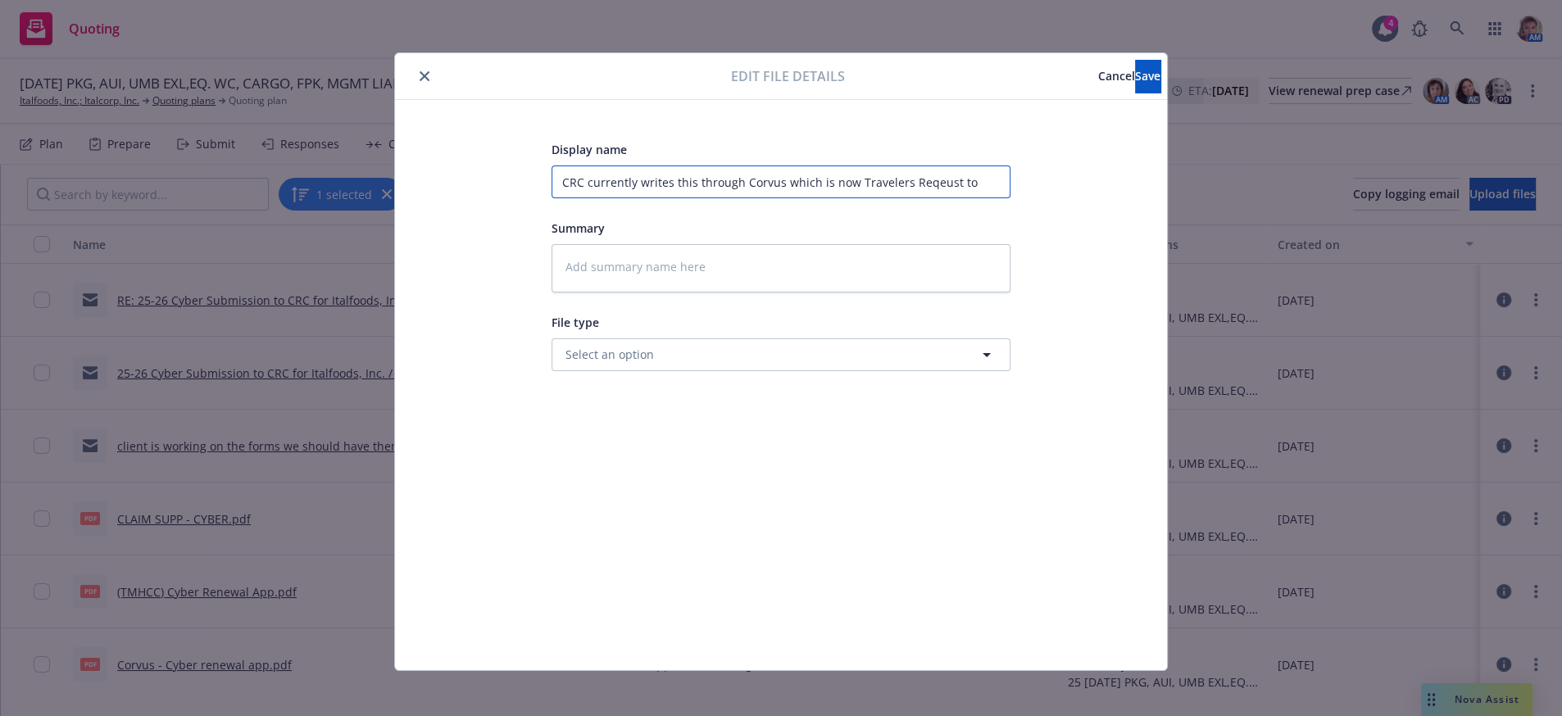
type input "CRC currently writes this through Corvus which is now Travelers Reqeust t"
type textarea "x"
type input "CRC currently writes this through Corvus which is now Travelers Reqeust"
type textarea "x"
type input "CRC currently writes this through Corvus which is now Travelers Reqeust"
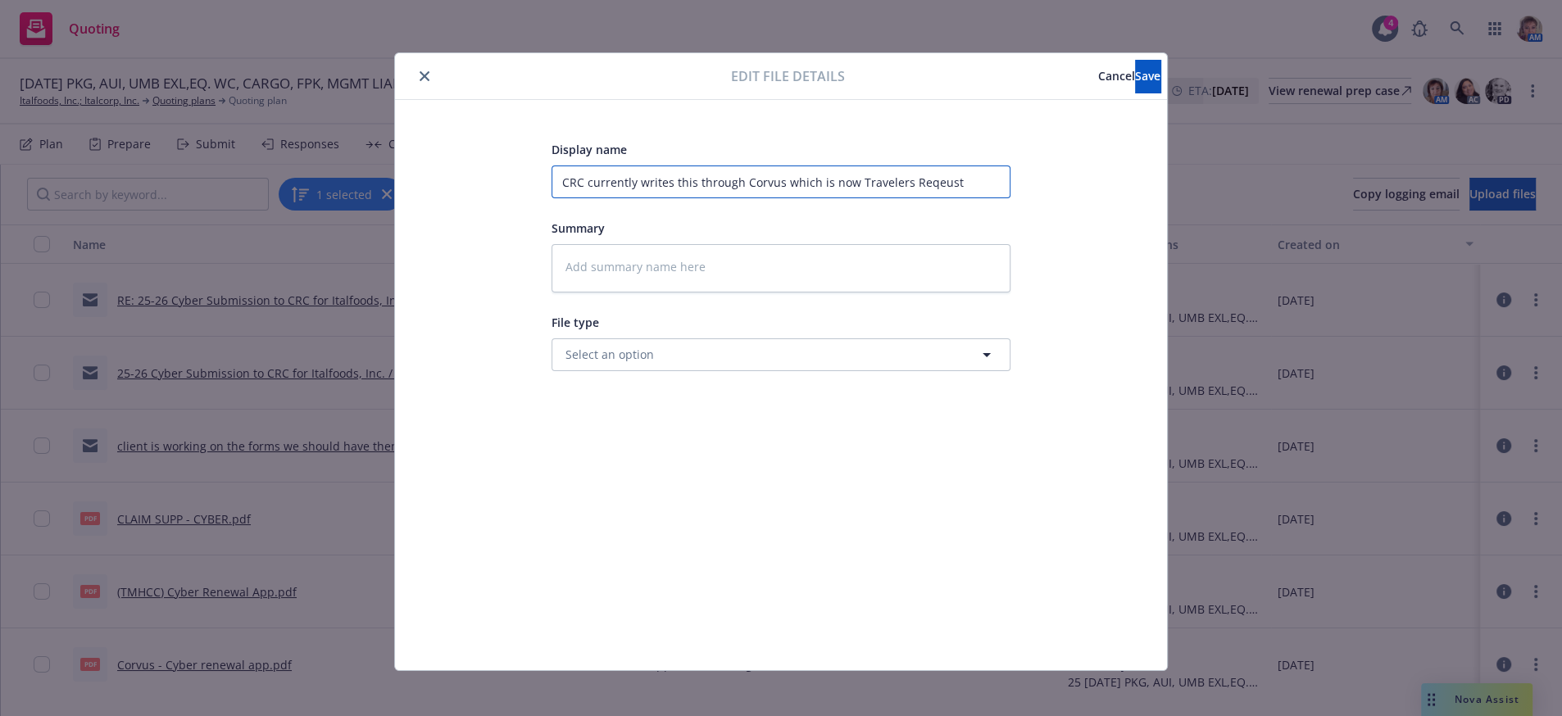
type textarea "x"
type input "CRC currently writes this through Corvus which is now Travelers Reqeus"
type textarea "x"
type input "CRC currently writes this through Corvus which is now Travelers Reqeuse"
type textarea "x"
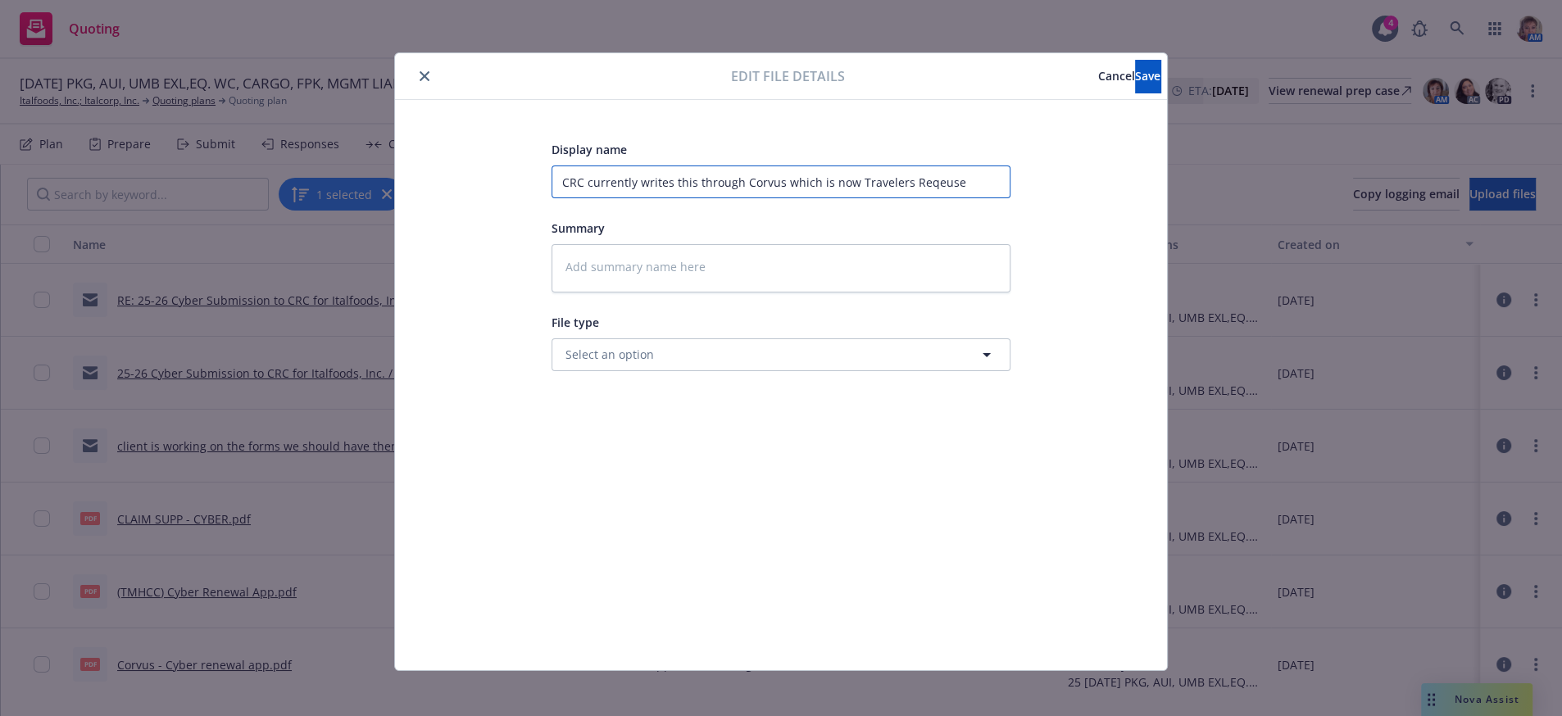
type input "CRC currently writes this through Corvus which is now Travelers Reqeuses"
type textarea "x"
type input "CRC currently writes this through Corvus which is now Travelers Reqeusest"
type textarea "x"
type input "CRC currently writes this through Corvus which is now Travelers Reqeusest"
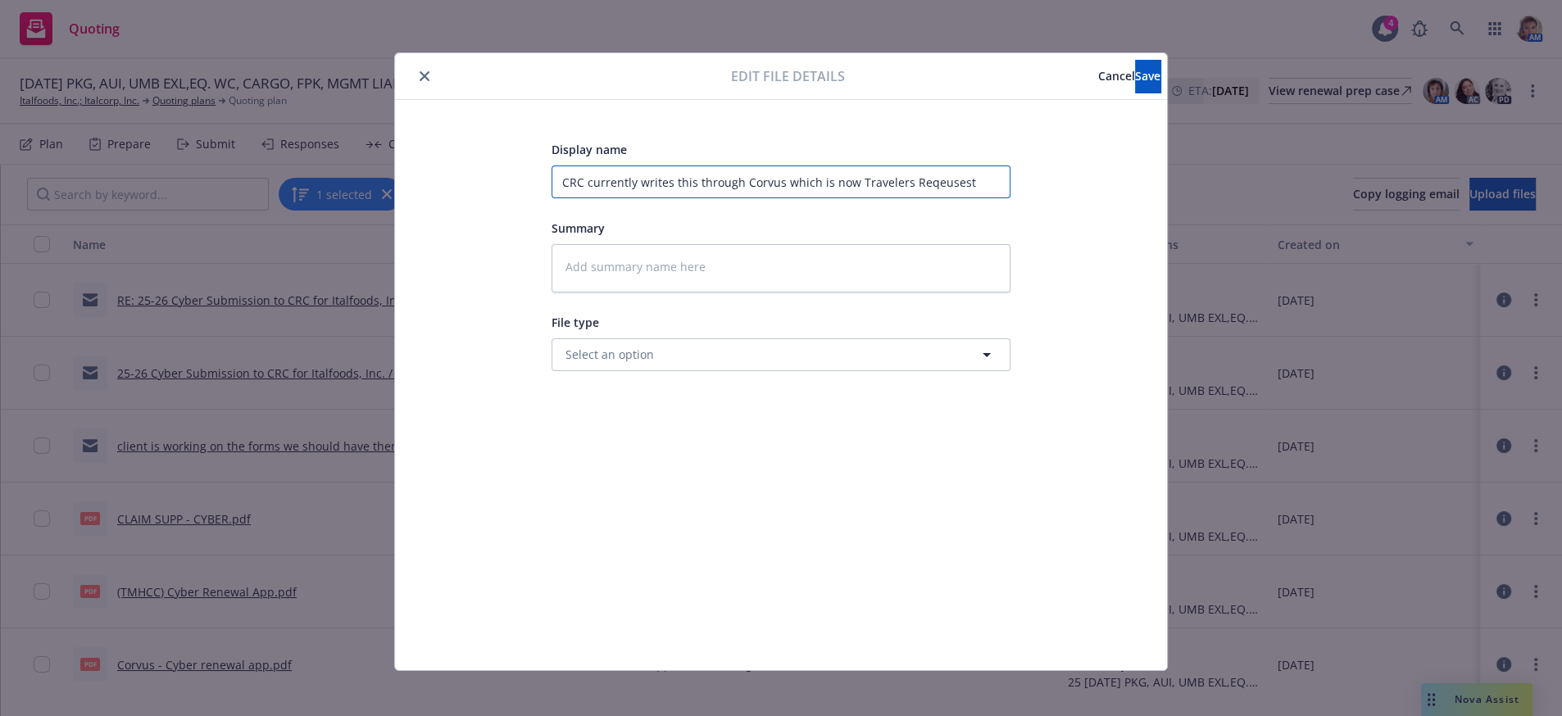
type textarea "x"
type input "CRC currently writes this through Corvus which is now Travelers Reqeusest t"
type textarea "x"
type input "CRC currently writes this through Corvus which is now Travelers Reqeusest to"
type textarea "x"
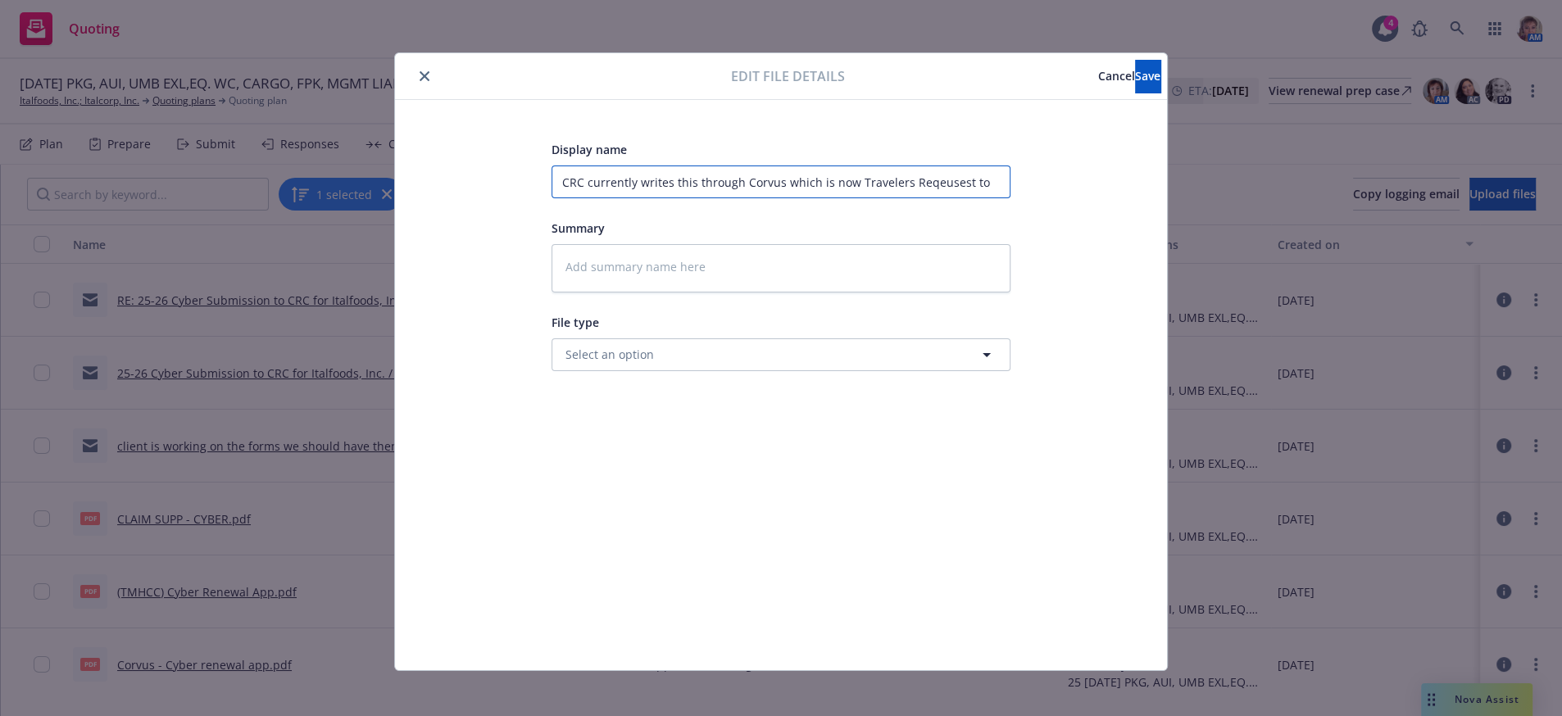
type input "CRC currently writes this through Corvus which is now Travelers Reqeusest to"
type textarea "x"
type input "CRC currently writes this through Corvus which is now Travelers Reqeusest to m"
type textarea "x"
type input "CRC currently writes this through Corvus which is now Travelers Reqeusest to ma"
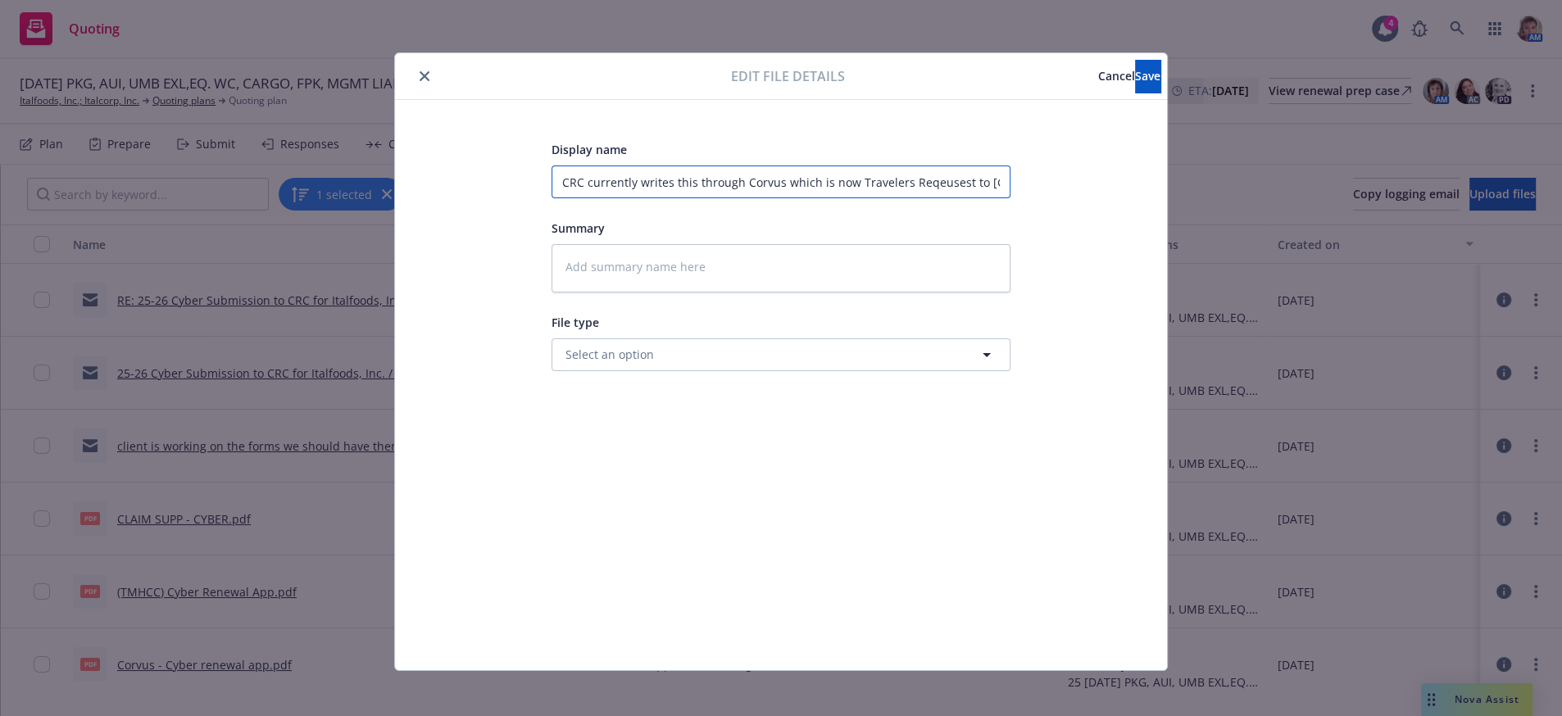
type textarea "x"
type input "CRC currently writes this through Corvus which is now Travelers Reqeusest to mar"
type textarea "x"
type input "CRC currently writes this through Corvus which is now Travelers Reqeusest to ma…"
type textarea "x"
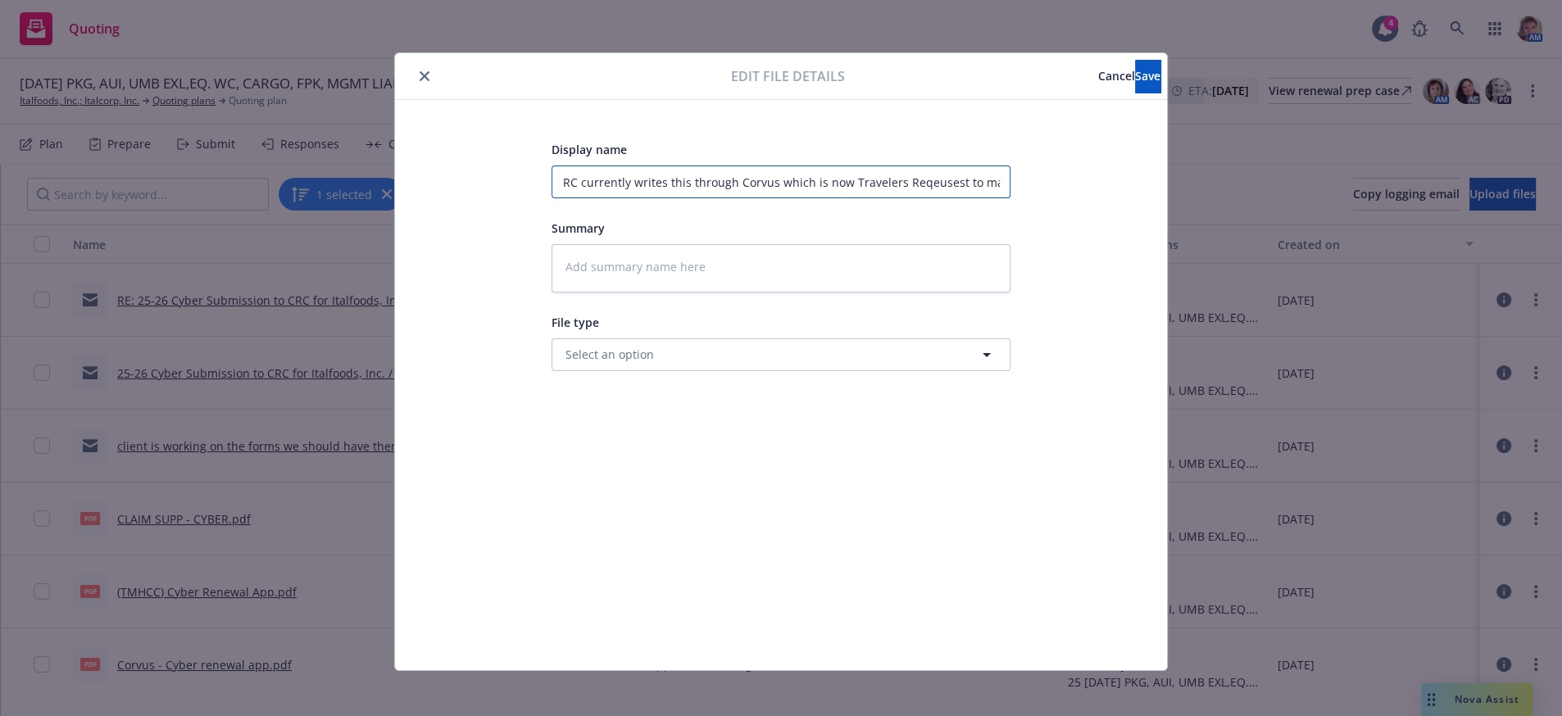
type input "CRC currently writes this through Corvus which is now Travelers Reqeusest to ma…"
type textarea "x"
type input "CRC currently writes this through Corvus which is now Travelers Reqeusest to ma…"
type textarea "x"
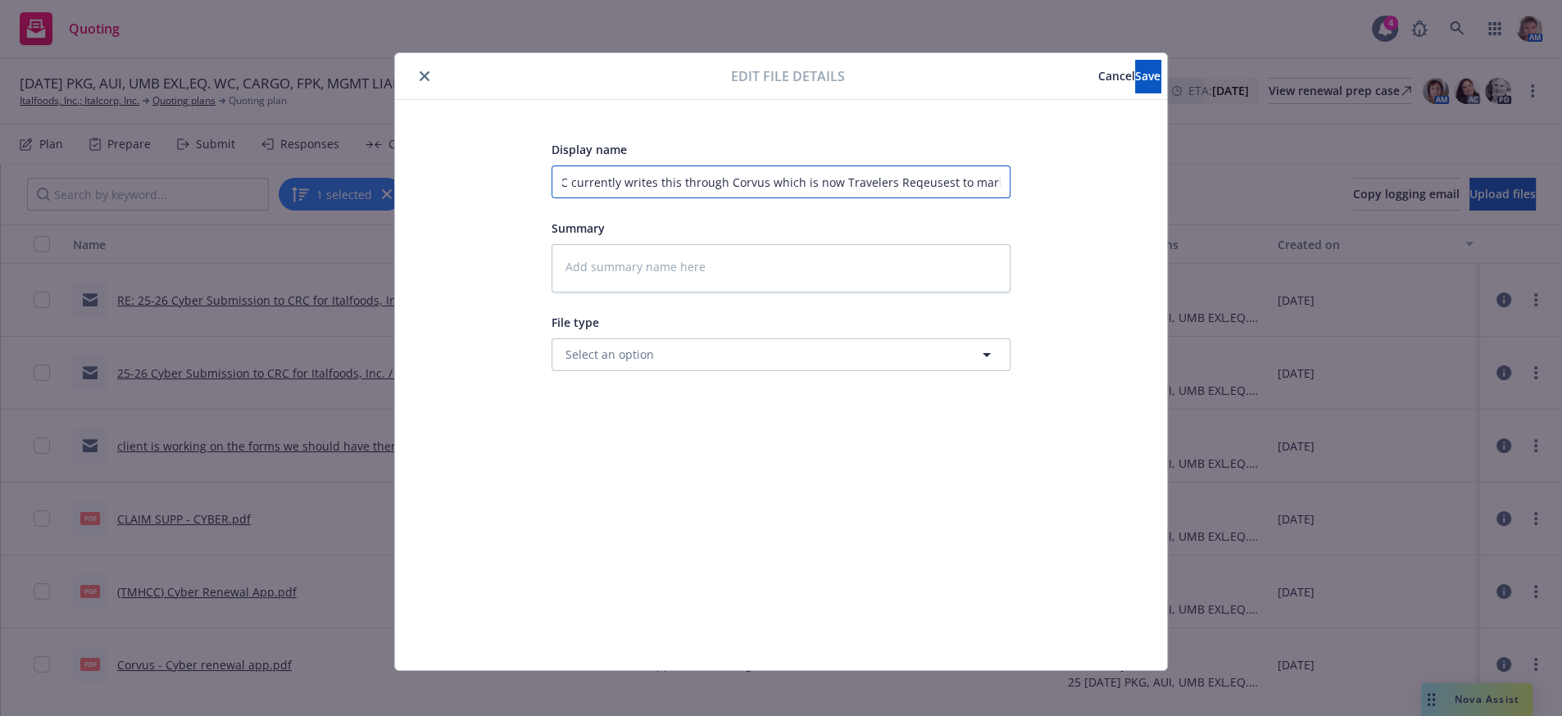
type input "CRC currently writes this through Corvus which is now Travelers Reqeusest to ma…"
type textarea "x"
type input "CRC currently writes this through Corvus which is now Travelers Reqeusest to ma…"
type textarea "x"
type input "CRC currently writes this through Corvus which is now Travelers Reqeusest to ma…"
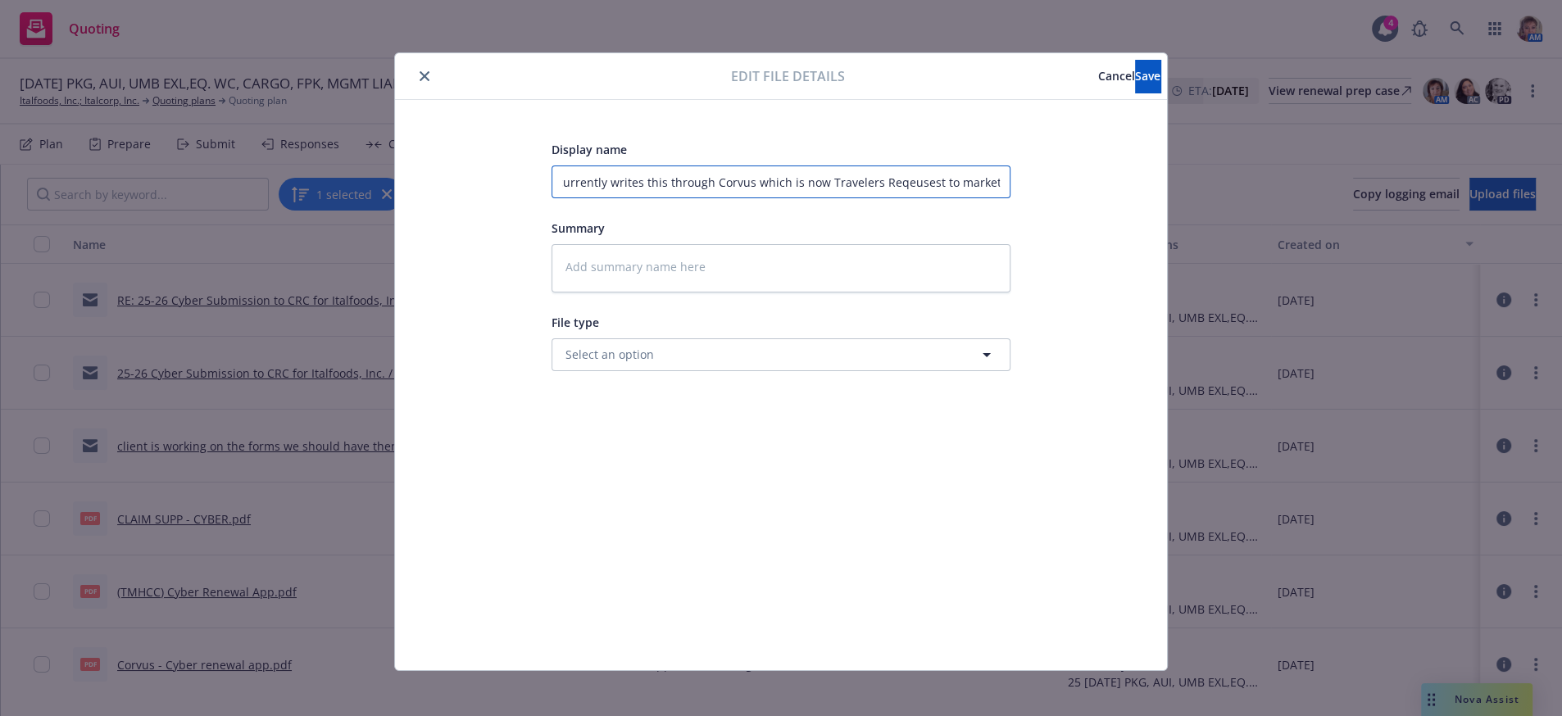
type textarea "x"
type input "CRC currently writes this through Corvus which is now Travelers Reqeusest to ma…"
type textarea "x"
type input "CRC currently writes this through Corvus which is now Travelers Reqeusest to ma…"
type textarea "x"
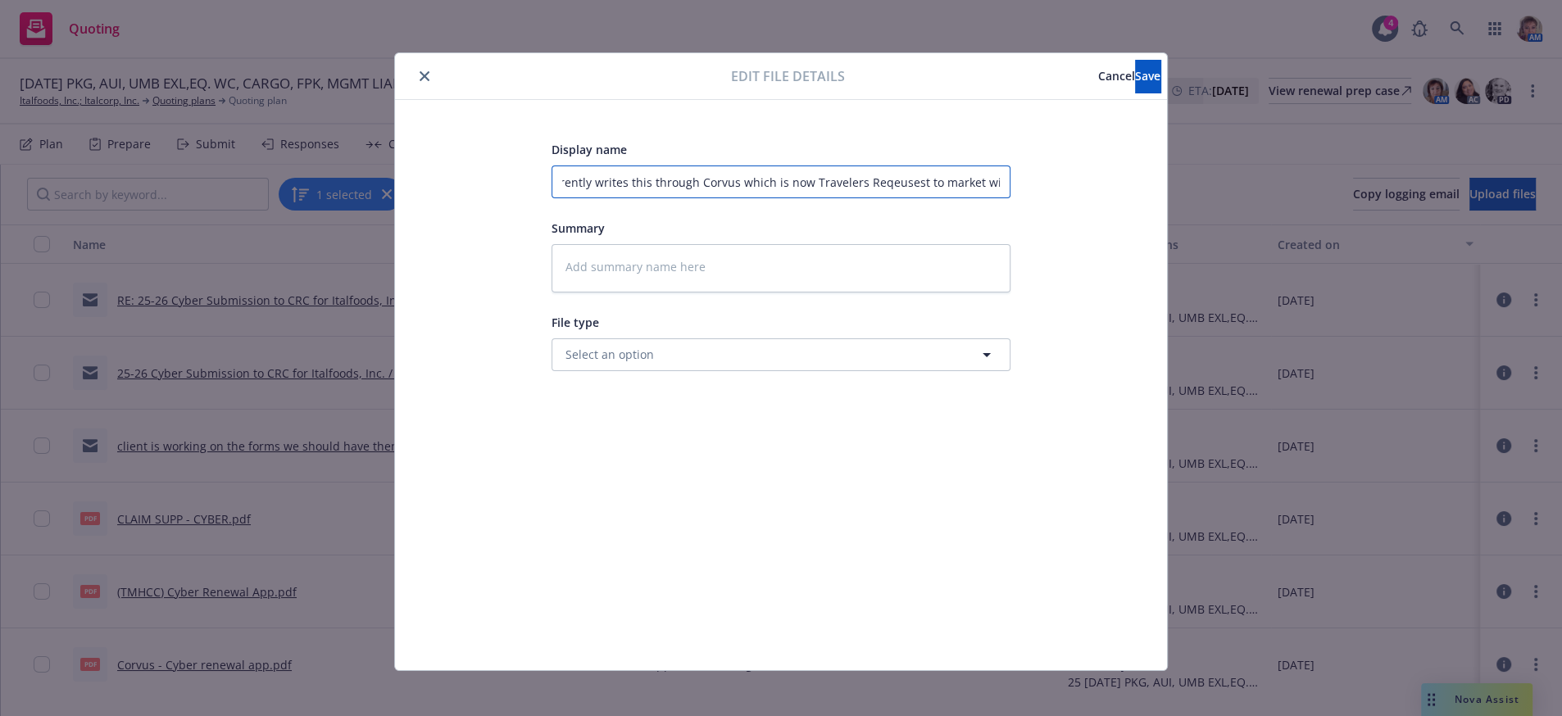
type input "CRC currently writes this through Corvus which is now Travelers Reqeusest to ma…"
type textarea "x"
type input "CRC currently writes this through Corvus which is now Travelers Reqeusest to ma…"
type textarea "x"
type input "CRC currently writes this through Corvus which is now Travelers Reqeusest to ma…"
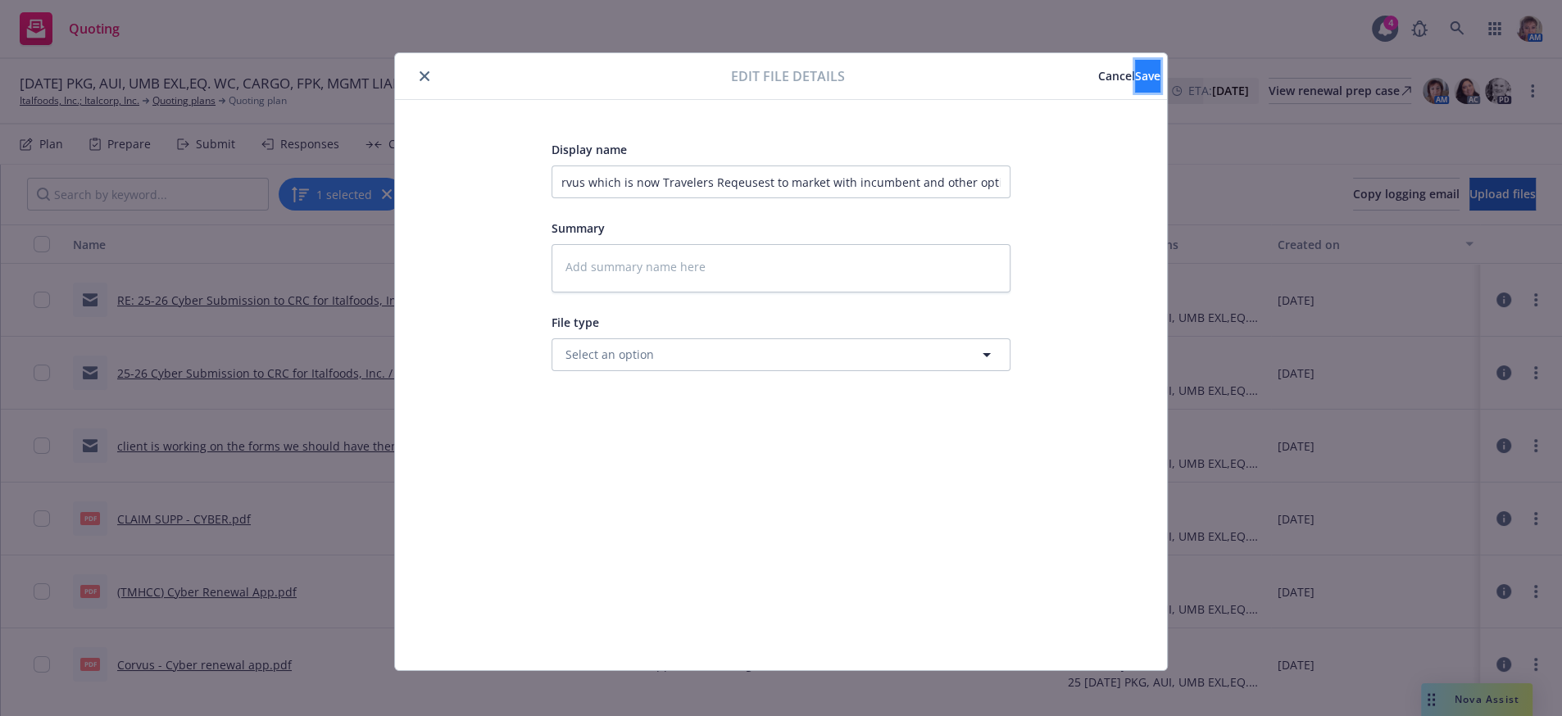
scroll to position [0, 0]
click at [1148, 82] on button "Save" at bounding box center [1147, 76] width 25 height 33
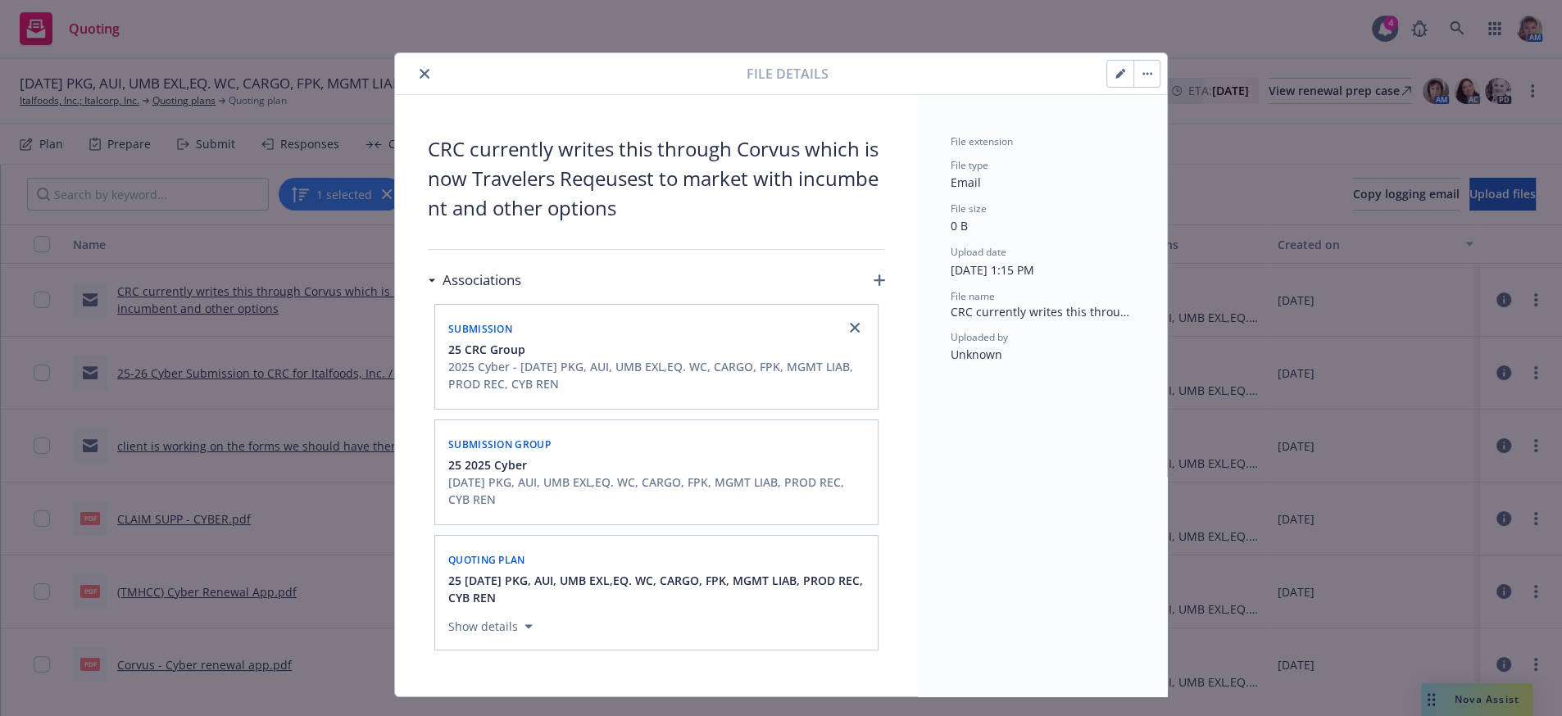
click at [420, 72] on icon "close" at bounding box center [425, 74] width 10 height 10
